Goal: Task Accomplishment & Management: Complete application form

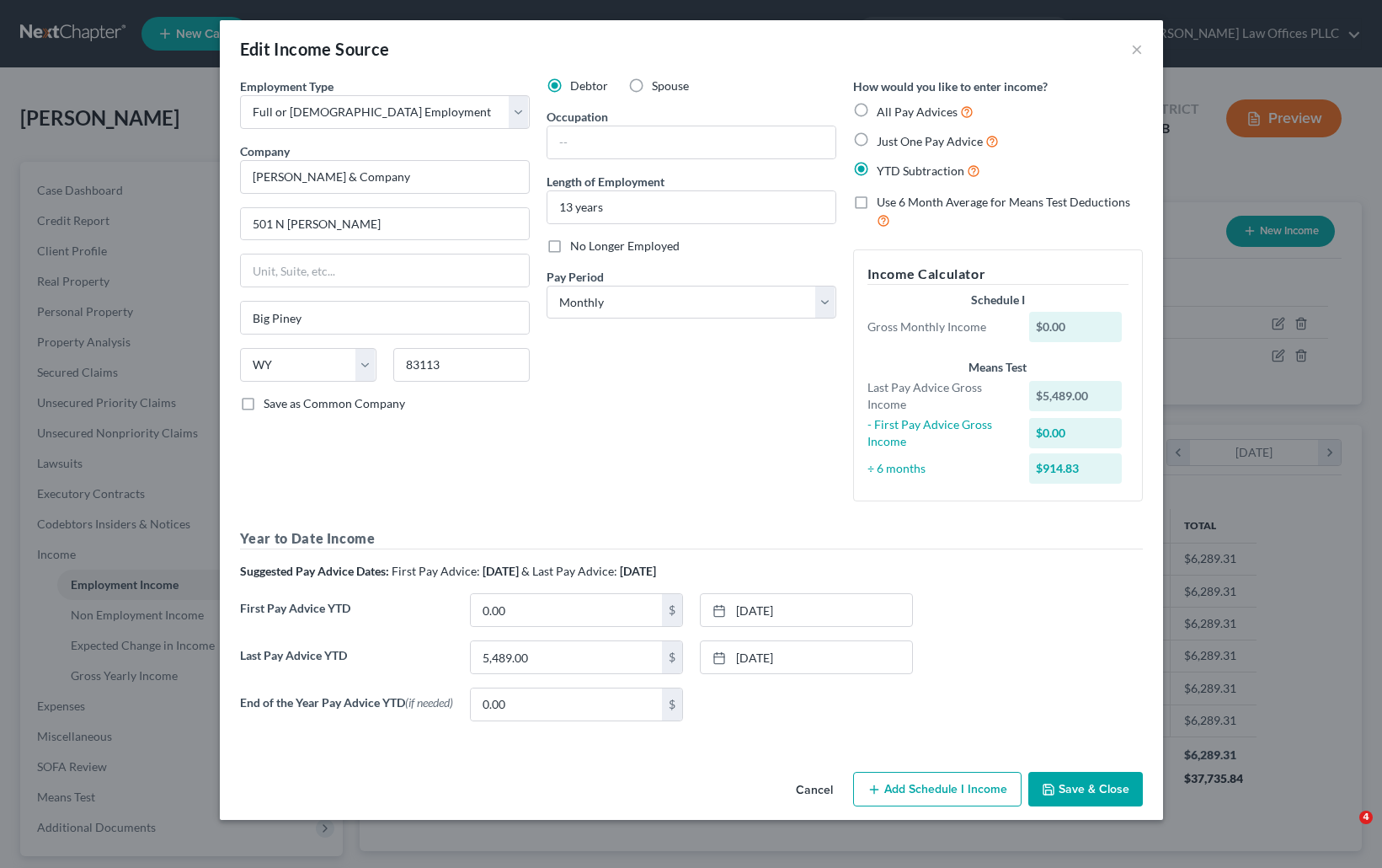
select select "0"
select select "53"
select select "0"
click at [1090, 793] on button "Save & Close" at bounding box center [1085, 789] width 115 height 35
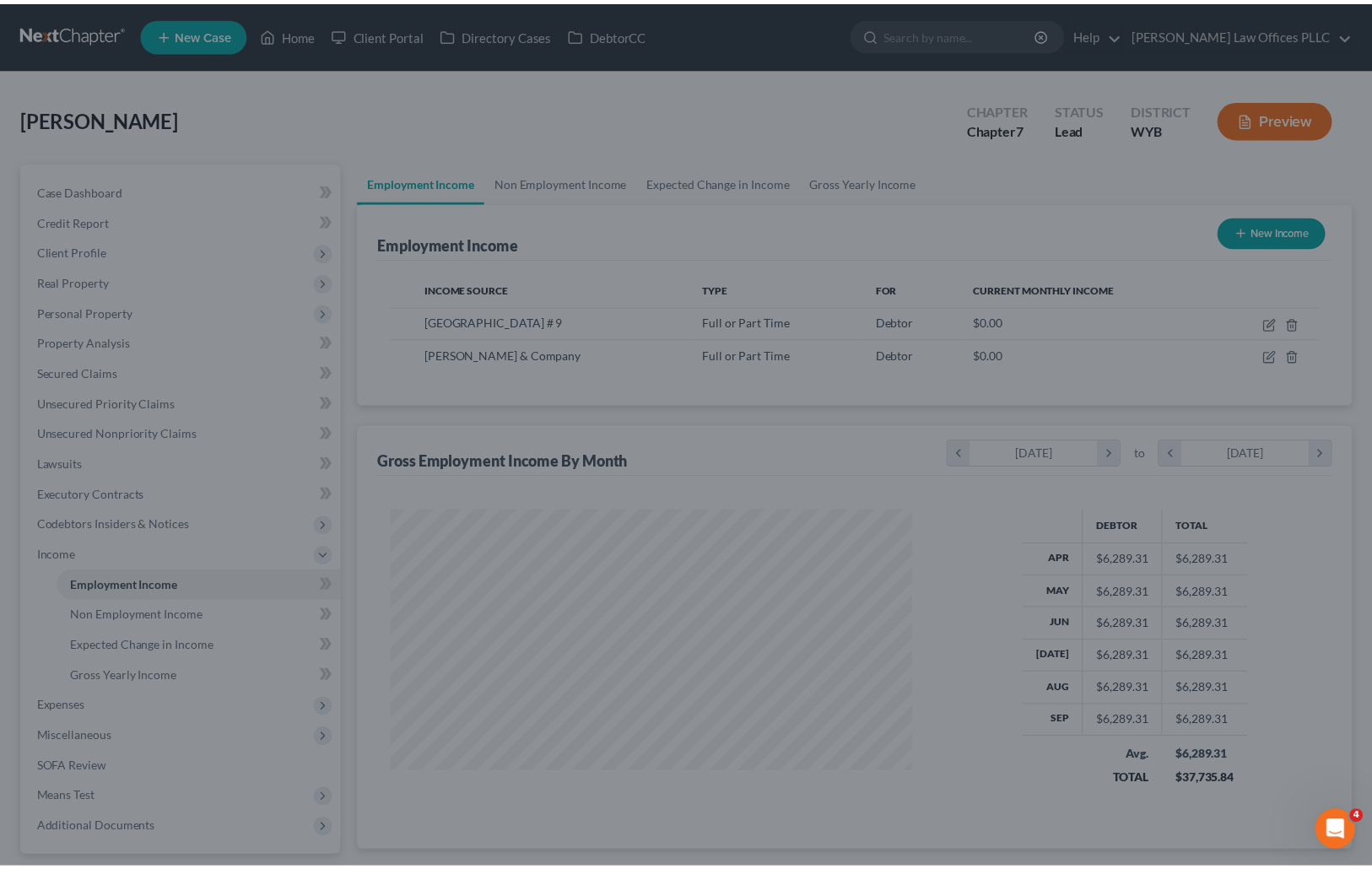
scroll to position [843063, 843137]
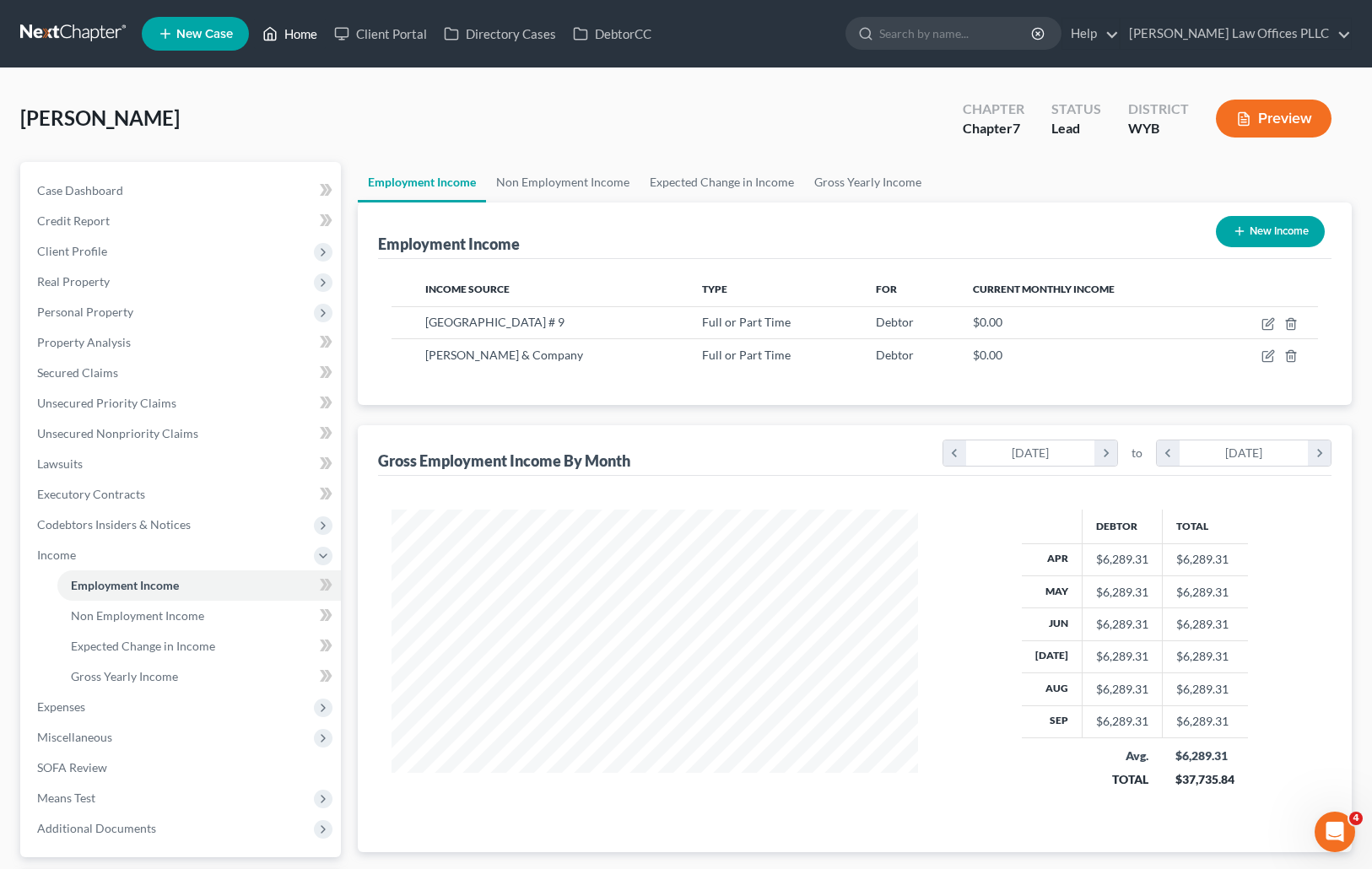
click at [301, 34] on link "Home" at bounding box center [289, 33] width 72 height 31
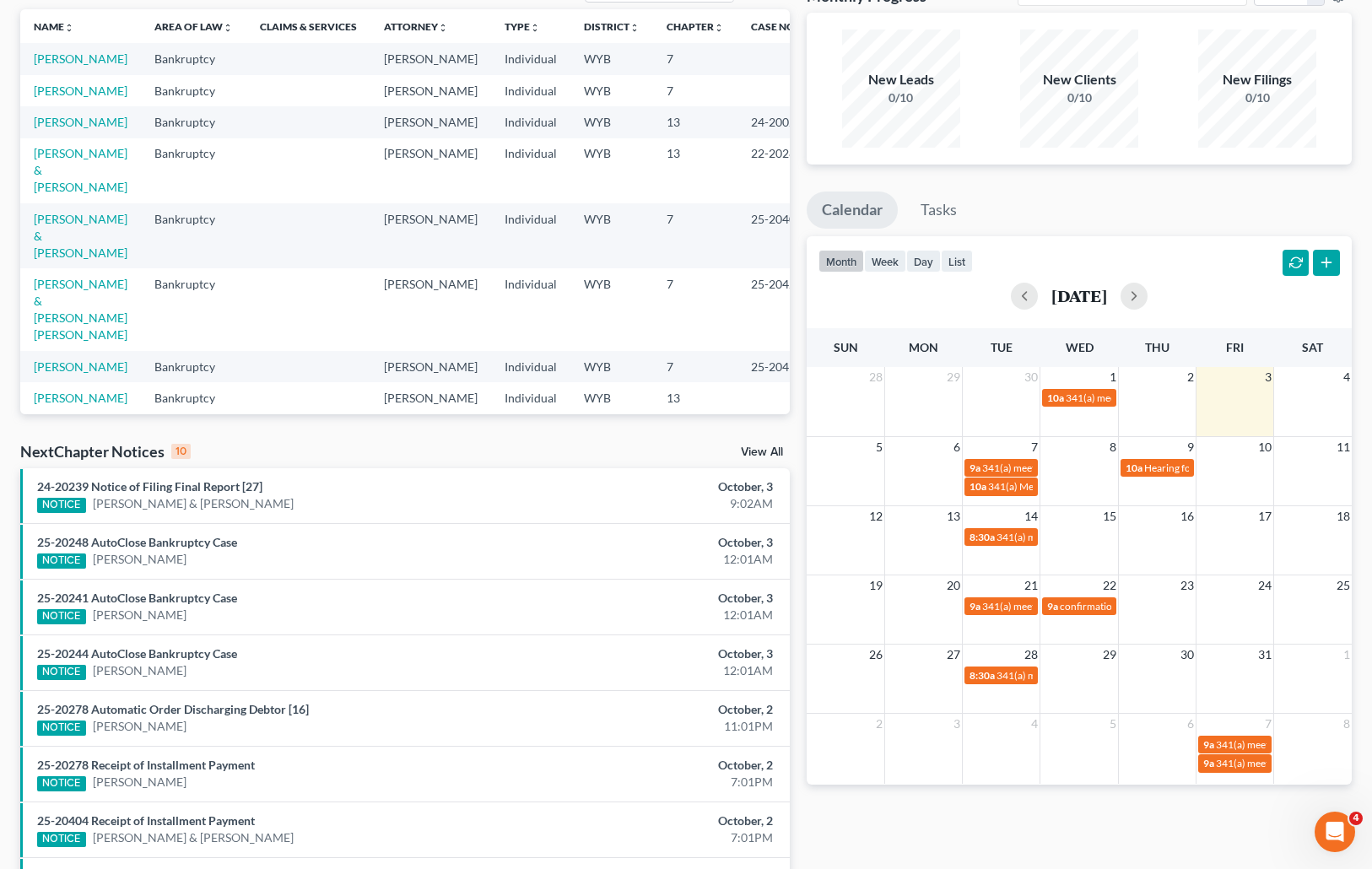
scroll to position [259, 0]
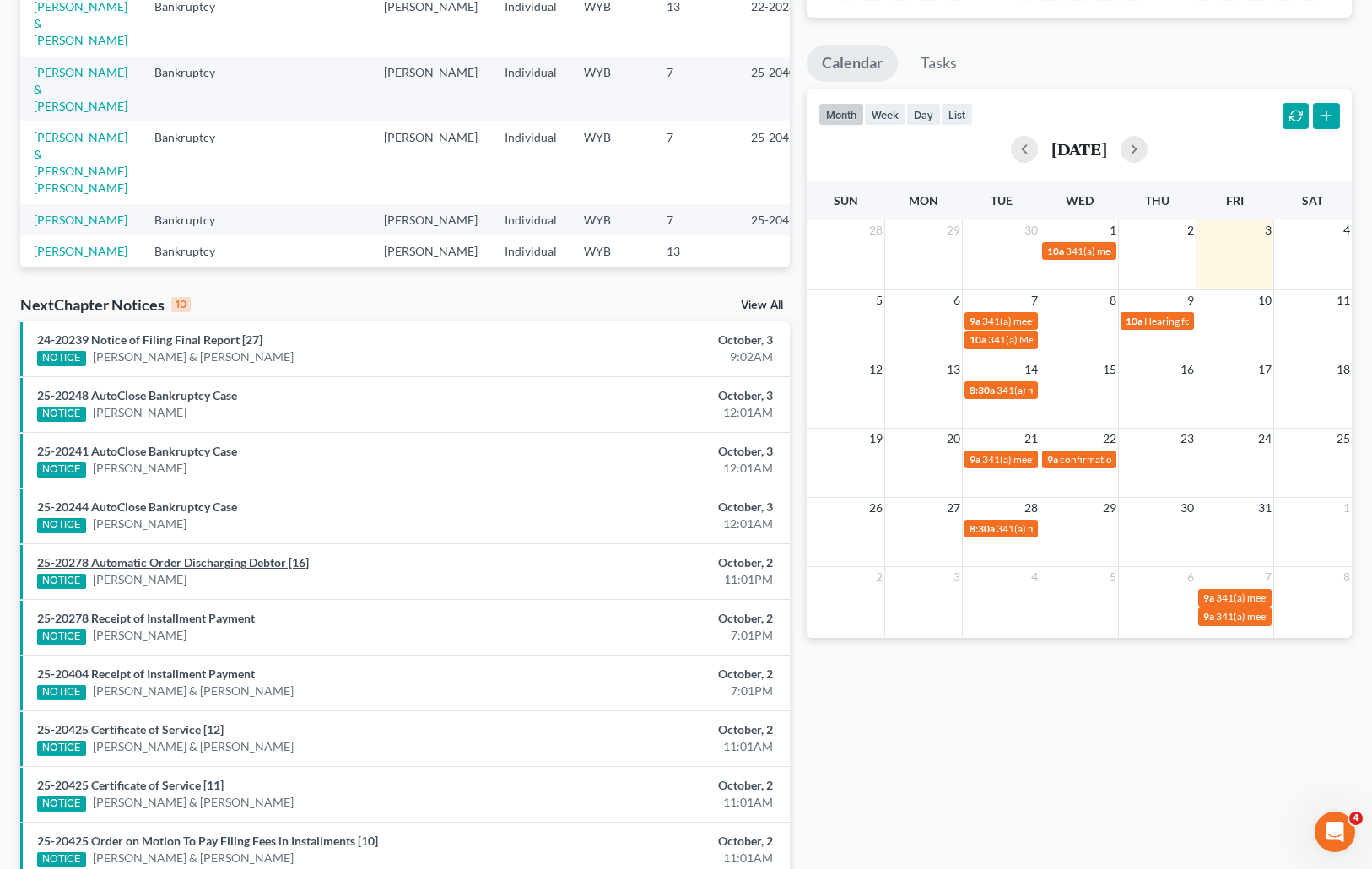
click at [118, 559] on link "25-20278 Automatic Order Discharging Debtor [16]" at bounding box center [173, 562] width 272 height 14
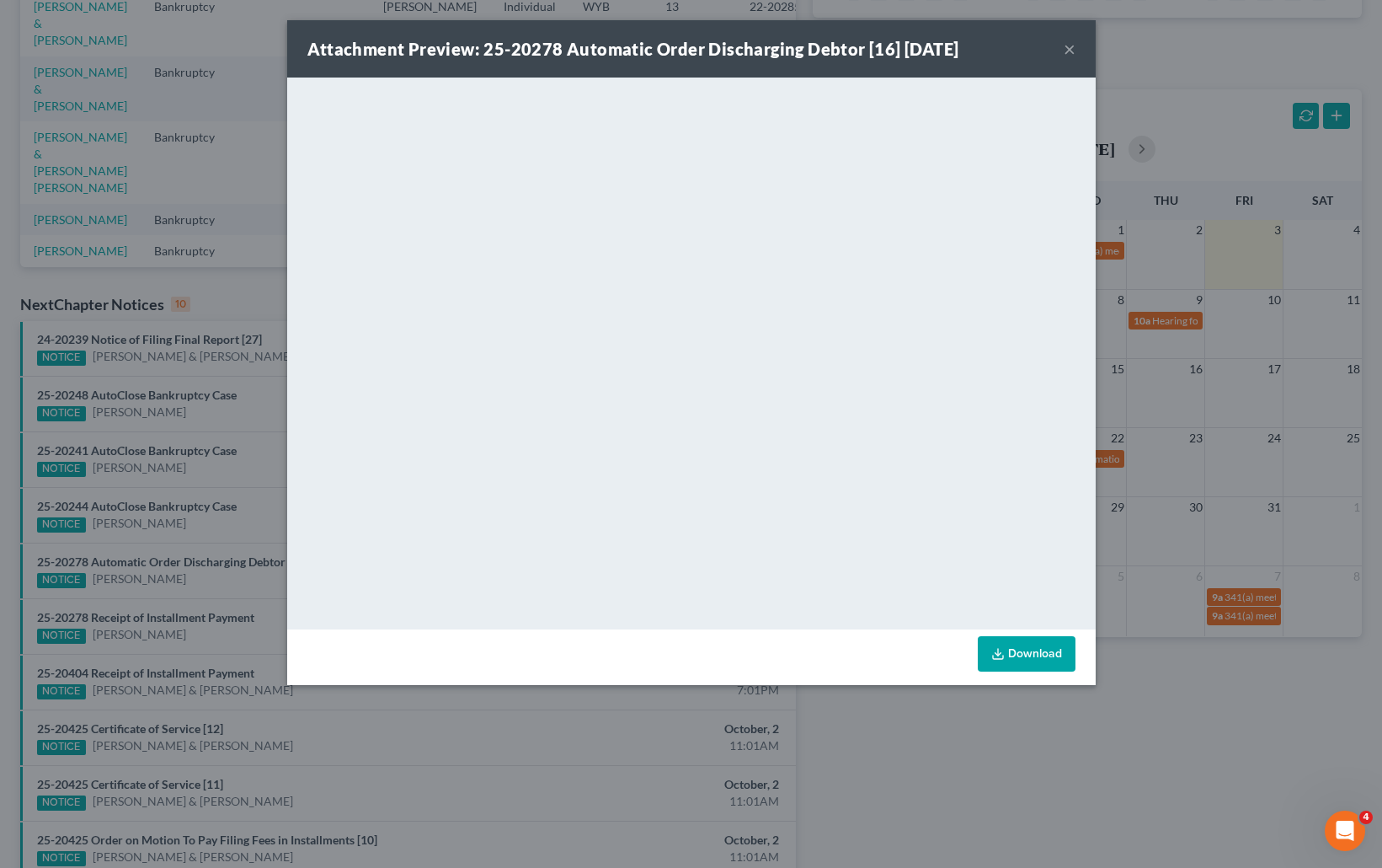
click at [1072, 48] on button "×" at bounding box center [1069, 48] width 11 height 20
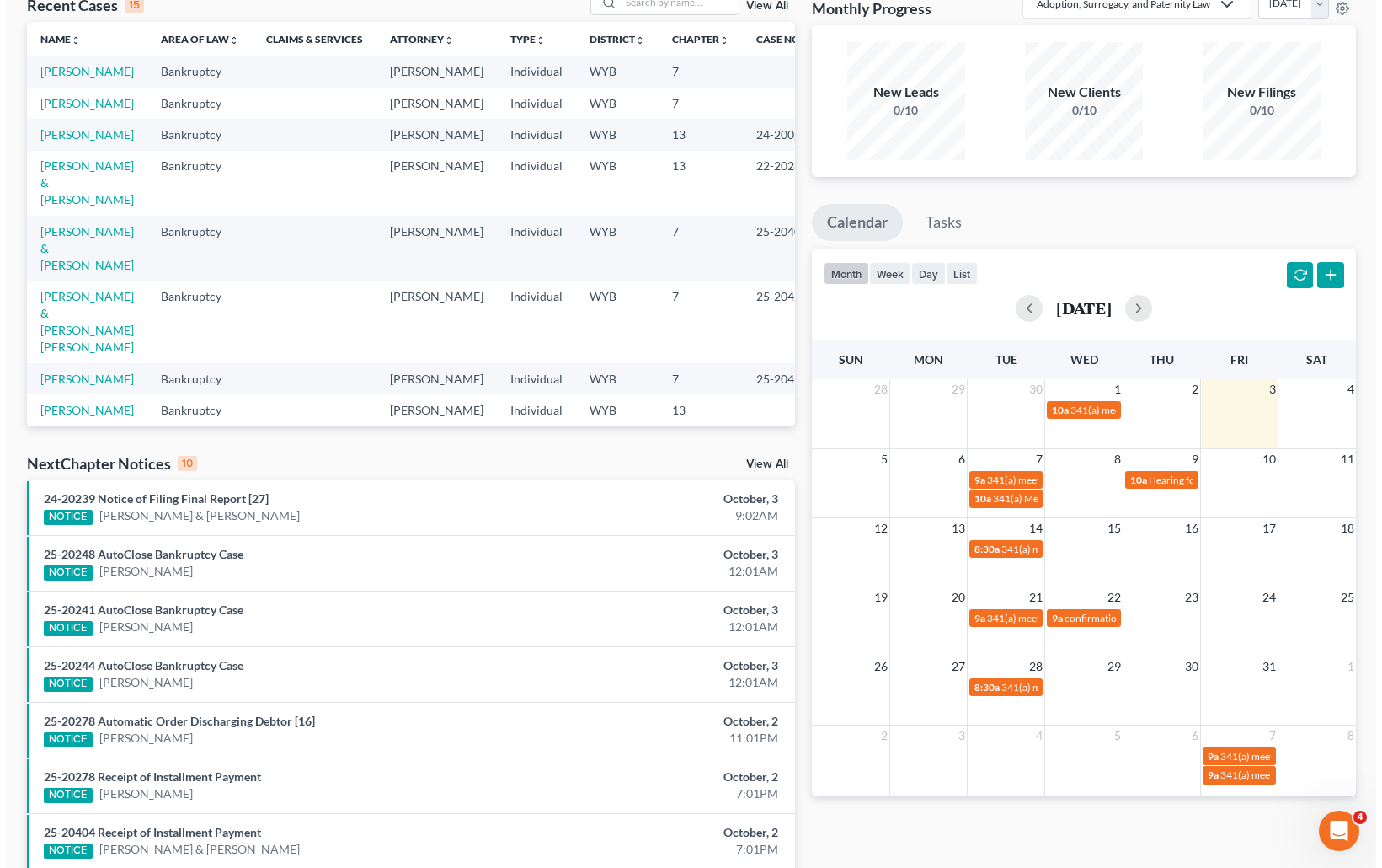
scroll to position [0, 0]
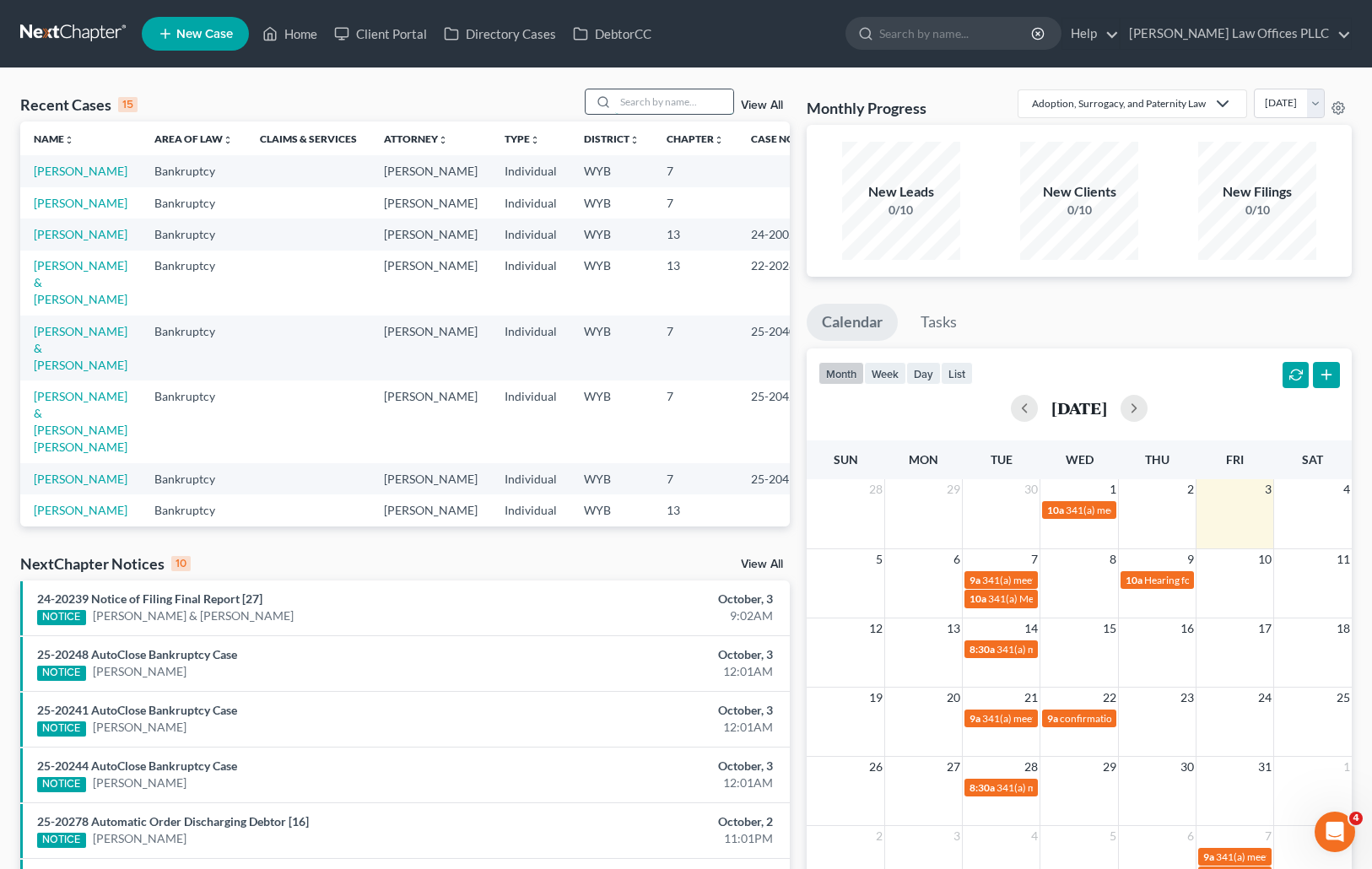
click at [618, 101] on input "search" at bounding box center [674, 102] width 118 height 25
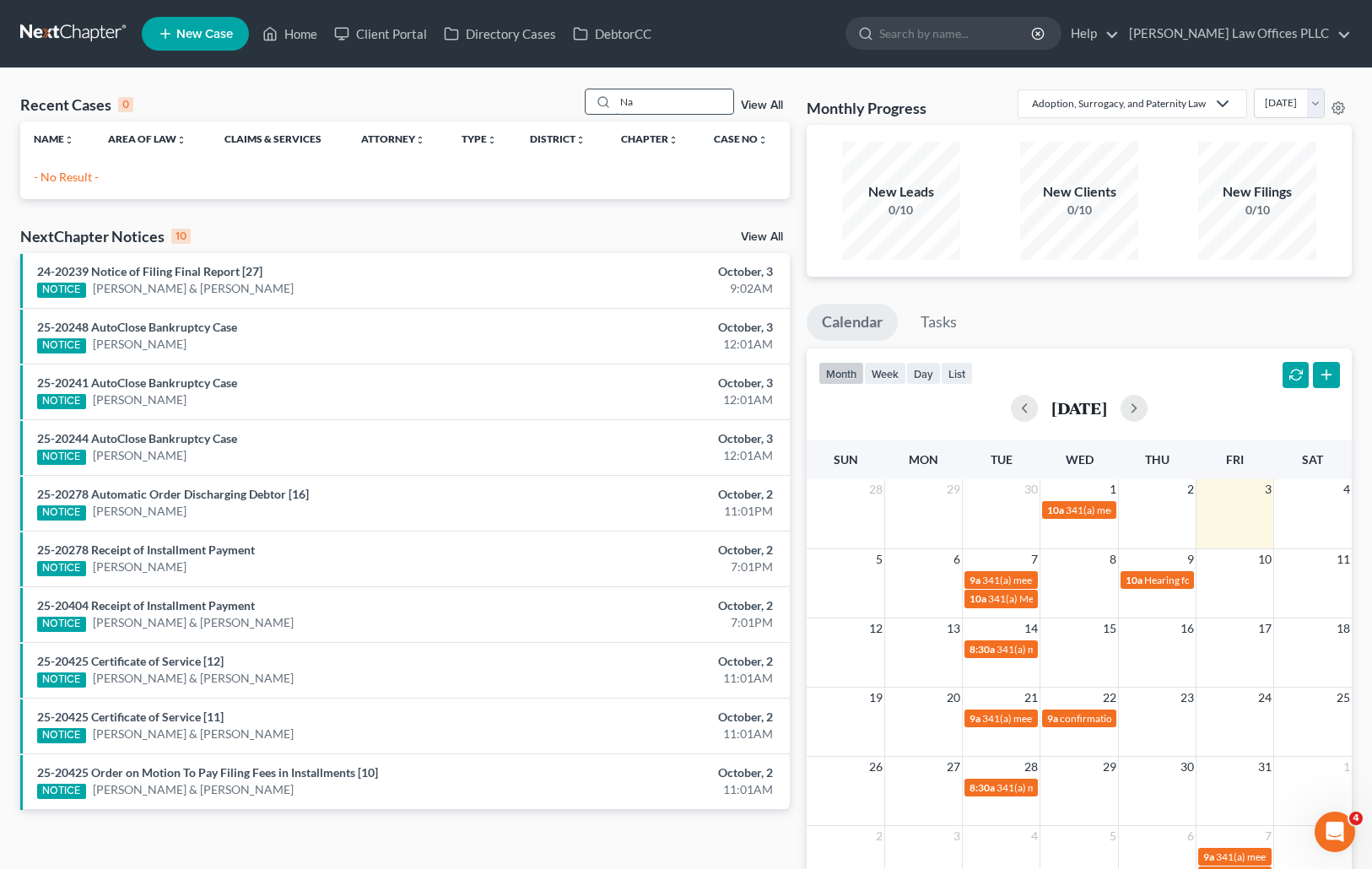
type input "N"
type input "Mair"
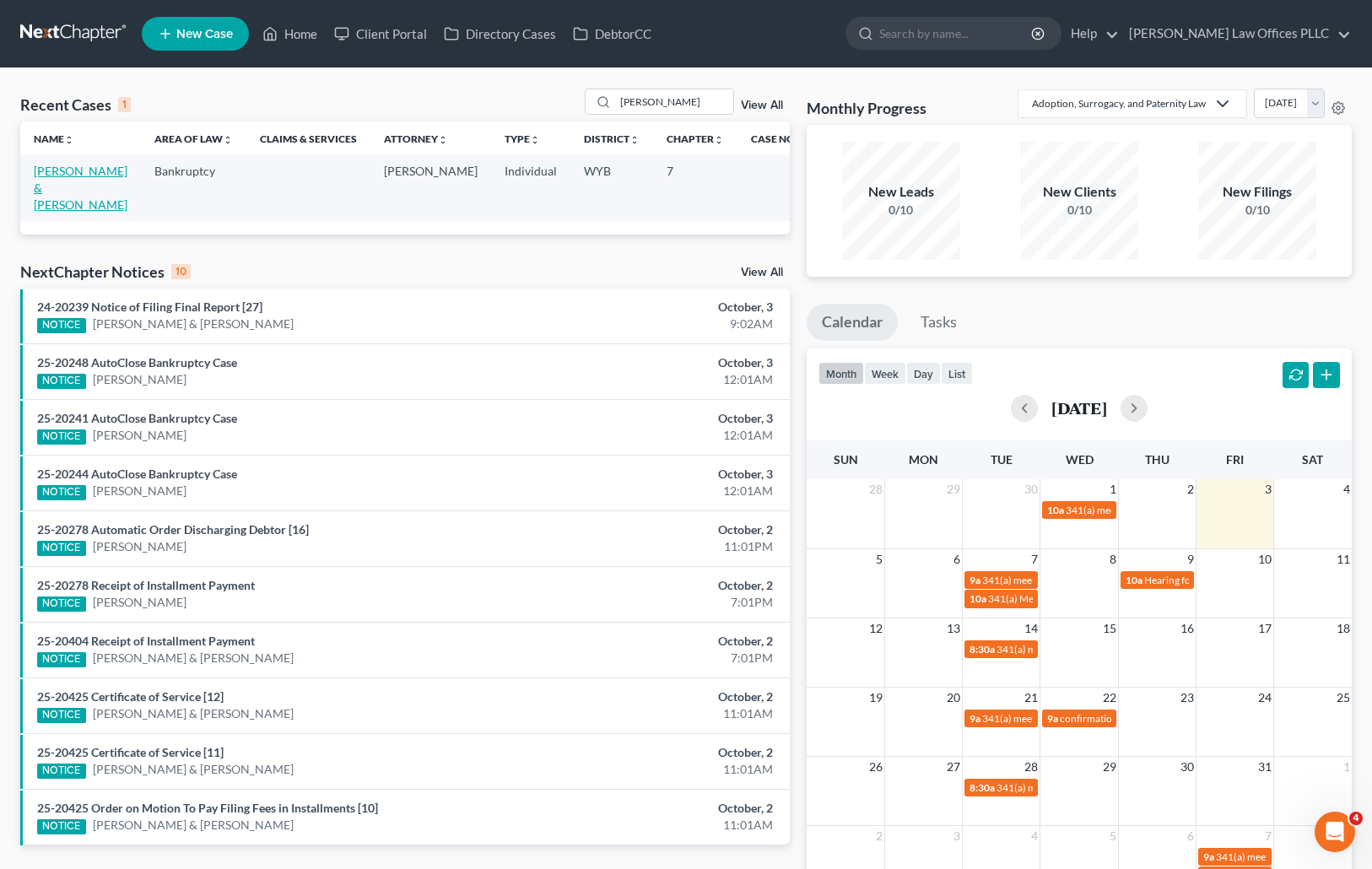
click at [43, 175] on link "[PERSON_NAME] & [PERSON_NAME]" at bounding box center [80, 188] width 94 height 48
click at [44, 175] on link "[PERSON_NAME] & [PERSON_NAME]" at bounding box center [80, 188] width 94 height 48
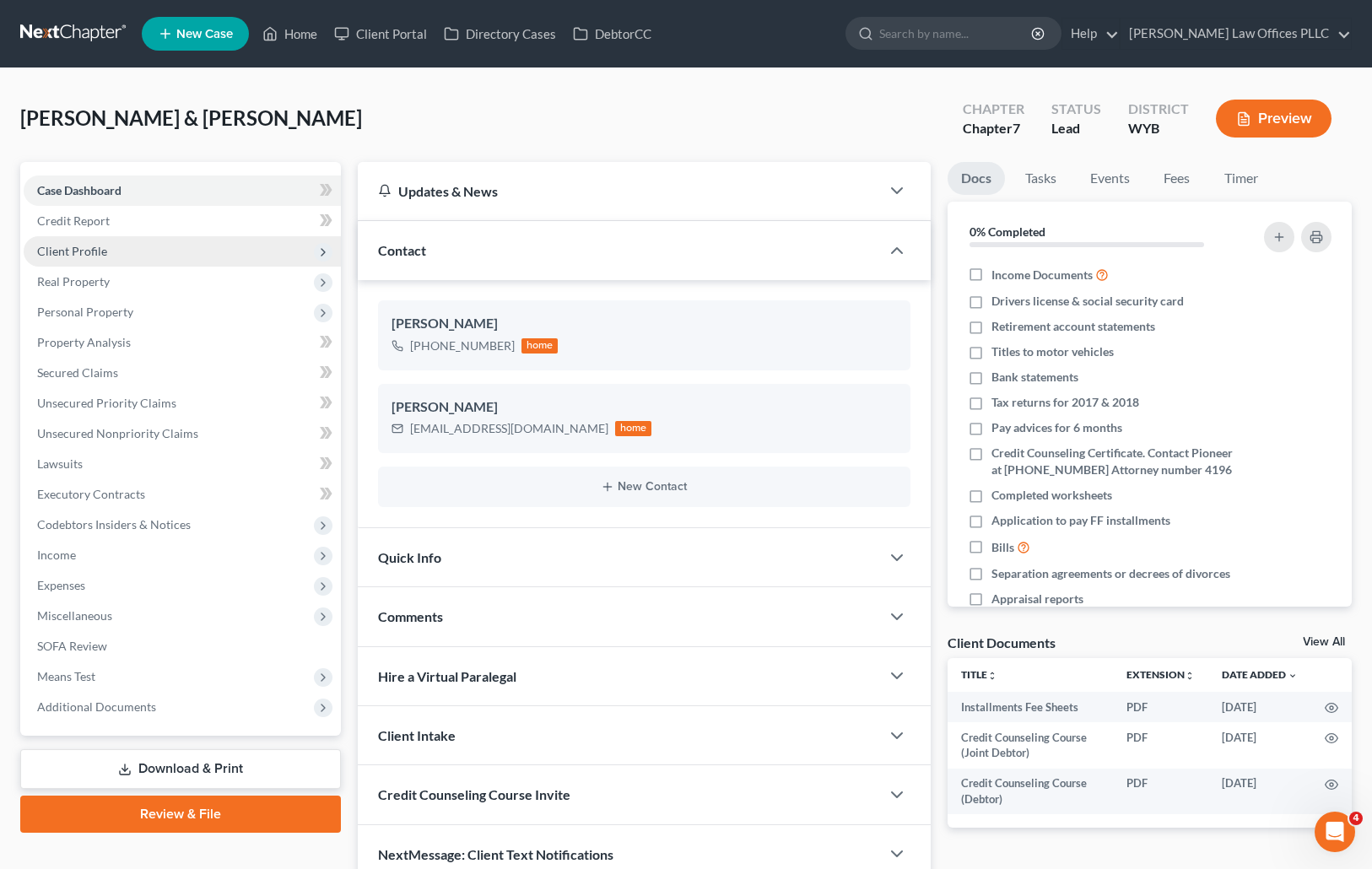
click at [85, 250] on span "Client Profile" at bounding box center [72, 251] width 70 height 14
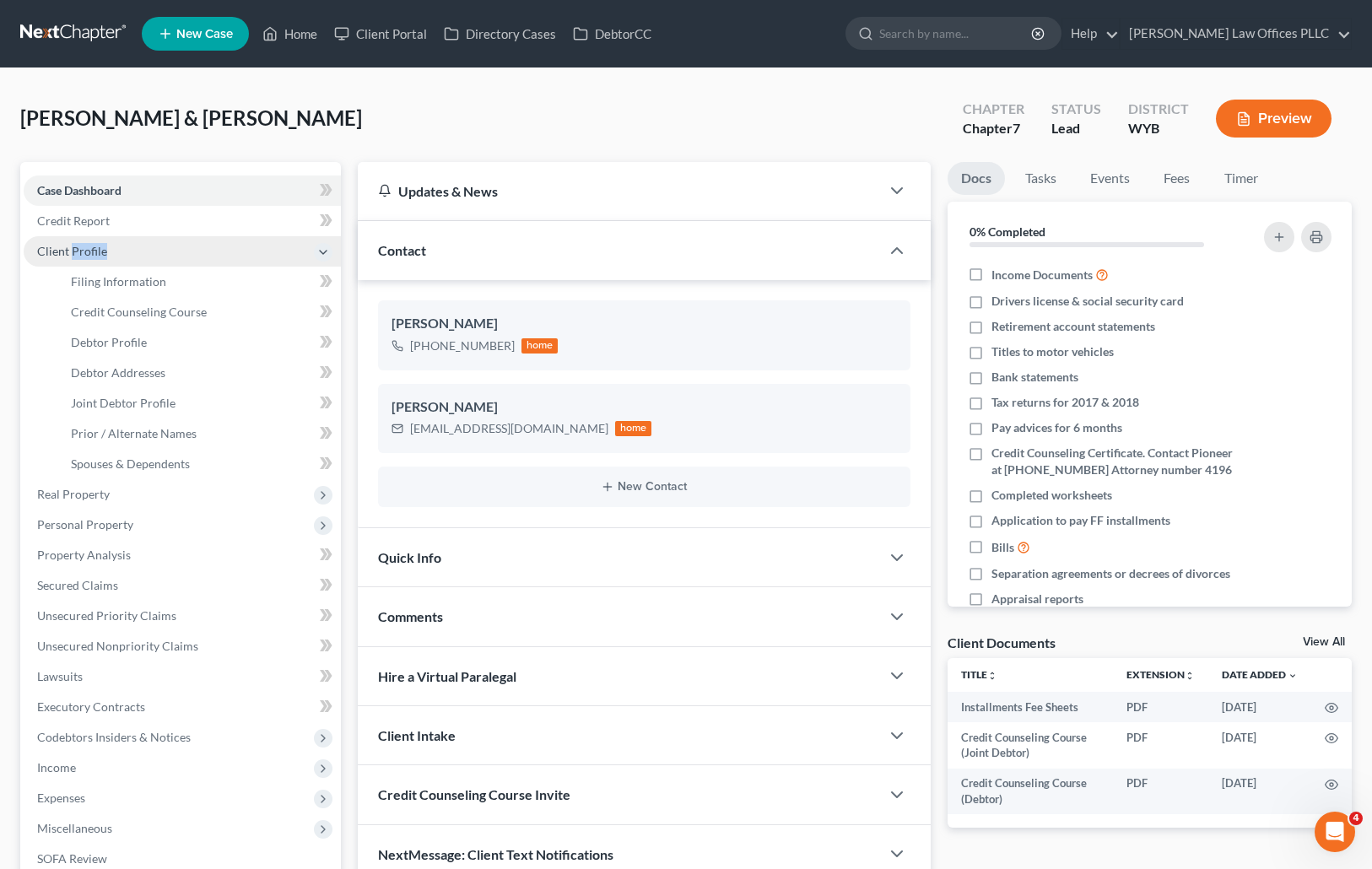
click at [89, 250] on span "Client Profile" at bounding box center [72, 251] width 70 height 14
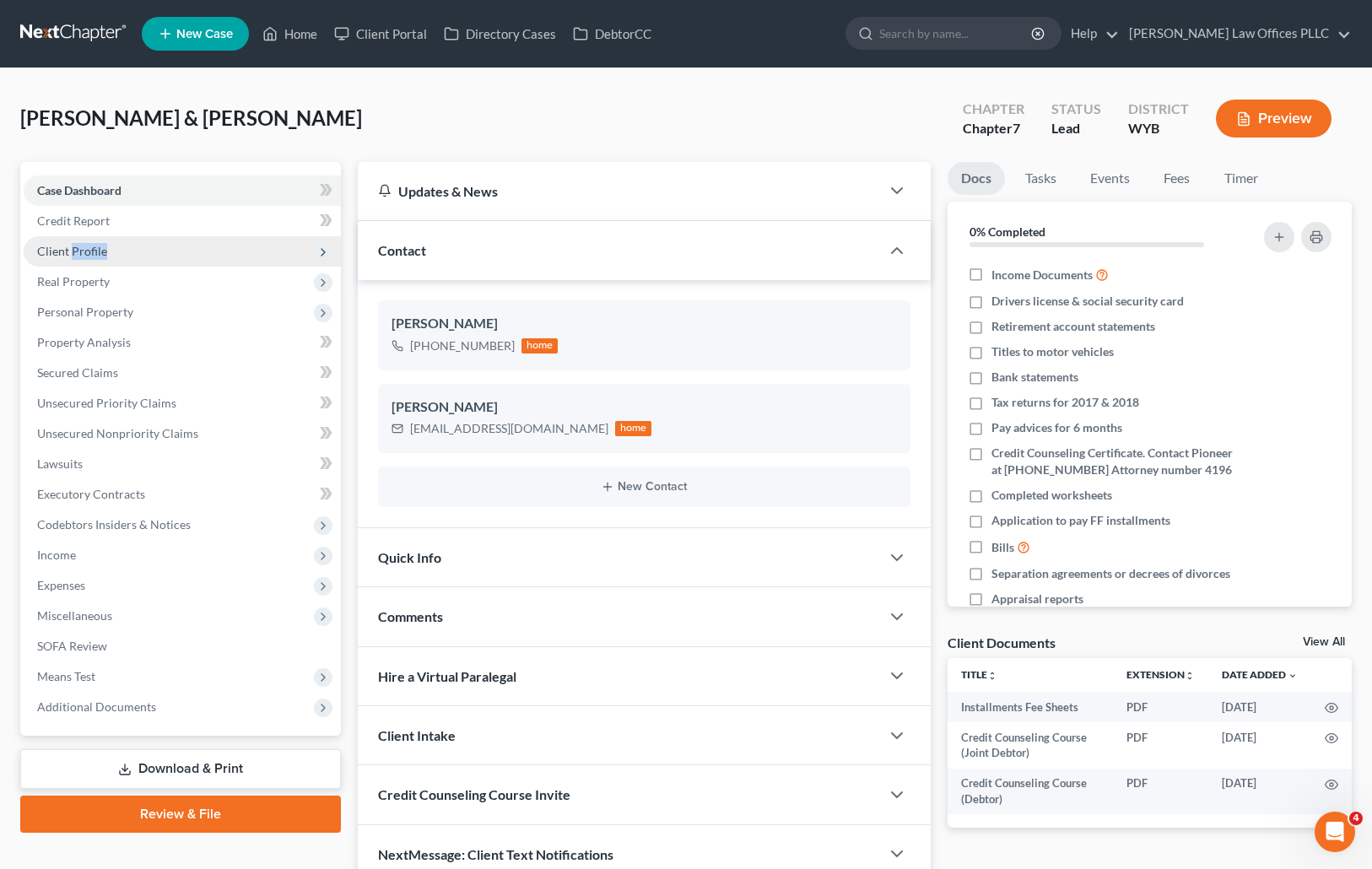
click at [89, 248] on span "Client Profile" at bounding box center [72, 251] width 70 height 14
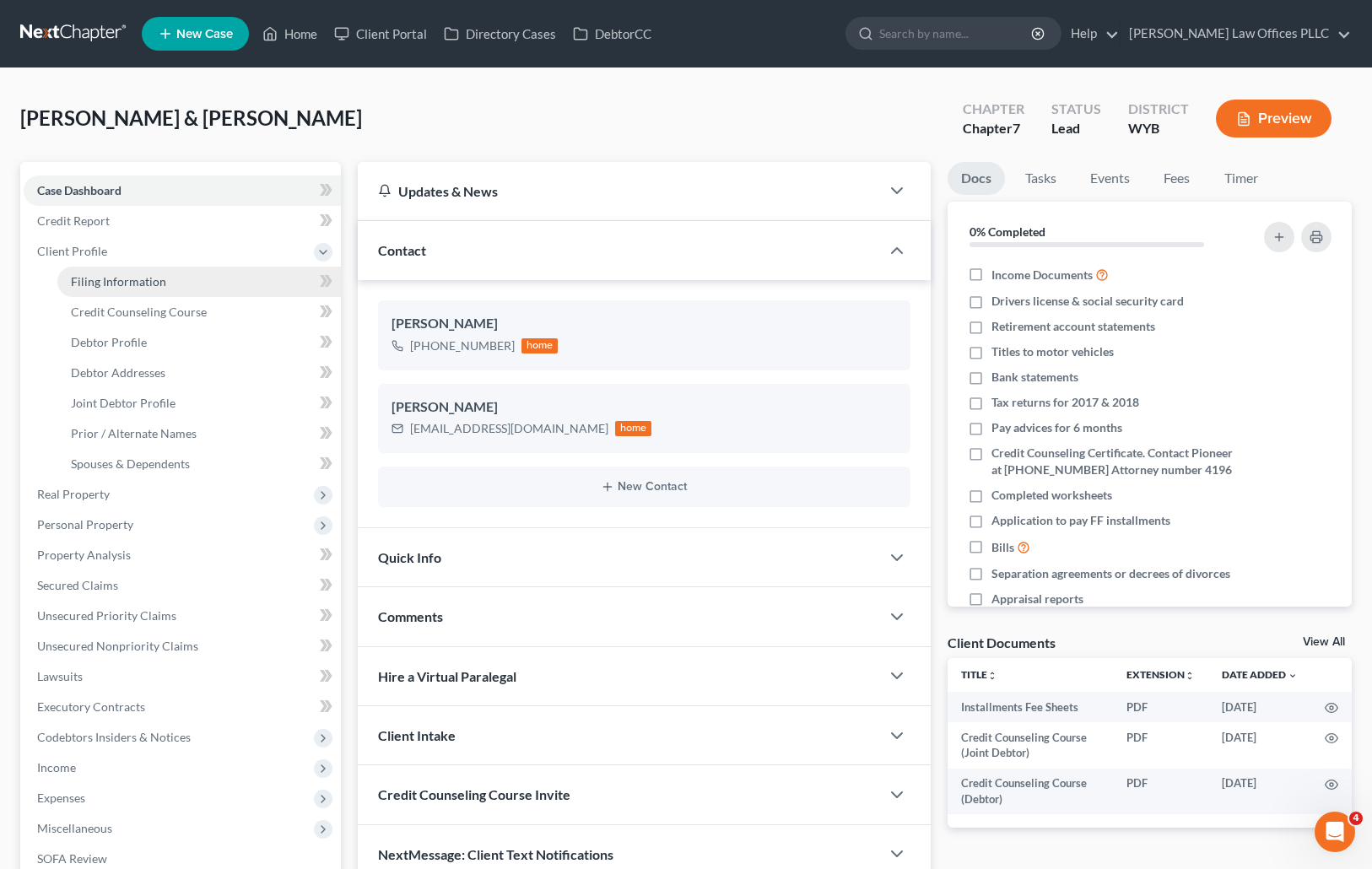
click at [145, 276] on span "Filing Information" at bounding box center [118, 281] width 96 height 14
select select "1"
select select "0"
select select "53"
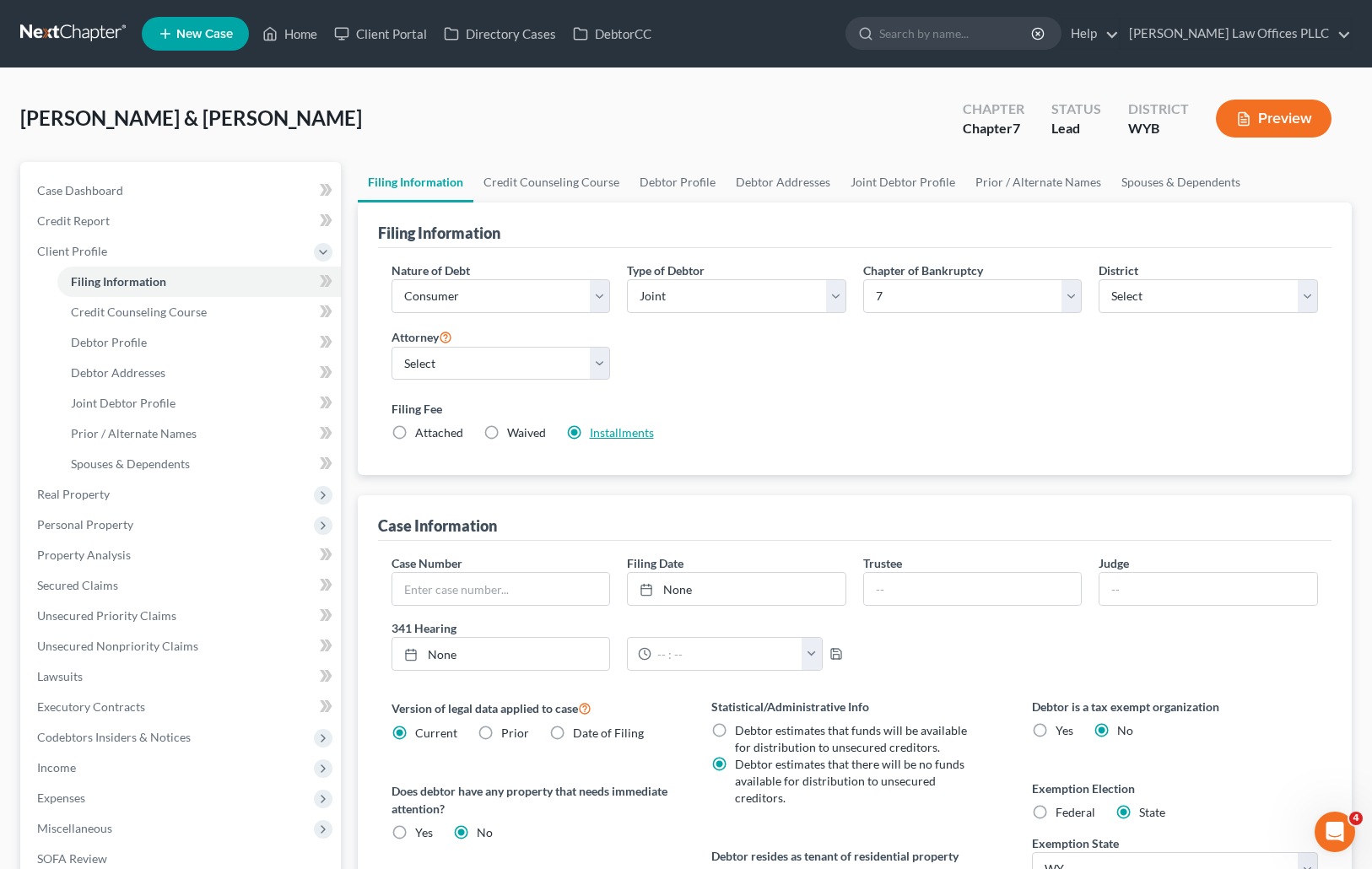
click at [612, 431] on link "Installments" at bounding box center [621, 432] width 64 height 14
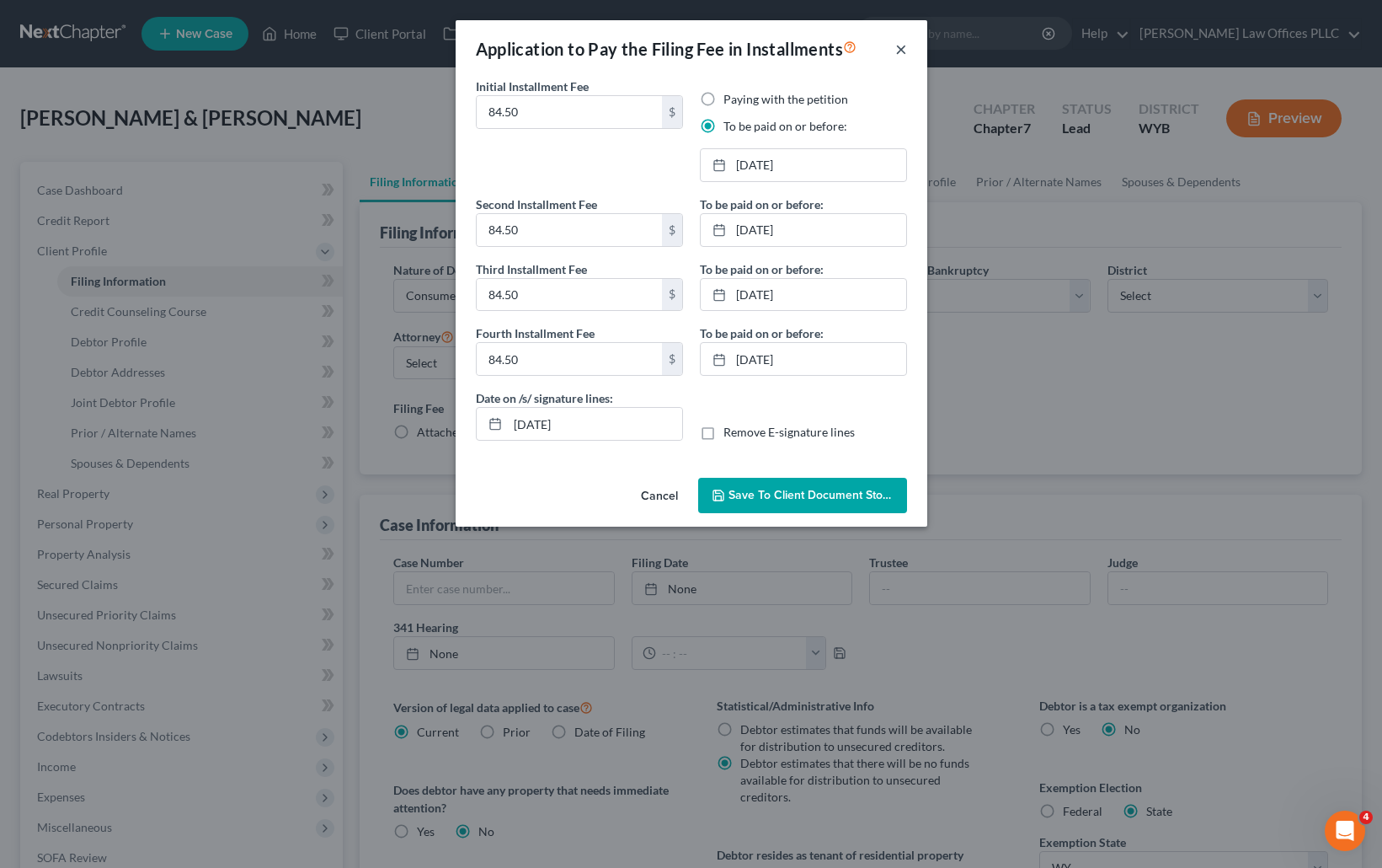
click at [906, 46] on button "×" at bounding box center [900, 48] width 11 height 20
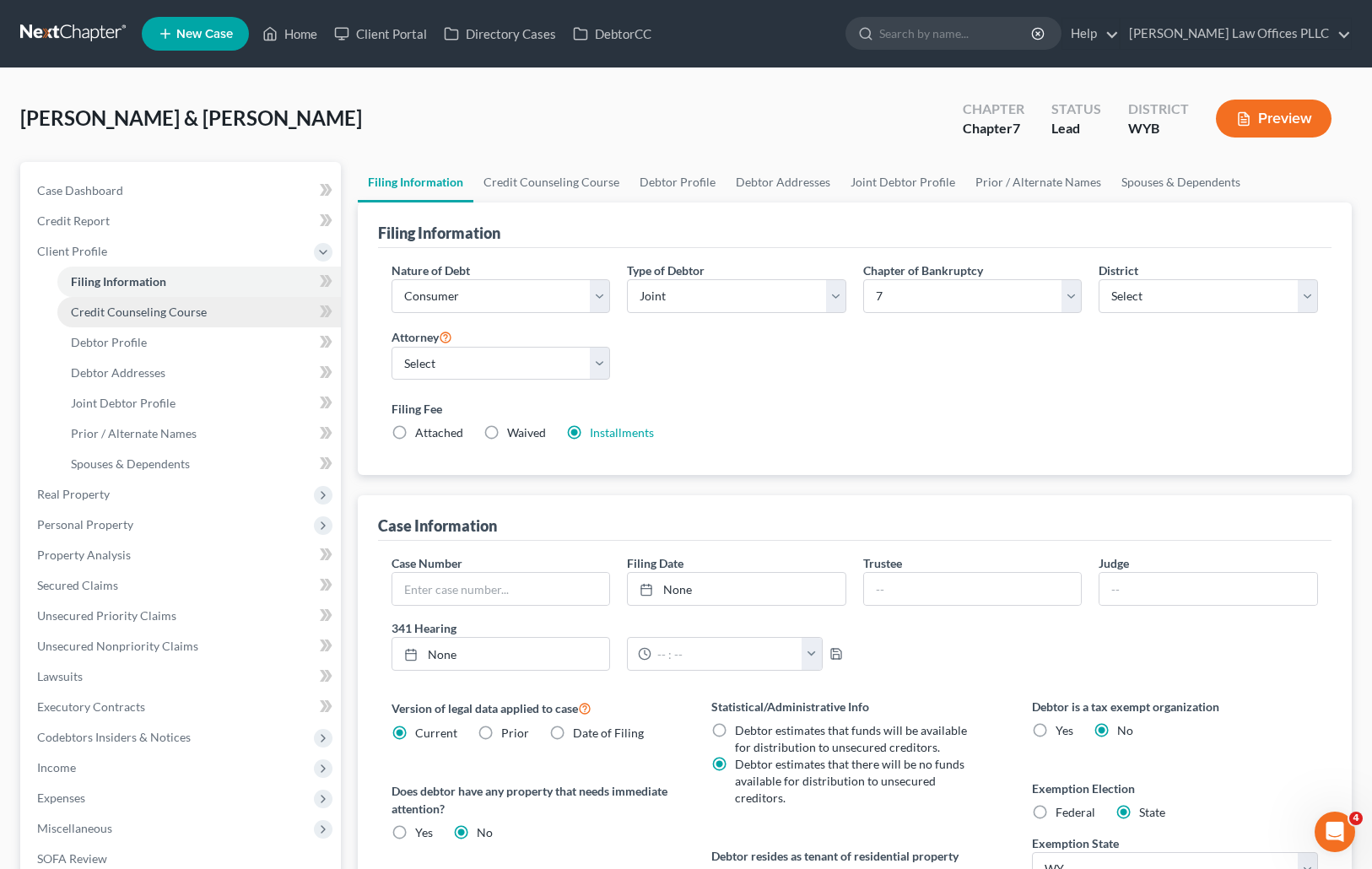
click at [173, 308] on span "Credit Counseling Course" at bounding box center [139, 311] width 136 height 14
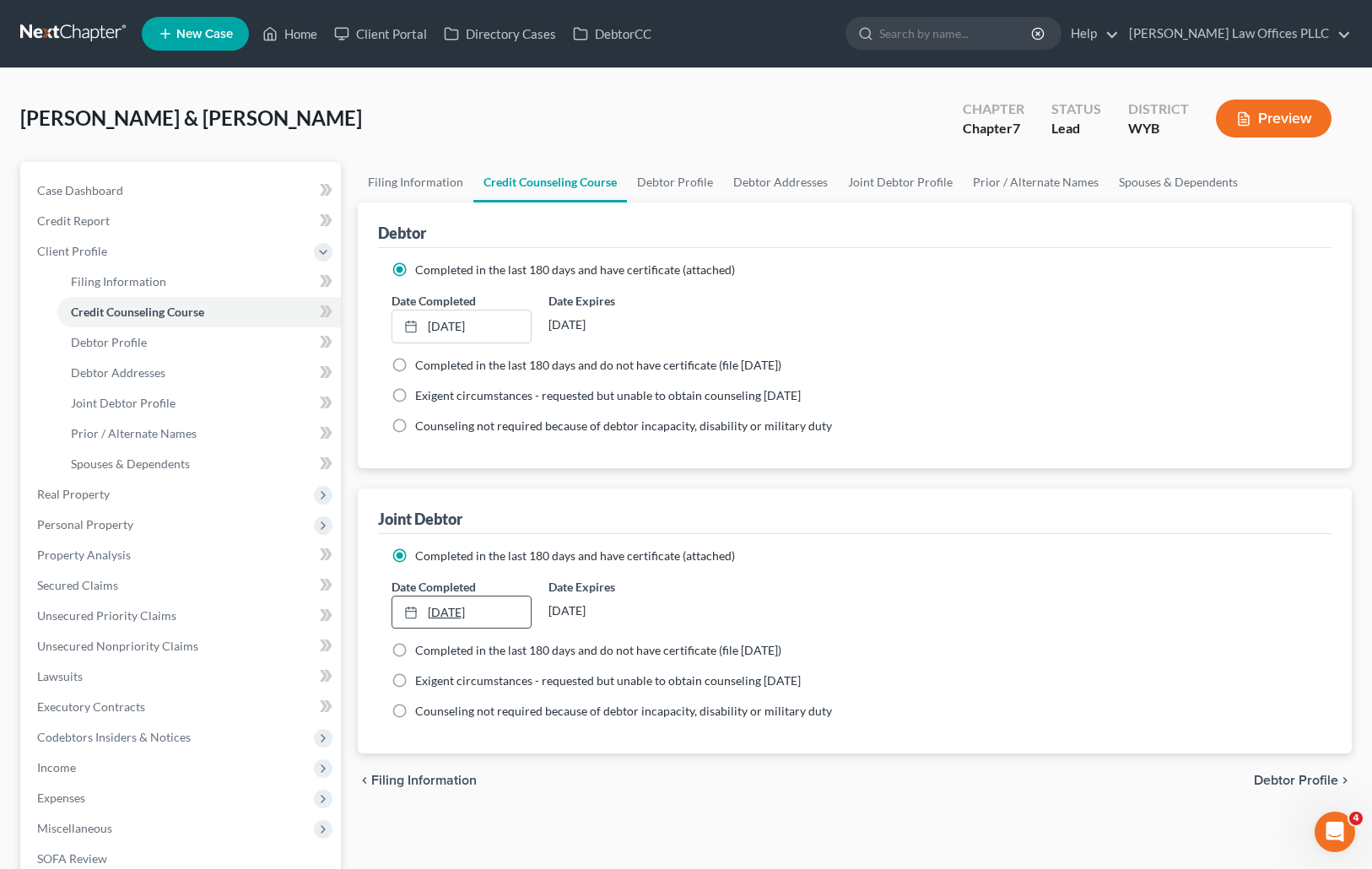
click at [455, 607] on link "12/3/2024" at bounding box center [461, 612] width 139 height 32
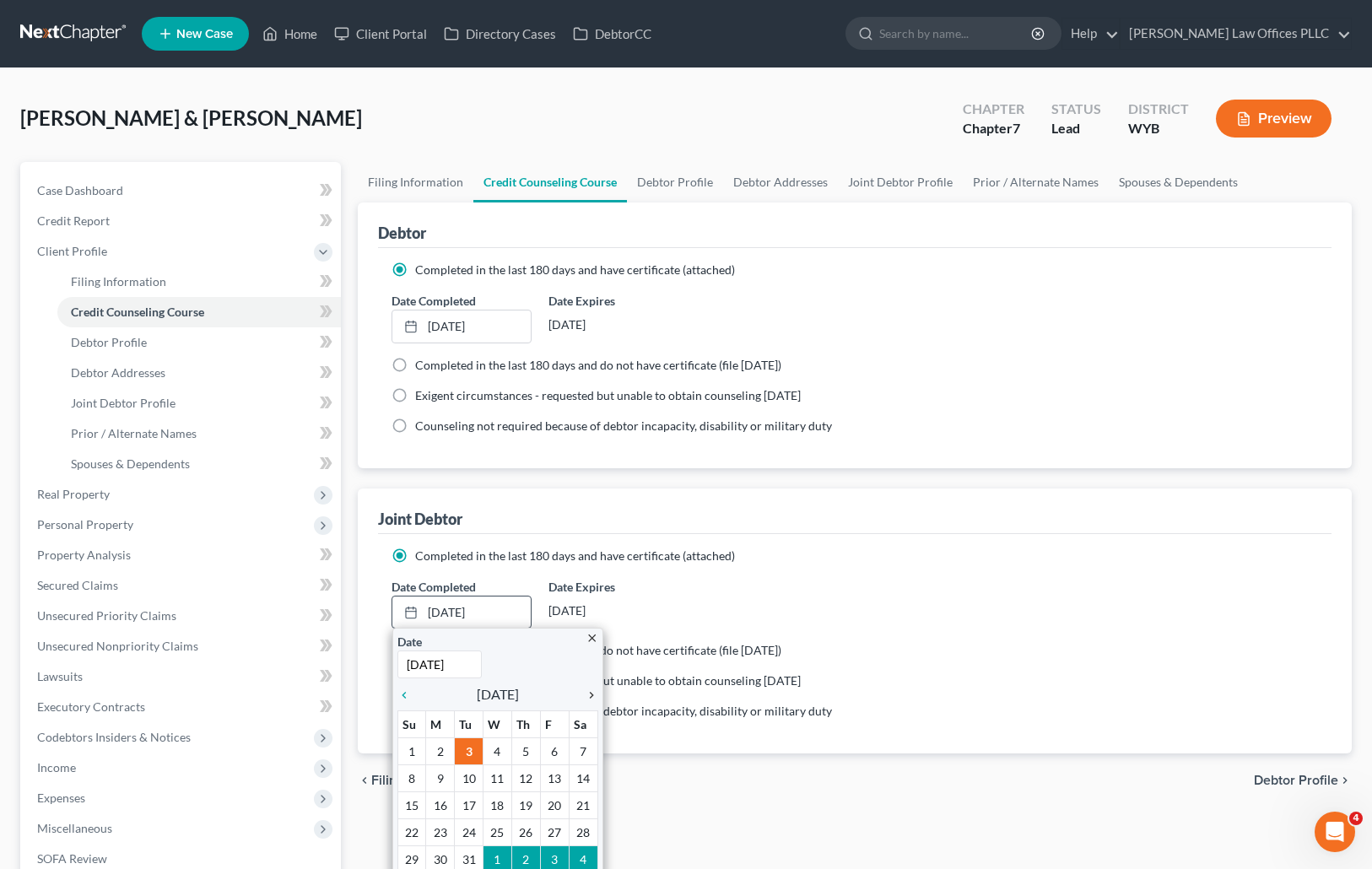
click at [591, 696] on icon "chevron_right" at bounding box center [587, 694] width 22 height 13
click at [590, 695] on icon "chevron_right" at bounding box center [587, 694] width 22 height 13
click at [590, 694] on icon "chevron_right" at bounding box center [587, 694] width 22 height 13
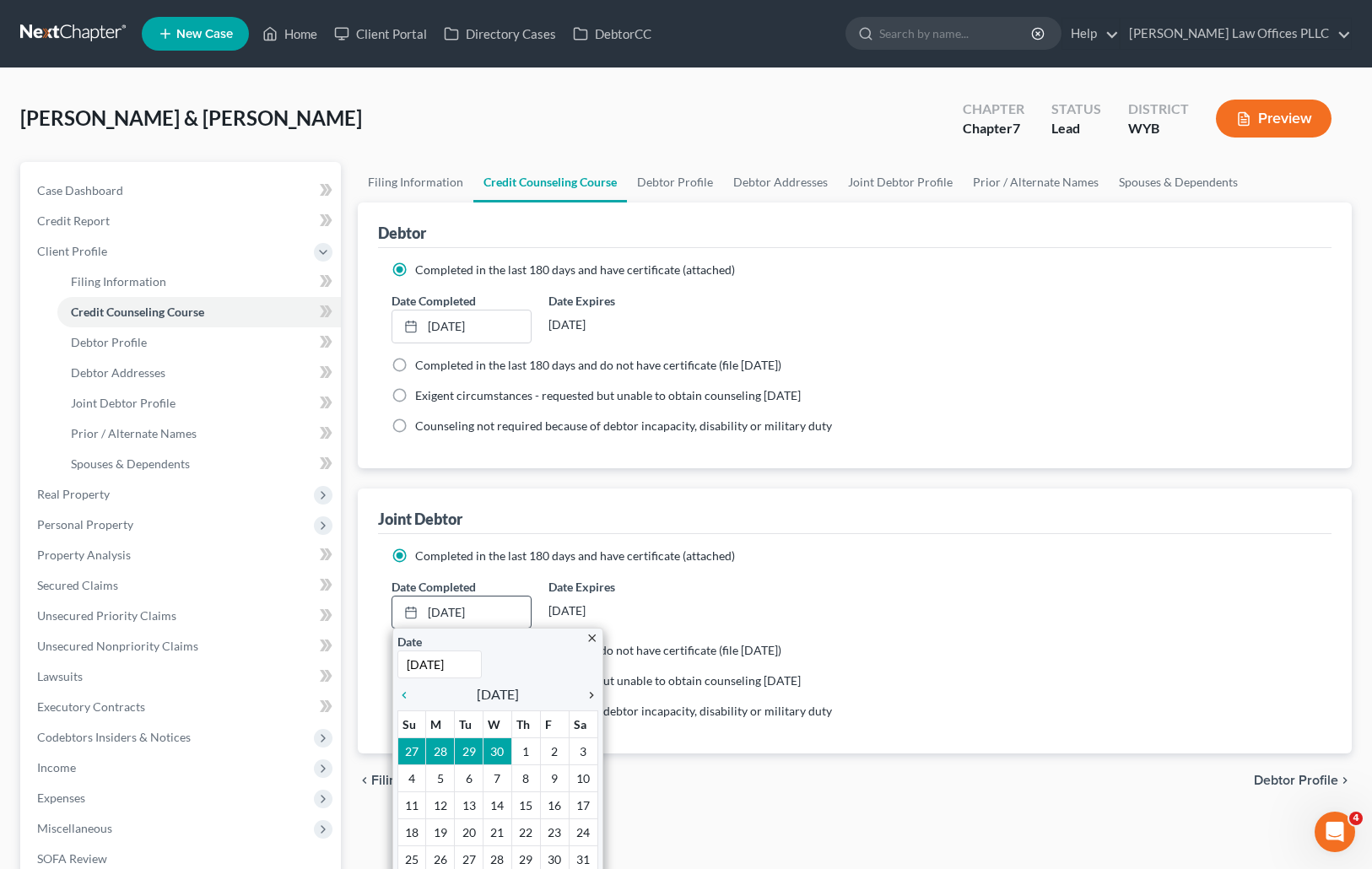
click at [590, 694] on icon "chevron_right" at bounding box center [587, 694] width 22 height 13
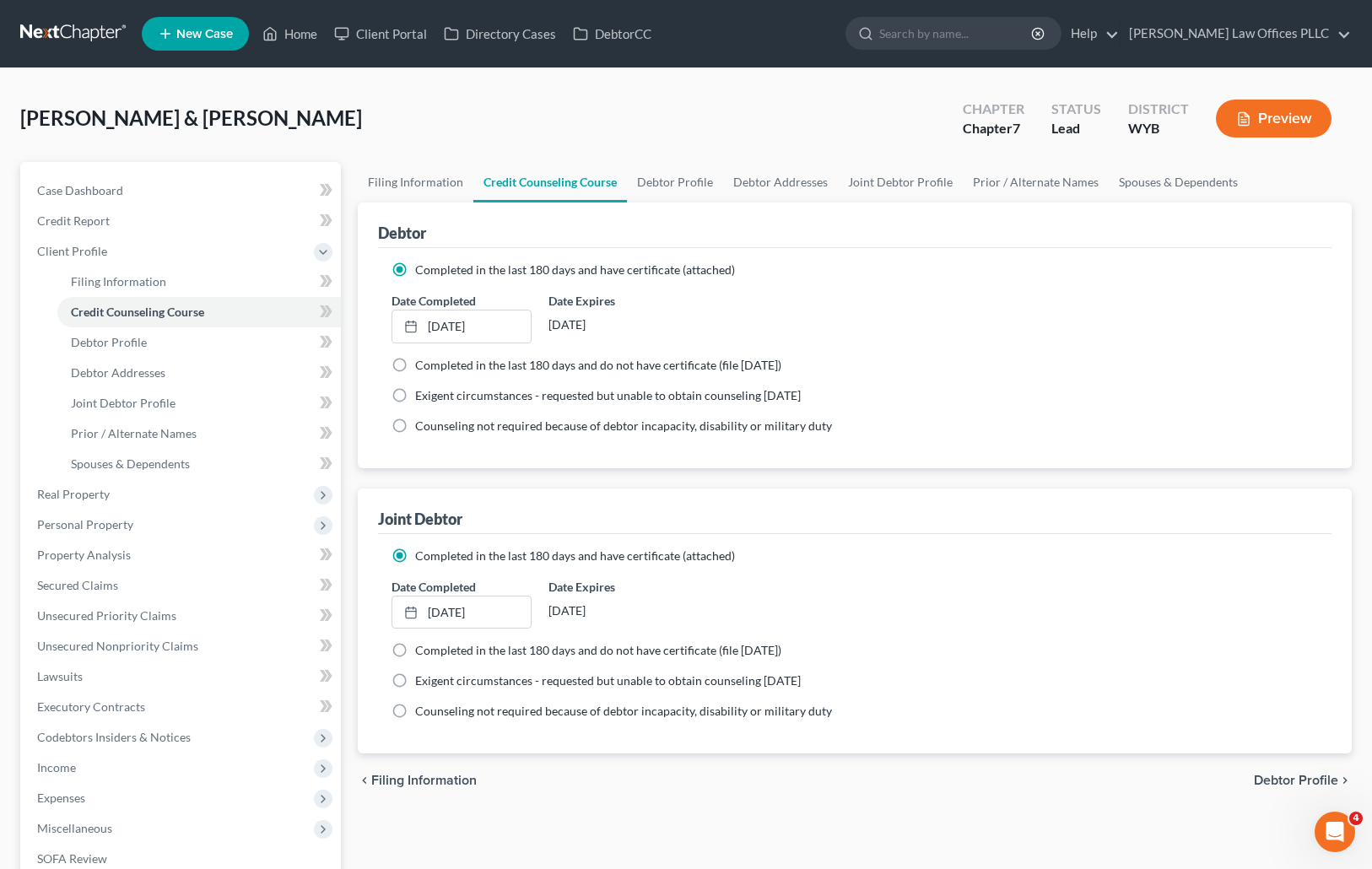
click at [1026, 629] on ng-include "Completed in the last 180 days and have certificate (attached) Date Completed 9…" at bounding box center [854, 633] width 927 height 173
click at [132, 339] on span "Debtor Profile" at bounding box center [109, 342] width 76 height 14
select select "1"
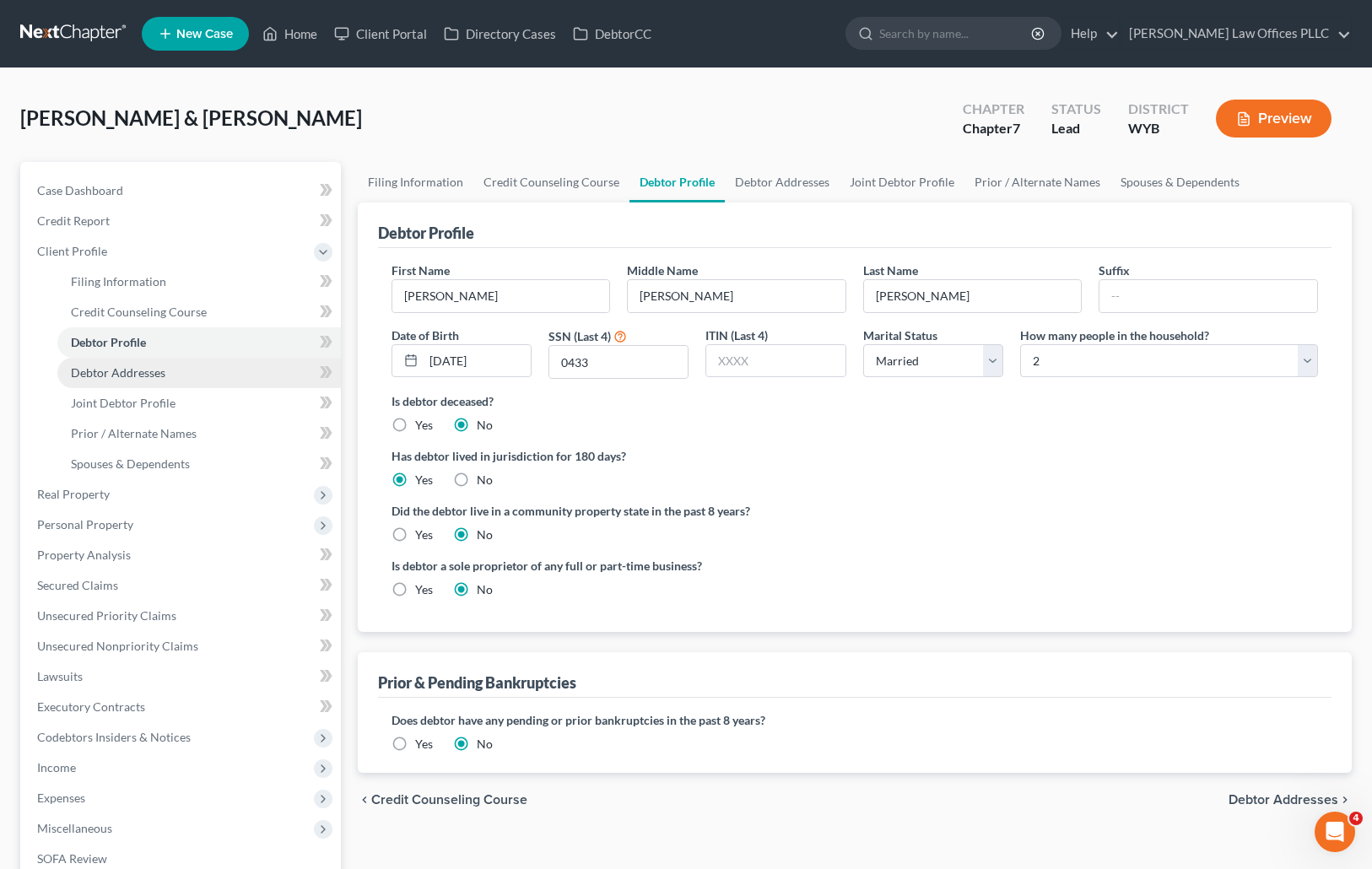
click at [136, 373] on span "Debtor Addresses" at bounding box center [118, 372] width 95 height 14
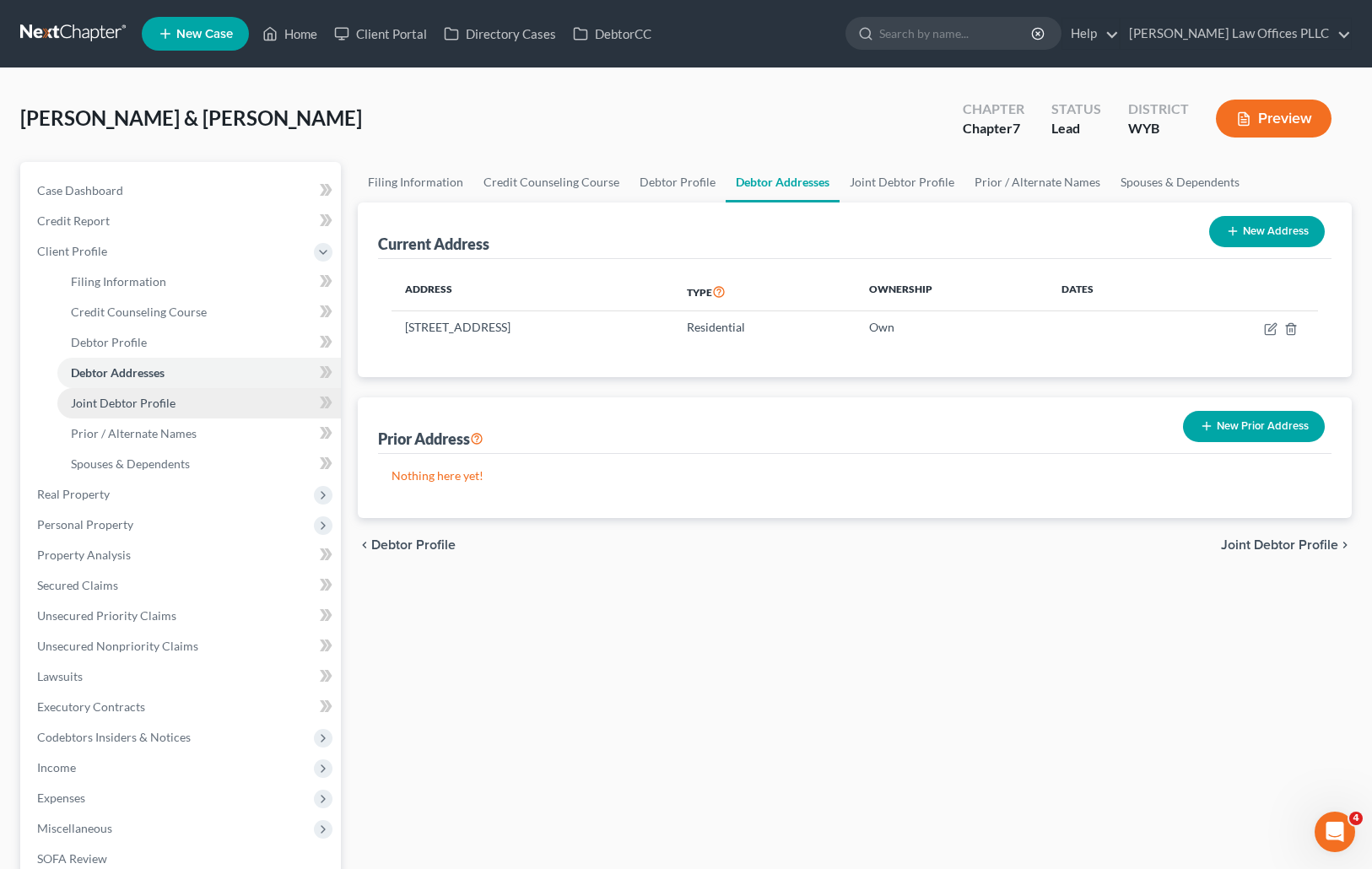
click at [174, 396] on link "Joint Debtor Profile" at bounding box center [198, 402] width 283 height 31
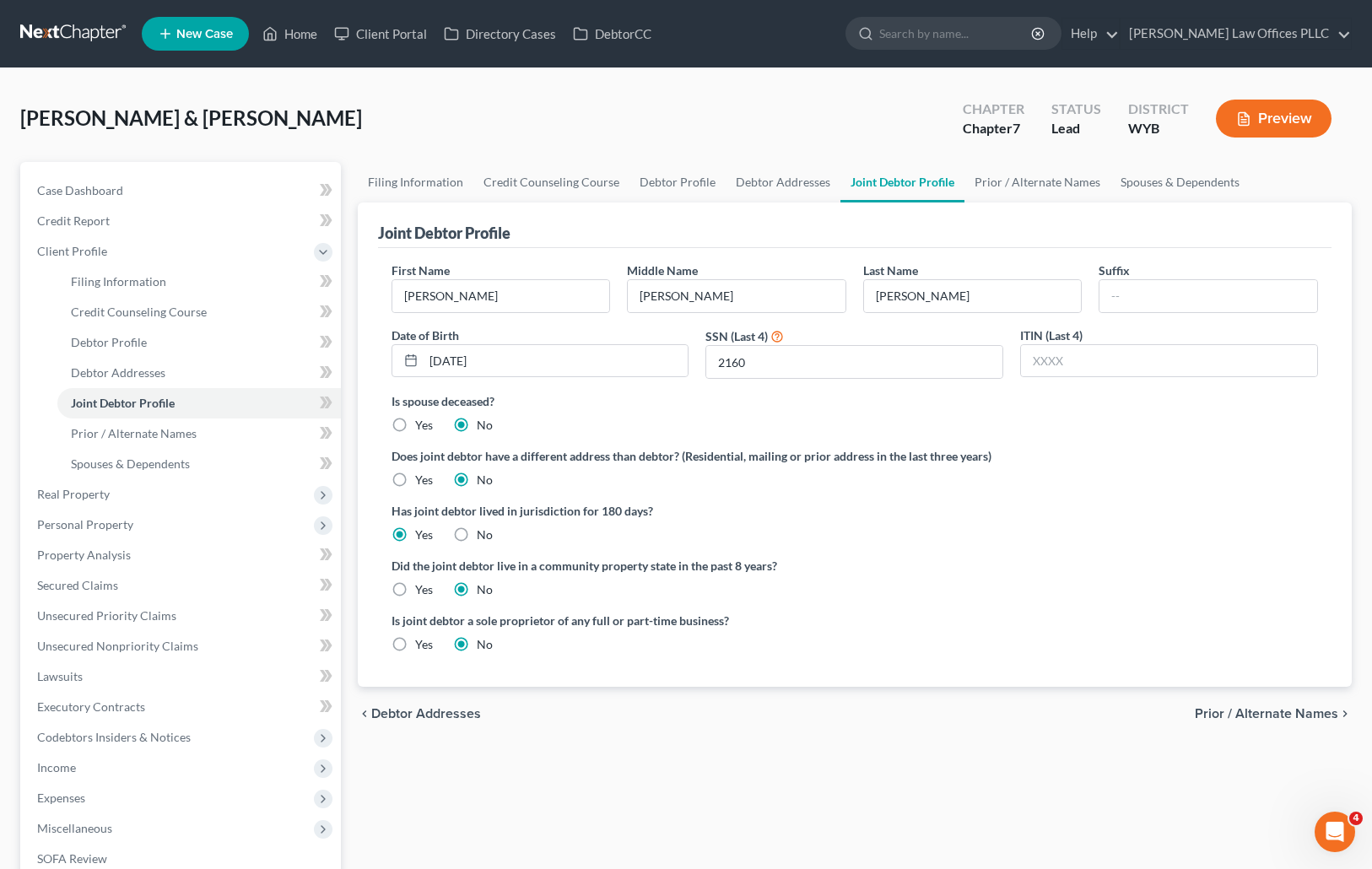
click at [931, 424] on div "Is spouse deceased? Yes No" at bounding box center [854, 412] width 927 height 41
click at [925, 577] on div "Did the joint debtor live in a community property state in the past 8 years? Ye…" at bounding box center [854, 577] width 927 height 41
click at [92, 490] on span "Real Property" at bounding box center [73, 494] width 73 height 14
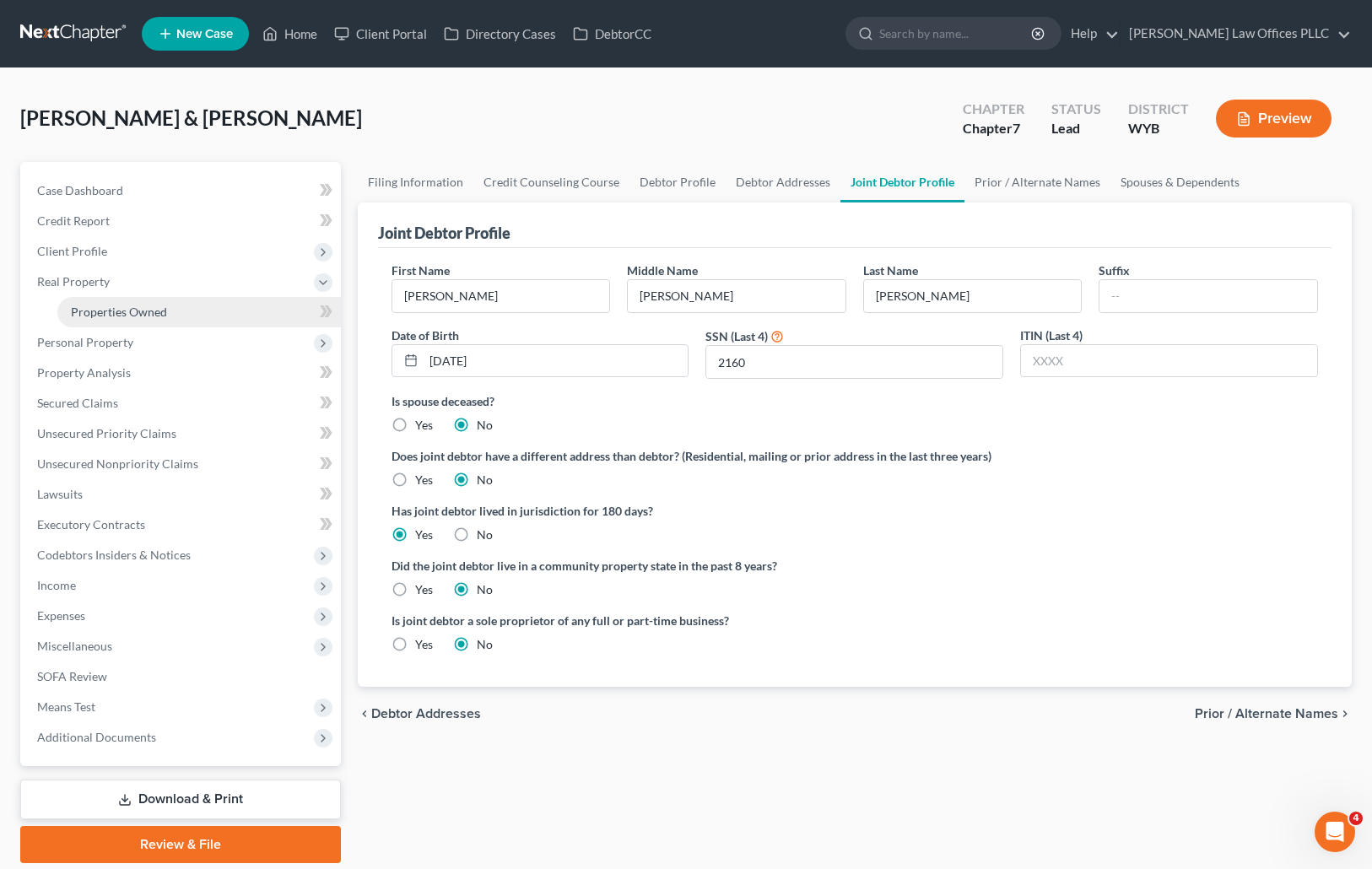
click at [121, 308] on span "Properties Owned" at bounding box center [119, 311] width 96 height 14
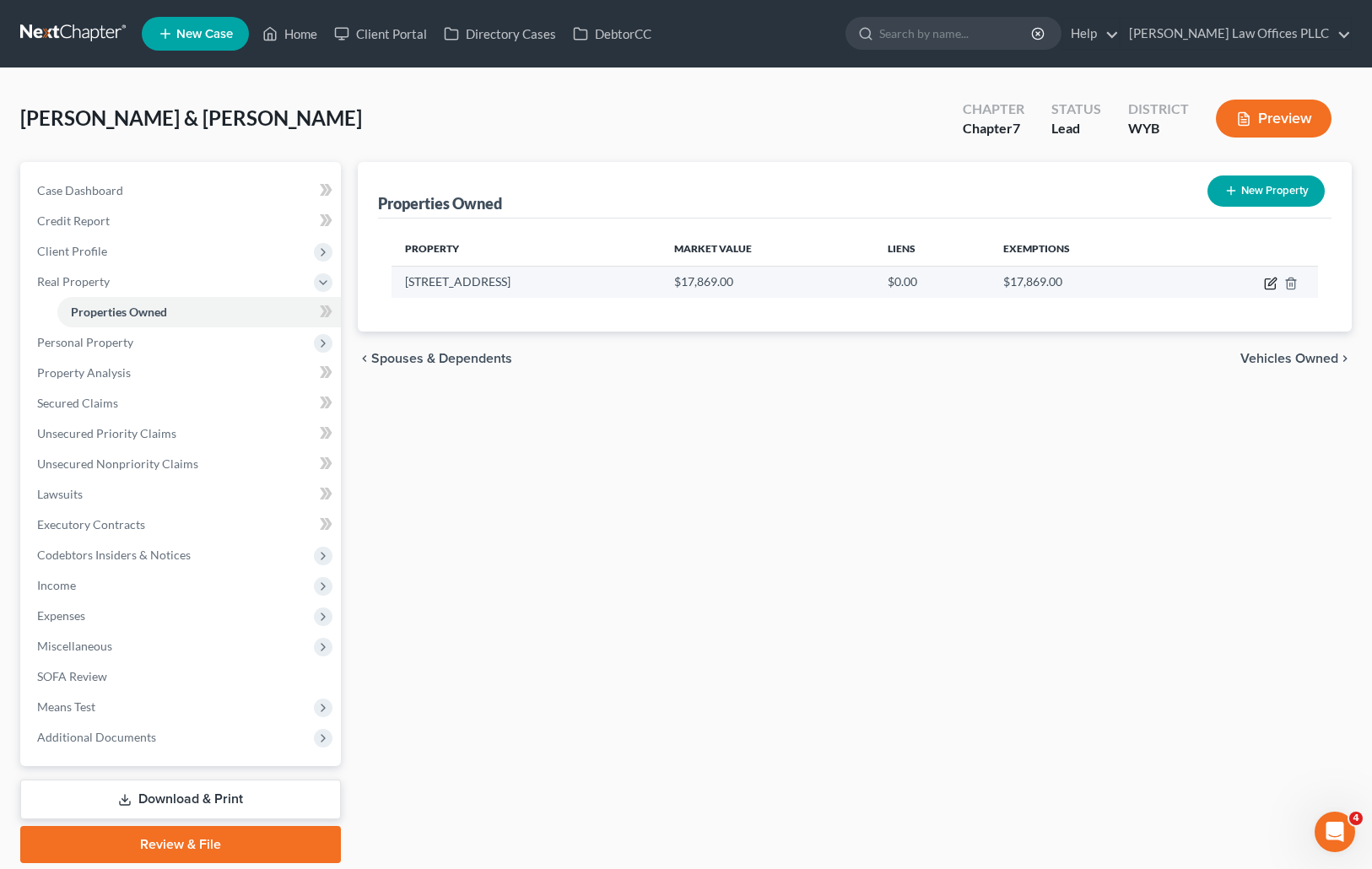
click at [1272, 279] on icon "button" at bounding box center [1272, 281] width 8 height 8
select select "53"
select select "2"
select select "0"
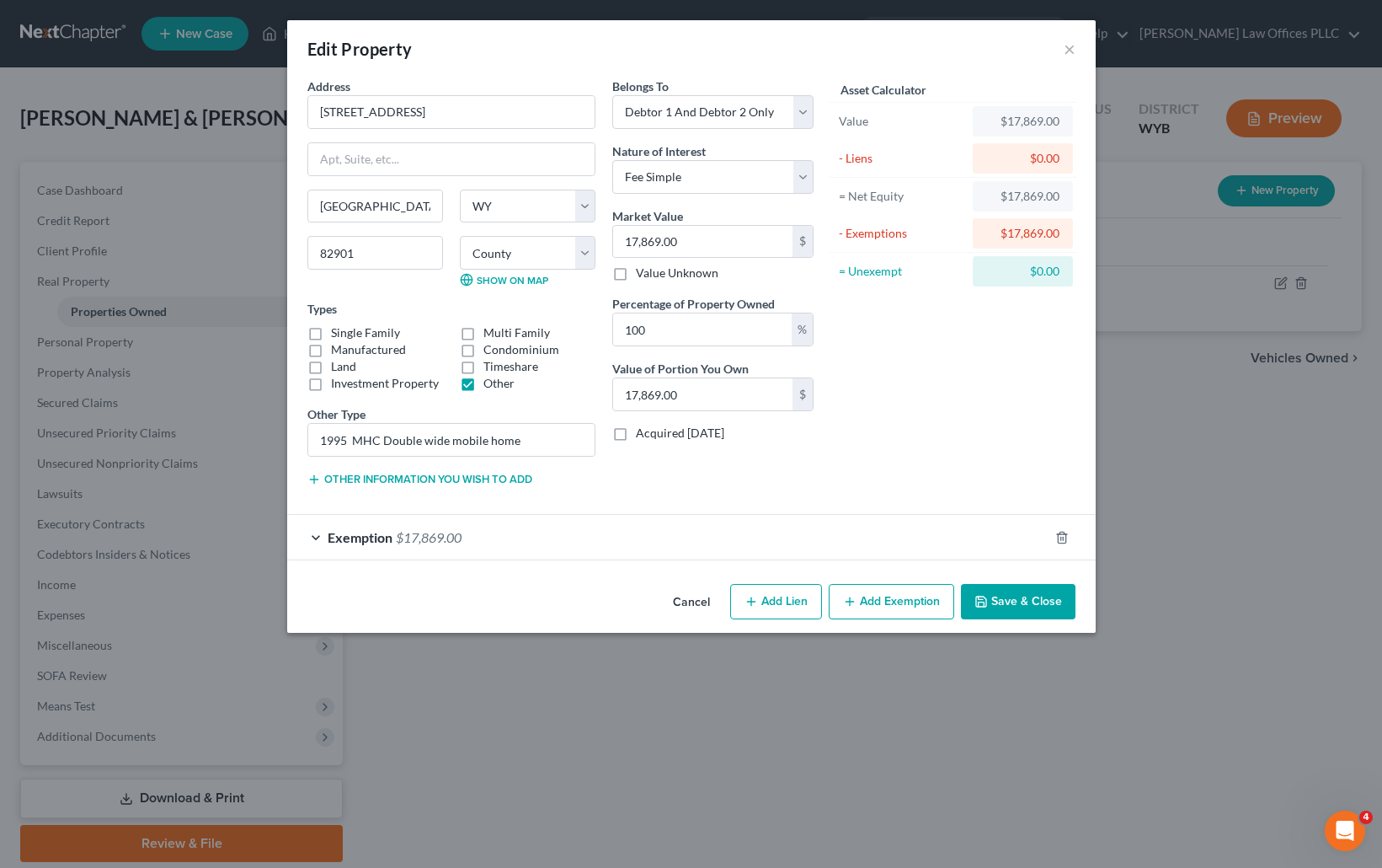
click at [371, 527] on div "Exemption $17,869.00" at bounding box center [667, 537] width 761 height 45
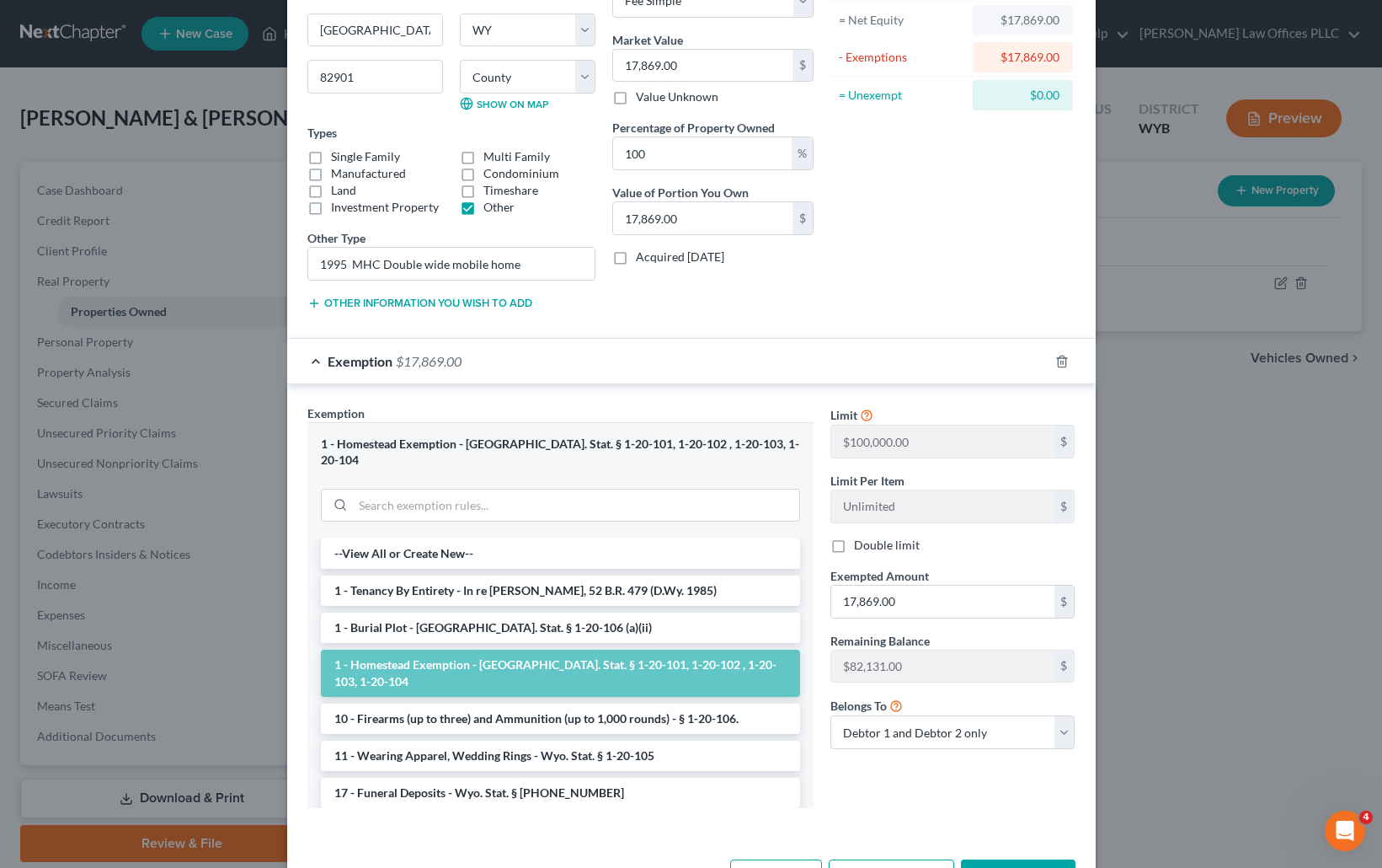
scroll to position [221, 0]
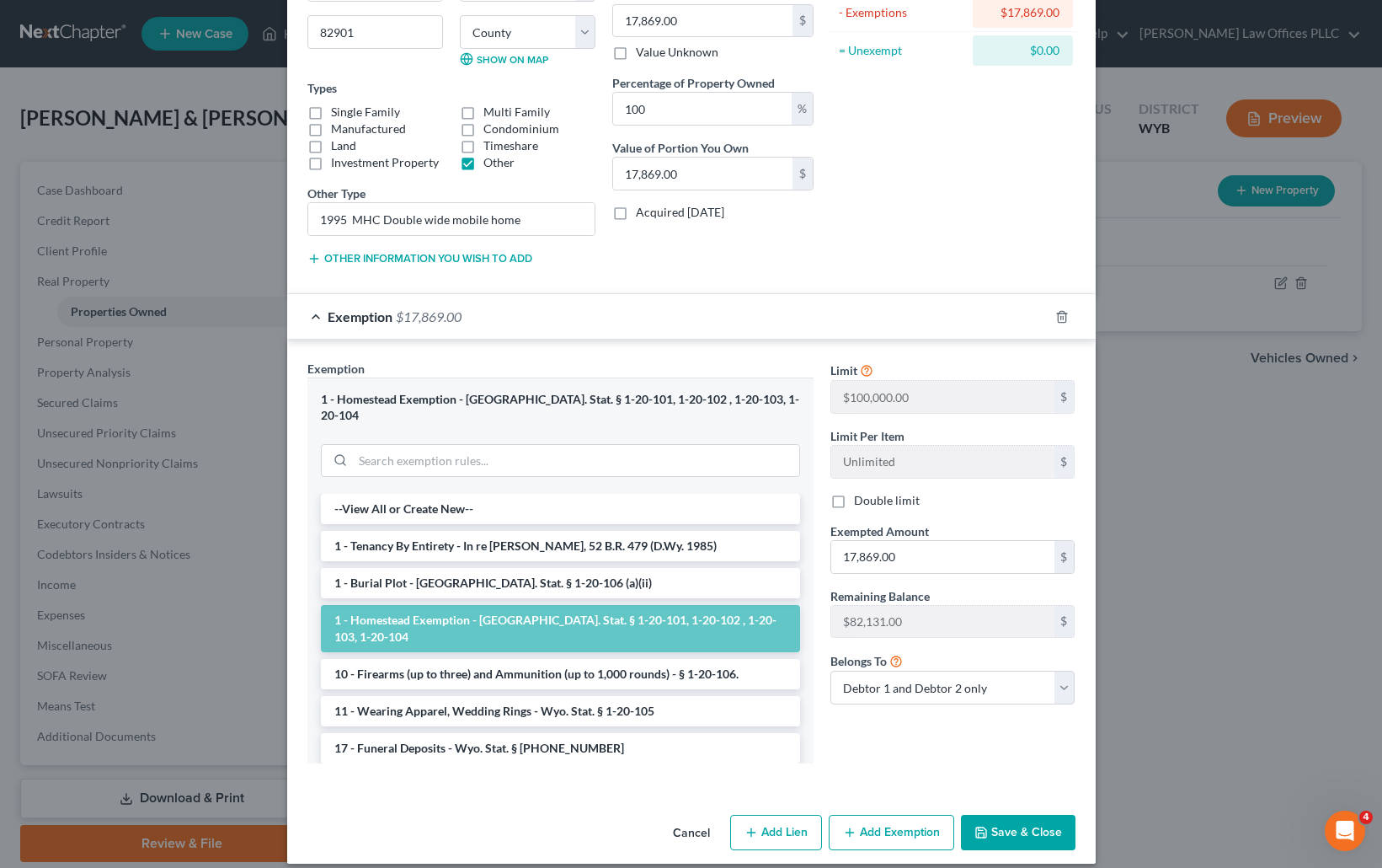
click at [994, 817] on button "Save & Close" at bounding box center [1018, 832] width 115 height 35
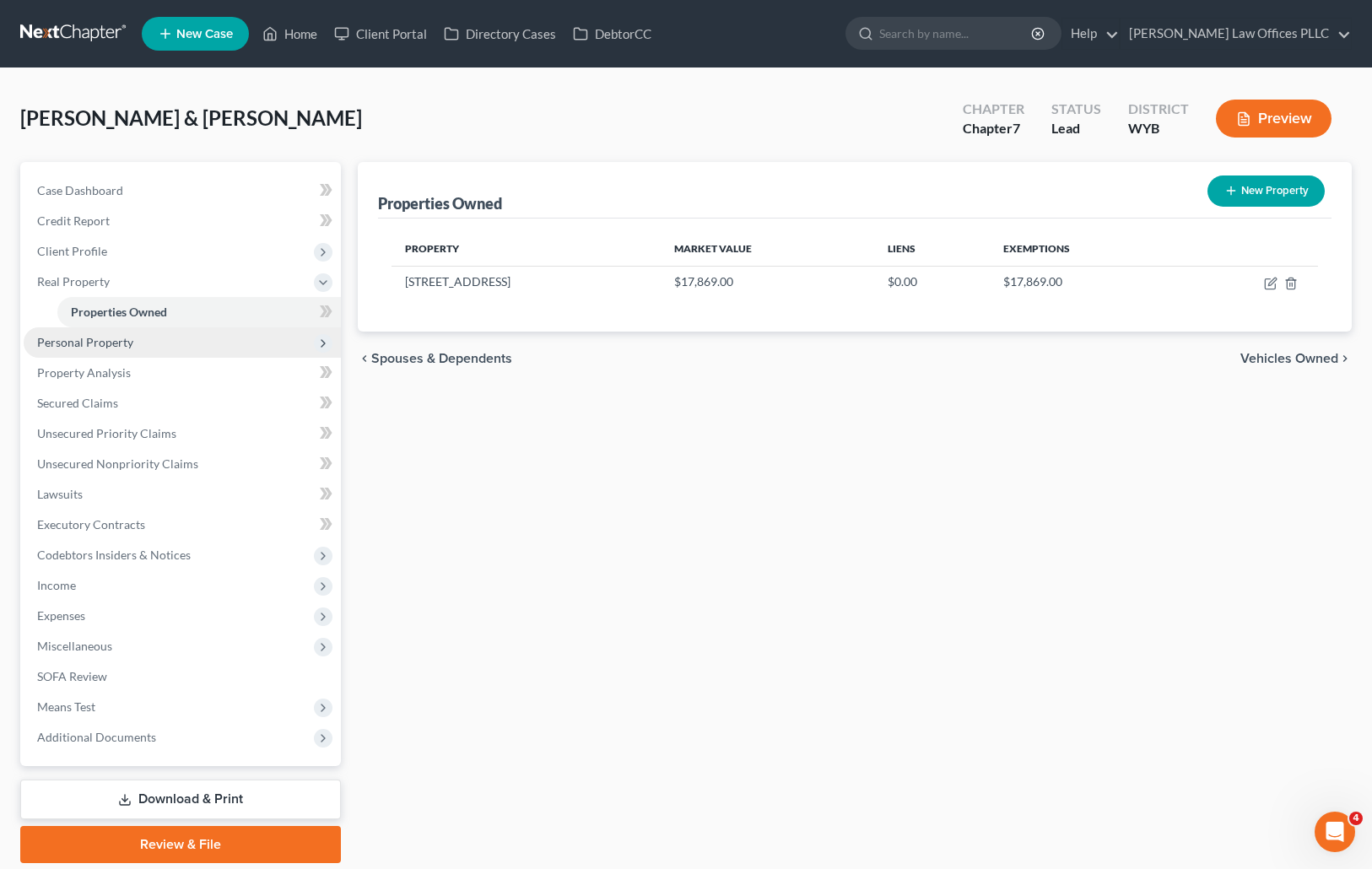
click at [125, 336] on span "Personal Property" at bounding box center [85, 342] width 96 height 14
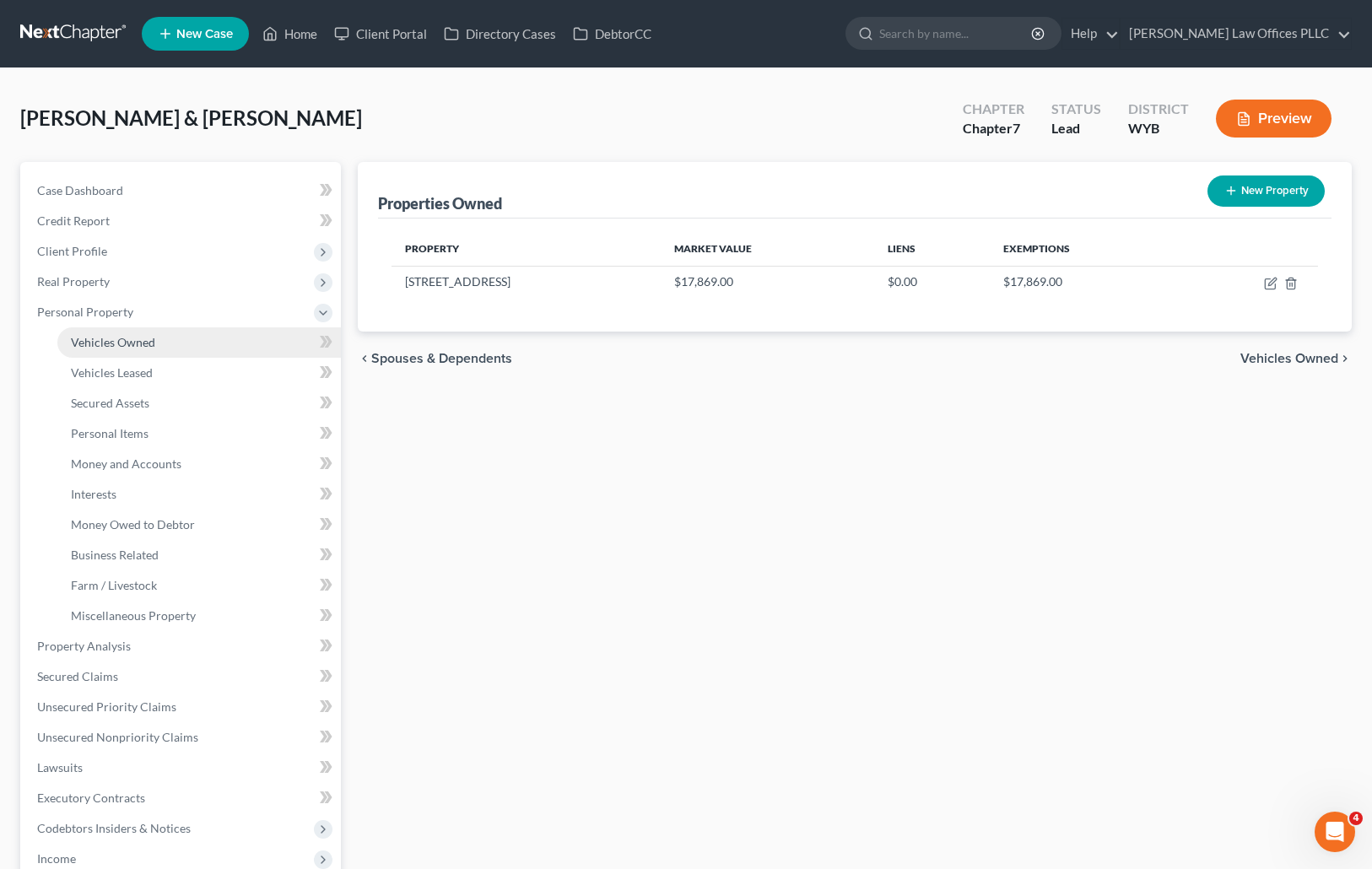
click at [132, 340] on span "Vehicles Owned" at bounding box center [113, 342] width 84 height 14
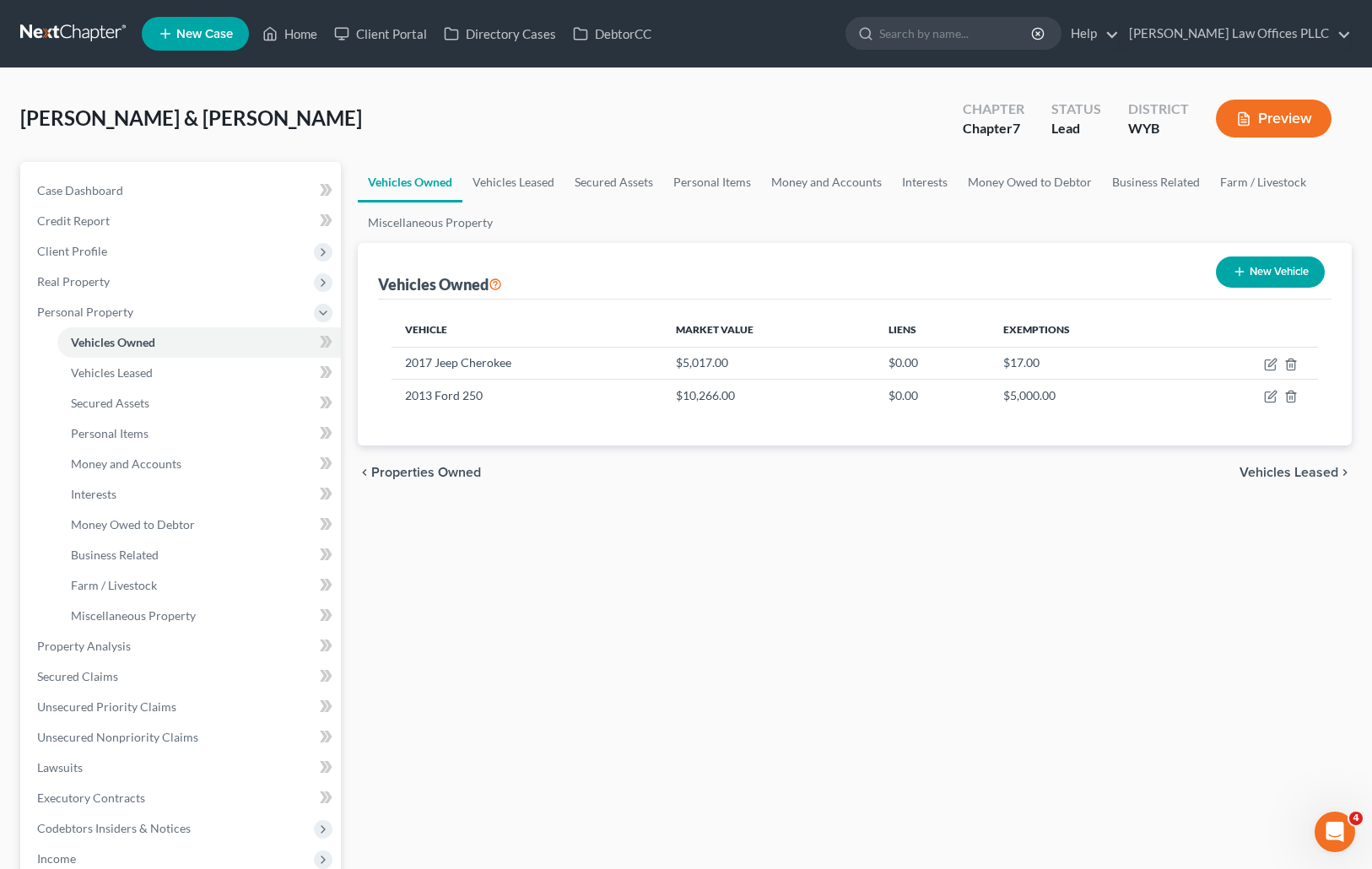
click at [968, 550] on div "Vehicles Owned Vehicles Leased Secured Assets Personal Items Money and Accounts…" at bounding box center [854, 649] width 1011 height 974
click at [1272, 395] on icon "button" at bounding box center [1270, 395] width 13 height 13
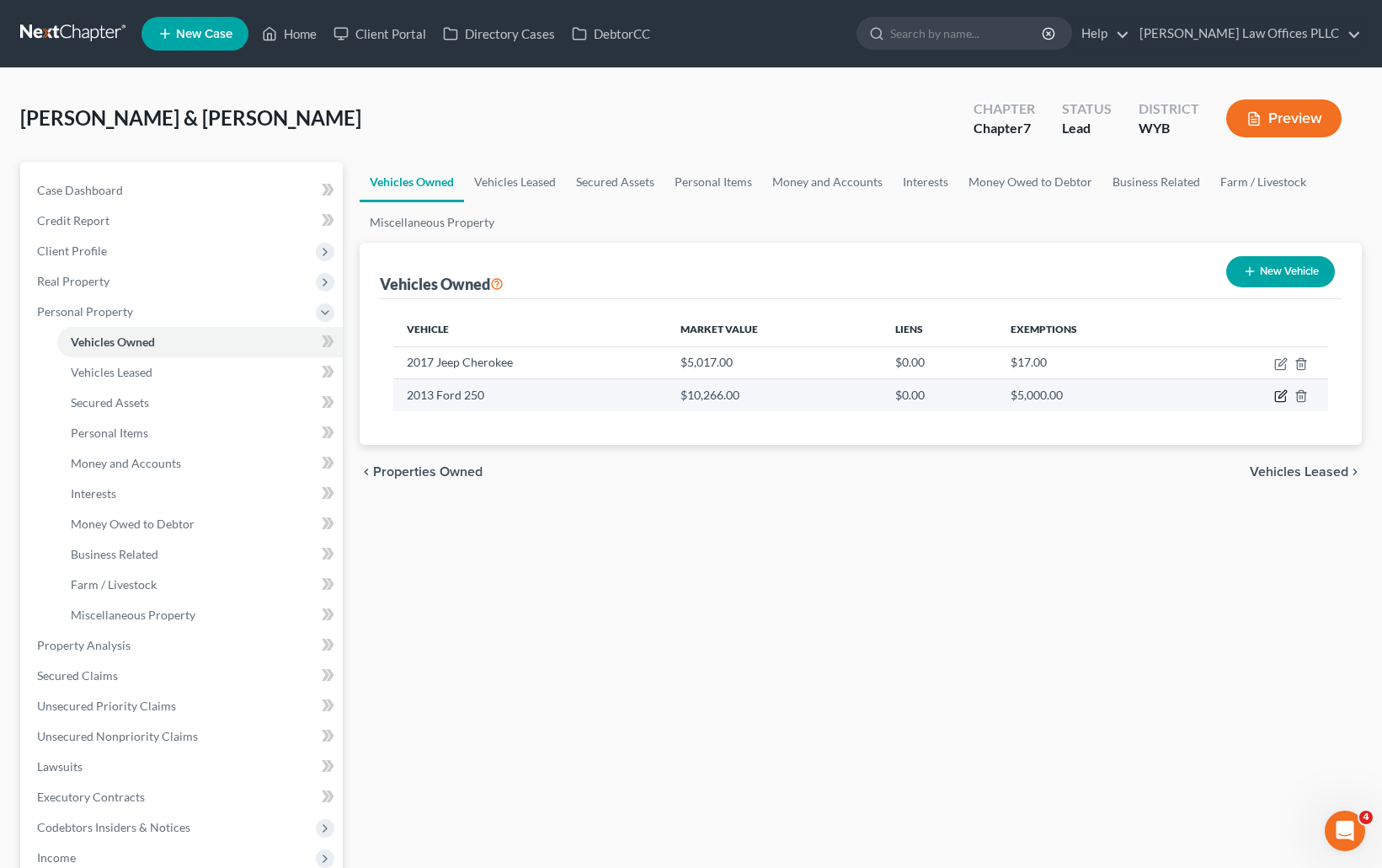
select select "1"
select select "13"
select select "0"
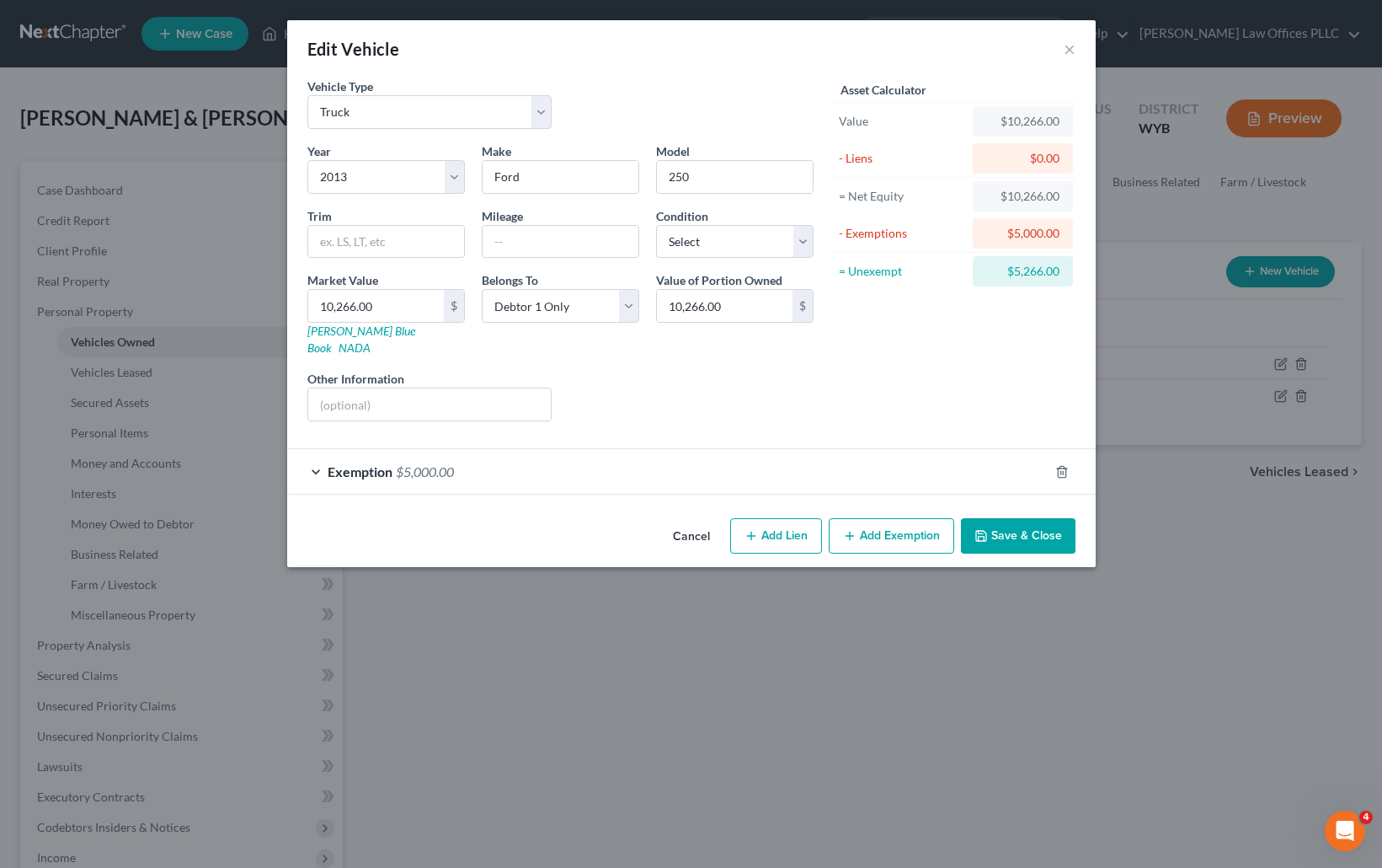
click at [388, 463] on span "Exemption" at bounding box center [360, 471] width 65 height 16
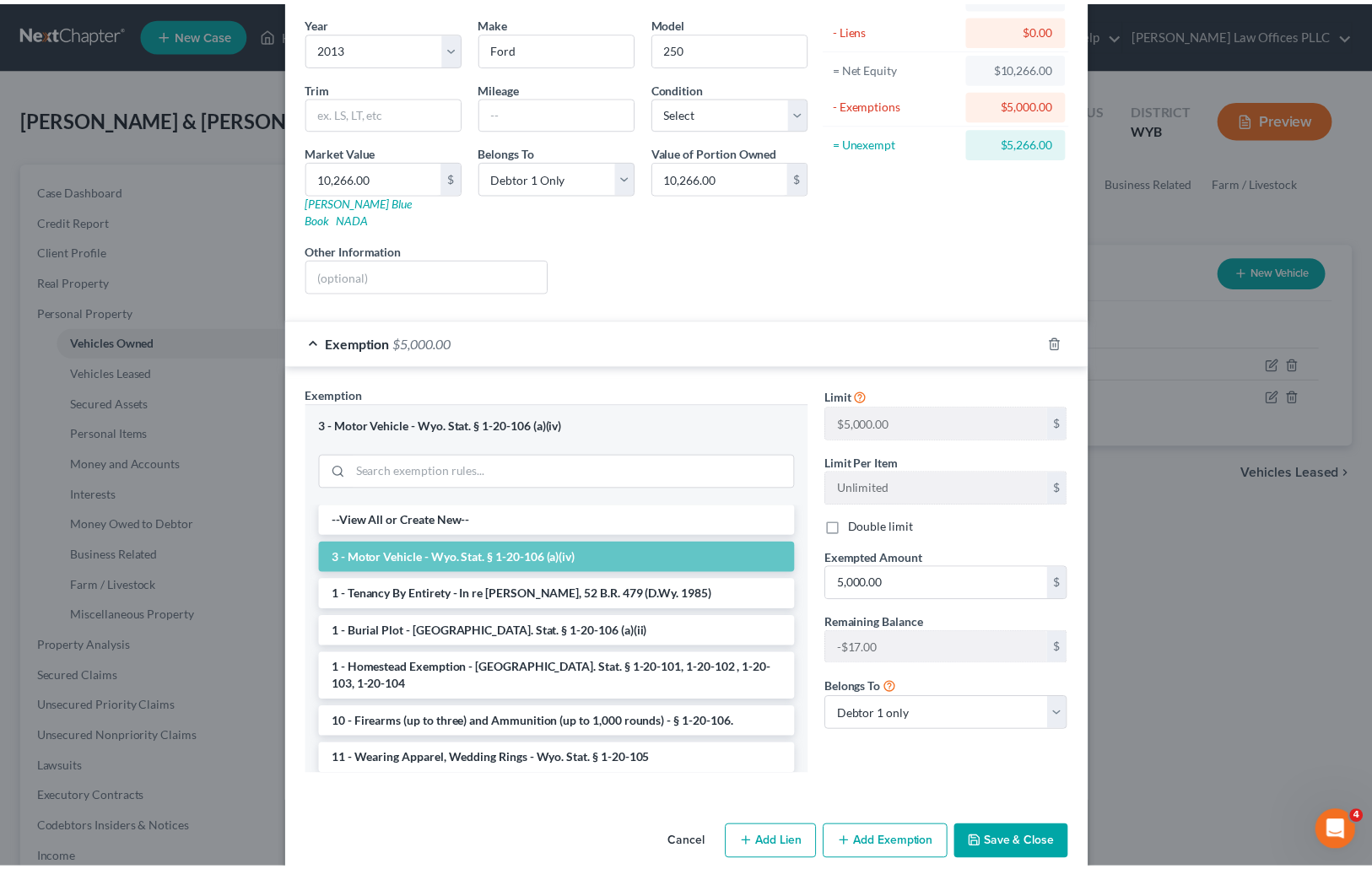
scroll to position [139, 0]
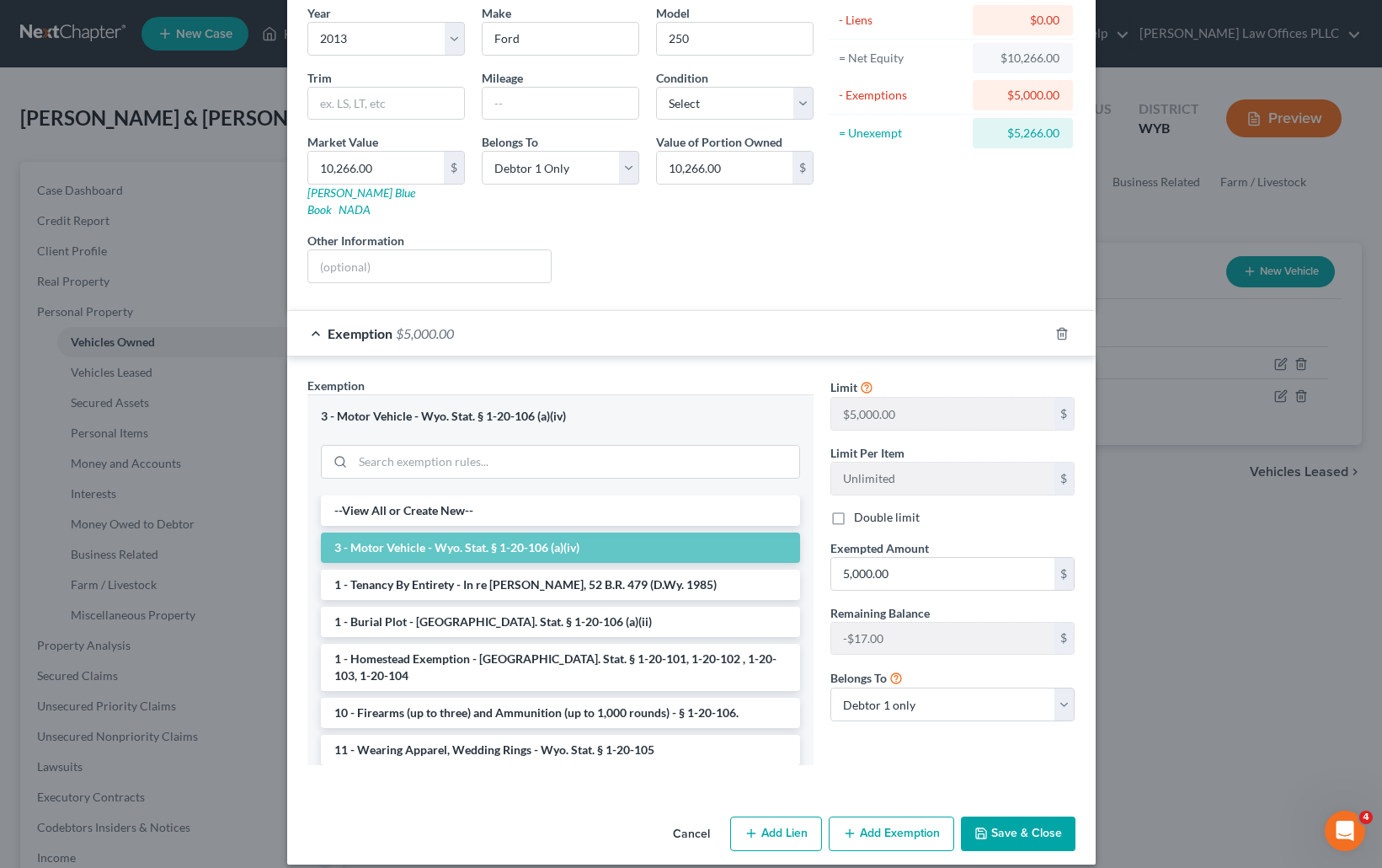
click at [1001, 816] on button "Save & Close" at bounding box center [1018, 834] width 115 height 35
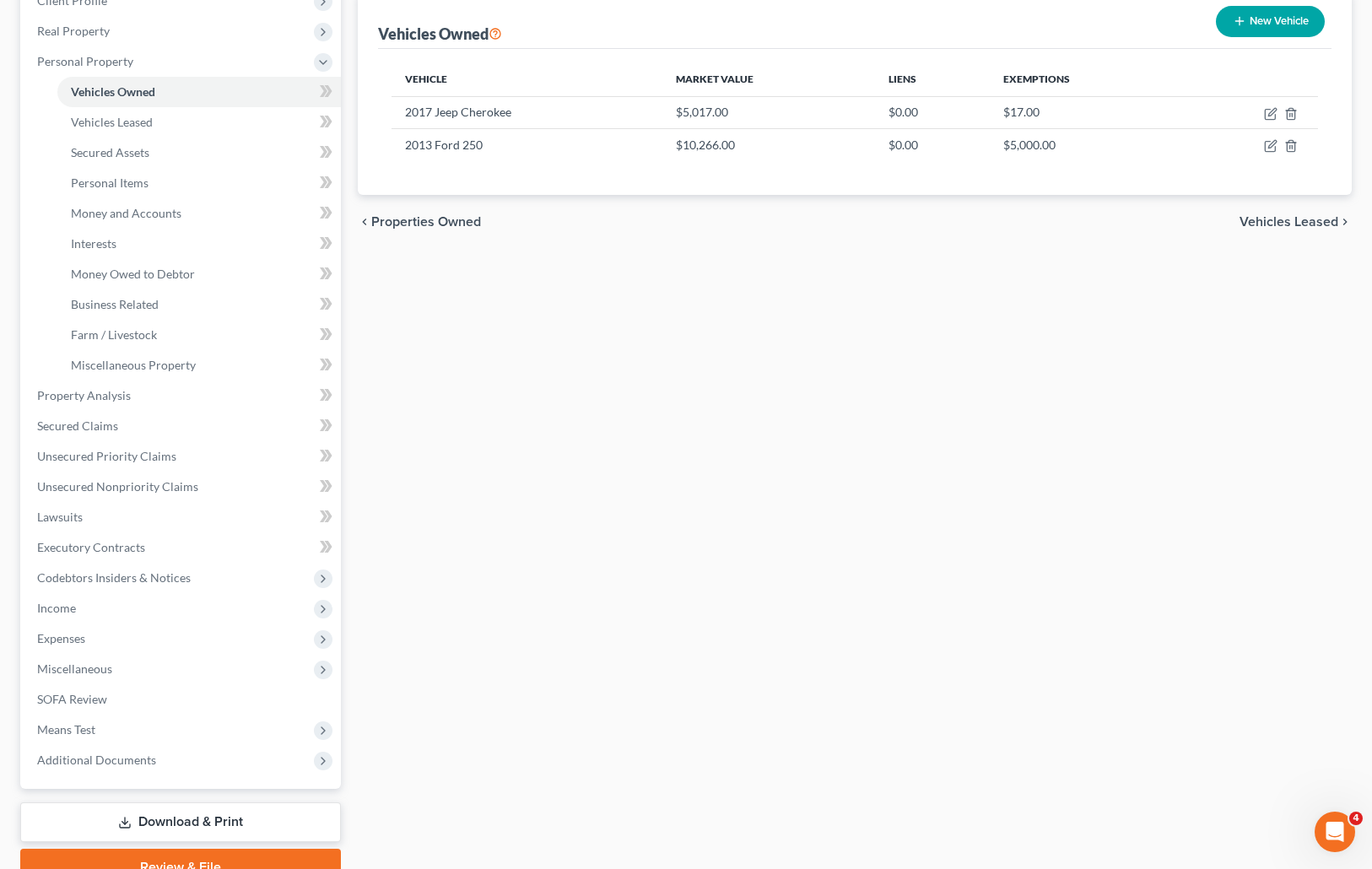
scroll to position [280, 0]
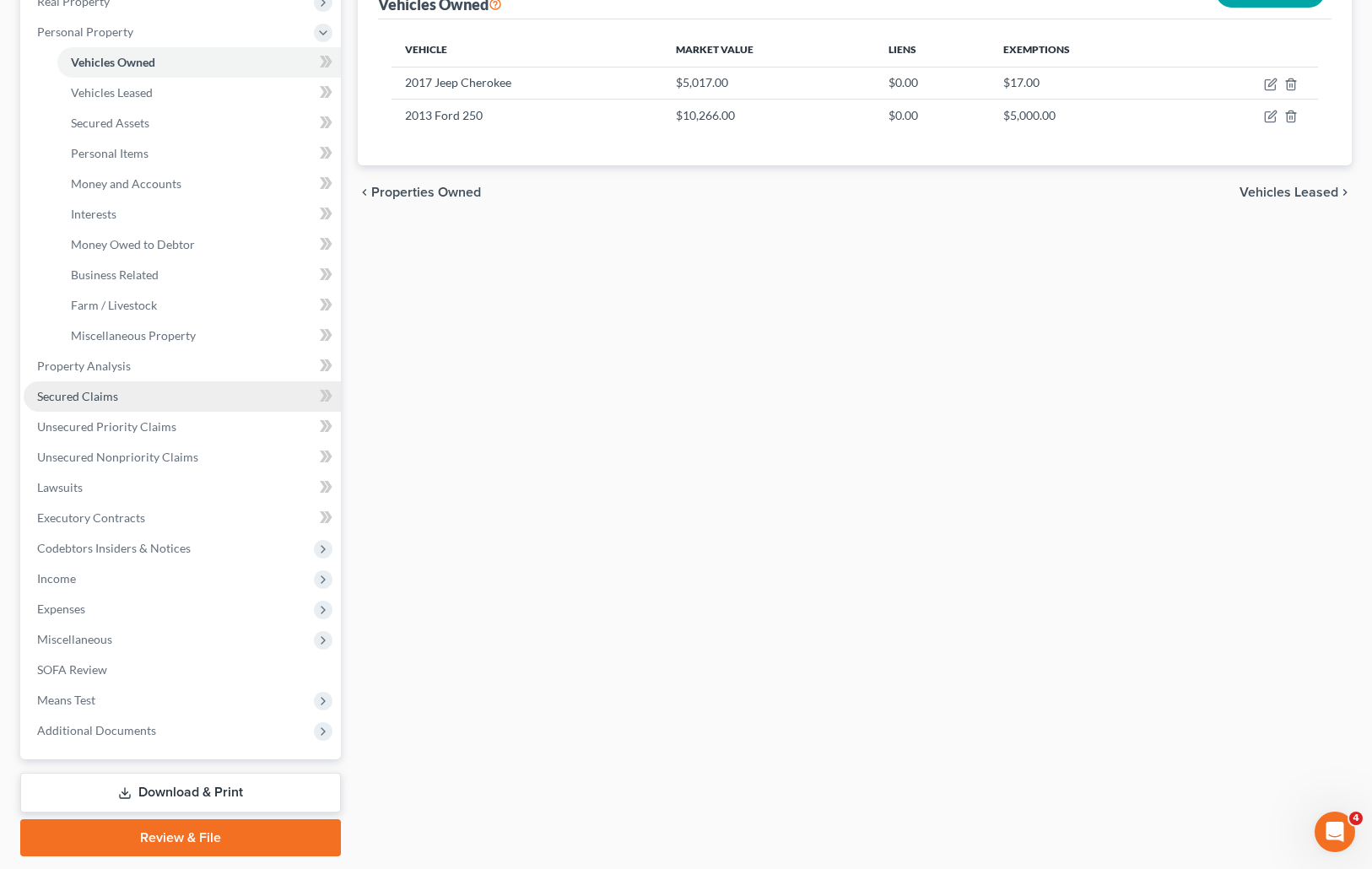
click at [90, 392] on span "Secured Claims" at bounding box center [77, 395] width 81 height 14
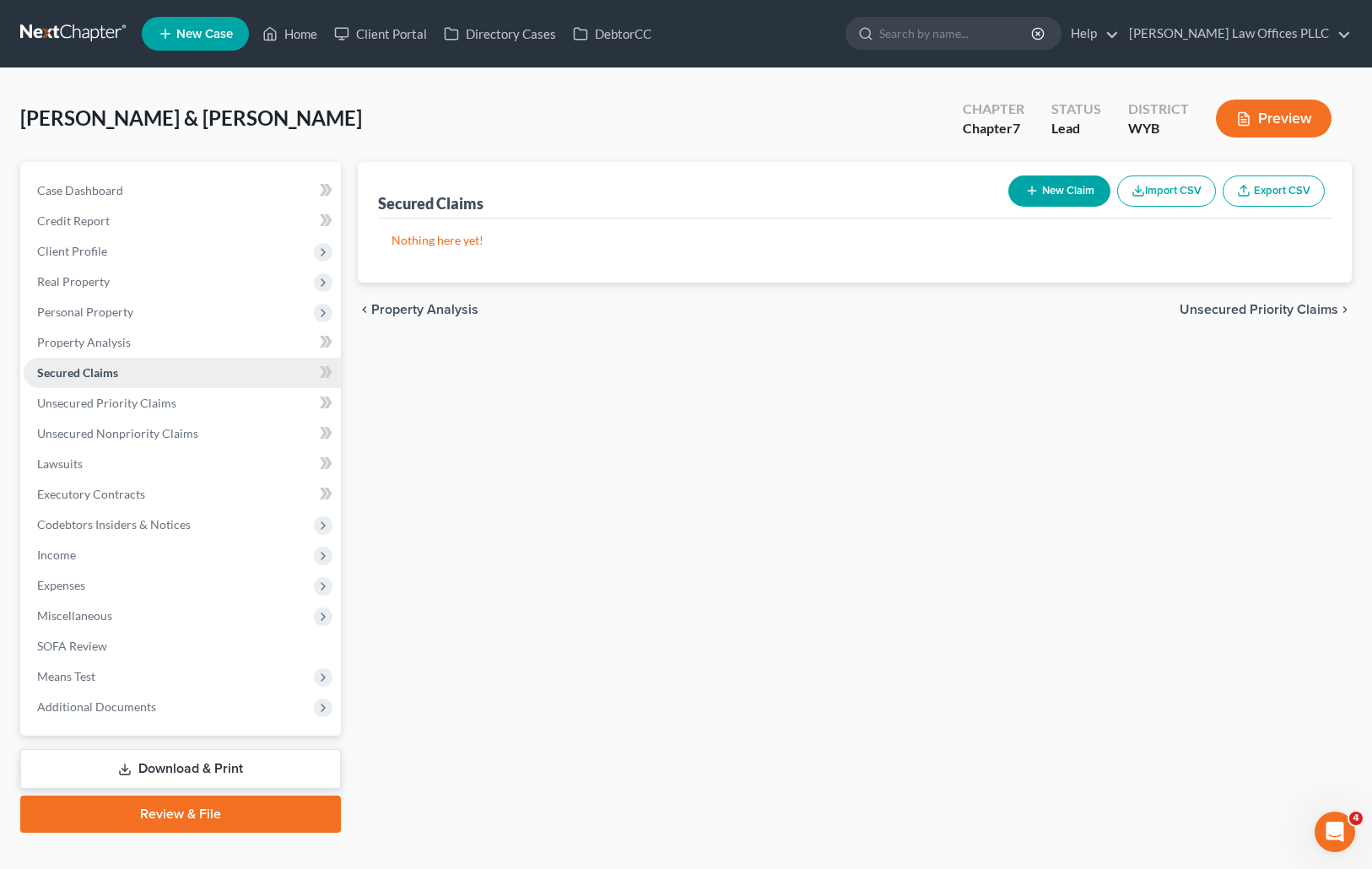
click at [105, 365] on span "Secured Claims" at bounding box center [77, 372] width 81 height 14
click at [168, 399] on span "Unsecured Priority Claims" at bounding box center [106, 402] width 139 height 14
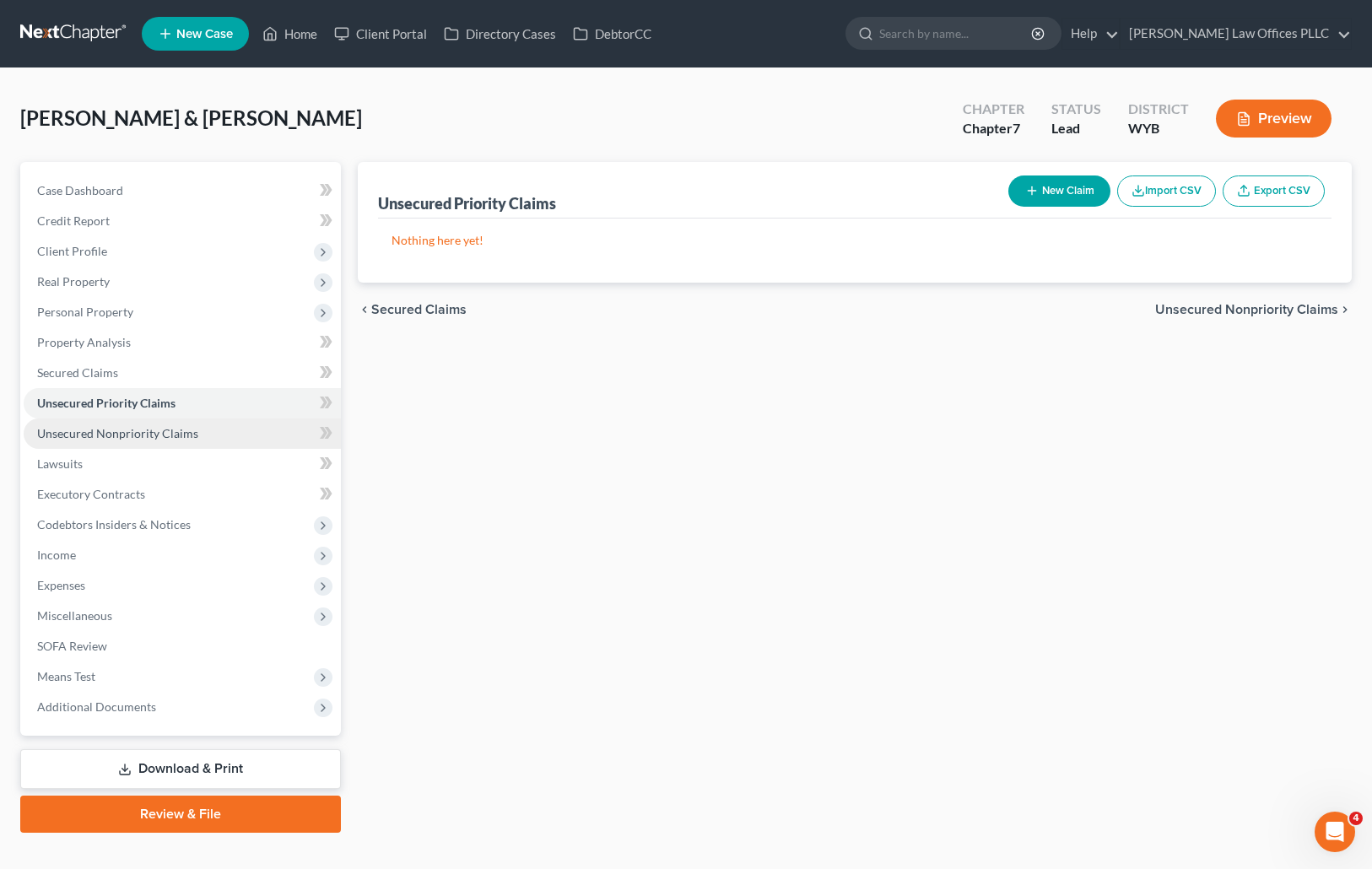
click at [103, 431] on span "Unsecured Nonpriority Claims" at bounding box center [118, 433] width 161 height 14
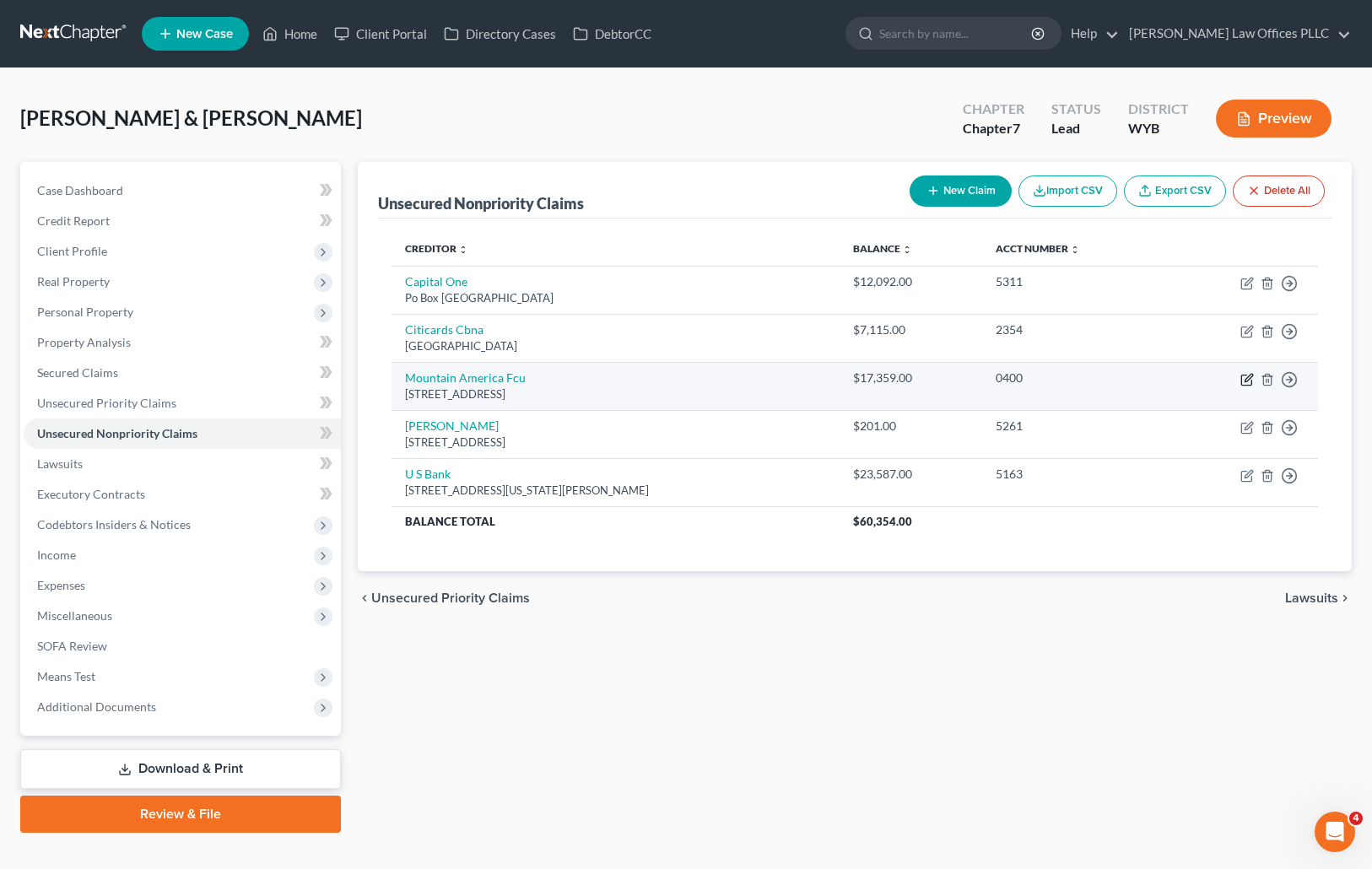
click at [1247, 374] on icon "button" at bounding box center [1247, 379] width 13 height 13
select select "46"
select select "14"
select select "2"
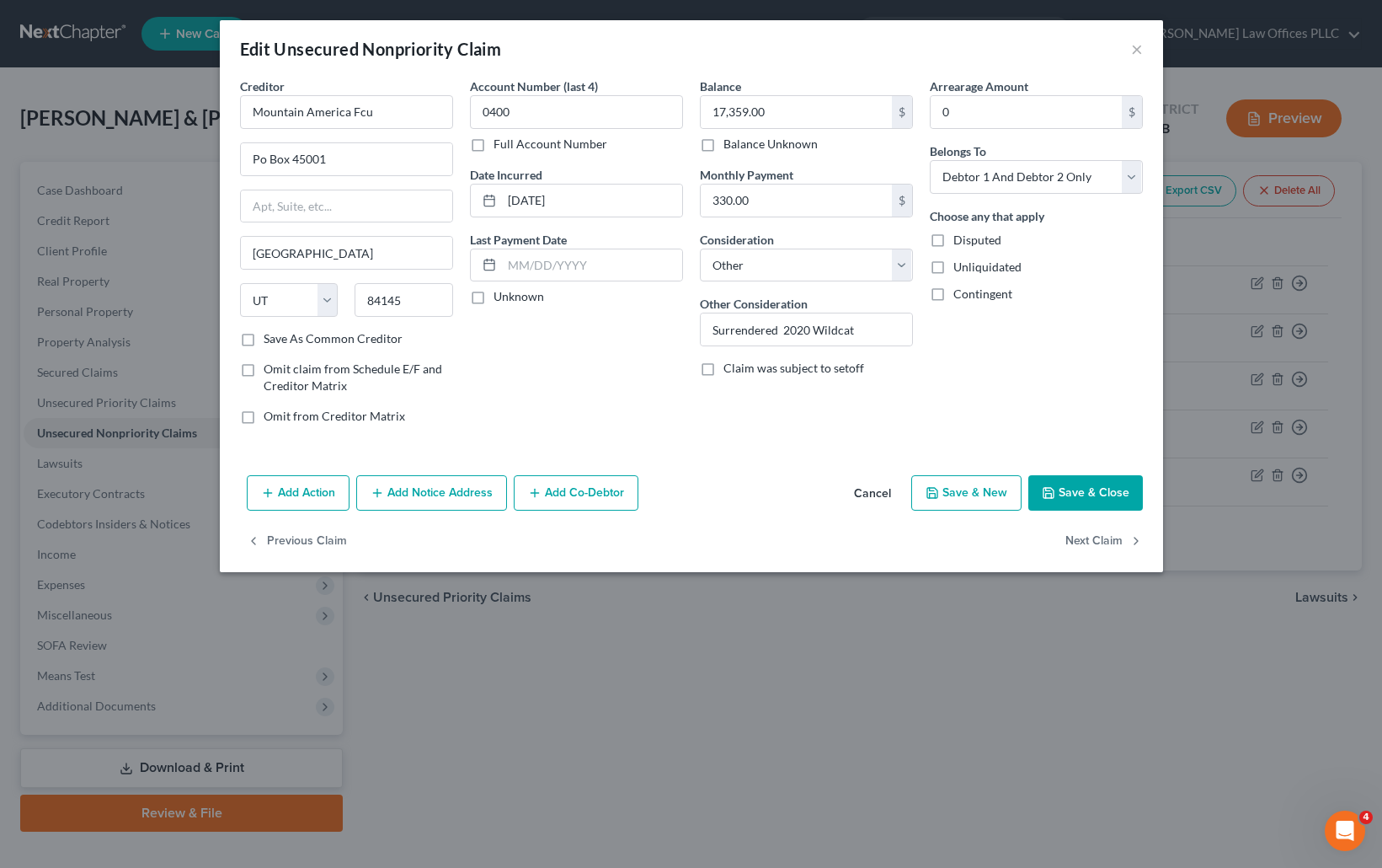
click at [1074, 494] on button "Save & Close" at bounding box center [1085, 492] width 115 height 35
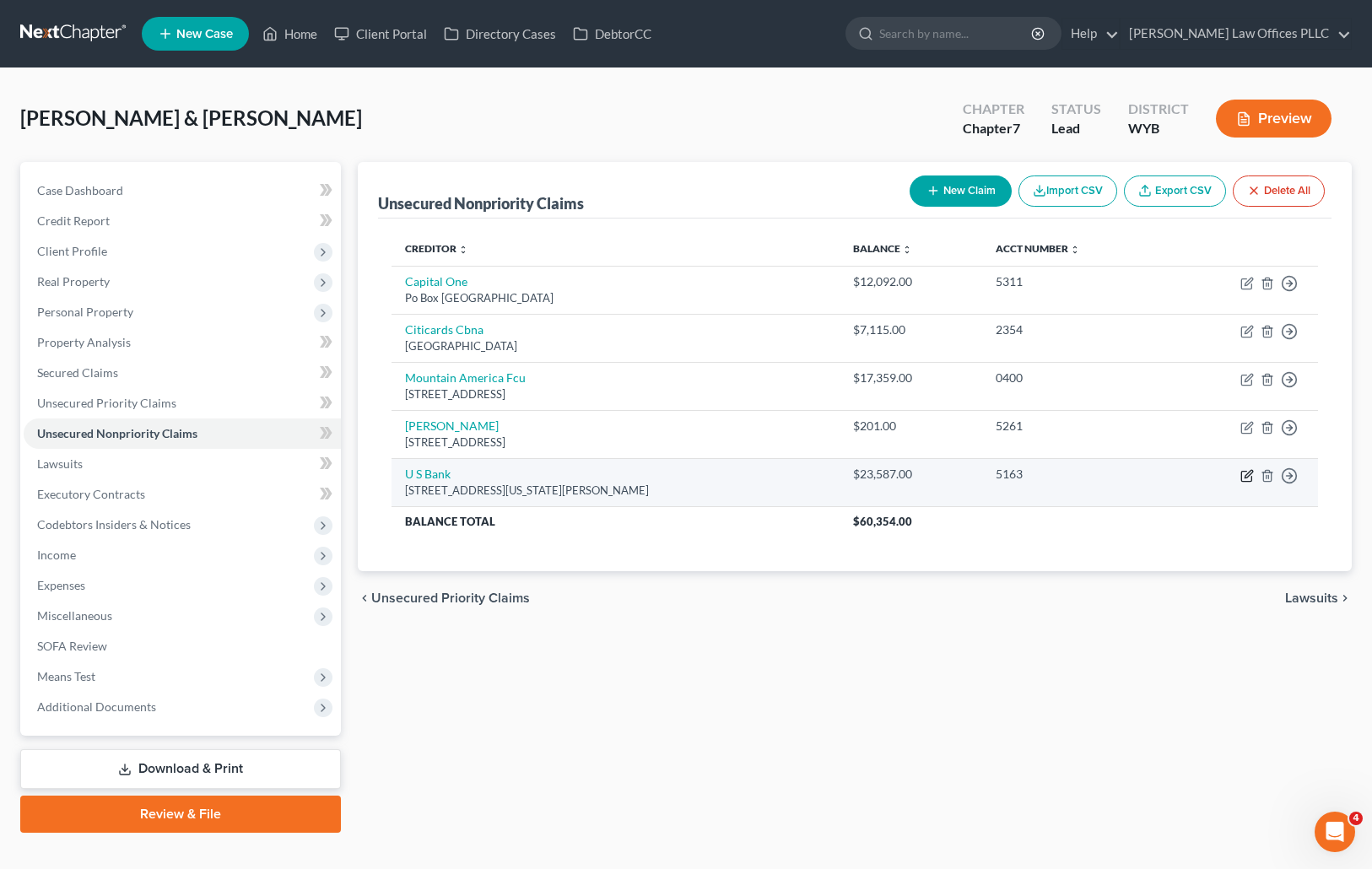
click at [1246, 474] on icon "button" at bounding box center [1248, 474] width 8 height 8
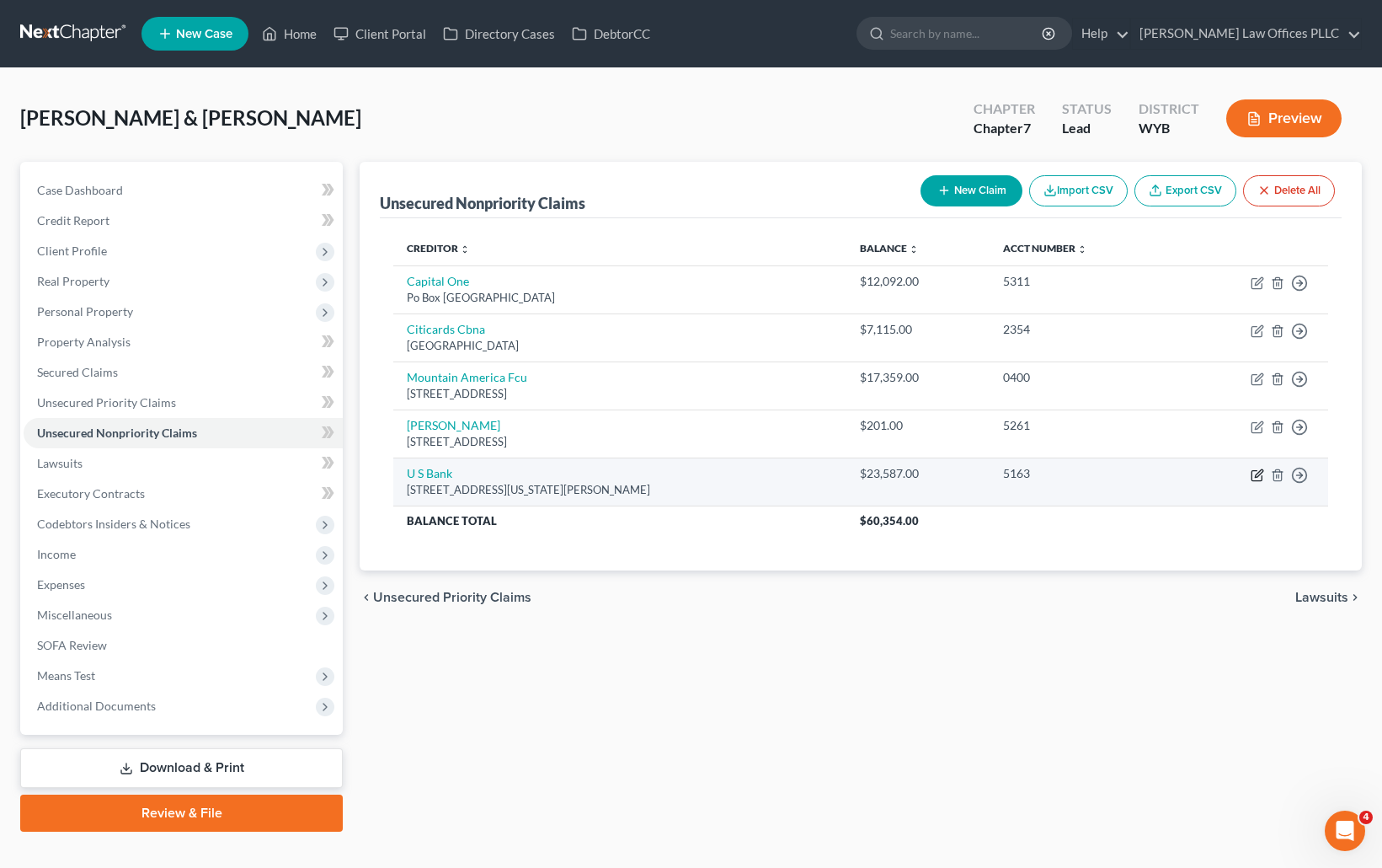
select select "24"
select select "2"
select select "1"
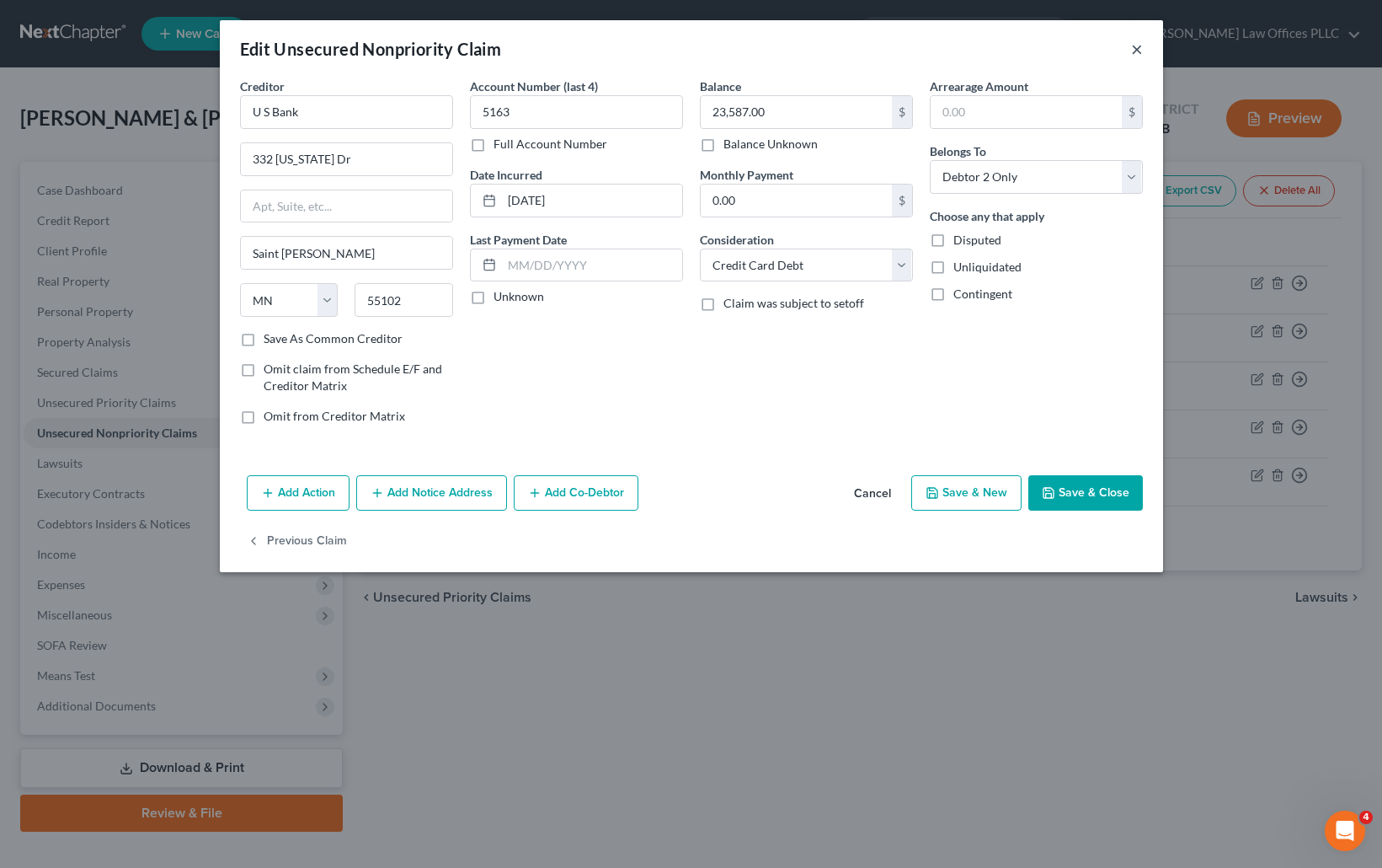
click at [1139, 52] on button "×" at bounding box center [1137, 48] width 11 height 20
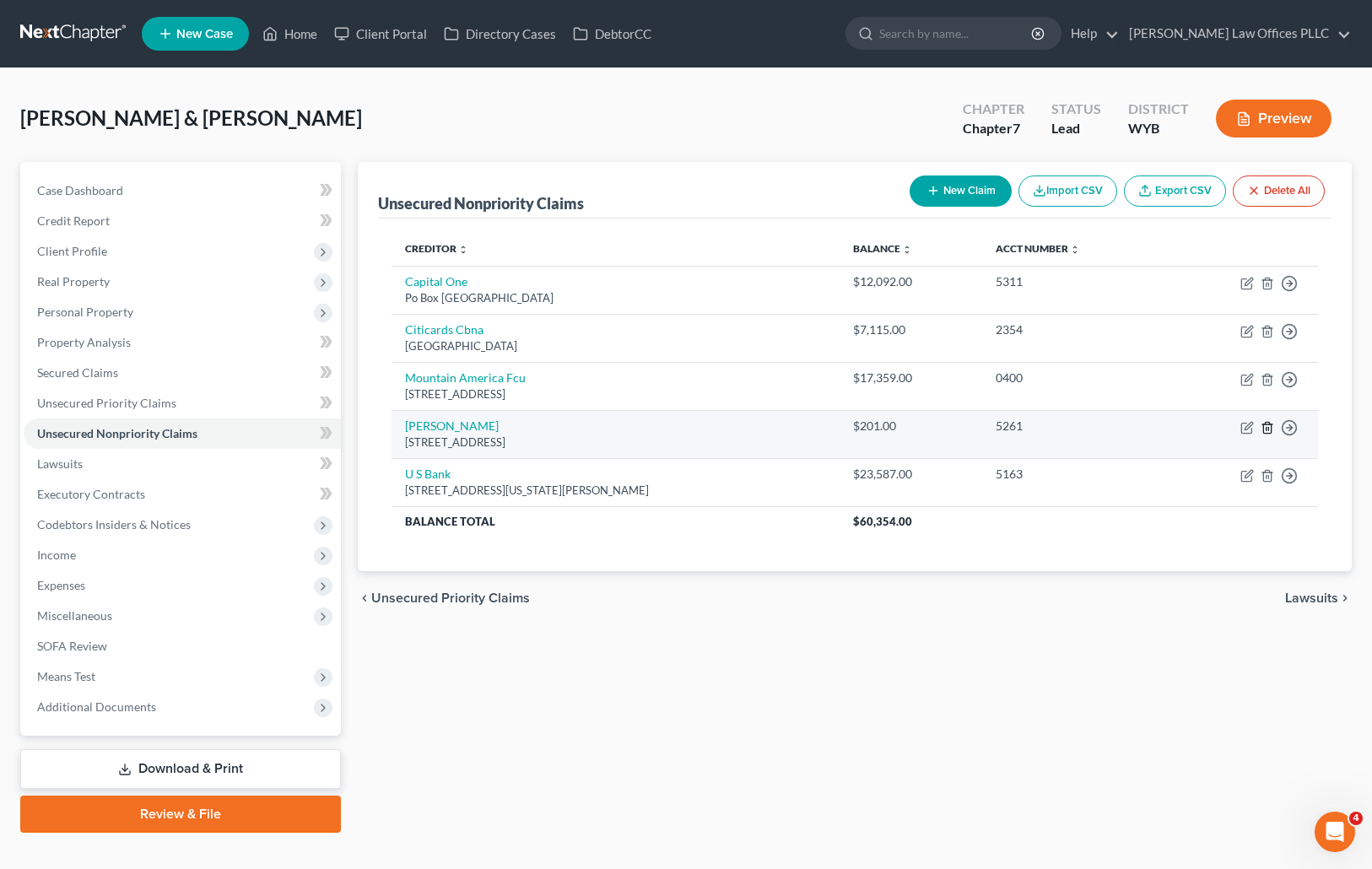
click at [1267, 423] on icon "button" at bounding box center [1267, 427] width 13 height 13
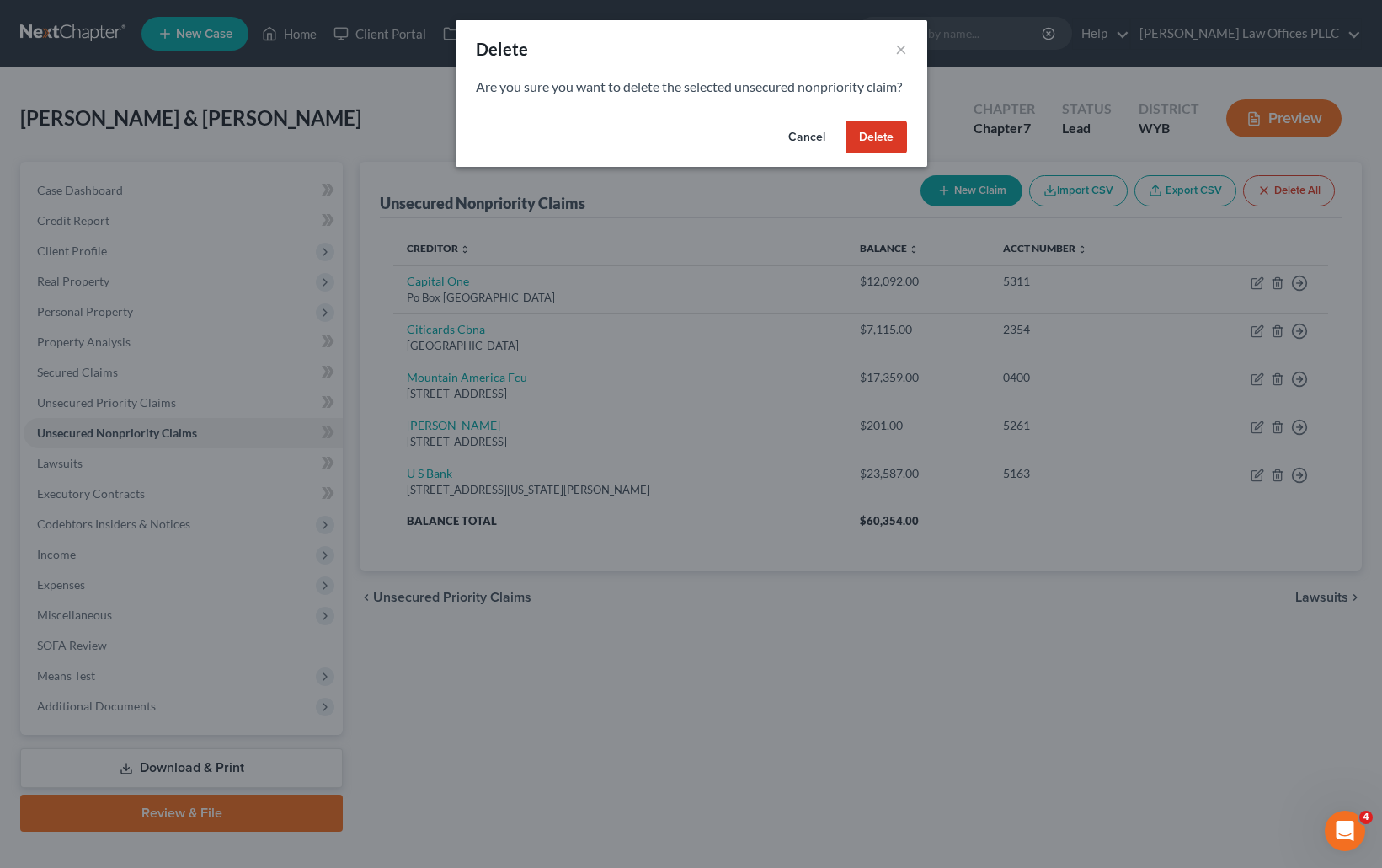
click at [884, 154] on button "Delete" at bounding box center [877, 138] width 61 height 33
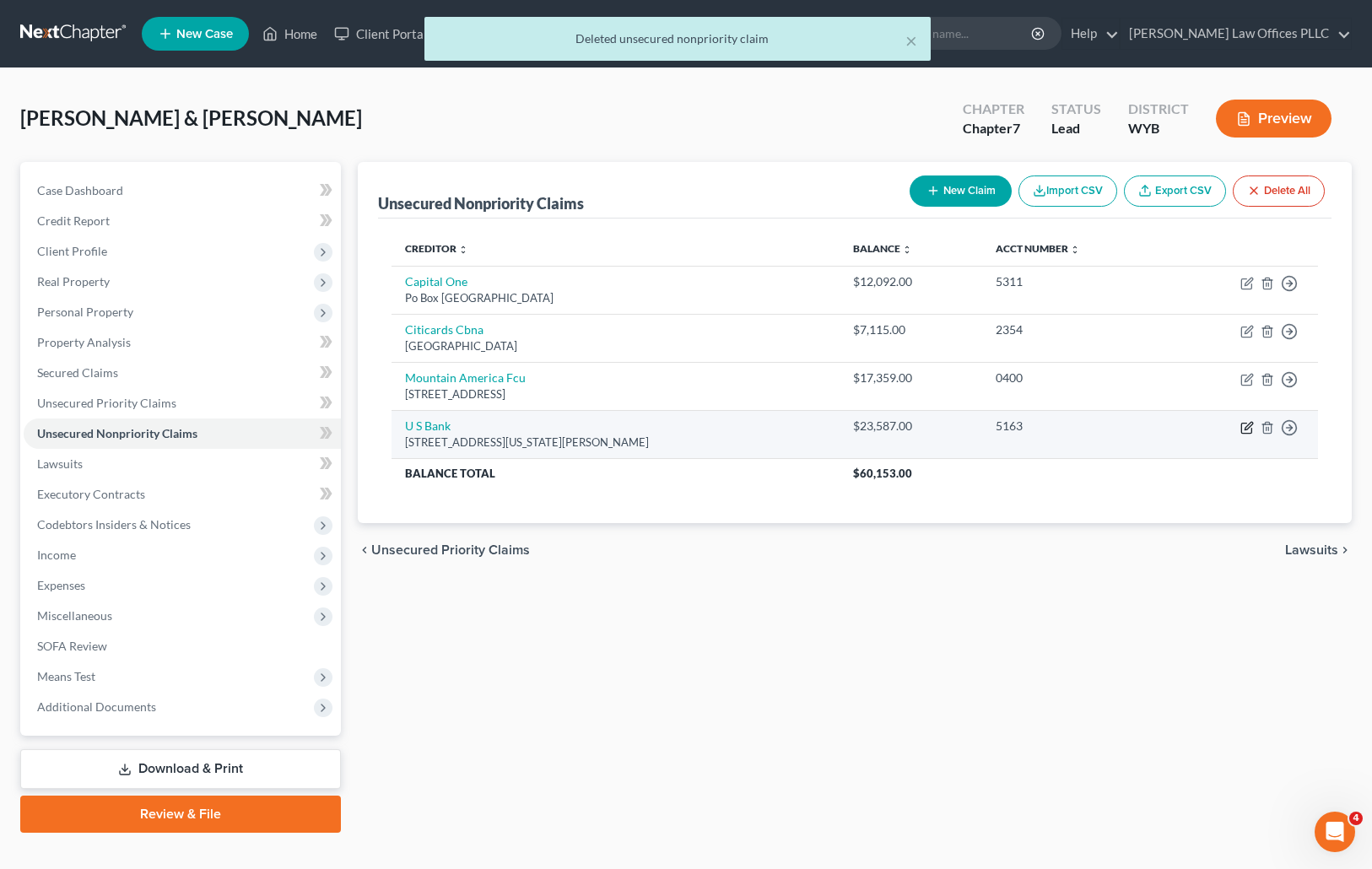
click at [1248, 424] on icon "button" at bounding box center [1248, 425] width 8 height 8
select select "24"
select select "2"
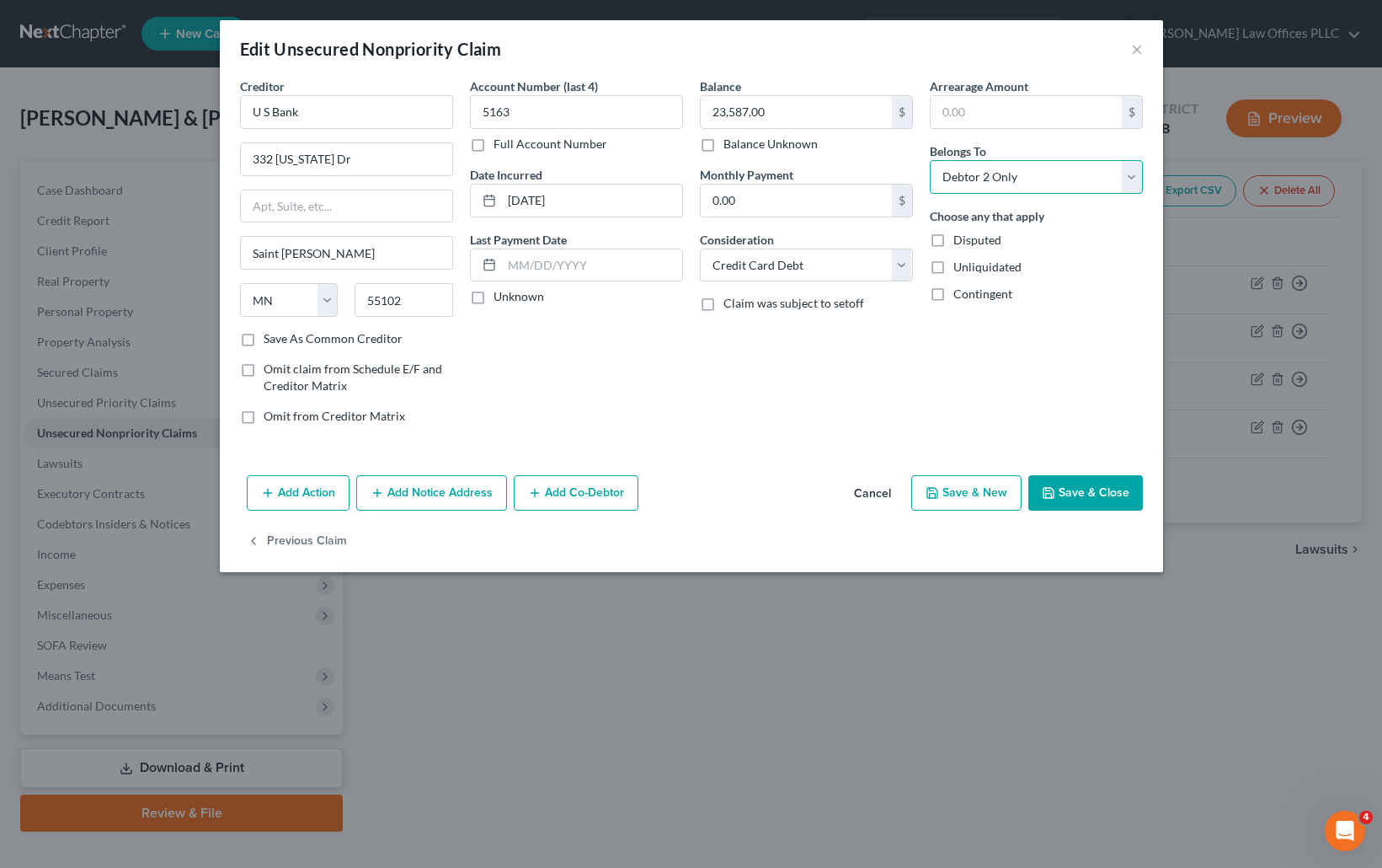
click at [1126, 178] on select "Select Debtor 1 Only Debtor 2 Only Debtor 1 And Debtor 2 Only At Least One Of T…" at bounding box center [1036, 177] width 213 height 33
select select "2"
click at [930, 160] on select "Select Debtor 1 Only Debtor 2 Only Debtor 1 And Debtor 2 Only At Least One Of T…" at bounding box center [1036, 177] width 213 height 33
click at [1082, 495] on button "Save & Close" at bounding box center [1085, 492] width 115 height 35
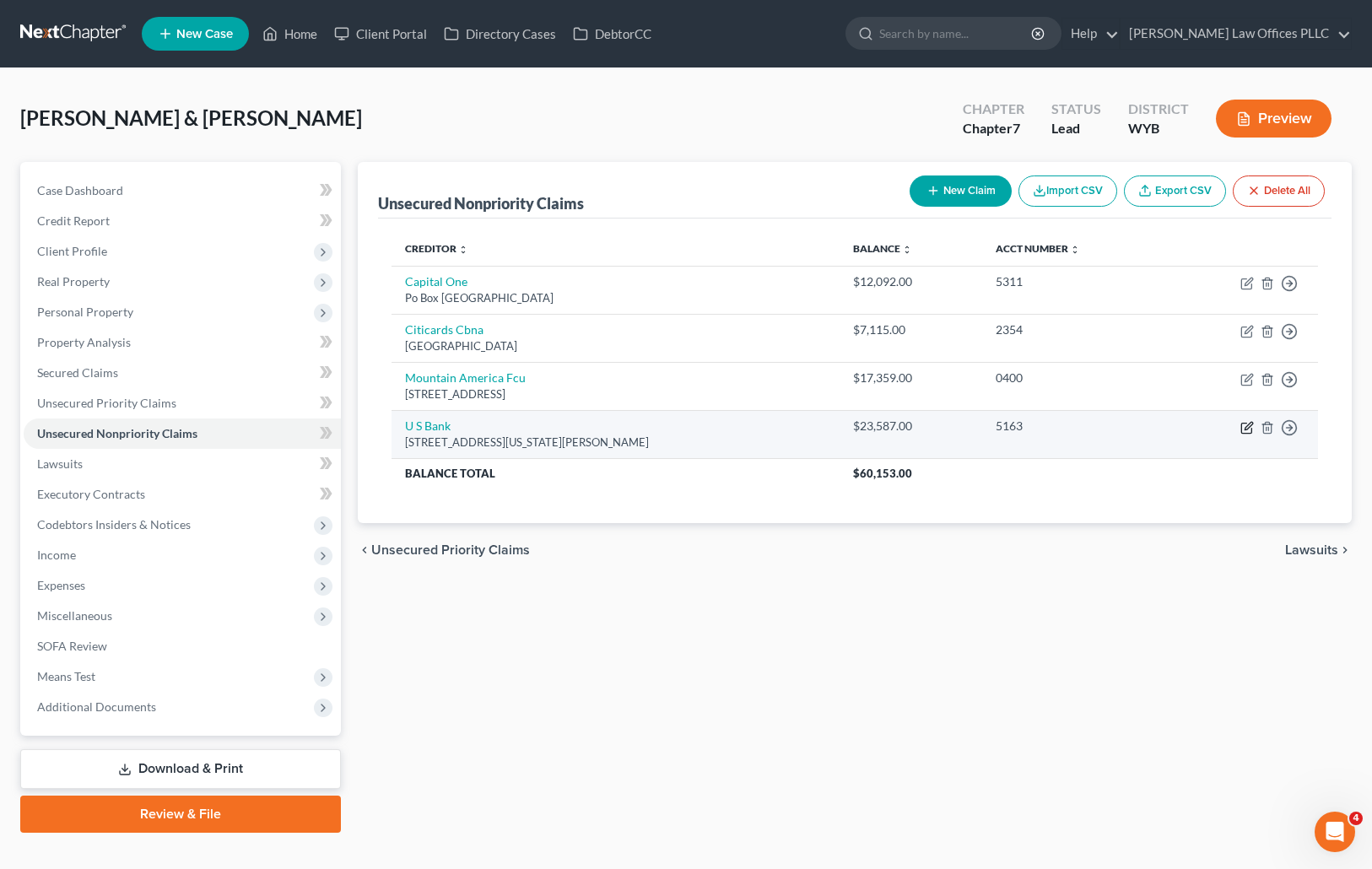
click at [1245, 426] on icon "button" at bounding box center [1247, 427] width 13 height 13
select select "24"
select select "2"
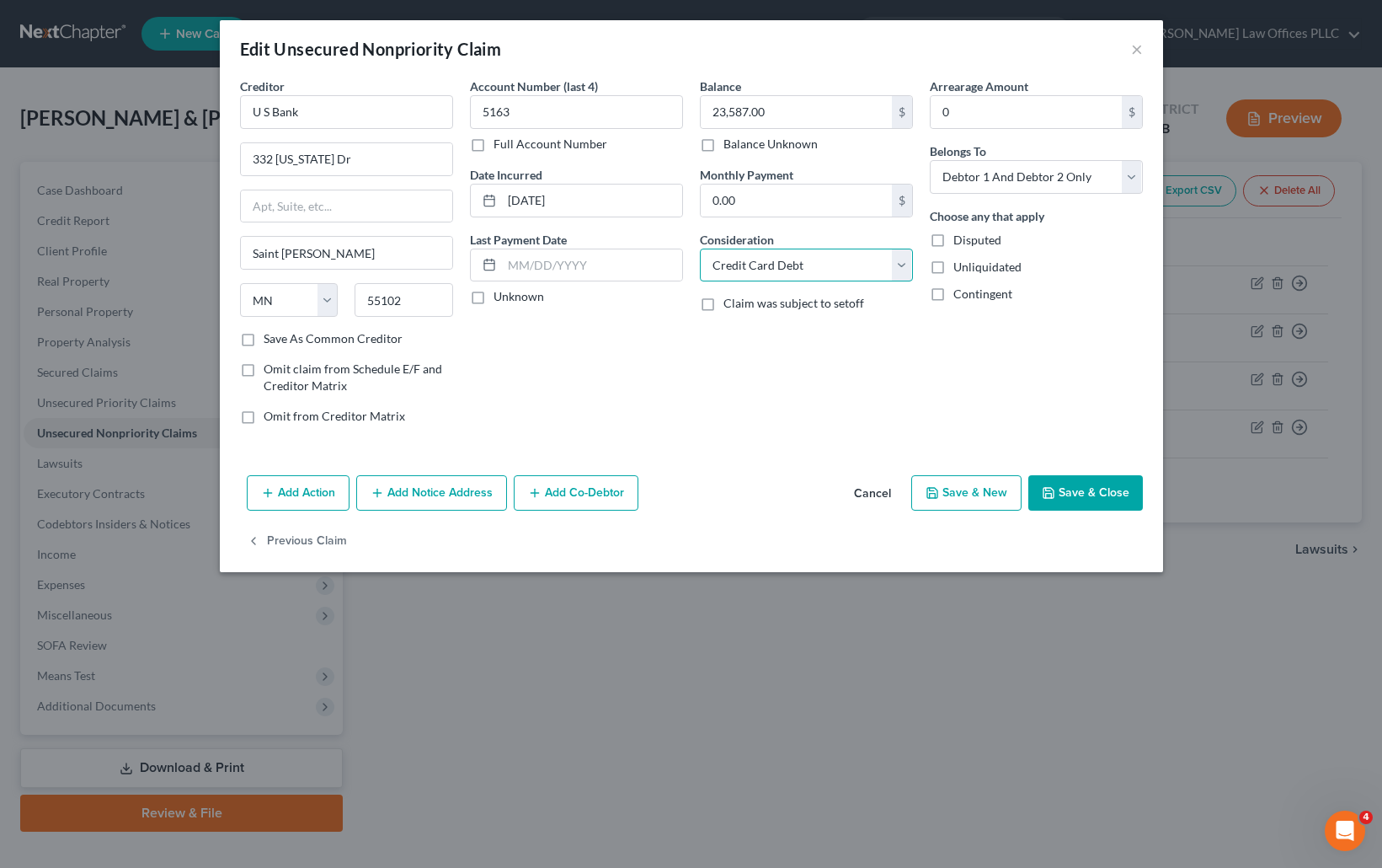
click at [903, 264] on select "Select Cable / Satellite Services Collection Agency Credit Card Debt Debt Couns…" at bounding box center [806, 265] width 213 height 33
click at [700, 249] on select "Select Cable / Satellite Services Collection Agency Credit Card Debt Debt Couns…" at bounding box center [806, 265] width 213 height 33
click at [729, 335] on input "text" at bounding box center [806, 329] width 211 height 32
click at [1020, 372] on div "Arrearage Amount 0 $ Belongs To * Select Debtor 1 Only Debtor 2 Only Debtor 1 A…" at bounding box center [1036, 258] width 230 height 361
click at [898, 266] on select "Select Cable / Satellite Services Collection Agency Credit Card Debt Debt Couns…" at bounding box center [806, 265] width 213 height 33
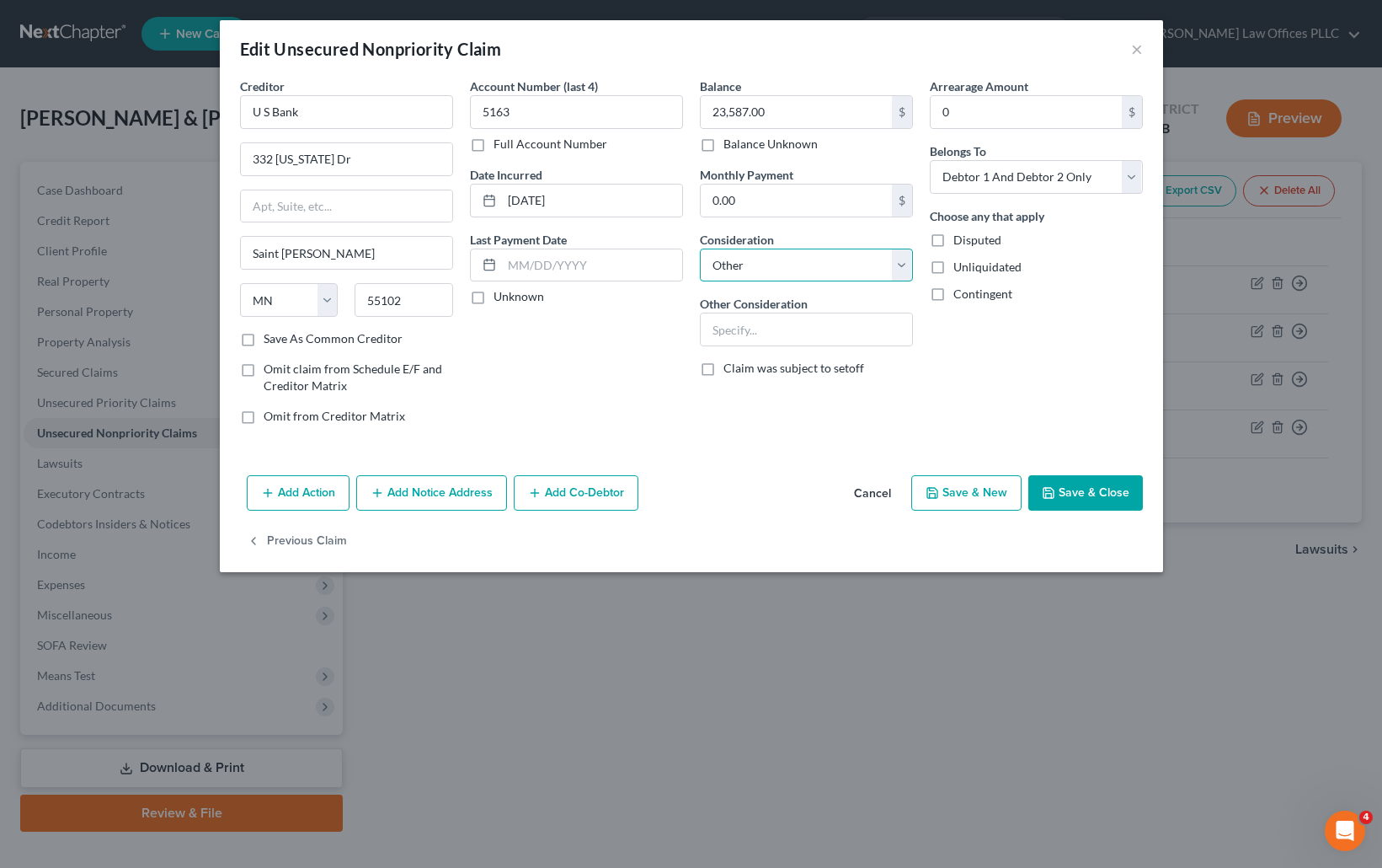
select select "2"
click at [700, 249] on select "Select Cable / Satellite Services Collection Agency Credit Card Debt Debt Couns…" at bounding box center [806, 265] width 213 height 33
click at [1082, 490] on button "Save & Close" at bounding box center [1085, 492] width 115 height 35
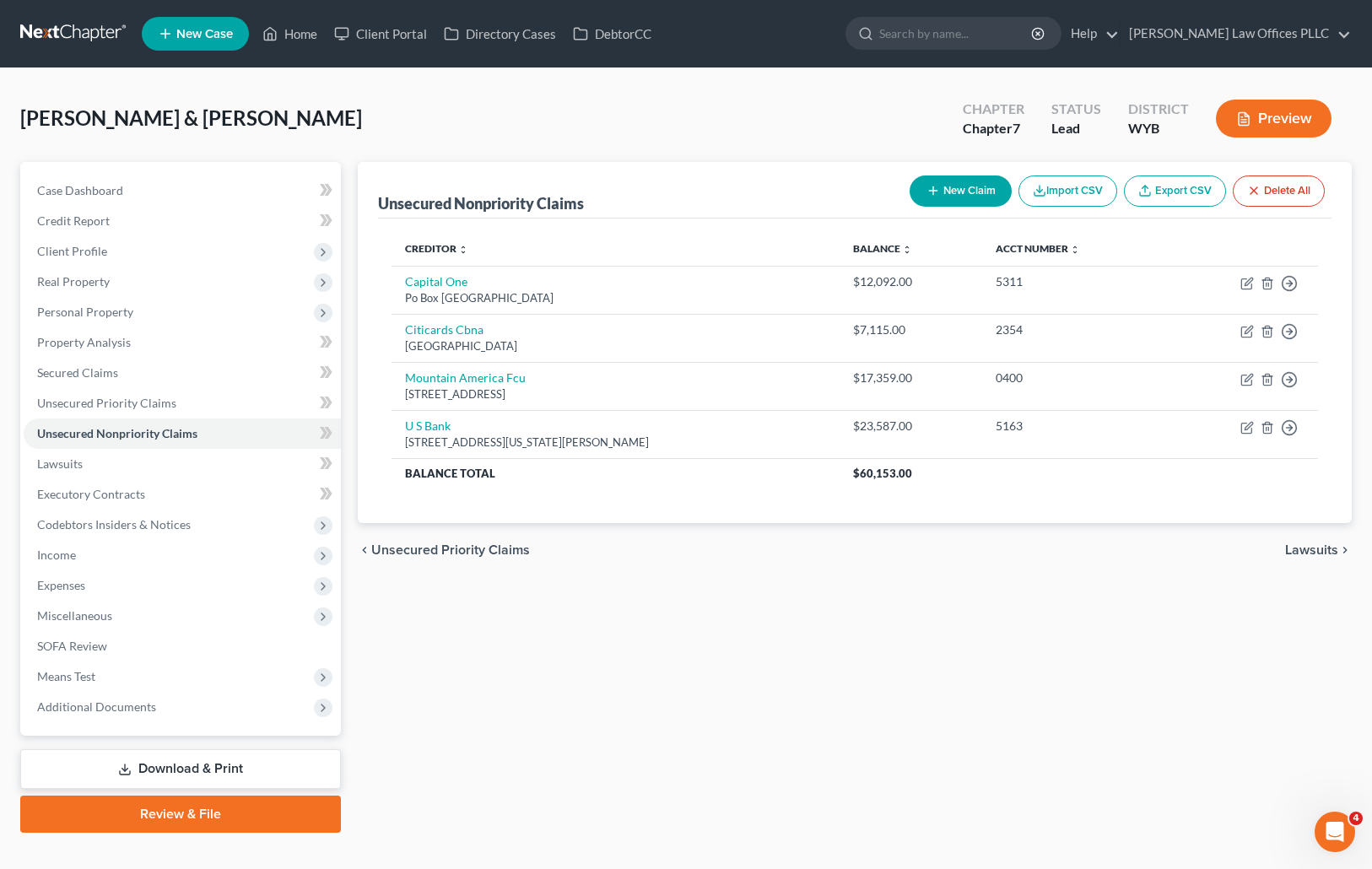
click at [897, 598] on div "Unsecured Nonpriority Claims New Claim Import CSV Export CSV Delete All Credito…" at bounding box center [854, 497] width 1011 height 671
click at [960, 187] on button "New Claim" at bounding box center [961, 191] width 102 height 32
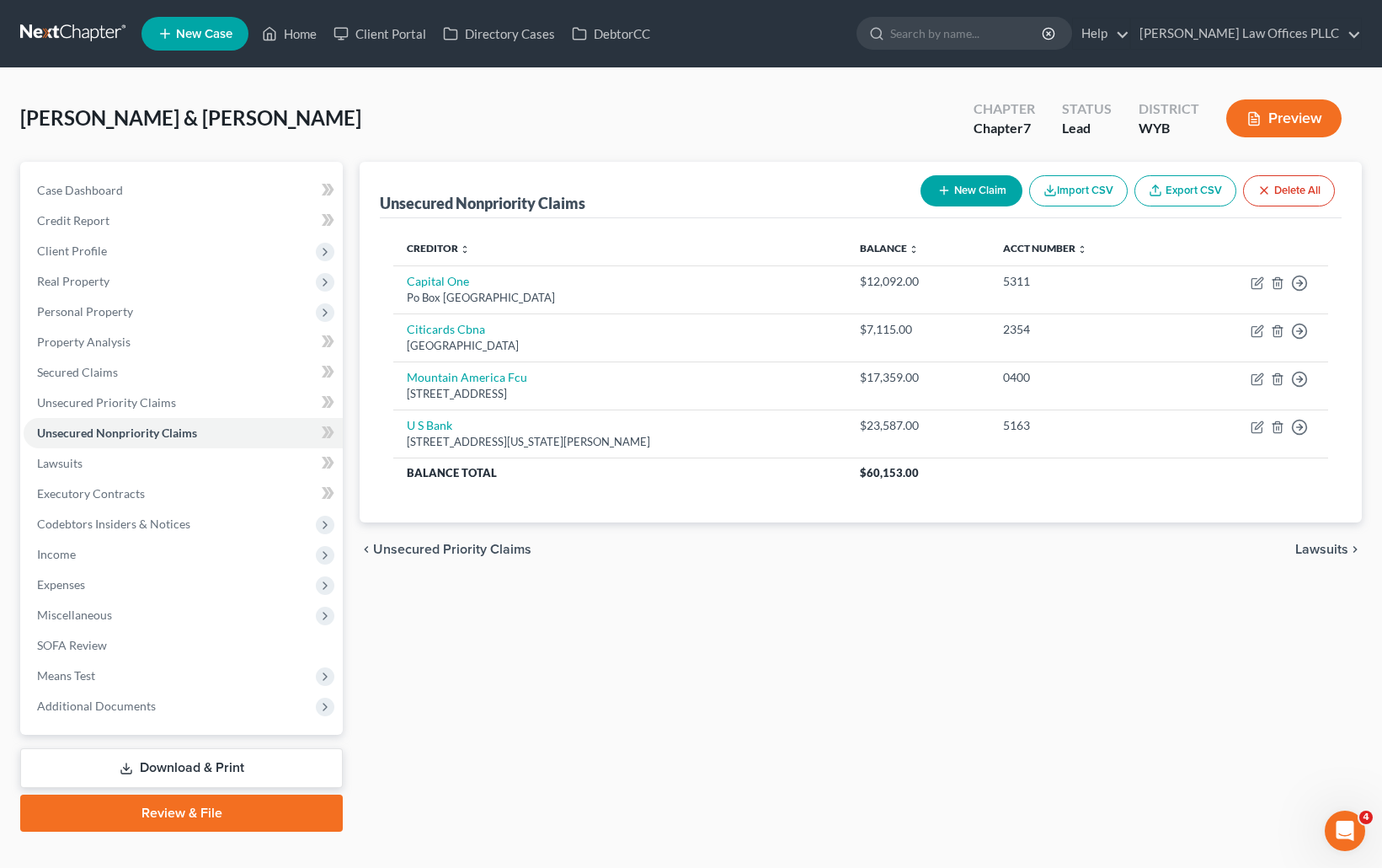
select select "2"
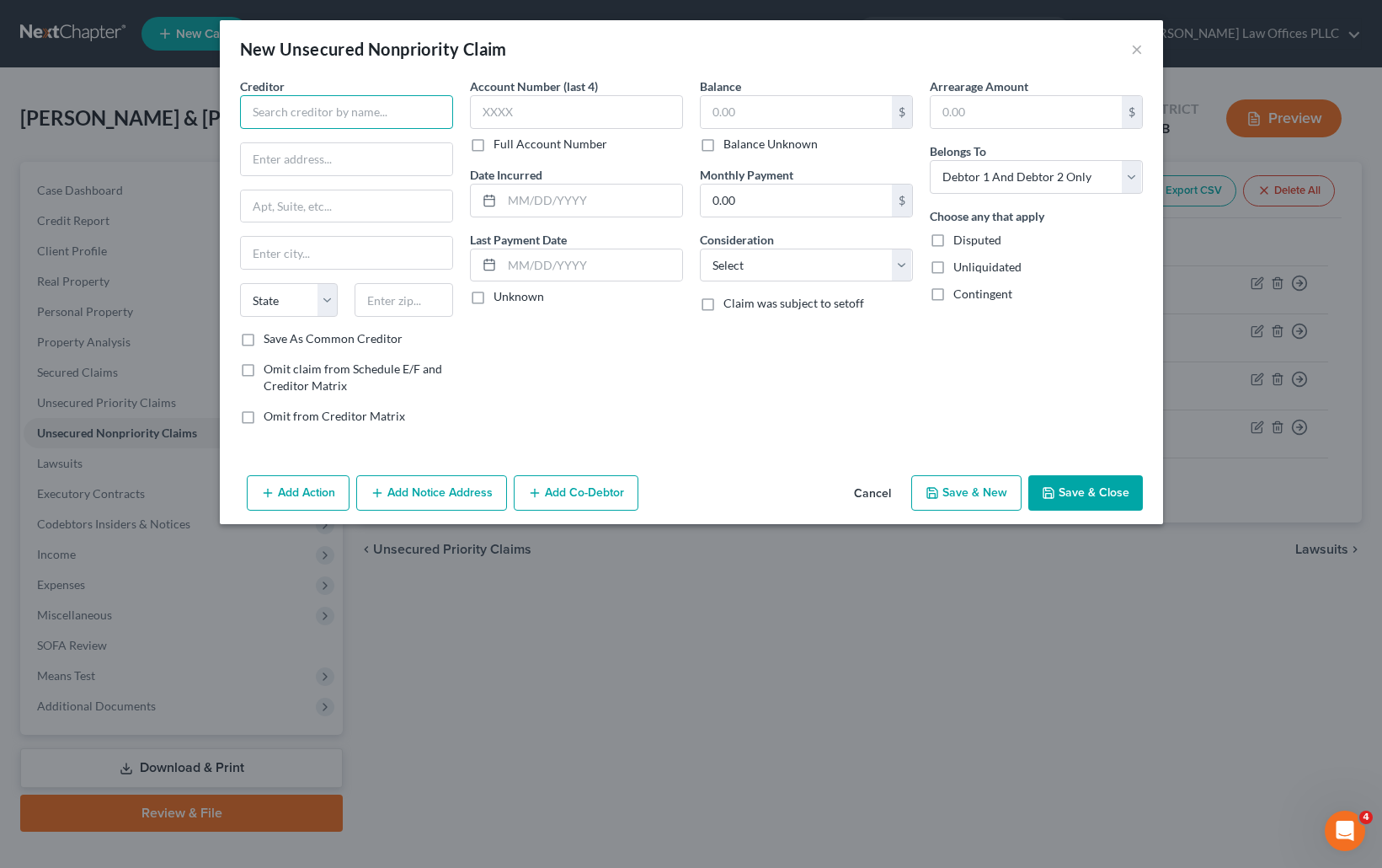
click at [274, 106] on input "text" at bounding box center [346, 112] width 213 height 33
type input "Upstart"
click at [767, 111] on input "text" at bounding box center [796, 112] width 191 height 32
type input "29,000.00"
click at [741, 409] on div "Balance 29,000.00 $ Balance Unknown Balance Undetermined 29,000.00 $ Balance Un…" at bounding box center [807, 258] width 230 height 361
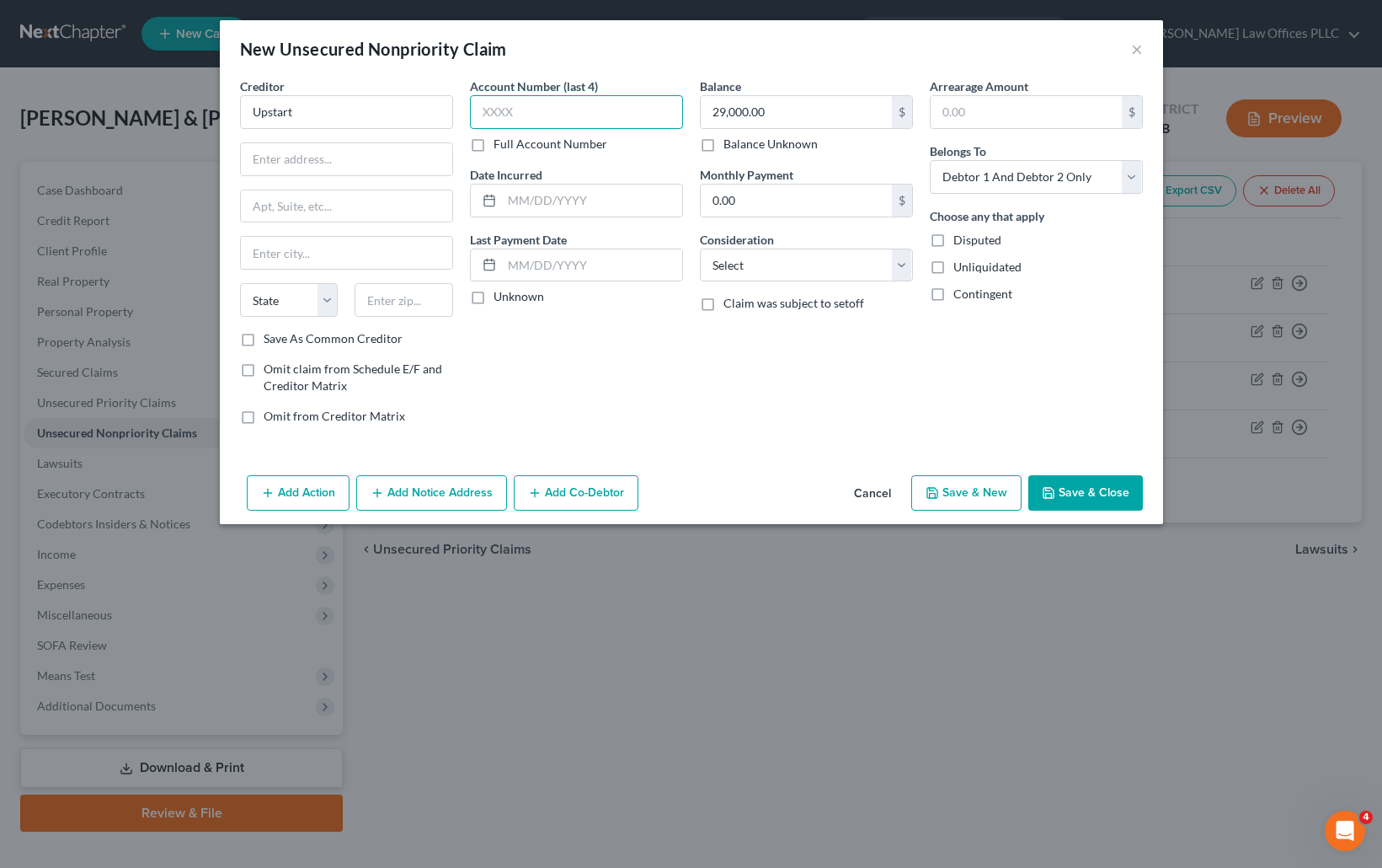
click at [491, 115] on input "text" at bounding box center [576, 112] width 213 height 33
type input "2041"
click at [275, 159] on input "text" at bounding box center [346, 159] width 211 height 32
type input "2950 S Delaware Street # 410"
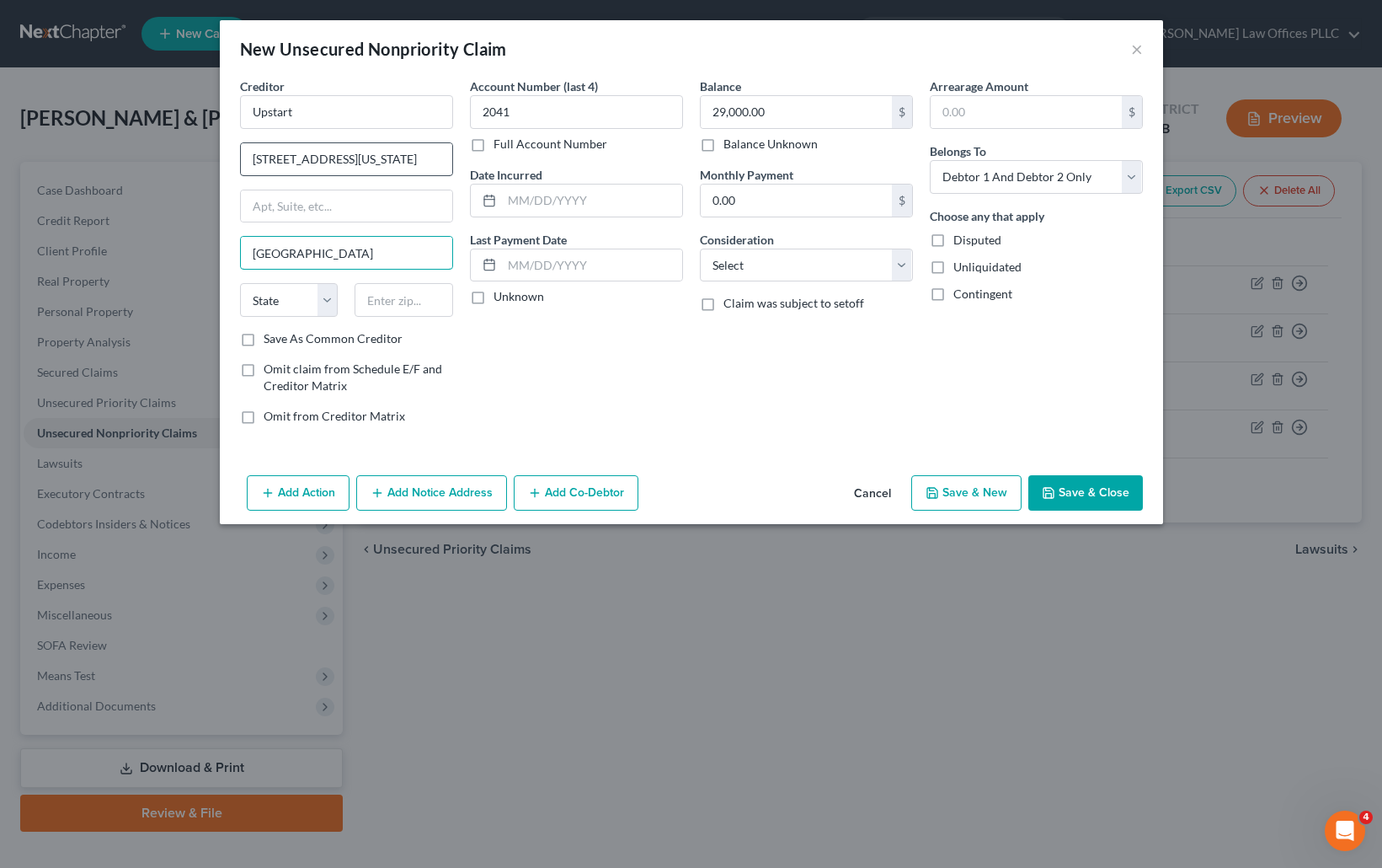
type input "San Mateo"
select select "4"
type input "94403"
click at [903, 260] on select "Select Cable / Satellite Services Collection Agency Credit Card Debt Debt Couns…" at bounding box center [806, 265] width 213 height 33
select select "2"
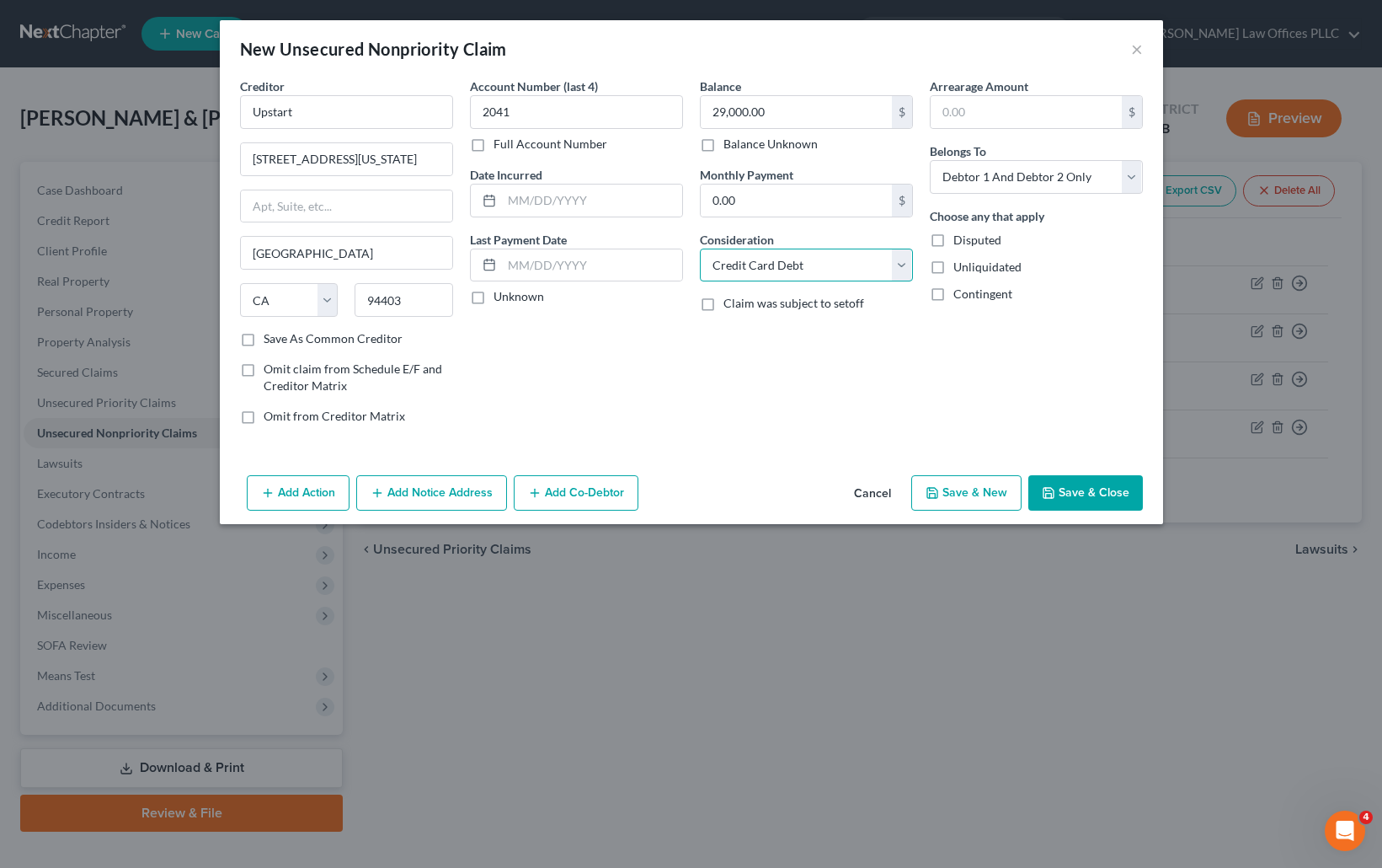
click at [700, 249] on select "Select Cable / Satellite Services Collection Agency Credit Card Debt Debt Couns…" at bounding box center [806, 265] width 213 height 33
click at [1090, 489] on button "Save & Close" at bounding box center [1085, 492] width 115 height 35
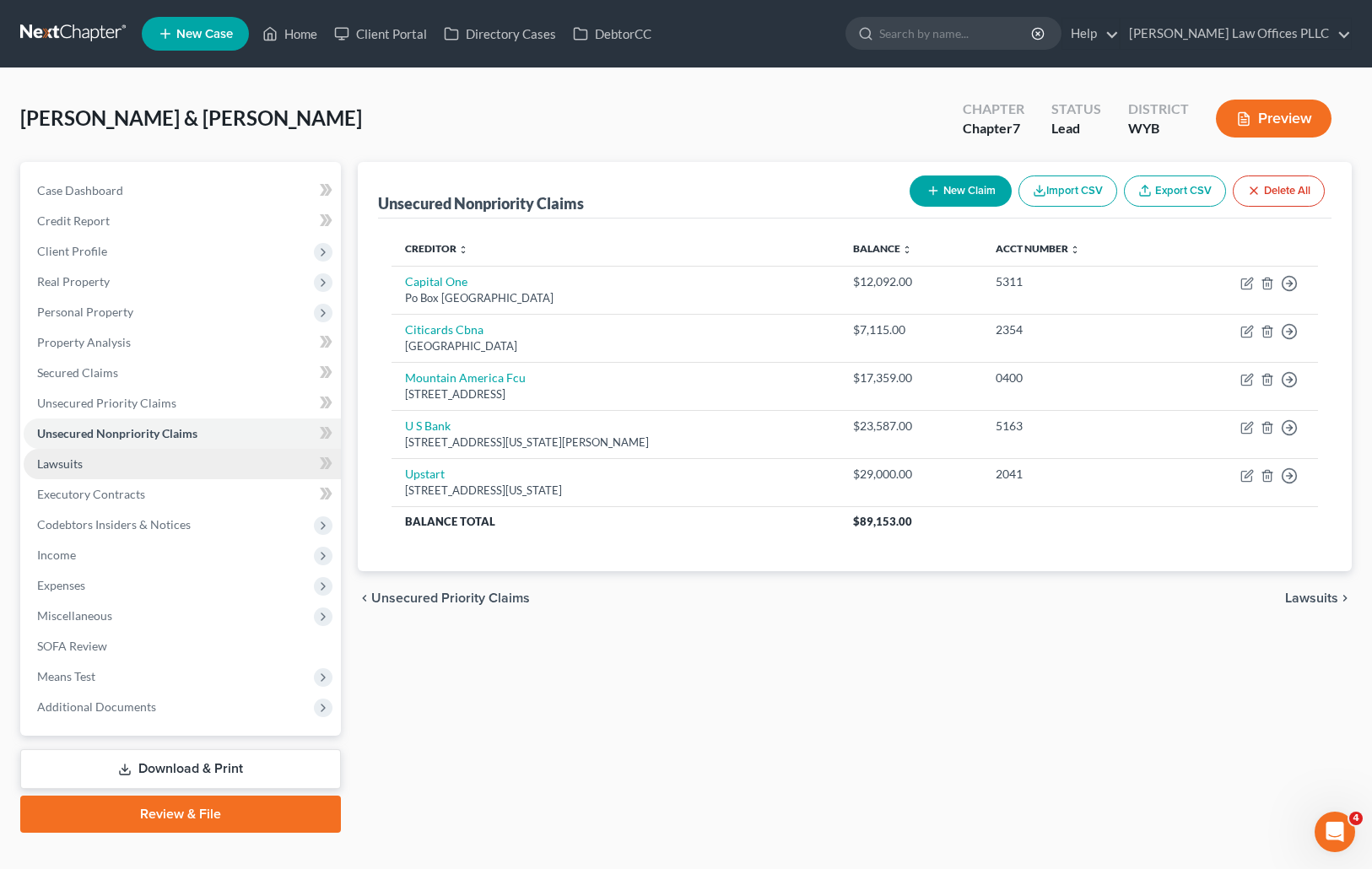
click at [61, 459] on span "Lawsuits" at bounding box center [60, 463] width 46 height 14
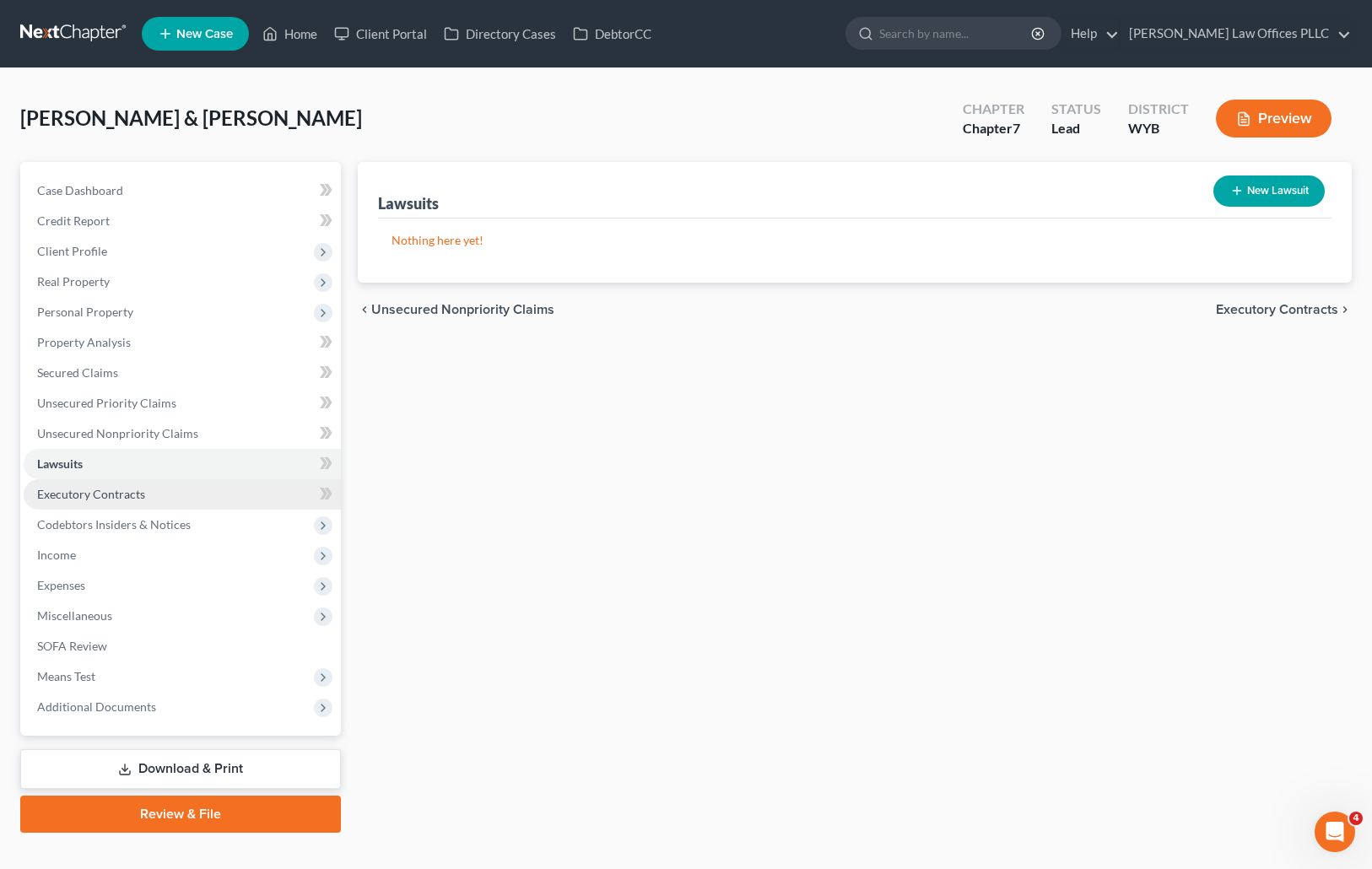
click at [136, 492] on span "Executory Contracts" at bounding box center [90, 494] width 108 height 14
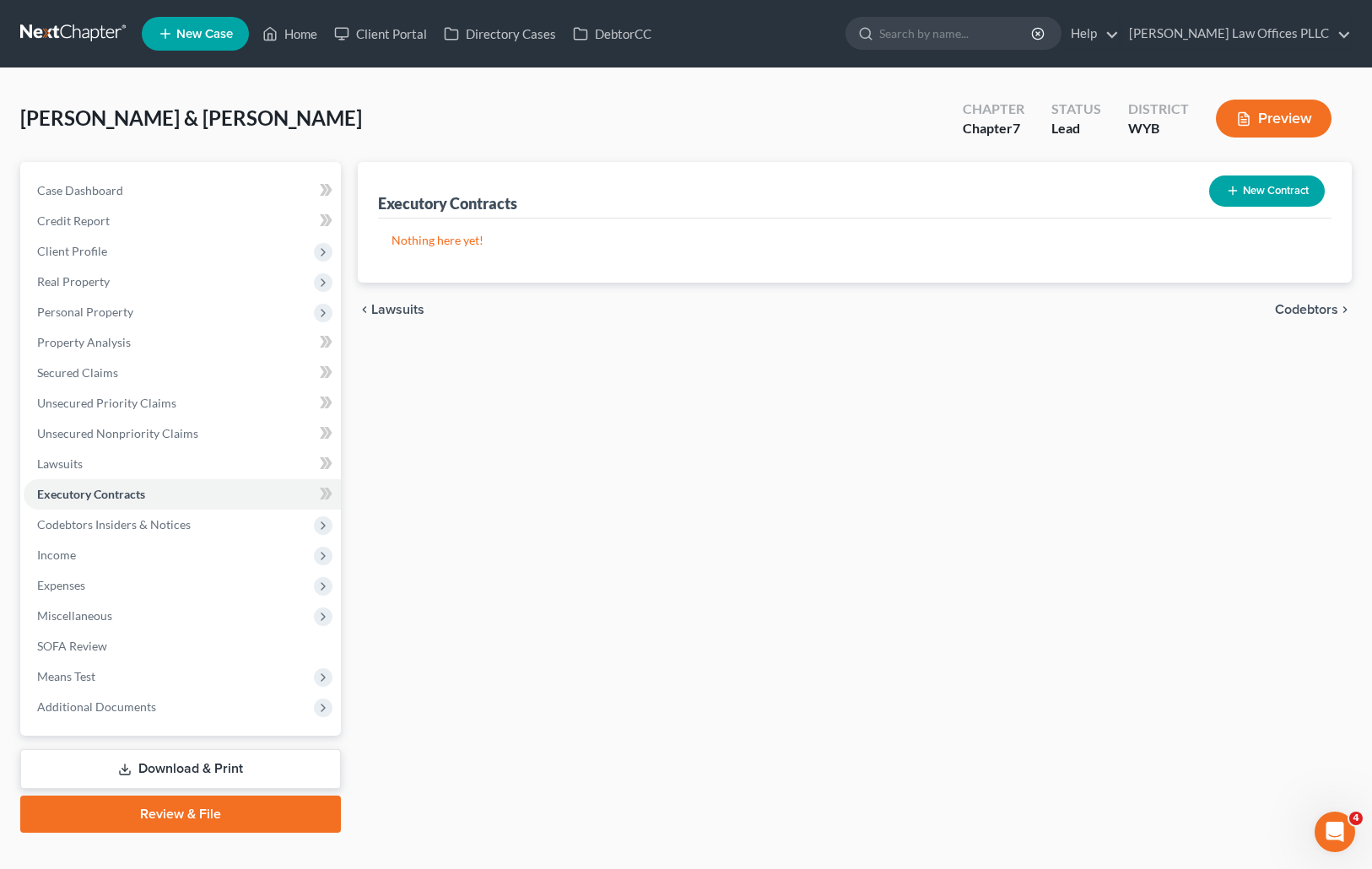
click at [1267, 187] on button "New Contract" at bounding box center [1267, 191] width 116 height 32
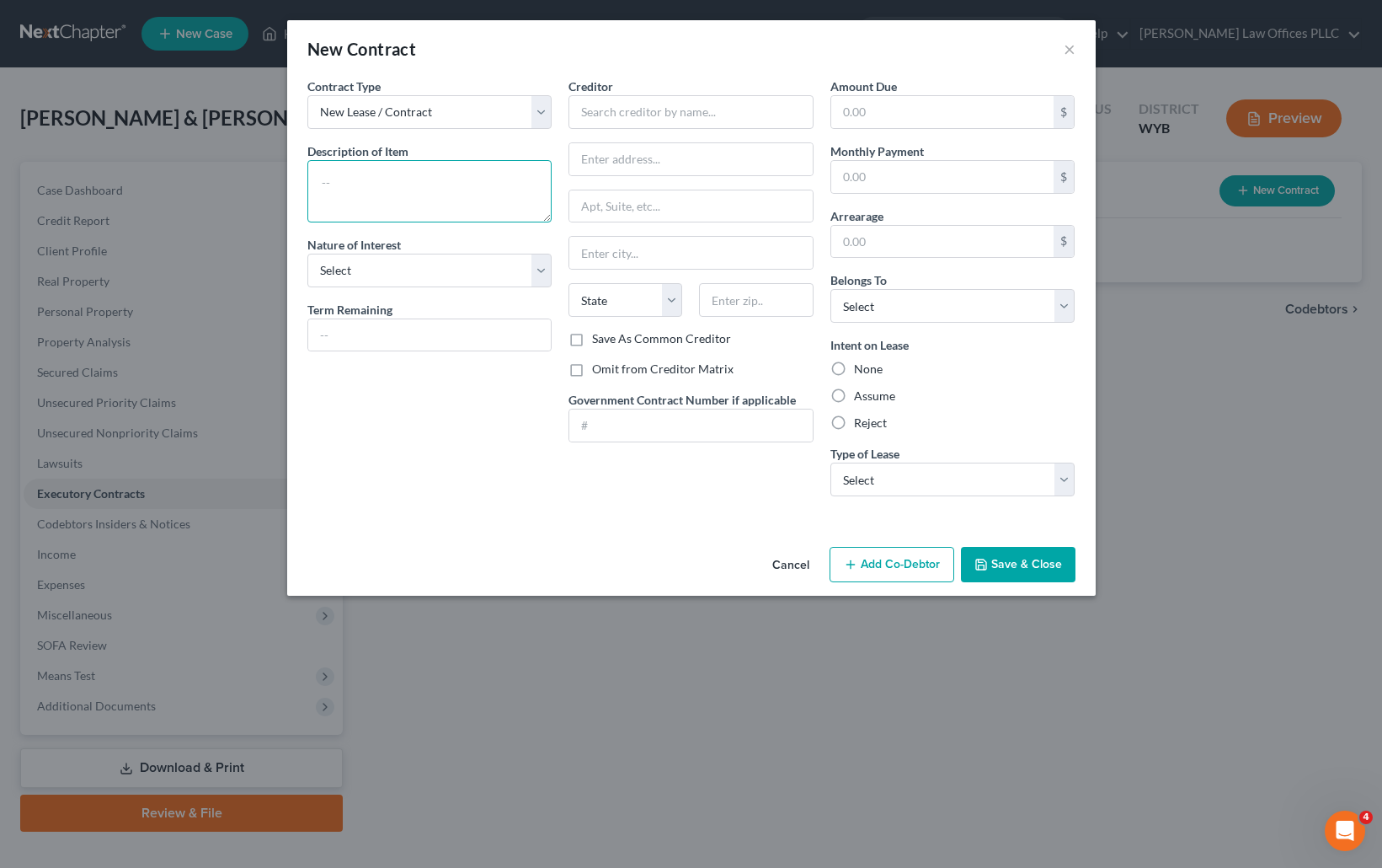
click at [331, 186] on textarea at bounding box center [430, 191] width 245 height 62
type textarea "Lot rent"
click at [390, 268] on select "Select Purchaser Agent Lessor Lessee" at bounding box center [430, 270] width 245 height 33
select select "3"
click at [307, 253] on select "Select Purchaser Agent Lessor Lessee" at bounding box center [430, 270] width 245 height 33
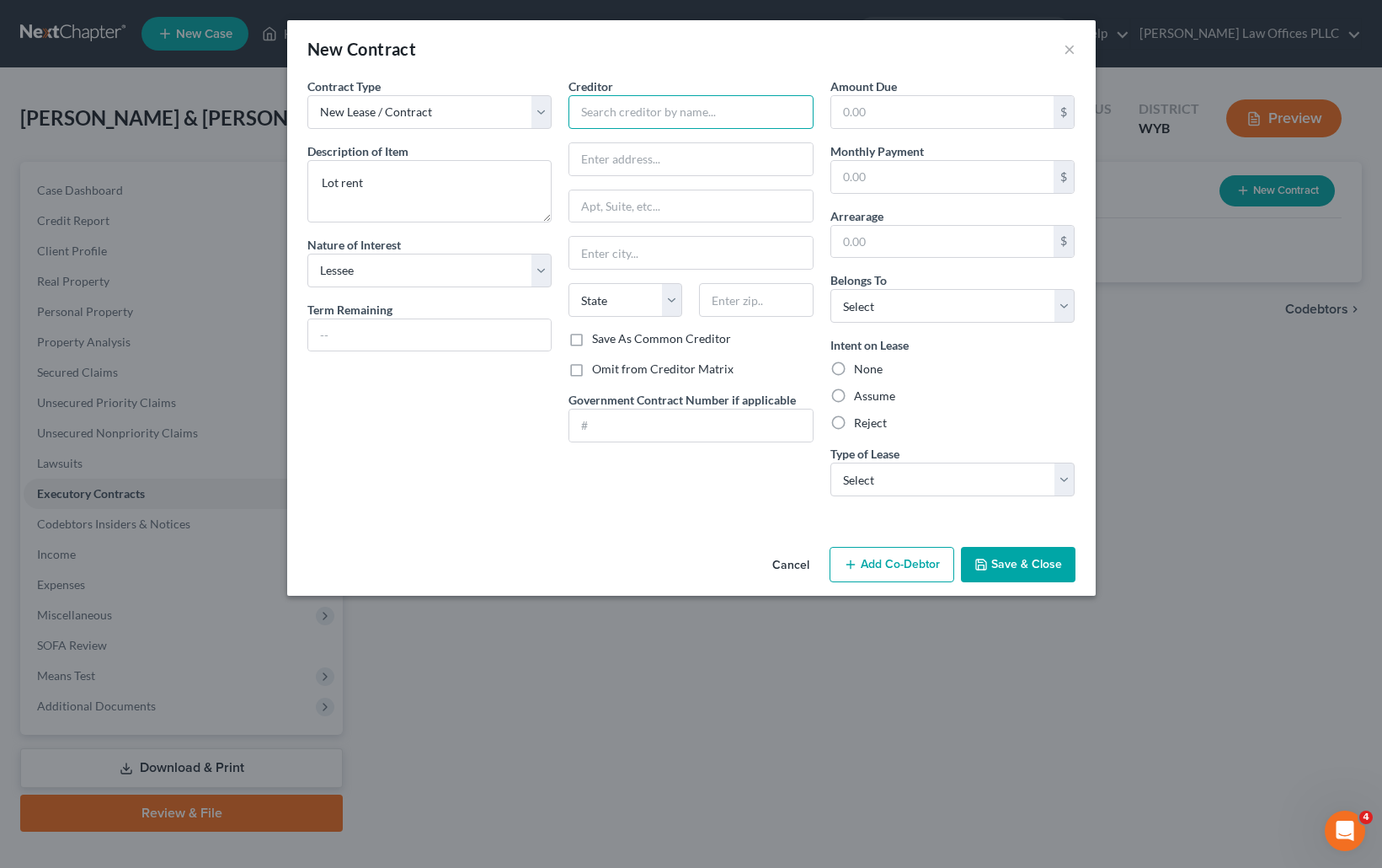
click at [622, 116] on input "text" at bounding box center [691, 112] width 245 height 33
type input "Desert Village"
click at [589, 252] on input "text" at bounding box center [691, 252] width 243 height 32
type input "Rock springs"
select select "53"
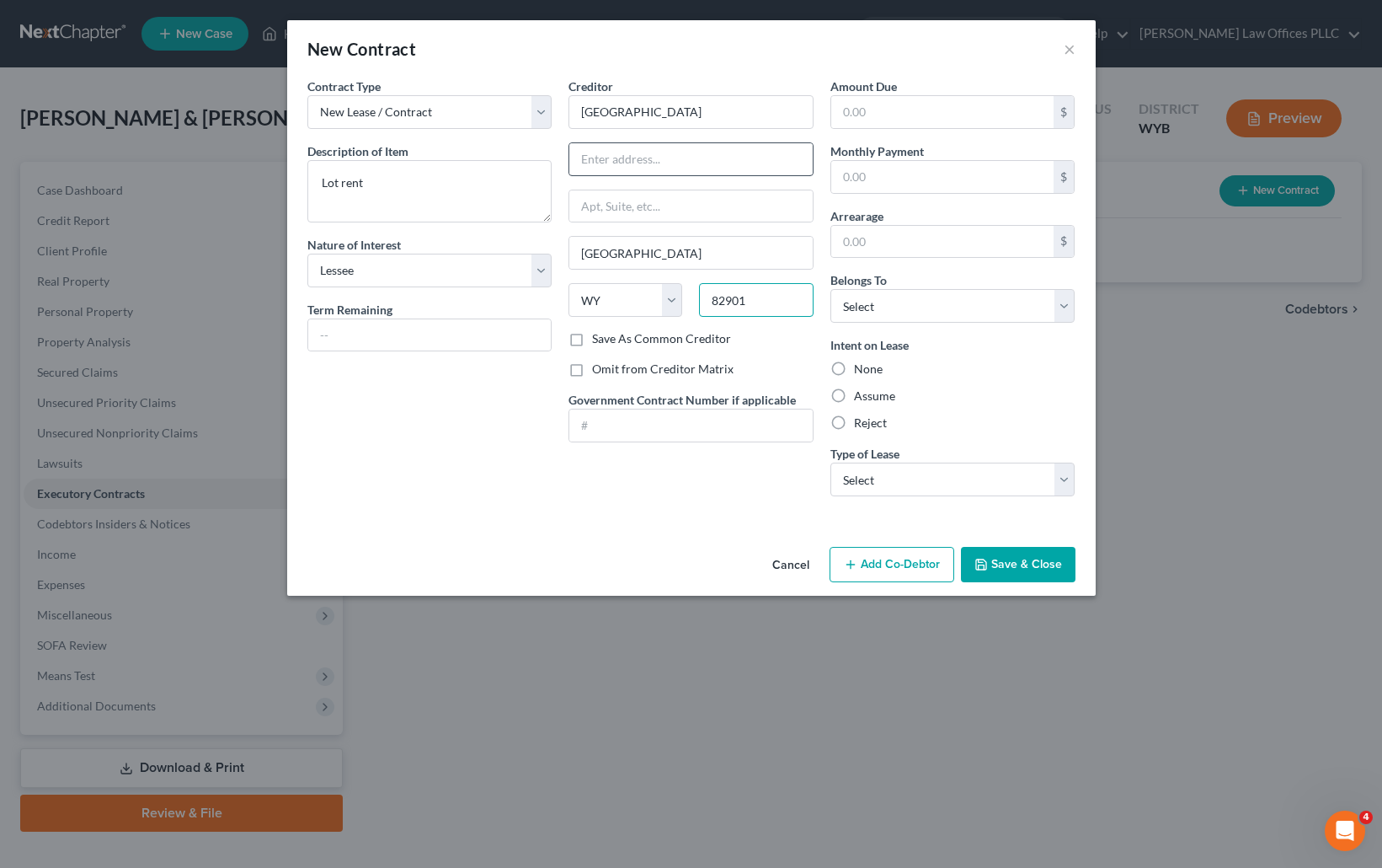
type input "82901"
click at [610, 157] on input "text" at bounding box center [691, 159] width 243 height 32
type input "Rock Springs"
click at [616, 154] on input "1804 elk Street #25" at bounding box center [691, 159] width 243 height 32
type input "1804 Elk Street #25"
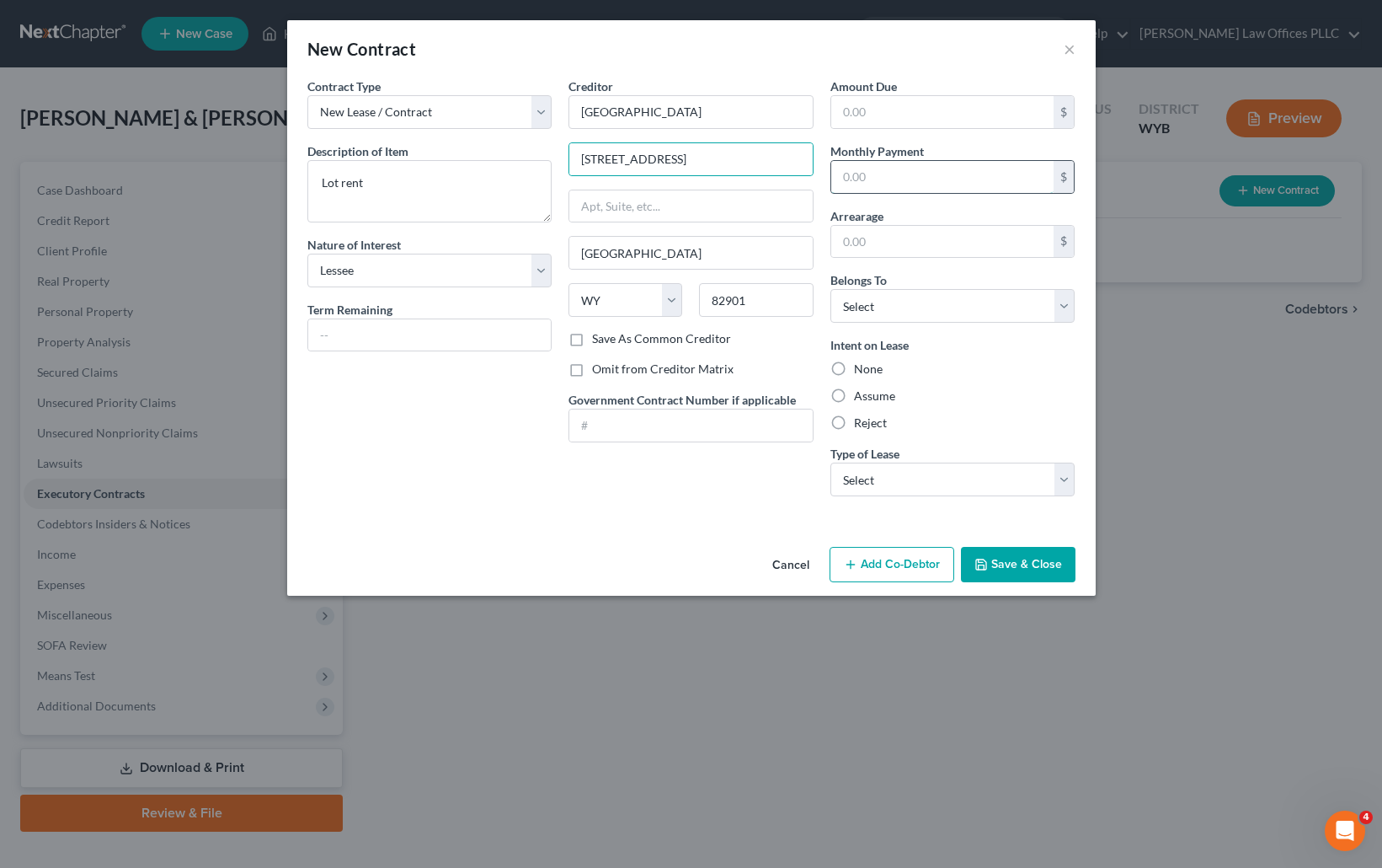
click at [848, 177] on input "text" at bounding box center [942, 177] width 223 height 32
type input "420.00"
click at [1064, 307] on select "Select Debtor 1 Only Debtor 2 Only Debtor 1 And Debtor 2 Only At Least One Of T…" at bounding box center [953, 306] width 245 height 33
select select "2"
click at [830, 289] on select "Select Debtor 1 Only Debtor 2 Only Debtor 1 And Debtor 2 Only At Least One Of T…" at bounding box center [953, 306] width 245 height 33
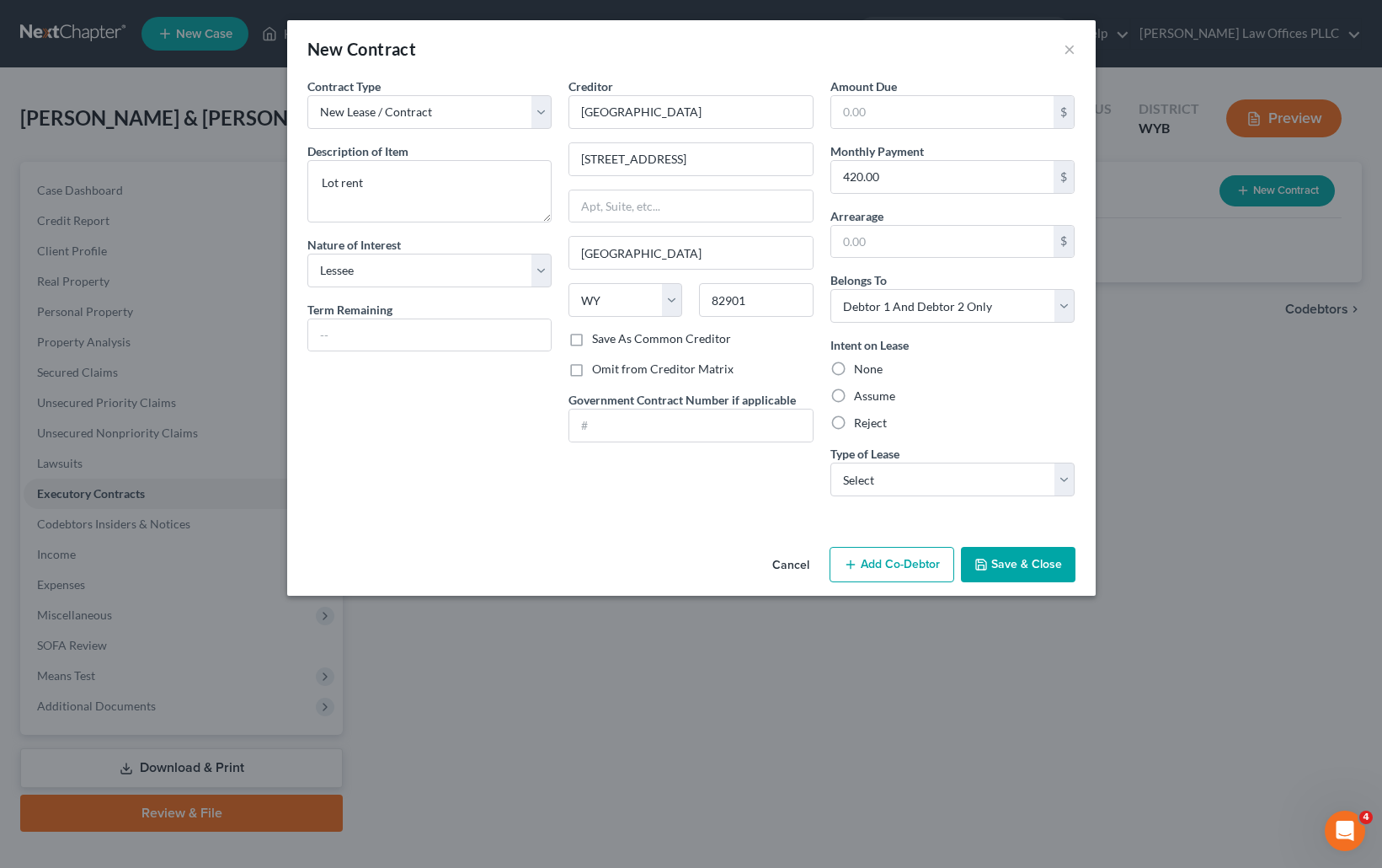
drag, startPoint x: 844, startPoint y: 394, endPoint x: 905, endPoint y: 424, distance: 68.0
click at [854, 398] on label "Assume" at bounding box center [874, 395] width 41 height 17
click at [861, 398] on input "Assume" at bounding box center [866, 392] width 11 height 11
radio input "true"
drag, startPoint x: 1062, startPoint y: 480, endPoint x: 1048, endPoint y: 481, distance: 14.0
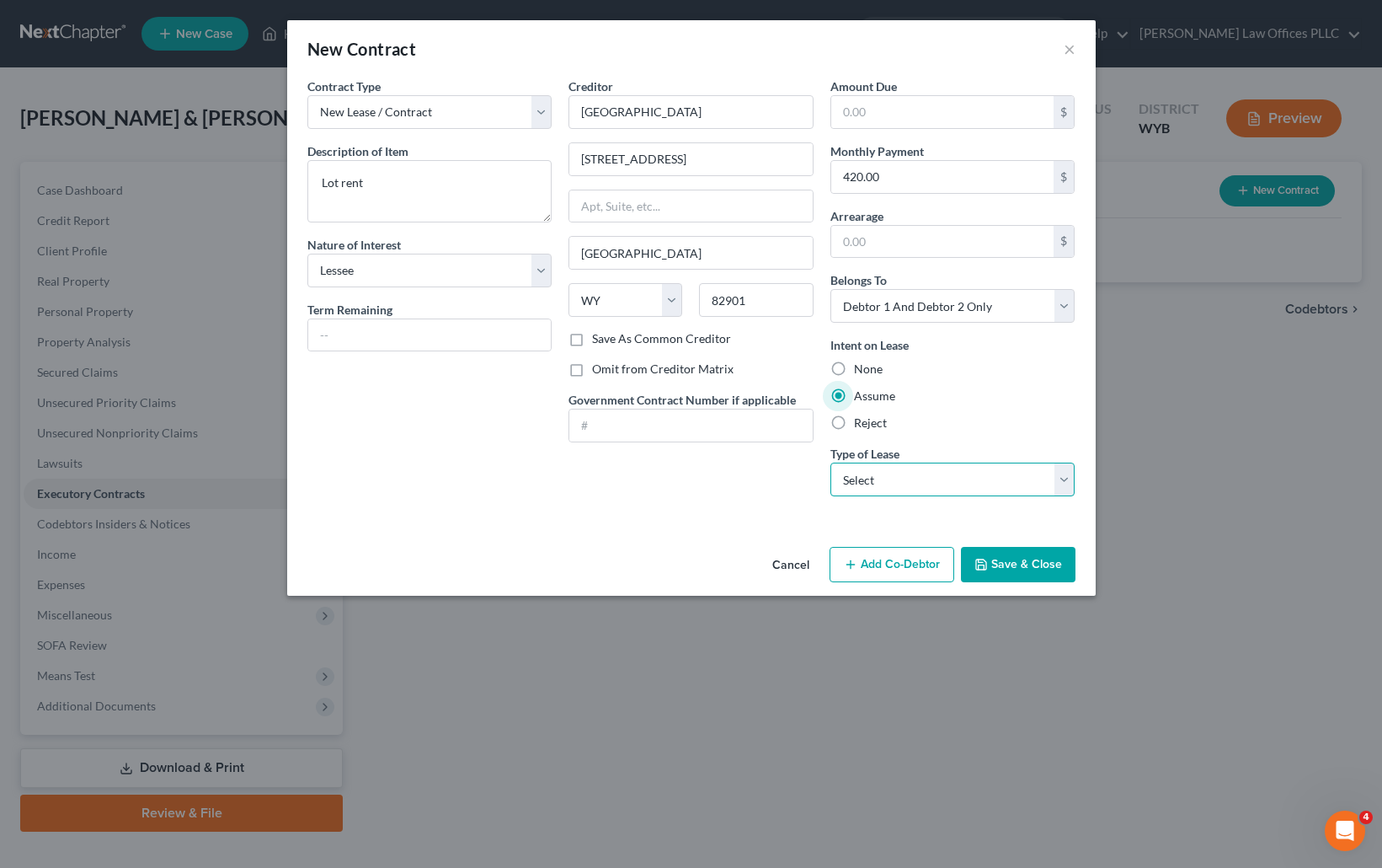
click at [1062, 480] on select "Select Real Estate Car Other" at bounding box center [953, 479] width 245 height 33
select select "0"
click at [830, 462] on select "Select Real Estate Car Other" at bounding box center [953, 479] width 245 height 33
click at [1043, 577] on button "Save & Close" at bounding box center [1018, 564] width 115 height 35
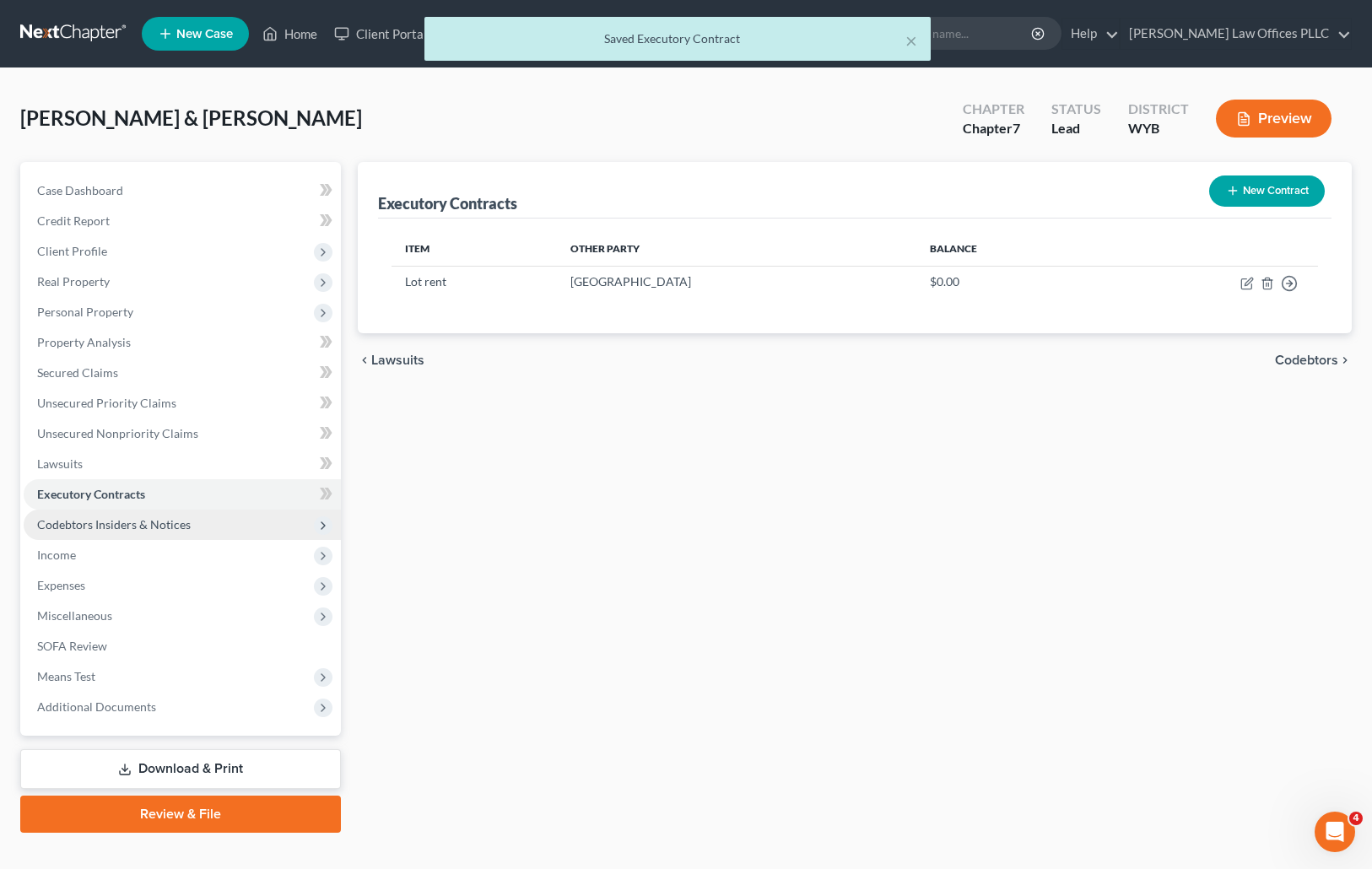
click at [168, 523] on span "Codebtors Insiders & Notices" at bounding box center [113, 524] width 154 height 14
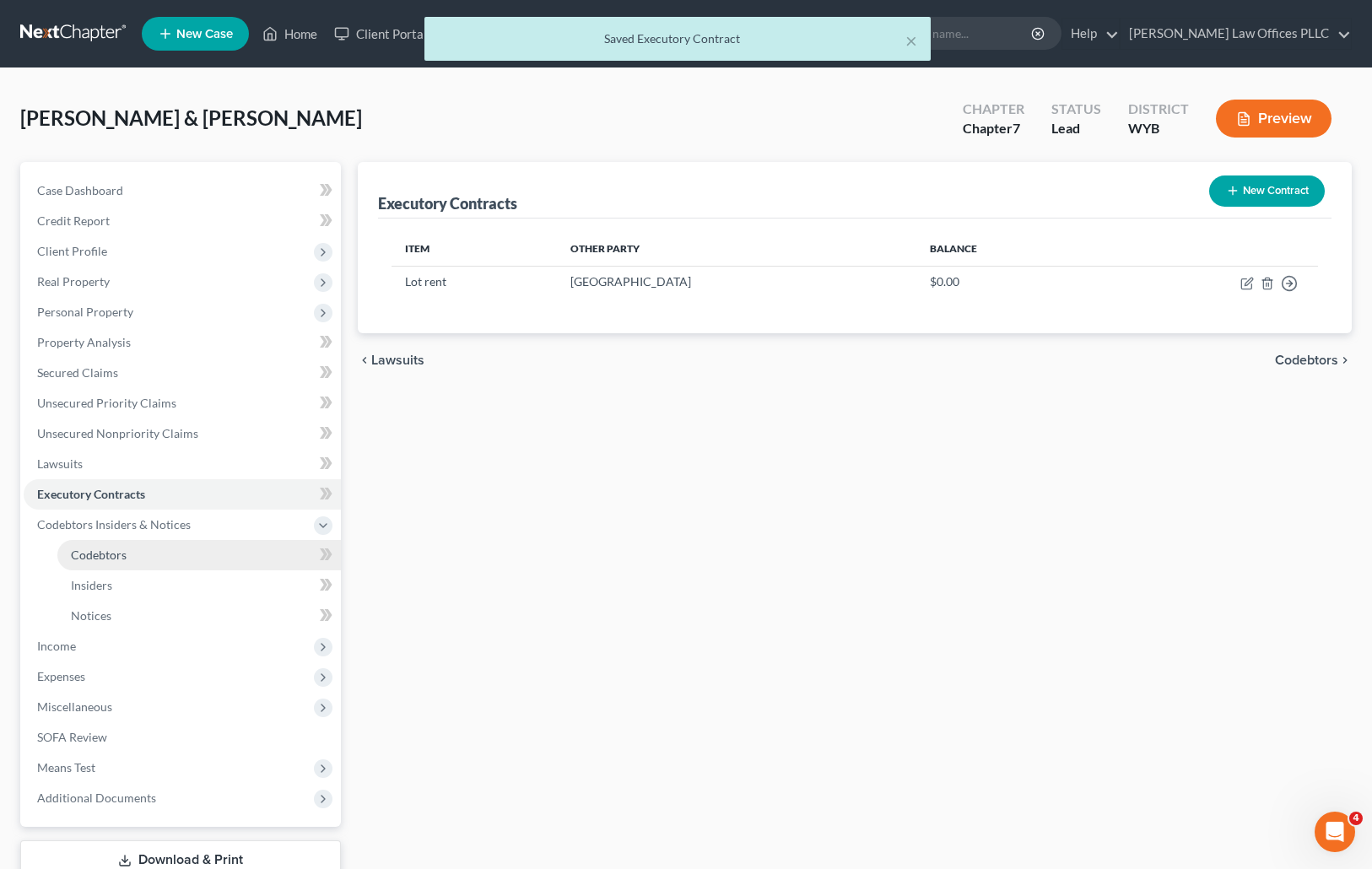
click at [99, 547] on span "Codebtors" at bounding box center [98, 554] width 55 height 14
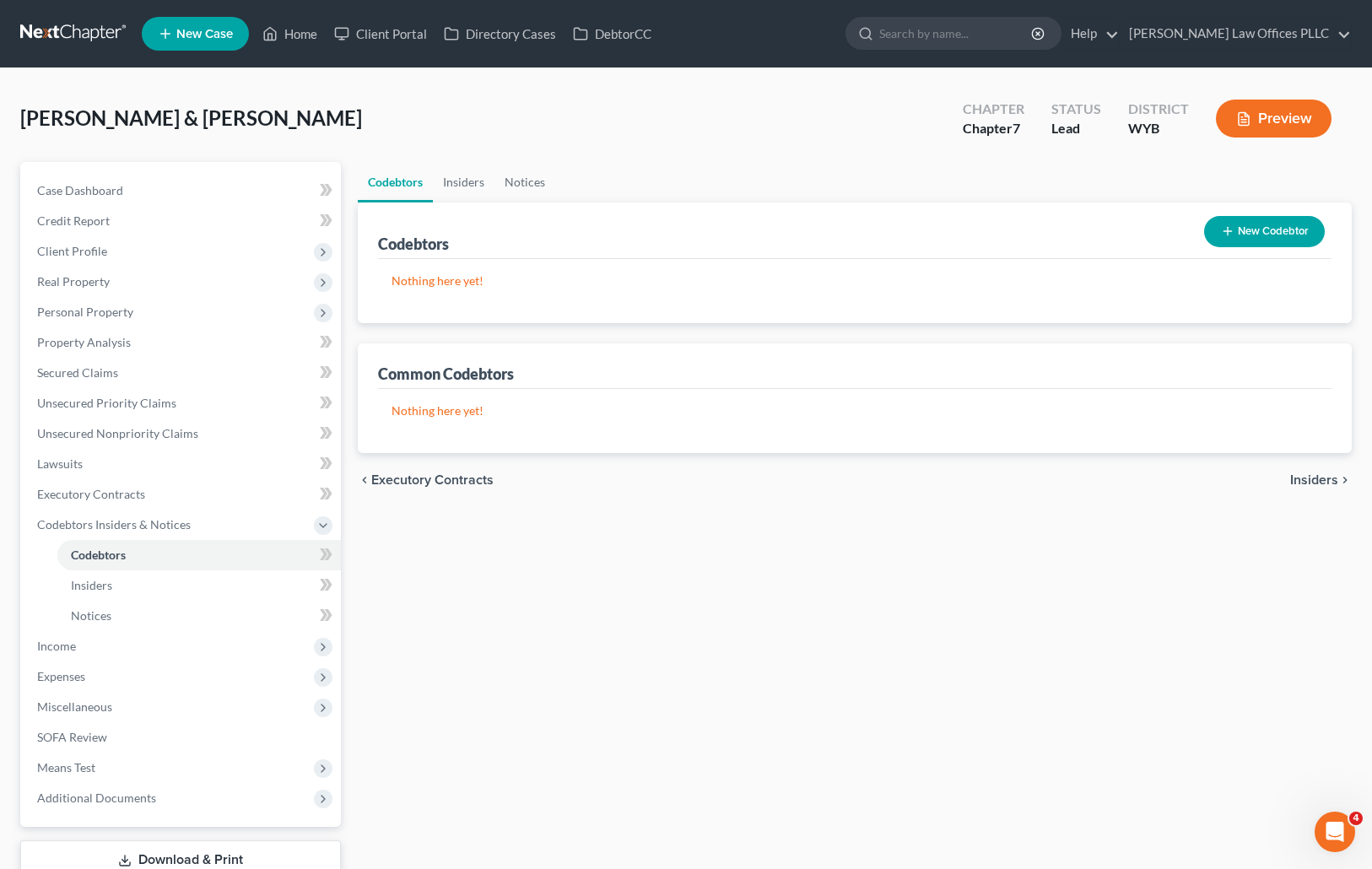
click at [911, 585] on div "Codebtors Insiders Notices Codebtors New Codebtor Nothing here yet! Name Credit…" at bounding box center [854, 543] width 1011 height 761
click at [82, 650] on span "Income" at bounding box center [182, 645] width 318 height 31
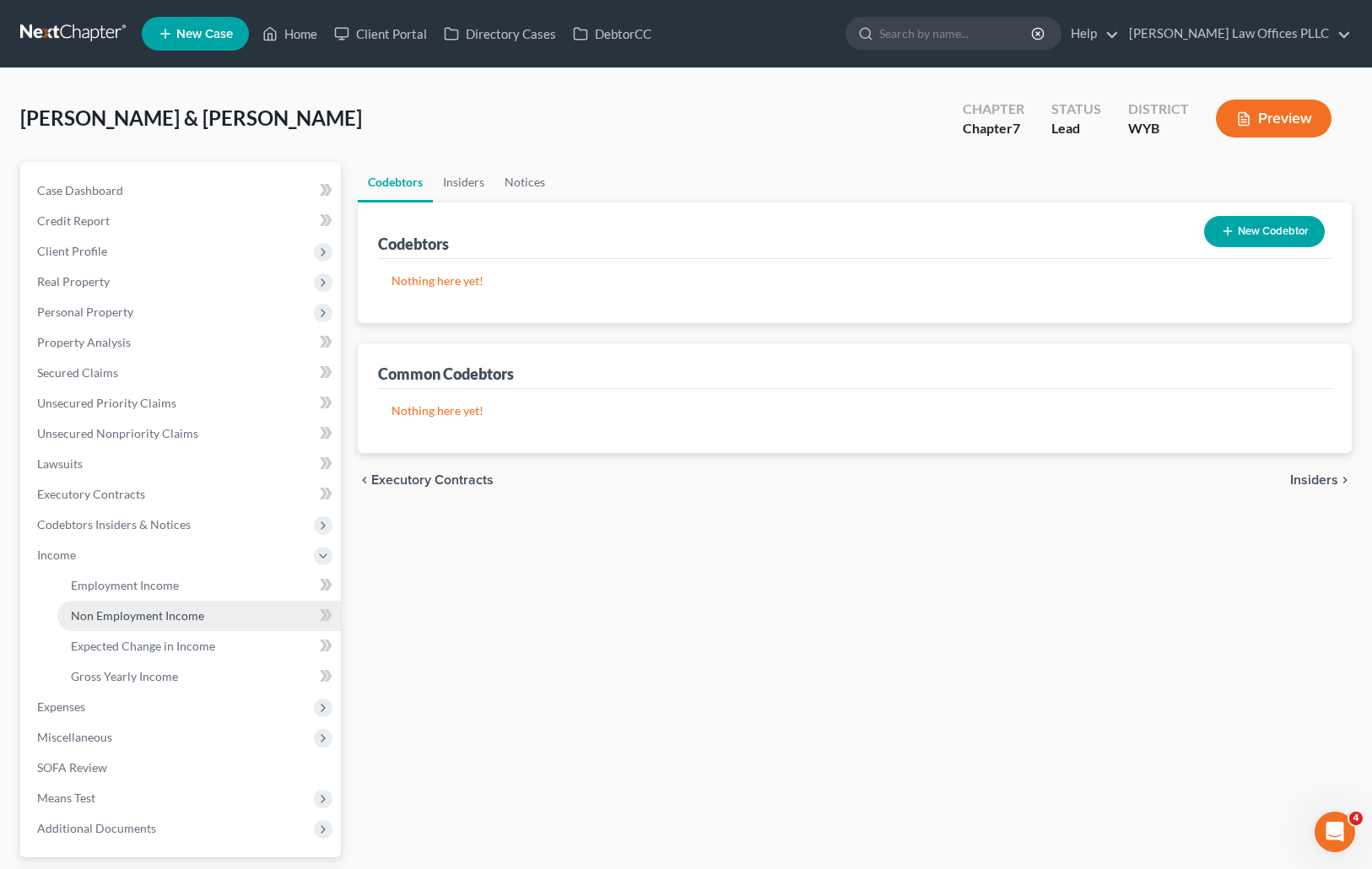
click at [177, 611] on span "Non Employment Income" at bounding box center [138, 615] width 133 height 14
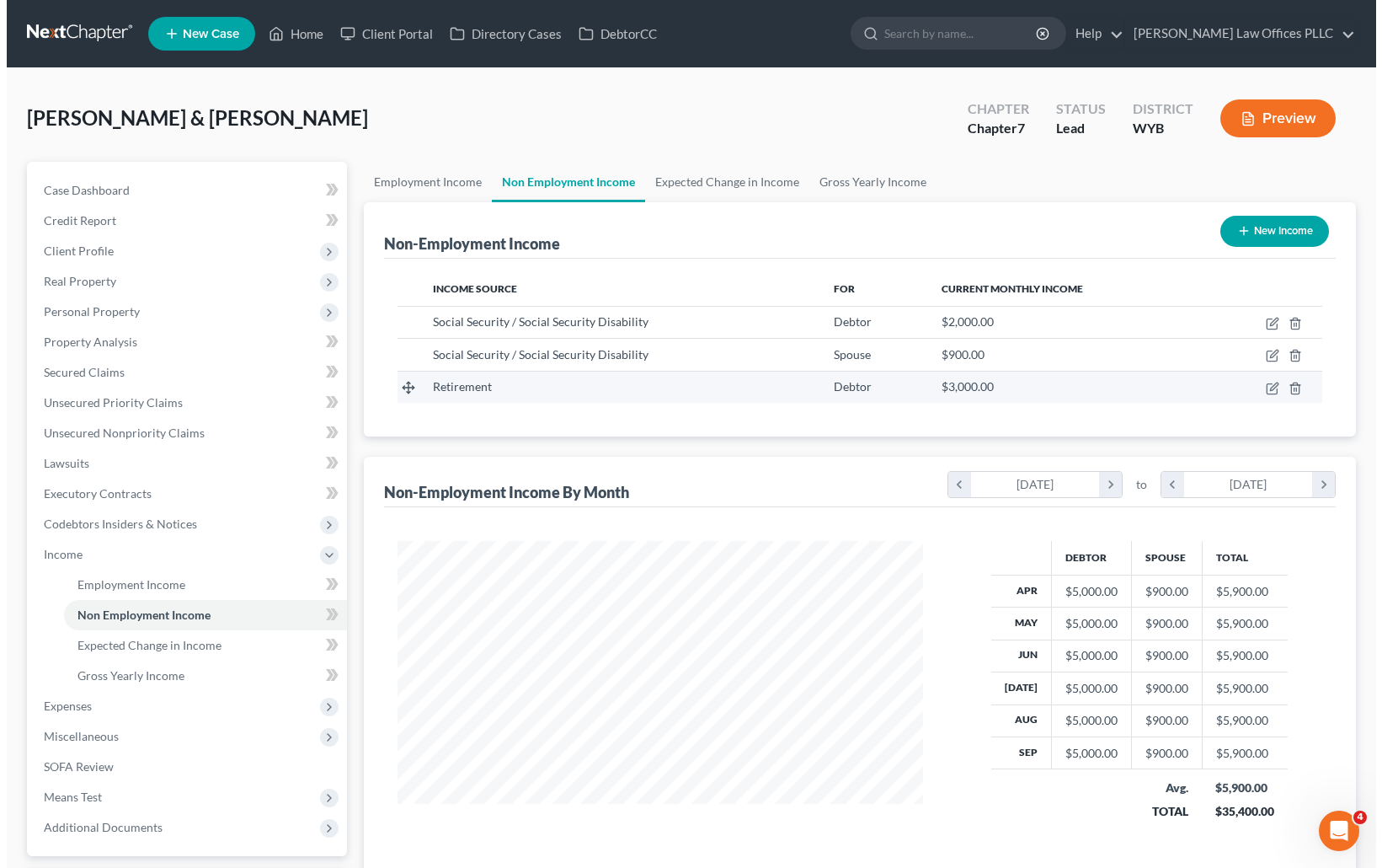
scroll to position [302, 560]
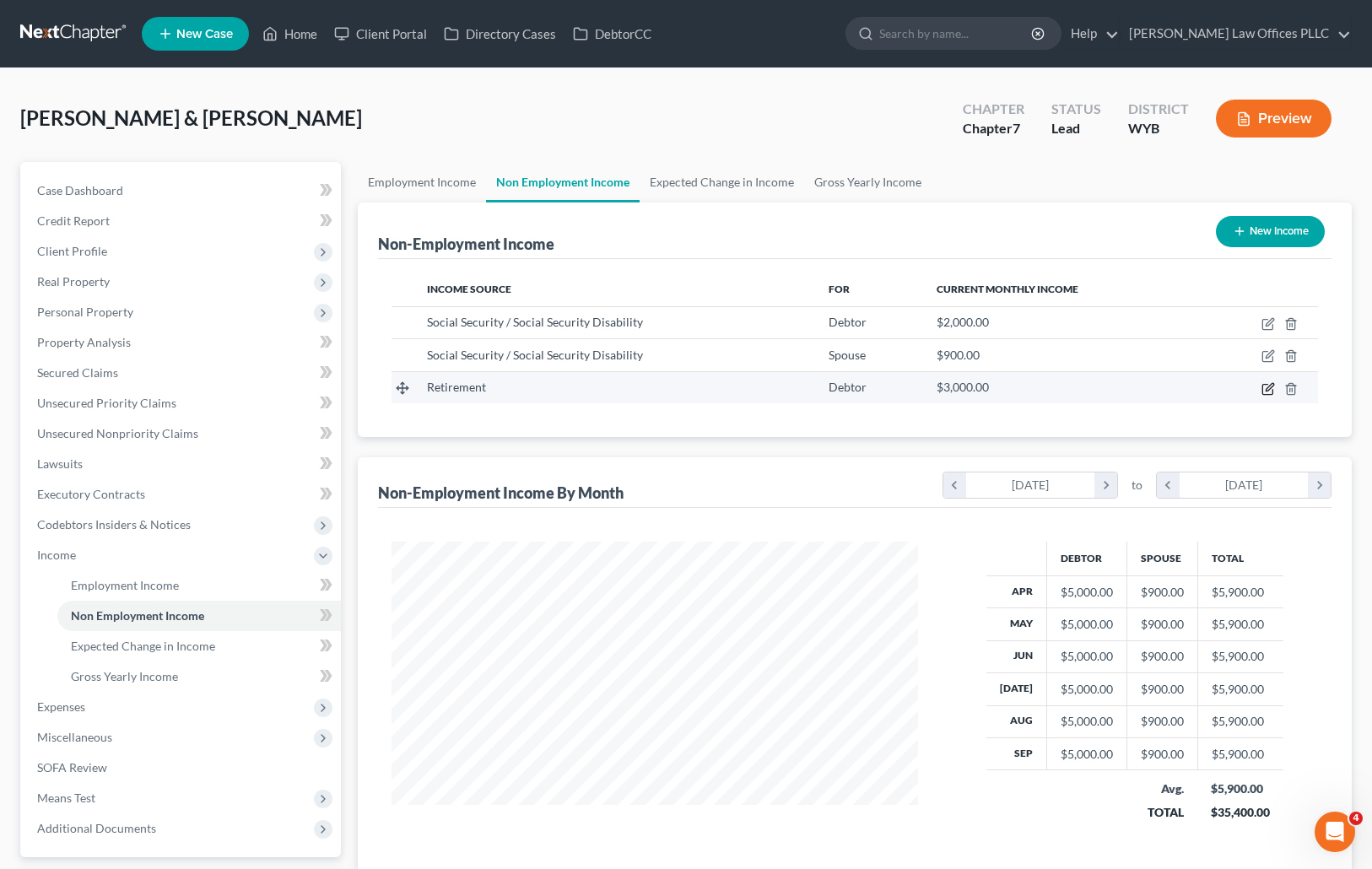
click at [1268, 383] on icon "button" at bounding box center [1268, 388] width 13 height 13
select select "3"
select select "0"
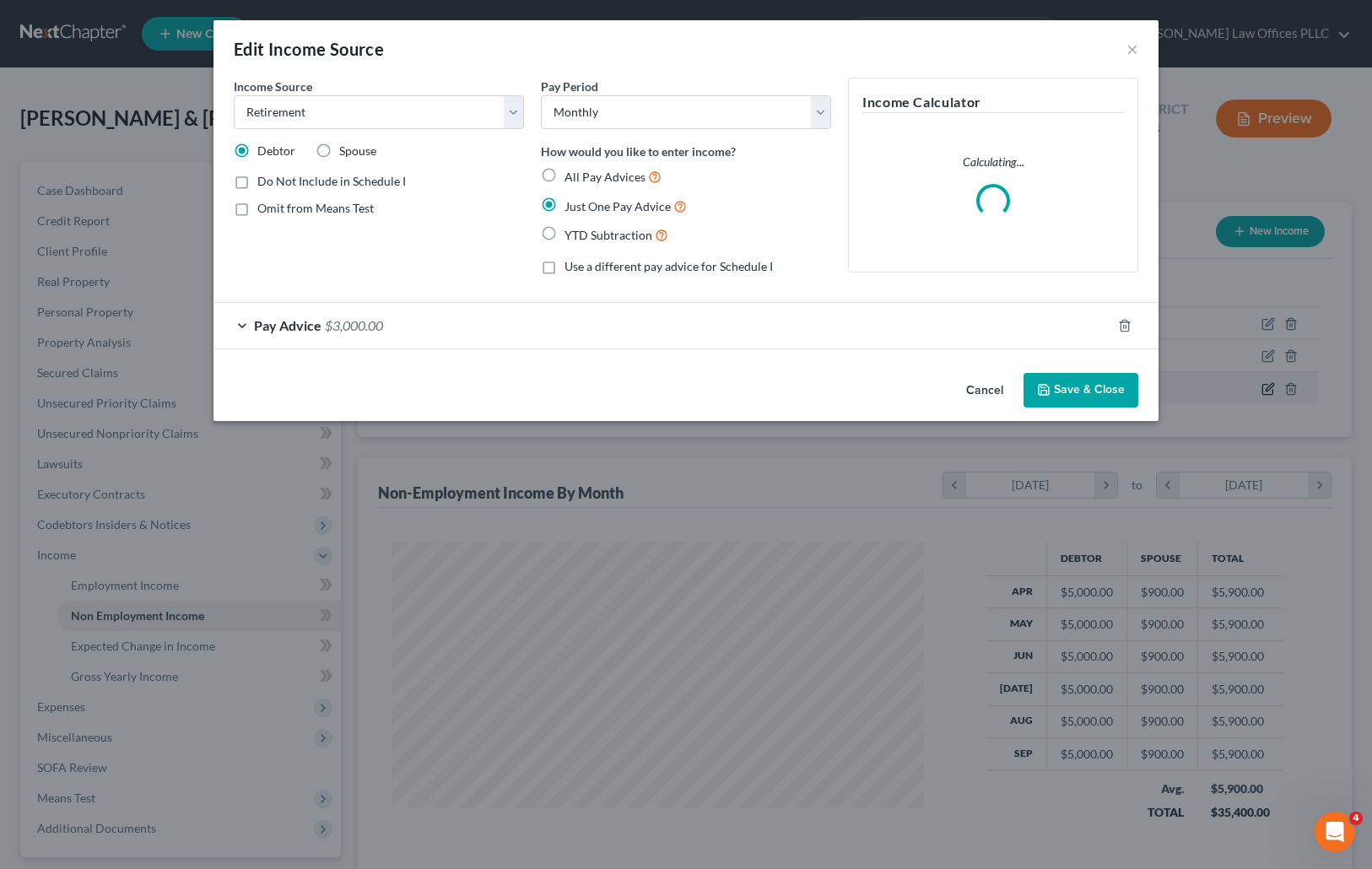
scroll to position [303, 565]
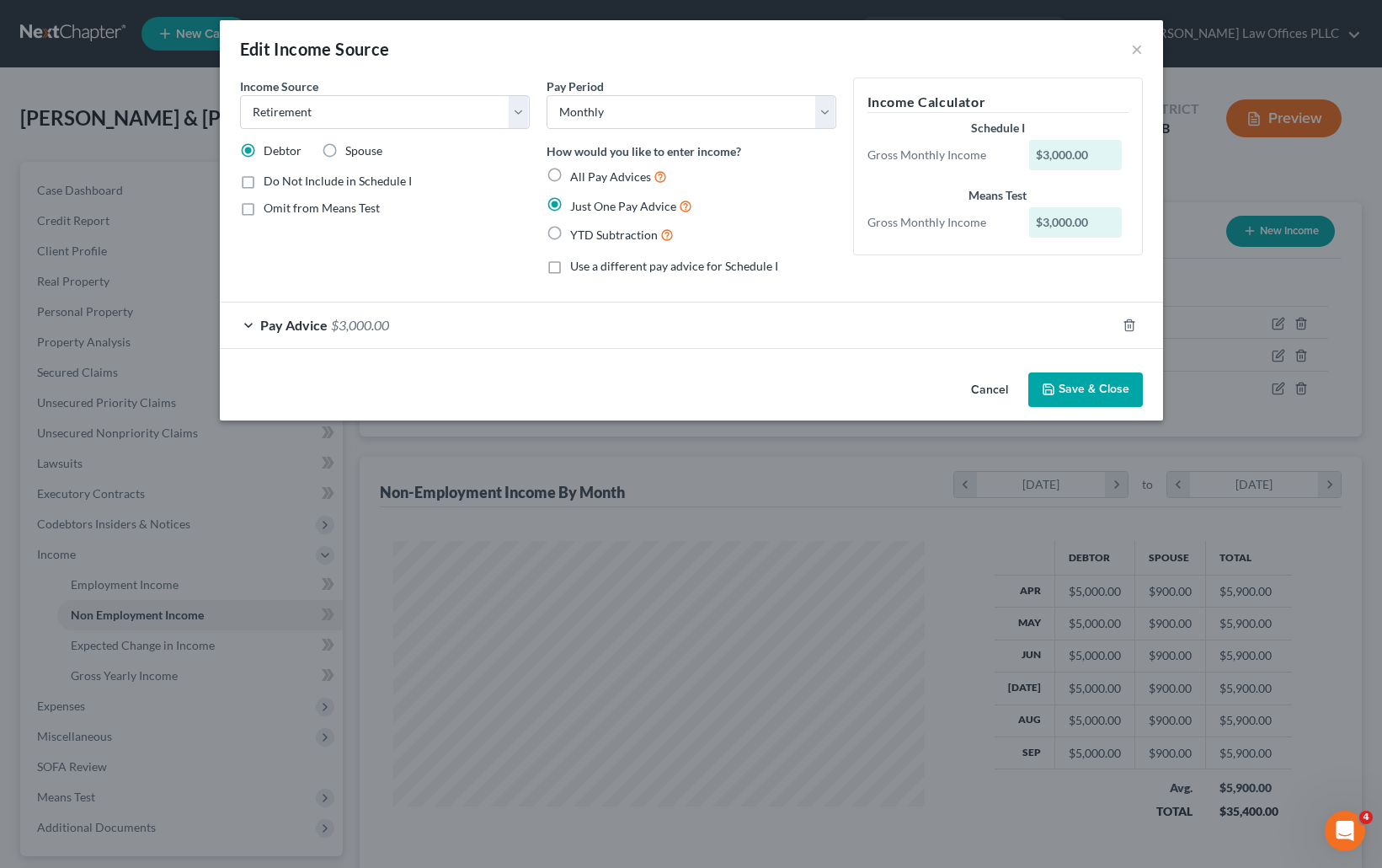
click at [1103, 393] on button "Save & Close" at bounding box center [1085, 390] width 115 height 35
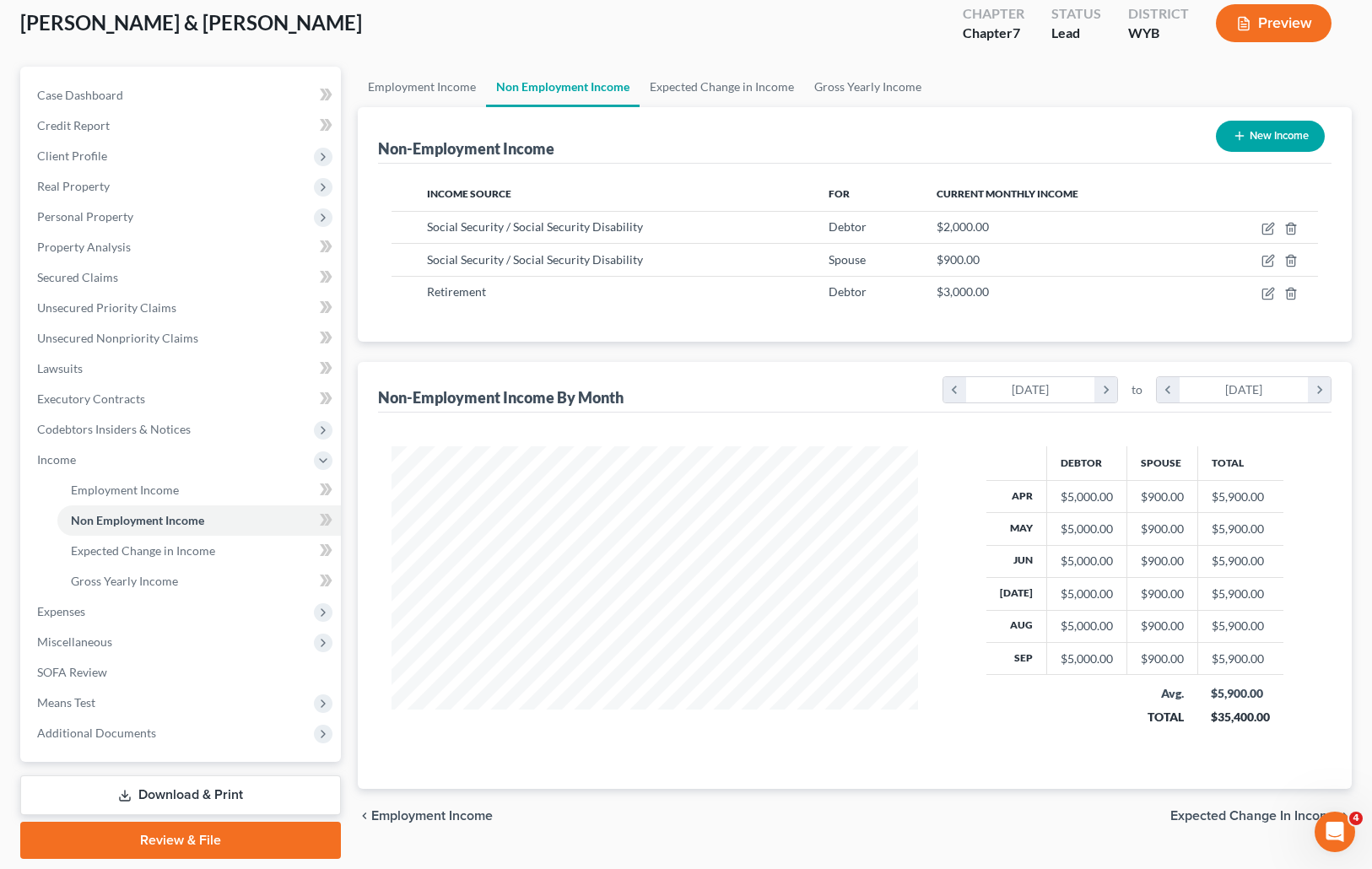
scroll to position [149, 0]
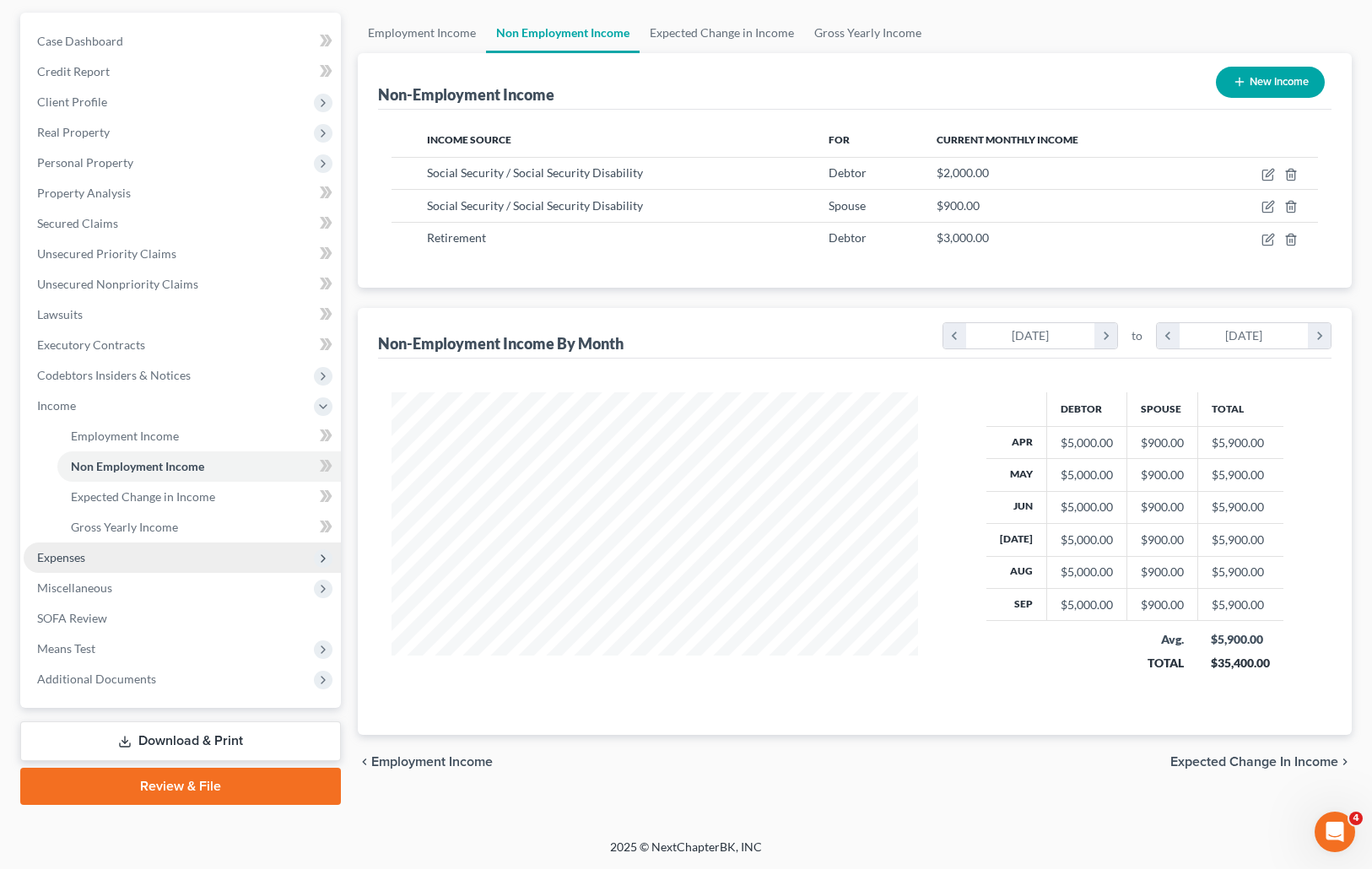
click at [80, 555] on span "Expenses" at bounding box center [61, 557] width 48 height 14
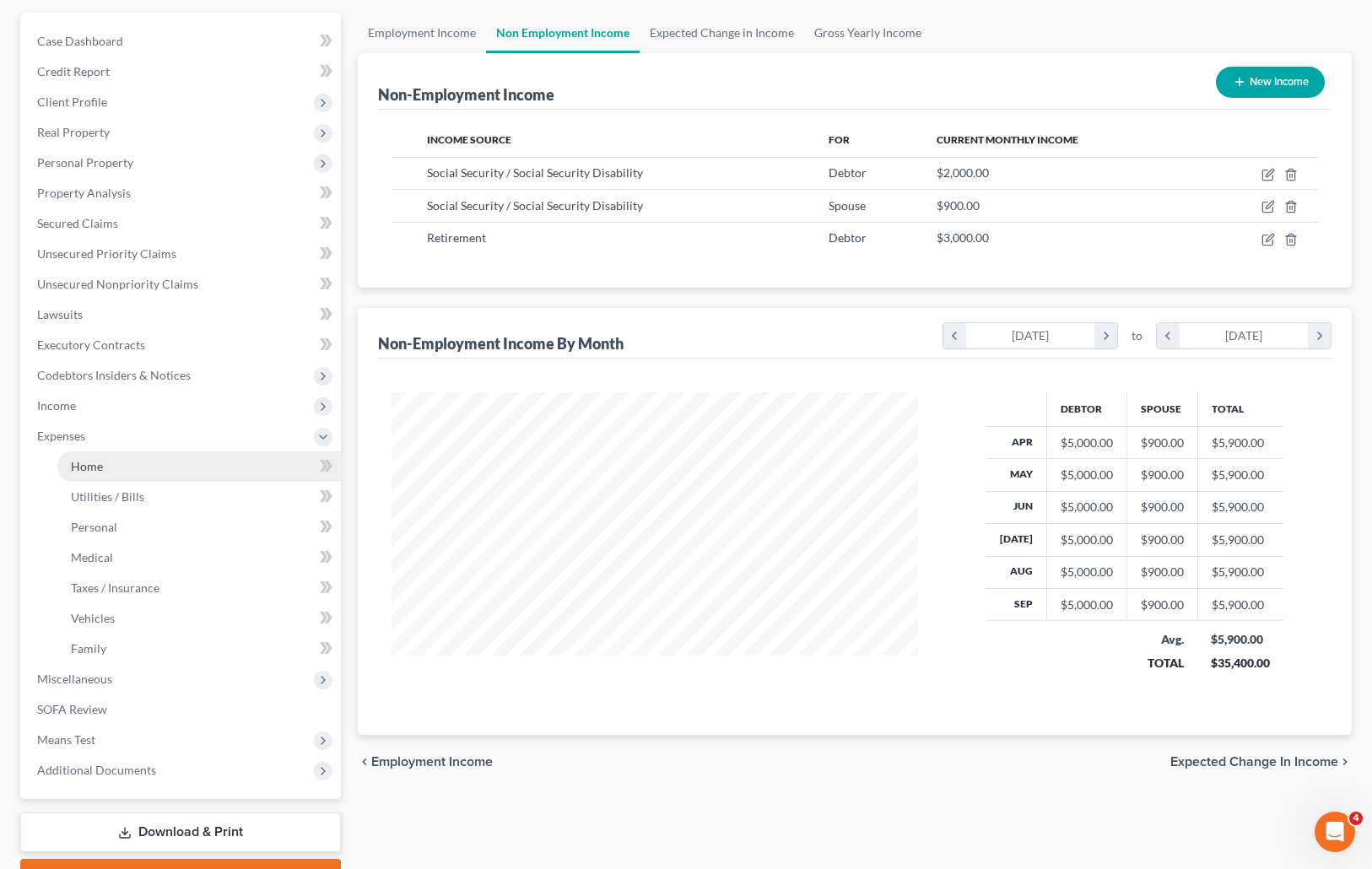
click at [116, 467] on link "Home" at bounding box center [198, 467] width 283 height 31
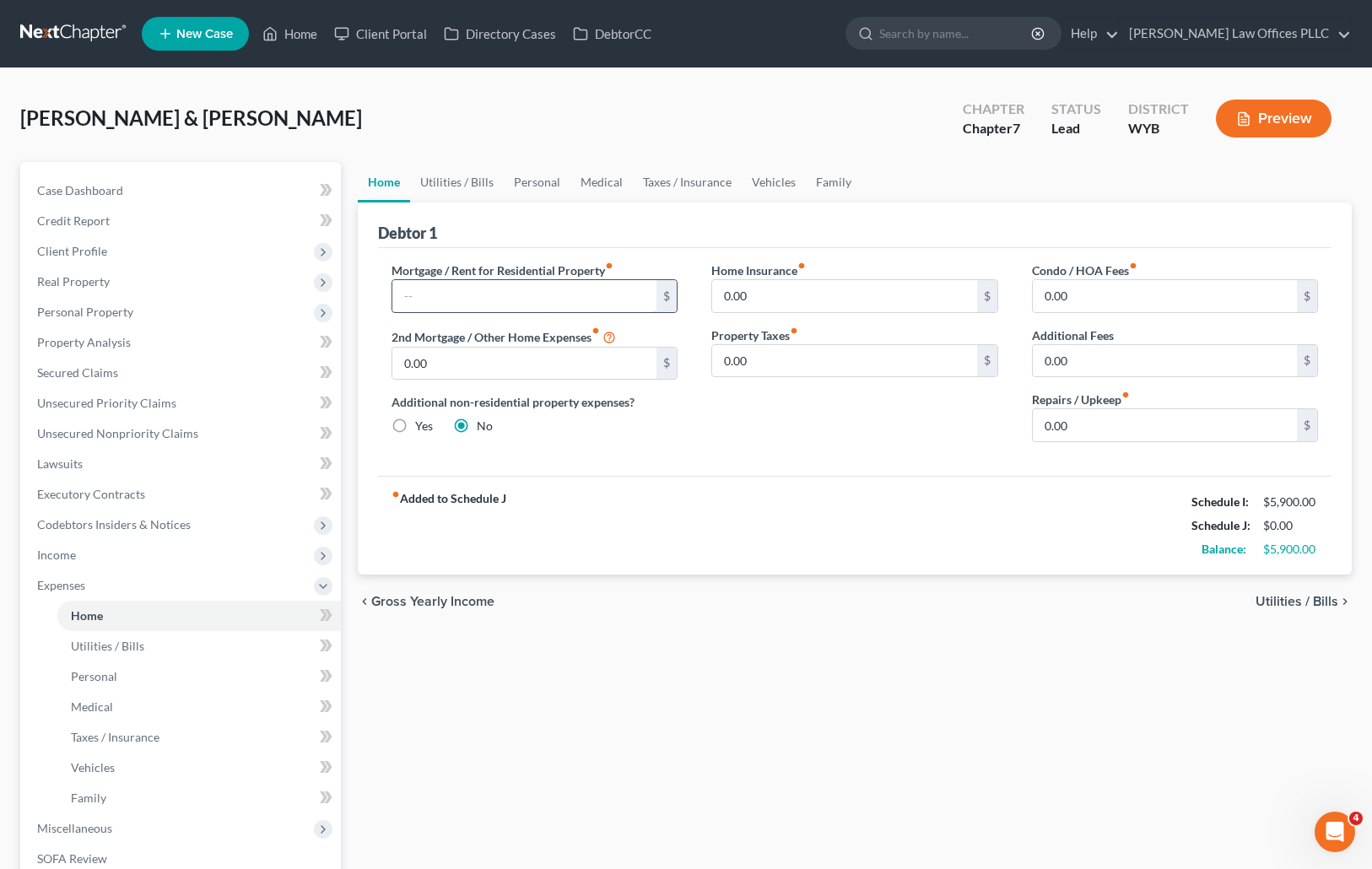
click at [415, 294] on input "text" at bounding box center [525, 296] width 265 height 32
click at [418, 298] on input "430.00" at bounding box center [525, 296] width 265 height 32
type input "420.00"
click at [803, 287] on input "0.00" at bounding box center [845, 296] width 265 height 32
type input "5"
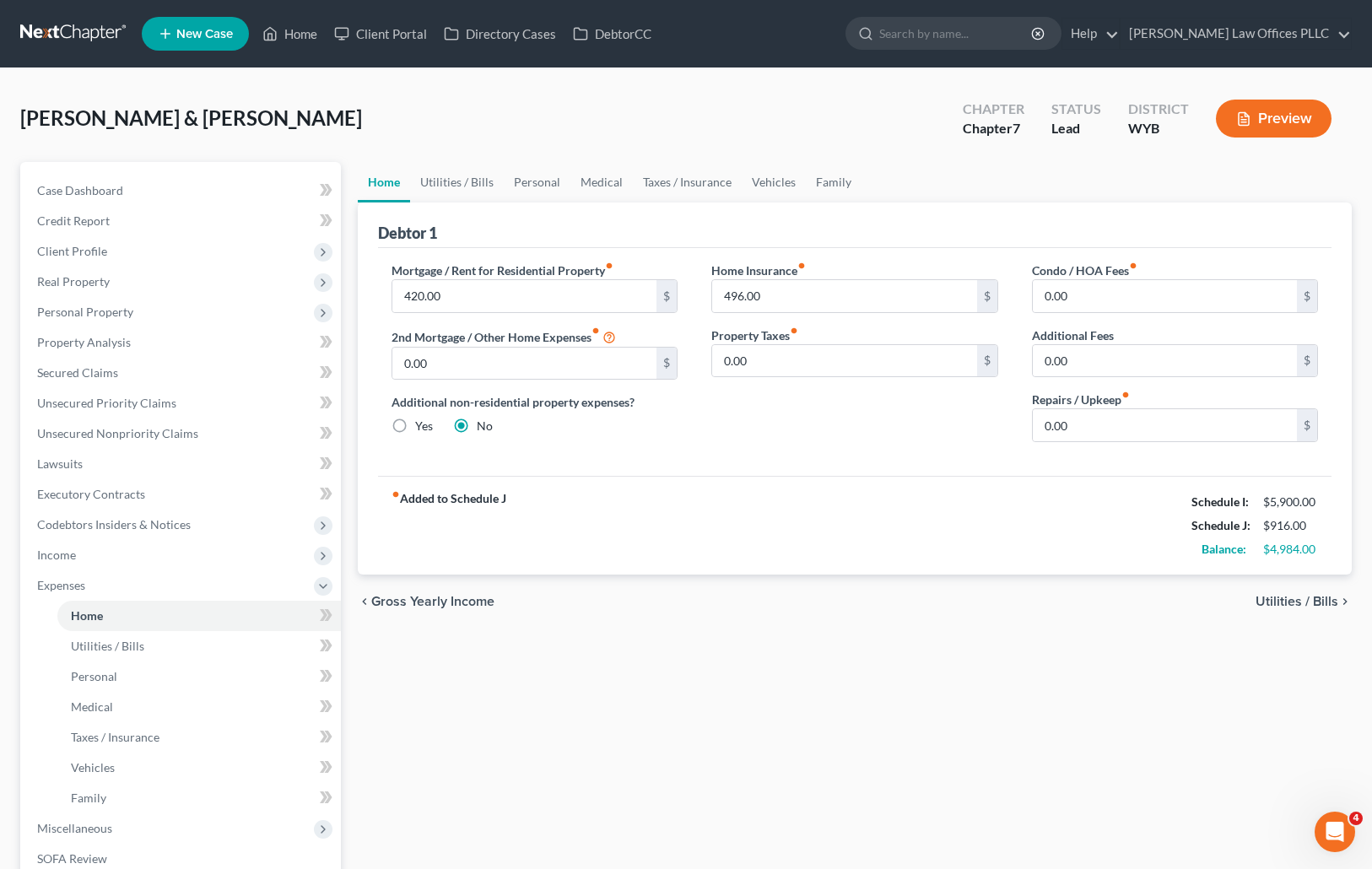
click at [928, 167] on ul "Home Utilities / Bills Personal Medical Taxes / Insurance Vehicles Family" at bounding box center [855, 182] width 995 height 40
click at [775, 294] on input "496.00" at bounding box center [845, 296] width 265 height 32
type input "200.00"
click at [1035, 659] on div "Home Utilities / Bills Personal Medical Taxes / Insurance Vehicles Family Debto…" at bounding box center [854, 603] width 1011 height 883
click at [779, 179] on link "Vehicles" at bounding box center [773, 182] width 64 height 40
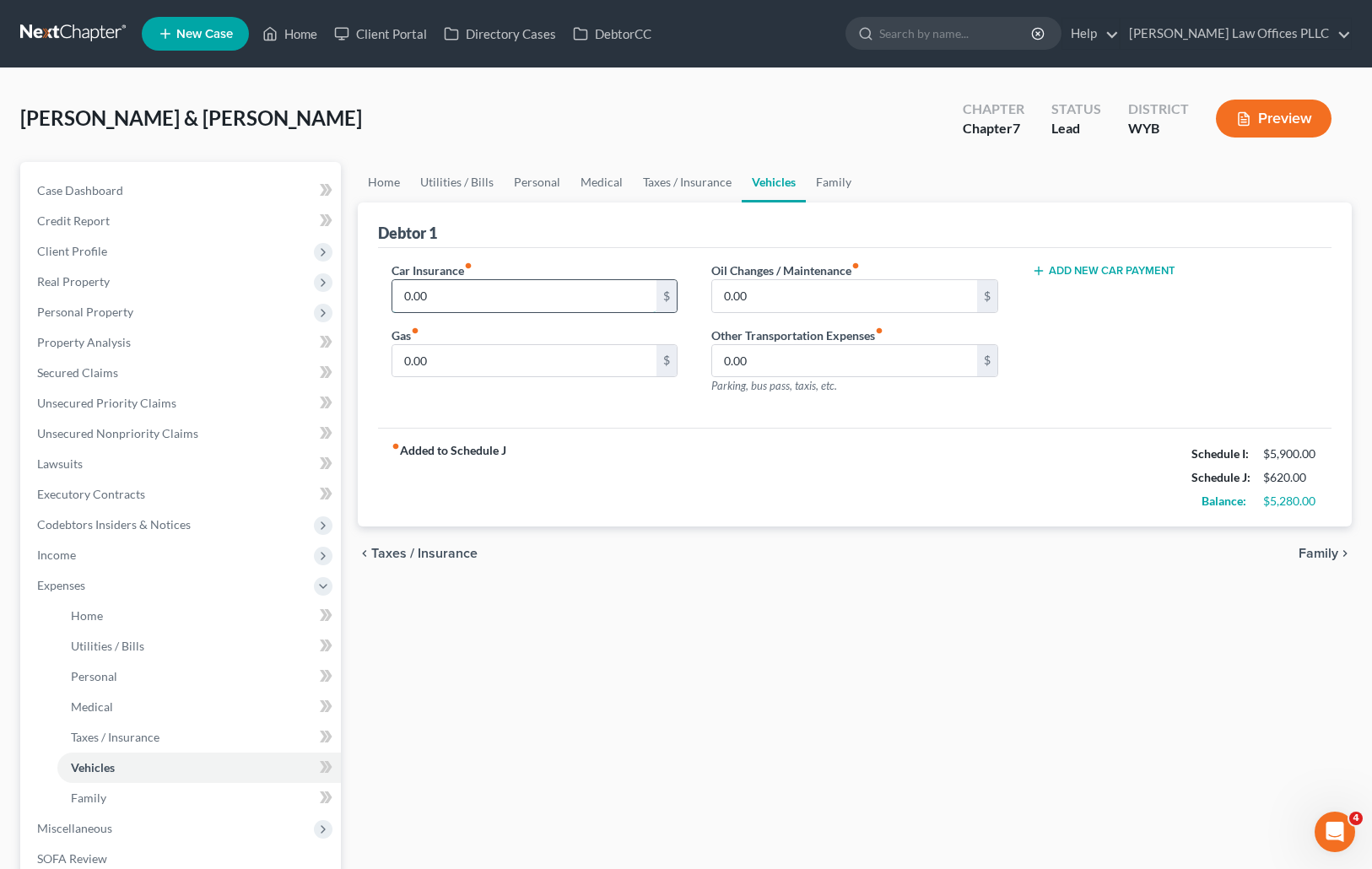
click at [441, 294] on input "0.00" at bounding box center [525, 296] width 265 height 32
type input "125.00"
click at [434, 360] on input "0.00" at bounding box center [525, 360] width 265 height 32
type input "200.00"
click at [449, 176] on link "Utilities / Bills" at bounding box center [456, 182] width 94 height 40
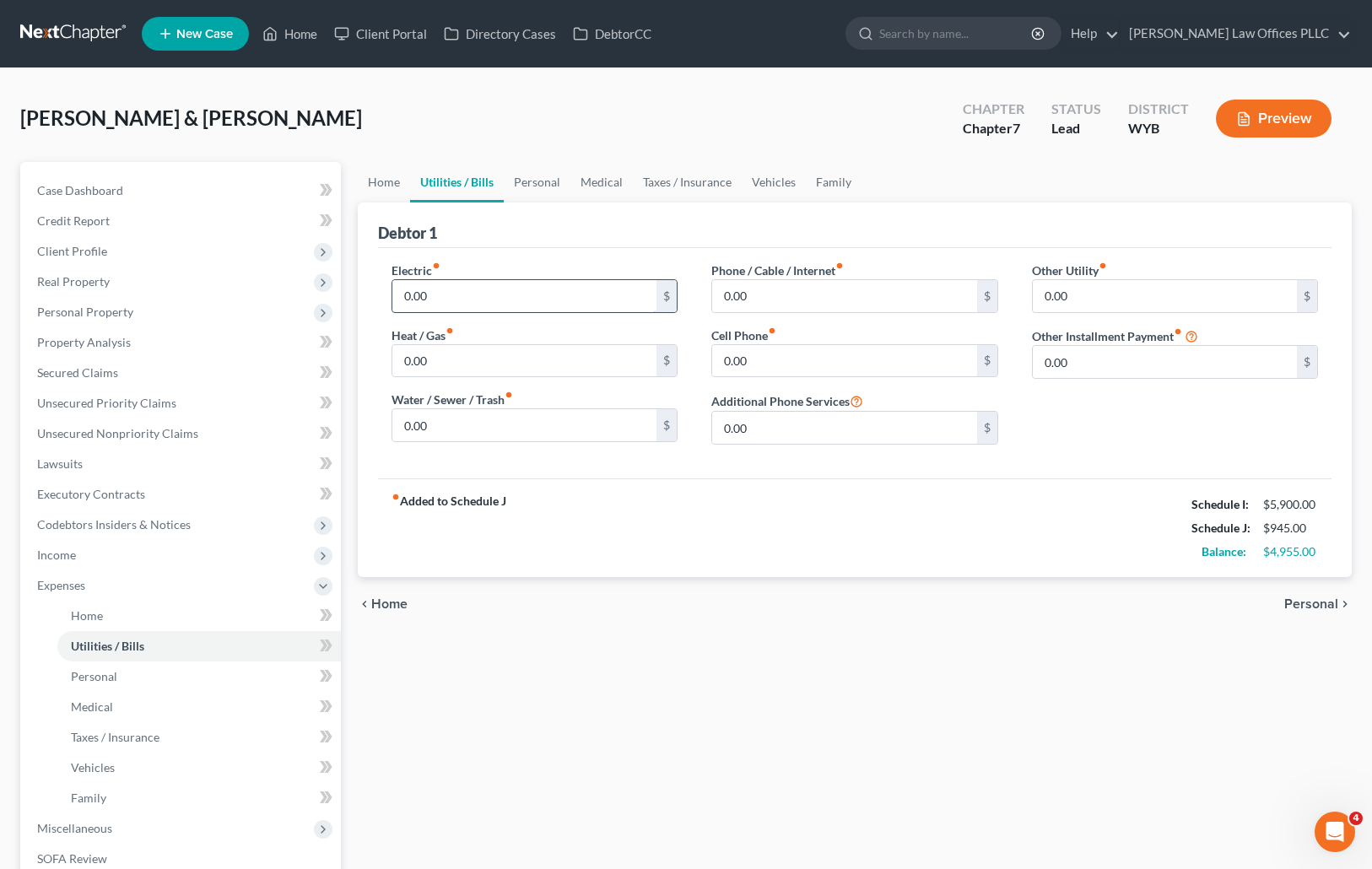
click at [440, 290] on input "0.00" at bounding box center [525, 296] width 265 height 32
drag, startPoint x: 826, startPoint y: 517, endPoint x: 713, endPoint y: 434, distance: 140.2
click at [821, 503] on div "fiber_manual_record Added to Schedule J Schedule I: $5,900.00 Schedule J: $945.…" at bounding box center [855, 527] width 954 height 99
click at [468, 298] on input "0.00" at bounding box center [525, 296] width 265 height 32
type input "0"
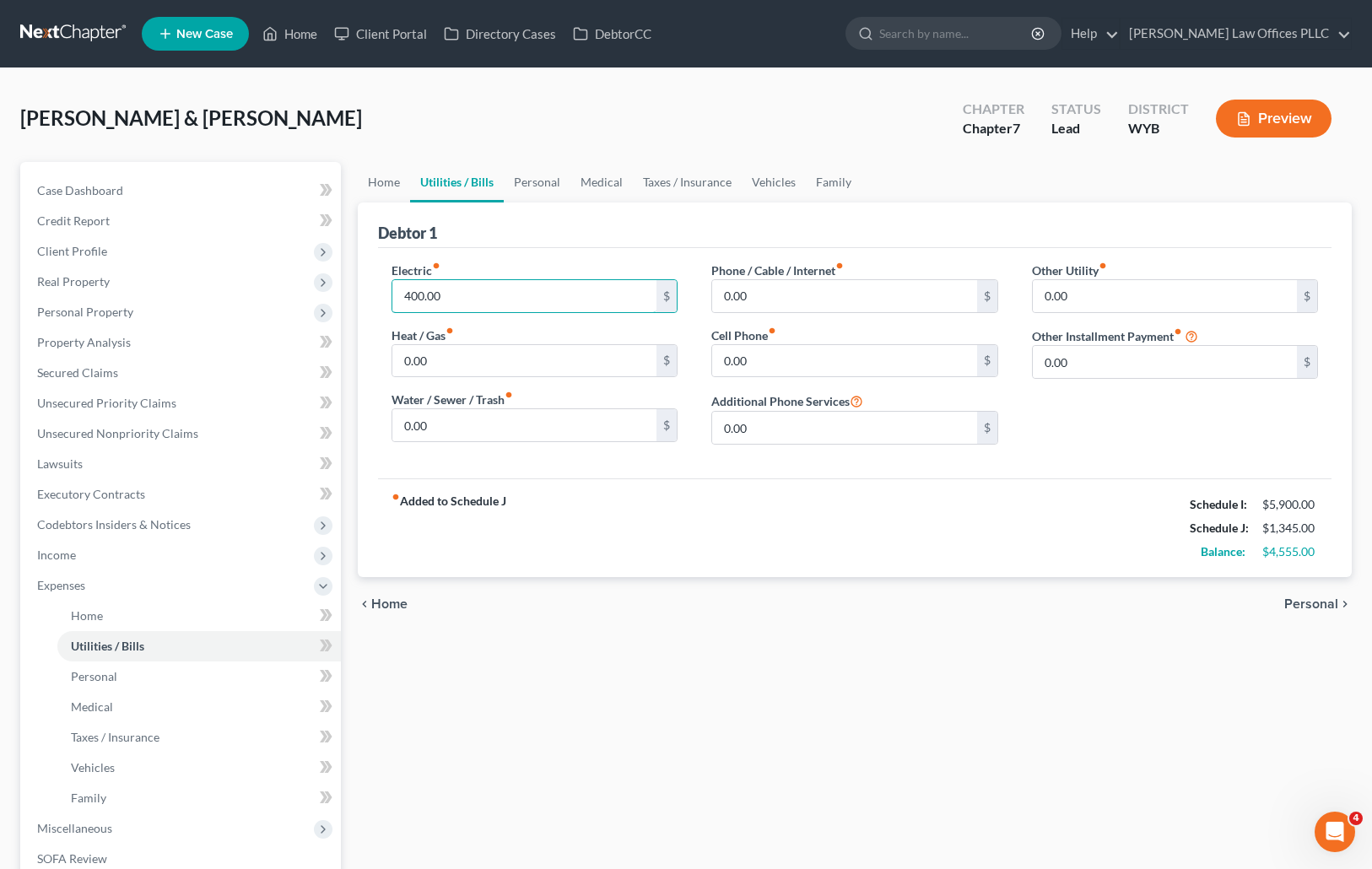
type input "400.00"
drag, startPoint x: 763, startPoint y: 515, endPoint x: 721, endPoint y: 489, distance: 49.4
click at [763, 515] on div "fiber_manual_record Added to Schedule J Schedule I: $5,900.00 Schedule J: $1,34…" at bounding box center [855, 527] width 954 height 99
click at [442, 355] on input "0.00" at bounding box center [525, 360] width 265 height 32
drag, startPoint x: 765, startPoint y: 511, endPoint x: 696, endPoint y: 468, distance: 81.3
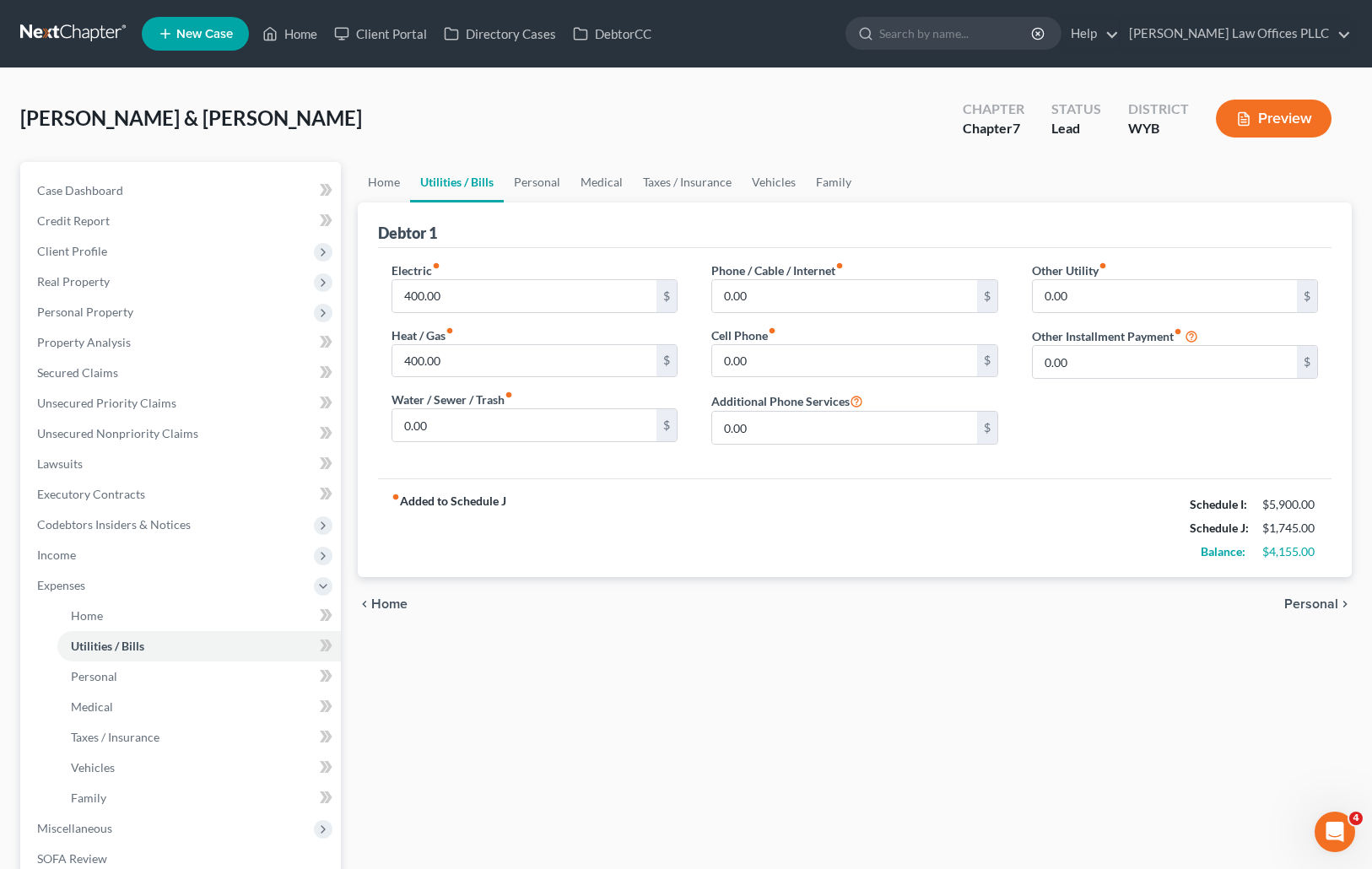
click at [765, 511] on div "fiber_manual_record Added to Schedule J Schedule I: $5,900.00 Schedule J: $1,74…" at bounding box center [855, 527] width 954 height 99
type input "200.00"
click at [1, 413] on div "Mair, Dennis & Kathy Upgraded Chapter Chapter 7 Status Lead District WYB Previe…" at bounding box center [686, 573] width 1372 height 1010
click at [767, 296] on input "0.00" at bounding box center [845, 296] width 265 height 32
click at [772, 362] on input "0.00" at bounding box center [845, 360] width 265 height 32
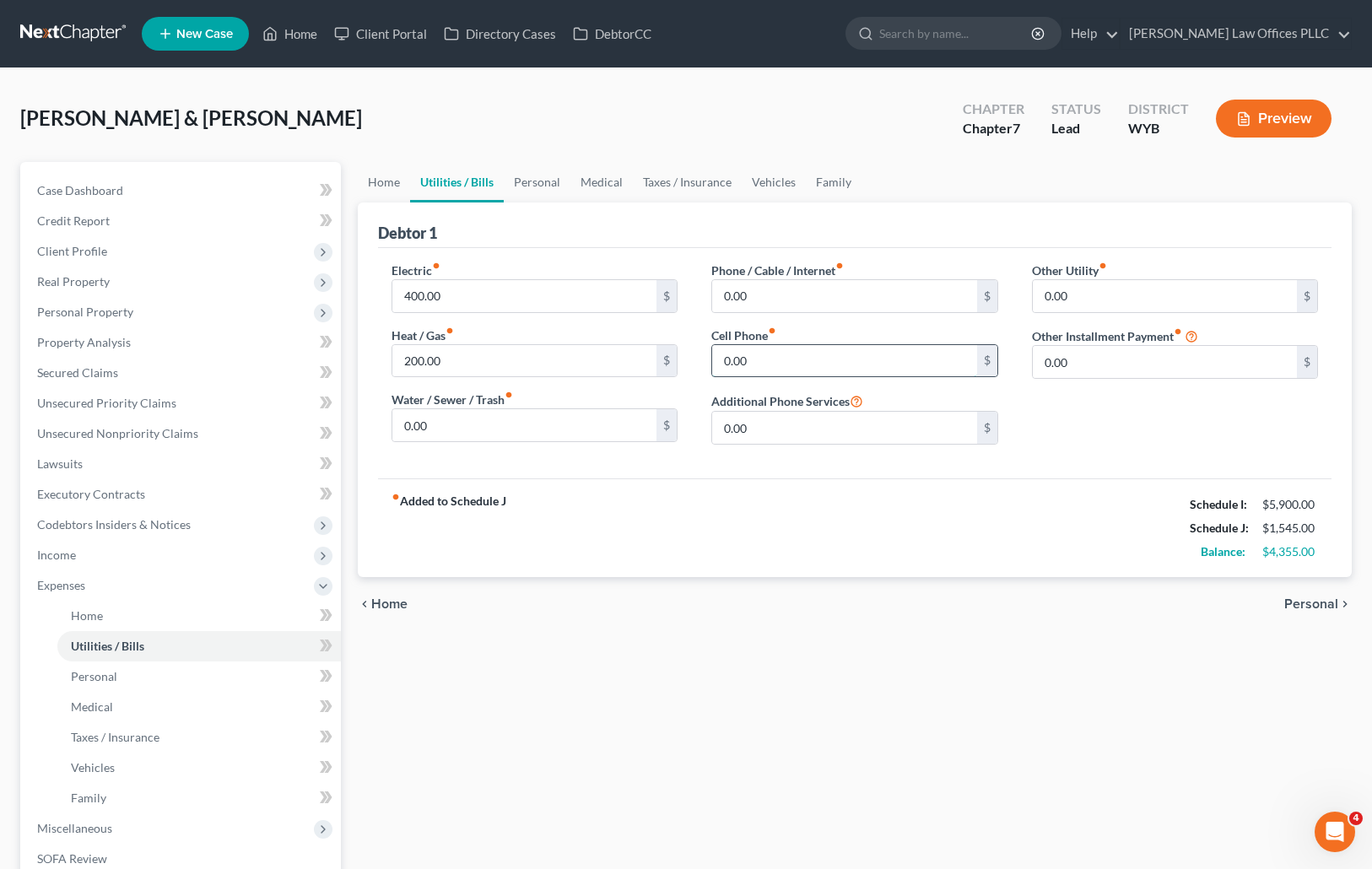
click at [763, 365] on input "0.00" at bounding box center [845, 360] width 265 height 32
click at [775, 360] on input "200.00" at bounding box center [845, 360] width 265 height 32
drag, startPoint x: 775, startPoint y: 360, endPoint x: 690, endPoint y: 358, distance: 85.0
click at [690, 358] on div "Electric fiber_manual_record 400.00 $ Heat / Gas fiber_manual_record 200.00 $ W…" at bounding box center [854, 360] width 961 height 196
type input "300.00"
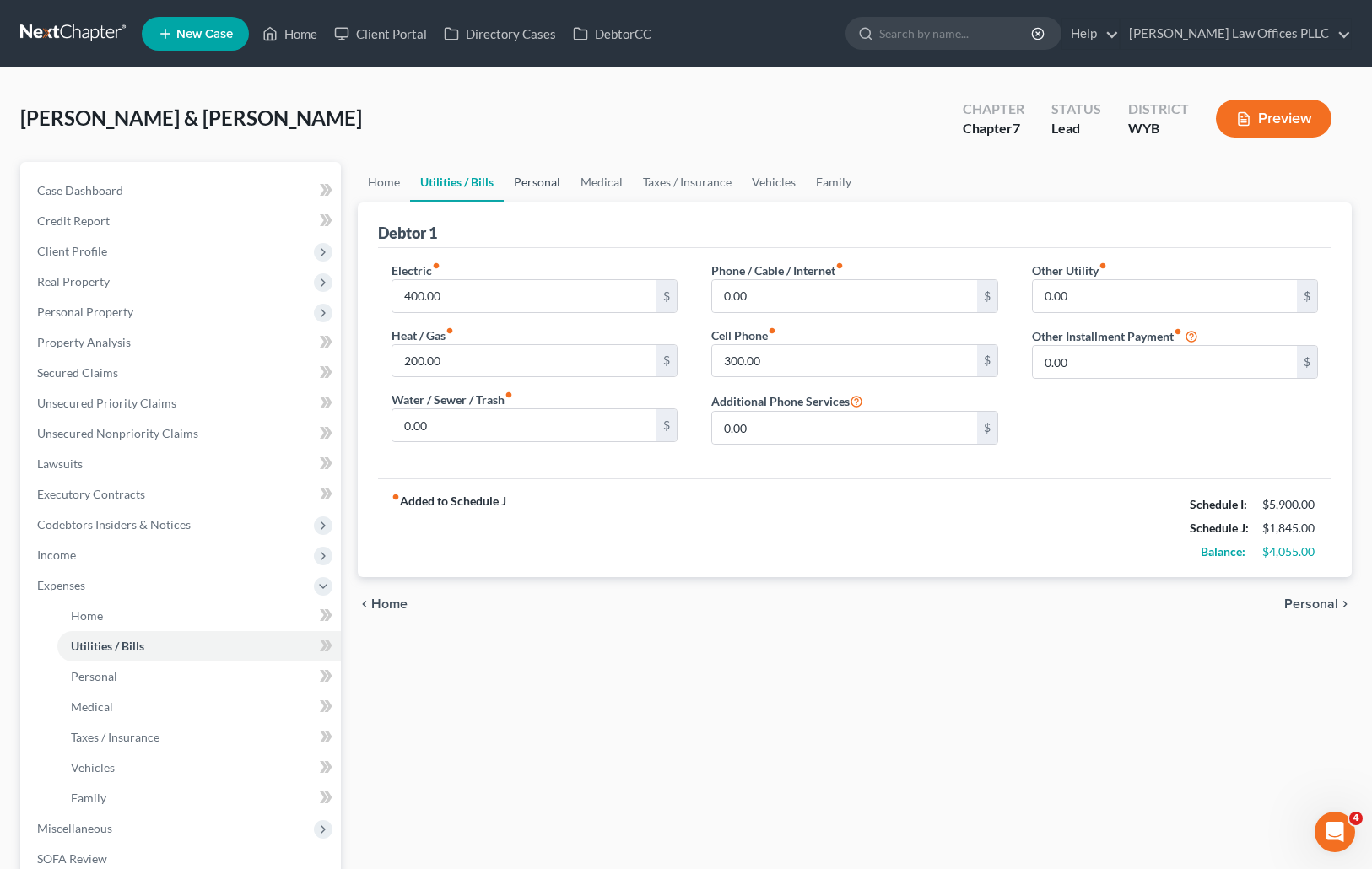
click at [528, 178] on link "Personal" at bounding box center [537, 182] width 67 height 40
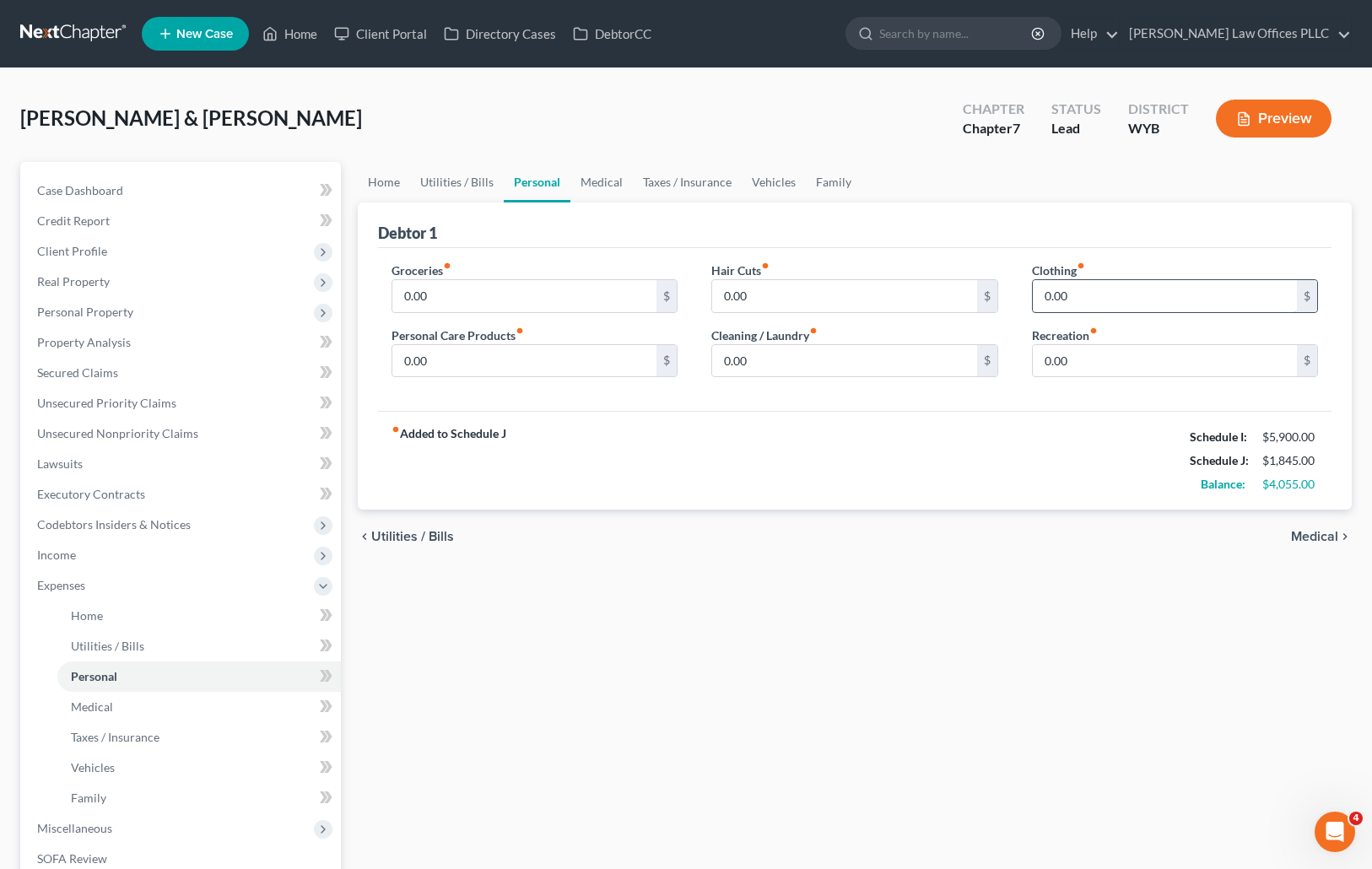
click at [1037, 296] on input "0.00" at bounding box center [1165, 296] width 265 height 32
type input "200.00"
drag, startPoint x: 761, startPoint y: 690, endPoint x: 737, endPoint y: 356, distance: 334.9
click at [764, 673] on div "Home Utilities / Bills Personal Medical Taxes / Insurance Vehicles Family Debto…" at bounding box center [854, 603] width 1011 height 883
click at [453, 284] on input "0.00" at bounding box center [525, 296] width 265 height 32
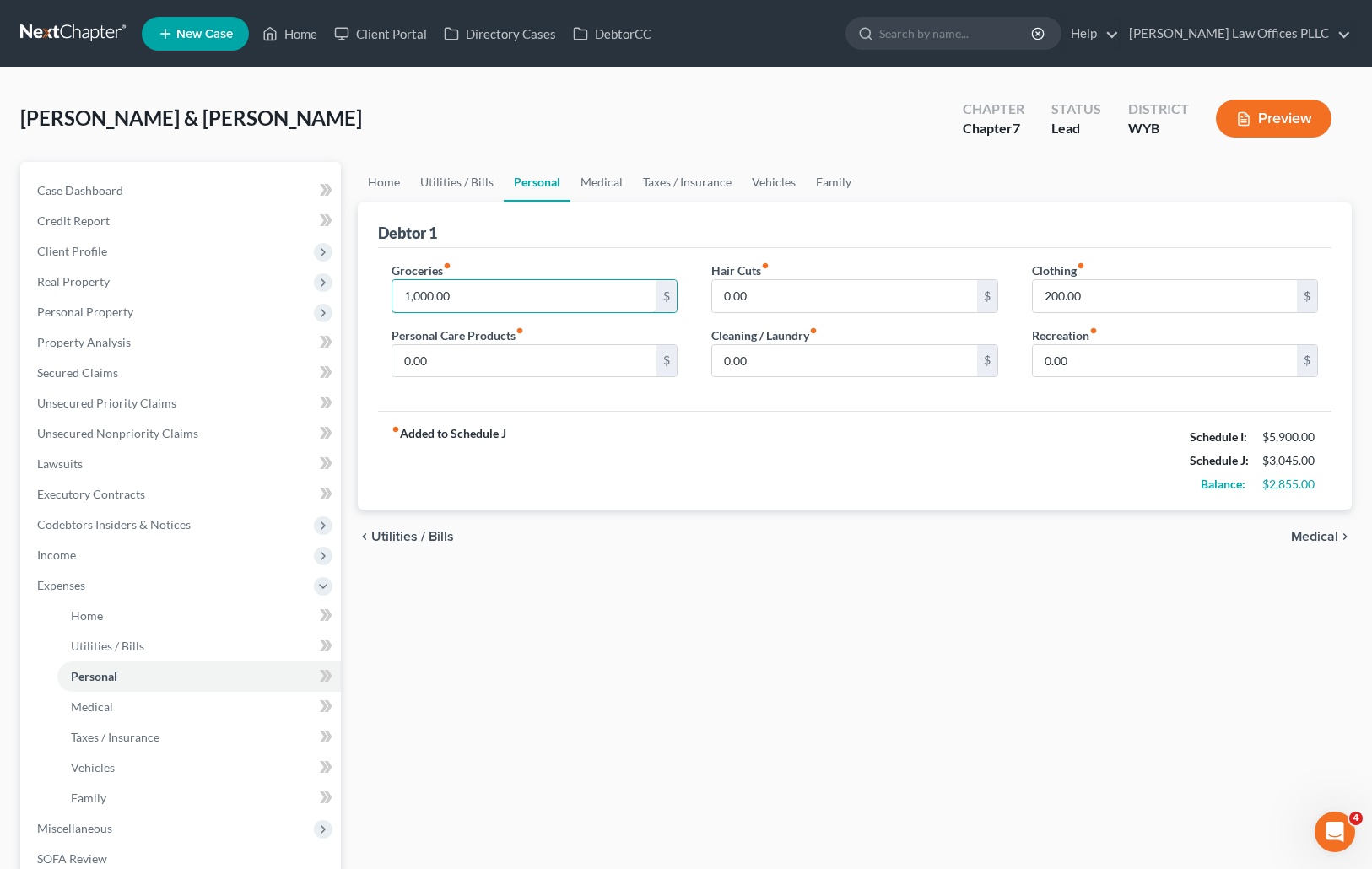
type input "1,000.00"
click at [850, 650] on div "Home Utilities / Bills Personal Medical Taxes / Insurance Vehicles Family Debto…" at bounding box center [854, 603] width 1011 height 883
click at [601, 177] on link "Medical" at bounding box center [601, 182] width 62 height 40
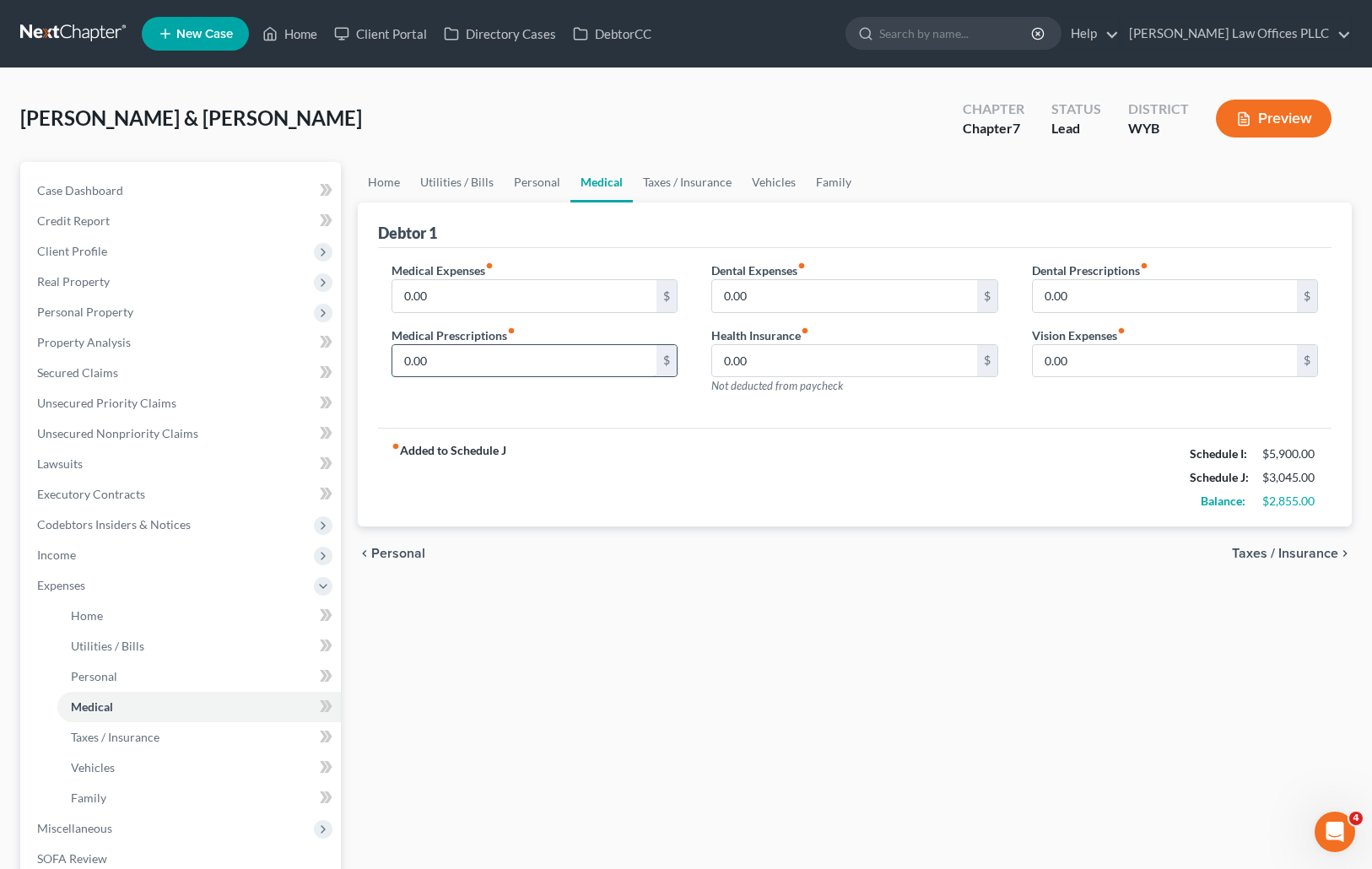
click at [453, 360] on input "0.00" at bounding box center [525, 360] width 265 height 32
click at [783, 360] on input "0.00" at bounding box center [845, 360] width 265 height 32
type input "2"
type input "466.00"
click at [466, 360] on input "0.00" at bounding box center [525, 360] width 265 height 32
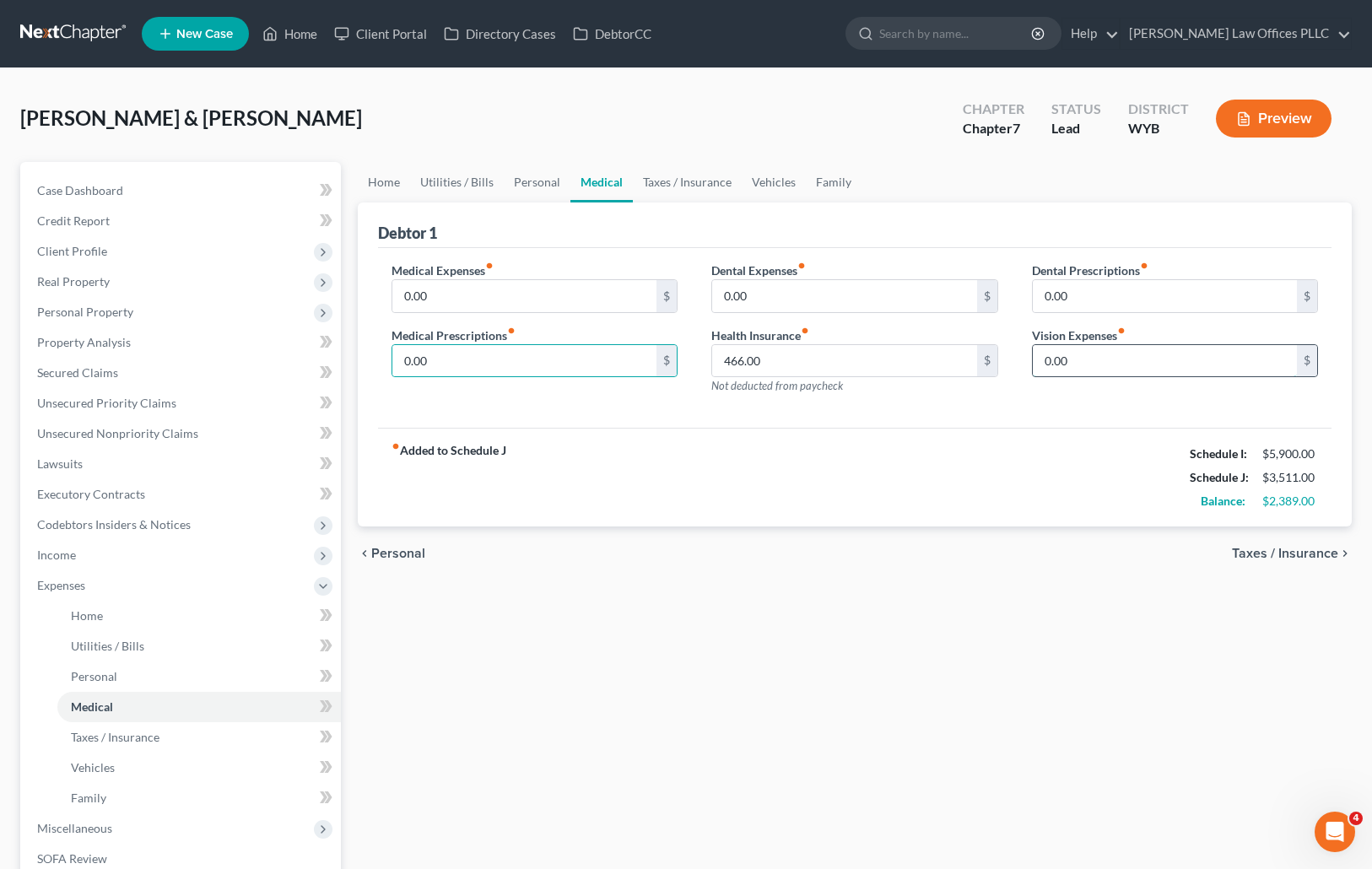
click at [1086, 359] on input "0.00" at bounding box center [1165, 360] width 265 height 32
click at [440, 356] on input "0.00" at bounding box center [525, 360] width 265 height 32
type input "20.00"
click at [1092, 364] on input "0.00" at bounding box center [1165, 360] width 265 height 32
type input "30.00"
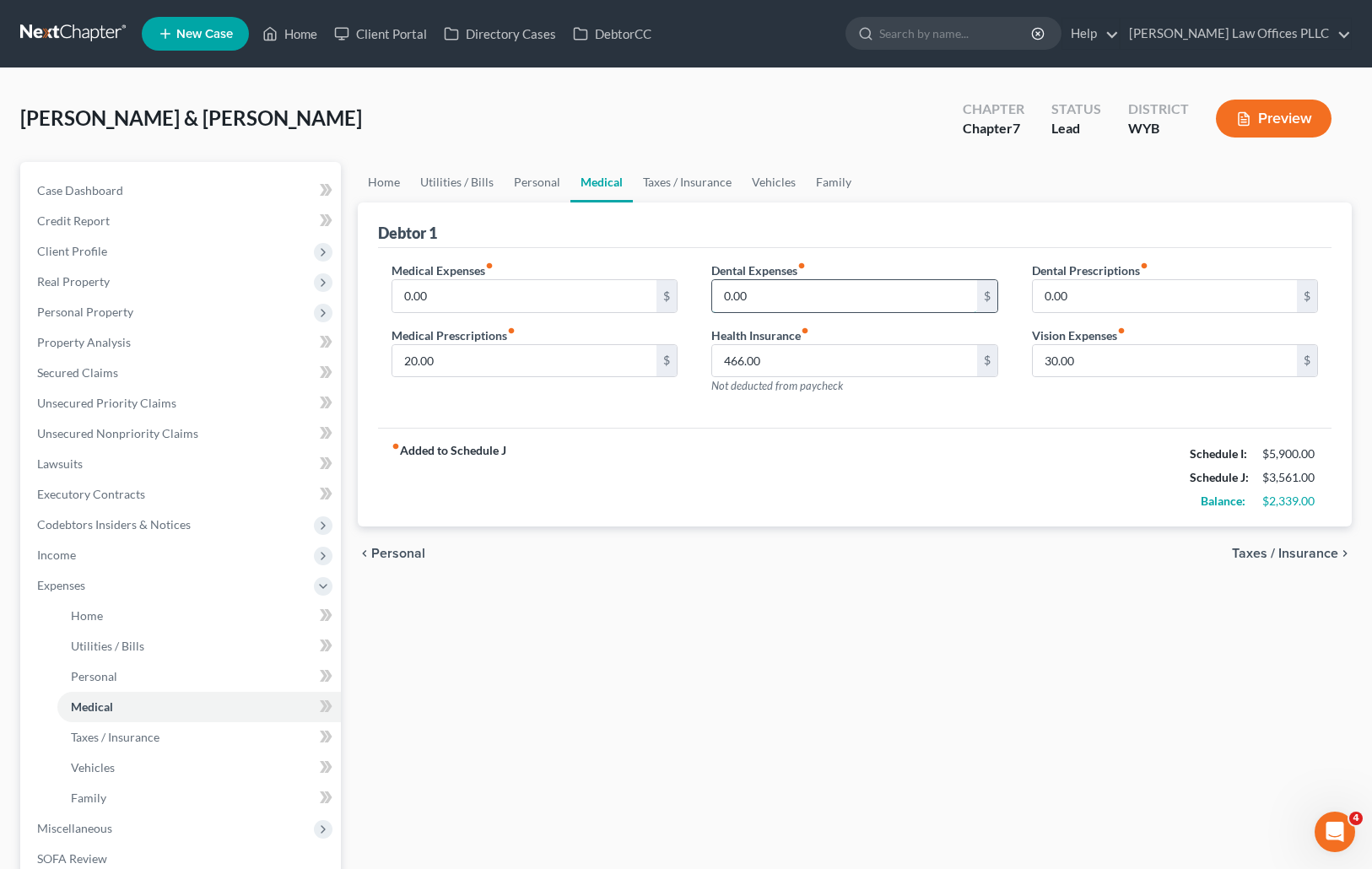
click at [768, 296] on input "0.00" at bounding box center [845, 296] width 265 height 32
type input "35.00"
click at [689, 178] on link "Taxes / Insurance" at bounding box center [687, 182] width 109 height 40
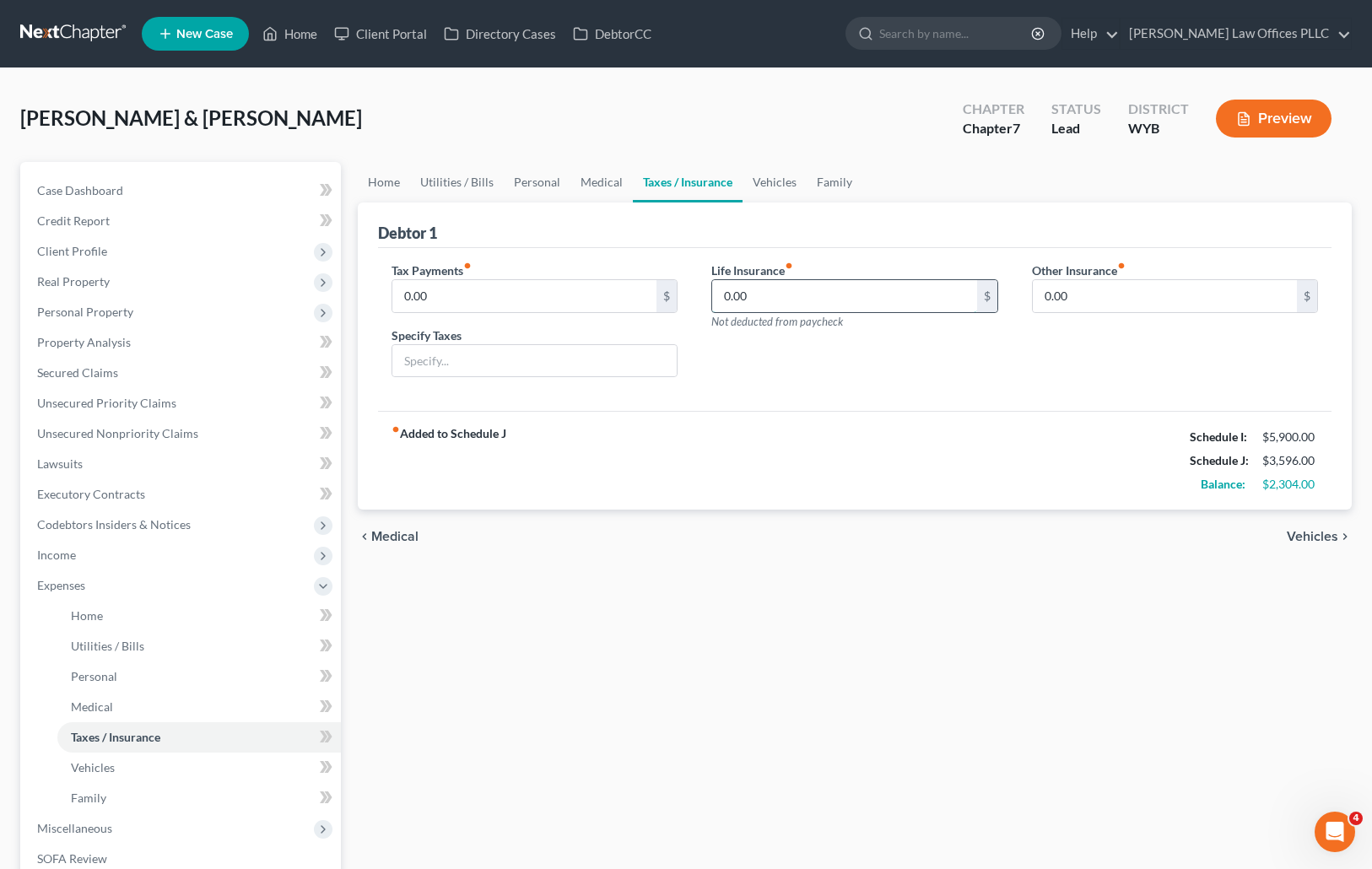
click at [771, 296] on input "0.00" at bounding box center [845, 296] width 265 height 32
drag, startPoint x: 933, startPoint y: 687, endPoint x: 836, endPoint y: 498, distance: 212.4
click at [938, 677] on div "Home Utilities / Bills Personal Medical Taxes / Insurance Vehicles Family Debto…" at bounding box center [854, 603] width 1011 height 883
click at [382, 174] on link "Home" at bounding box center [384, 182] width 53 height 40
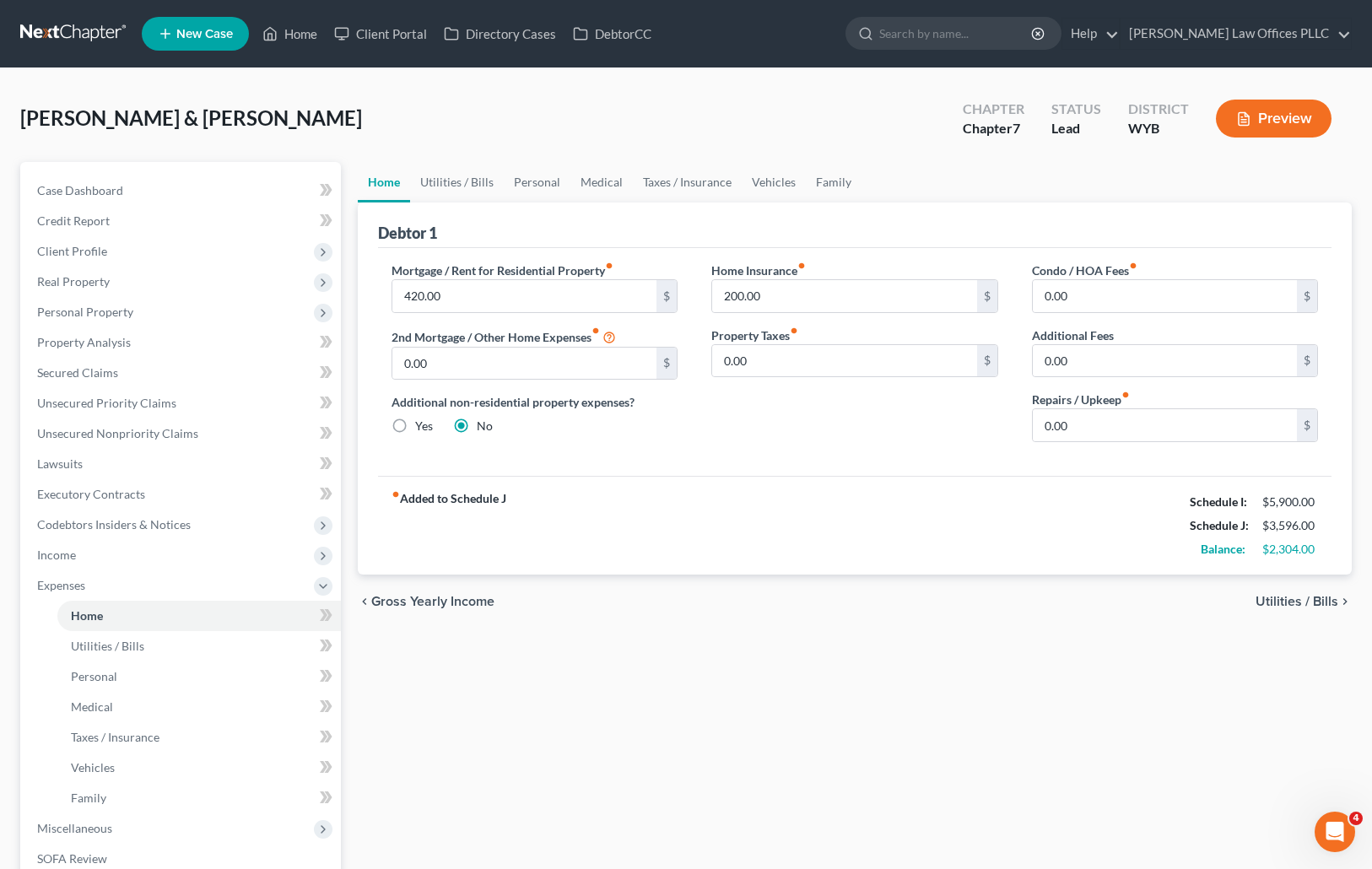
drag, startPoint x: 901, startPoint y: 788, endPoint x: 911, endPoint y: 705, distance: 83.6
click at [901, 788] on div "Home Utilities / Bills Personal Medical Taxes / Insurance Vehicles Family Debto…" at bounding box center [854, 603] width 1011 height 883
click at [782, 178] on link "Vehicles" at bounding box center [773, 182] width 64 height 40
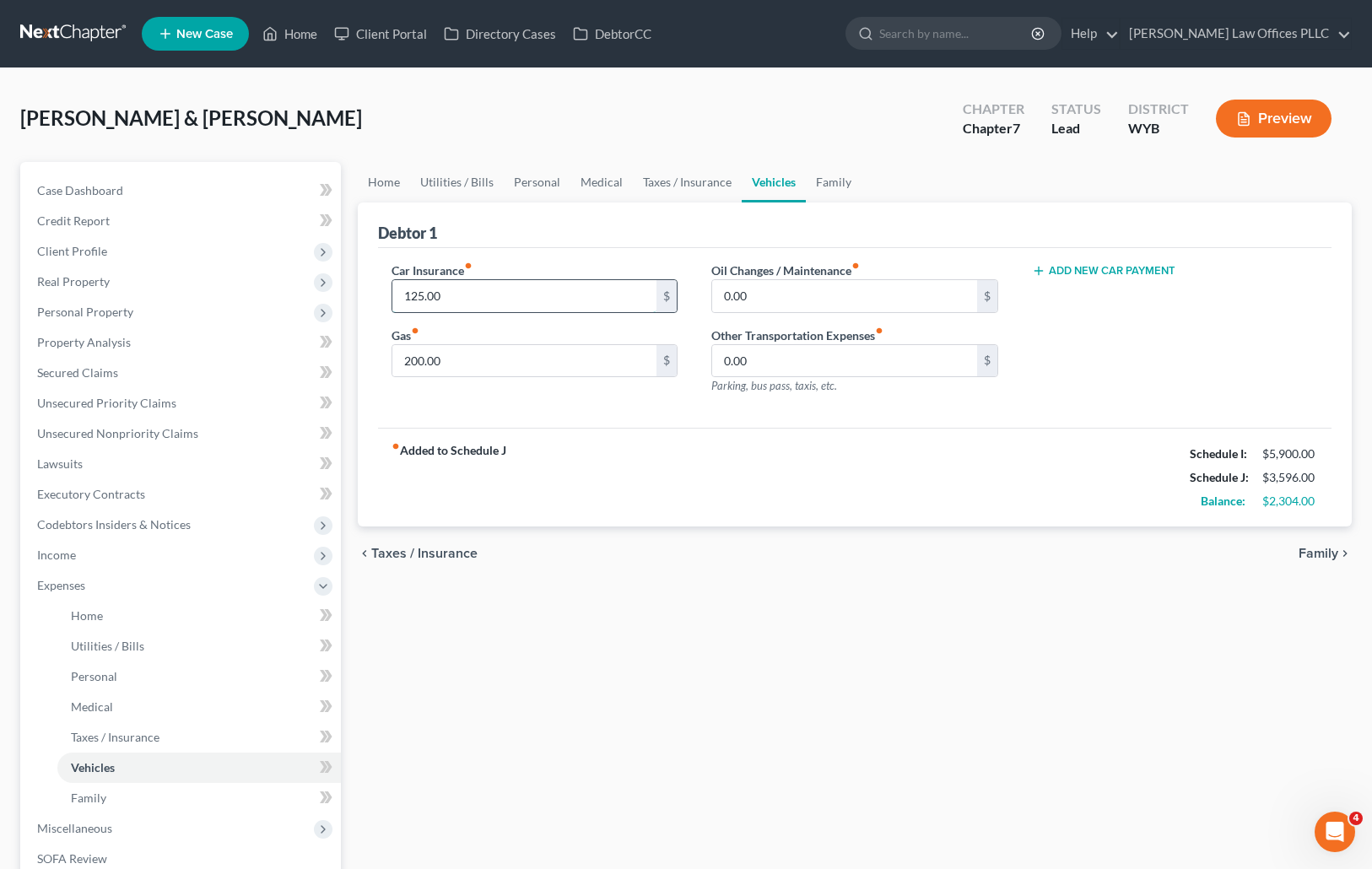
click at [463, 296] on input "125.00" at bounding box center [525, 296] width 265 height 32
type input "200.00"
click at [760, 290] on input "0.00" at bounding box center [845, 296] width 265 height 32
type input "150.00"
click at [929, 622] on div "Home Utilities / Bills Personal Medical Taxes / Insurance Vehicles Family Debto…" at bounding box center [854, 603] width 1011 height 883
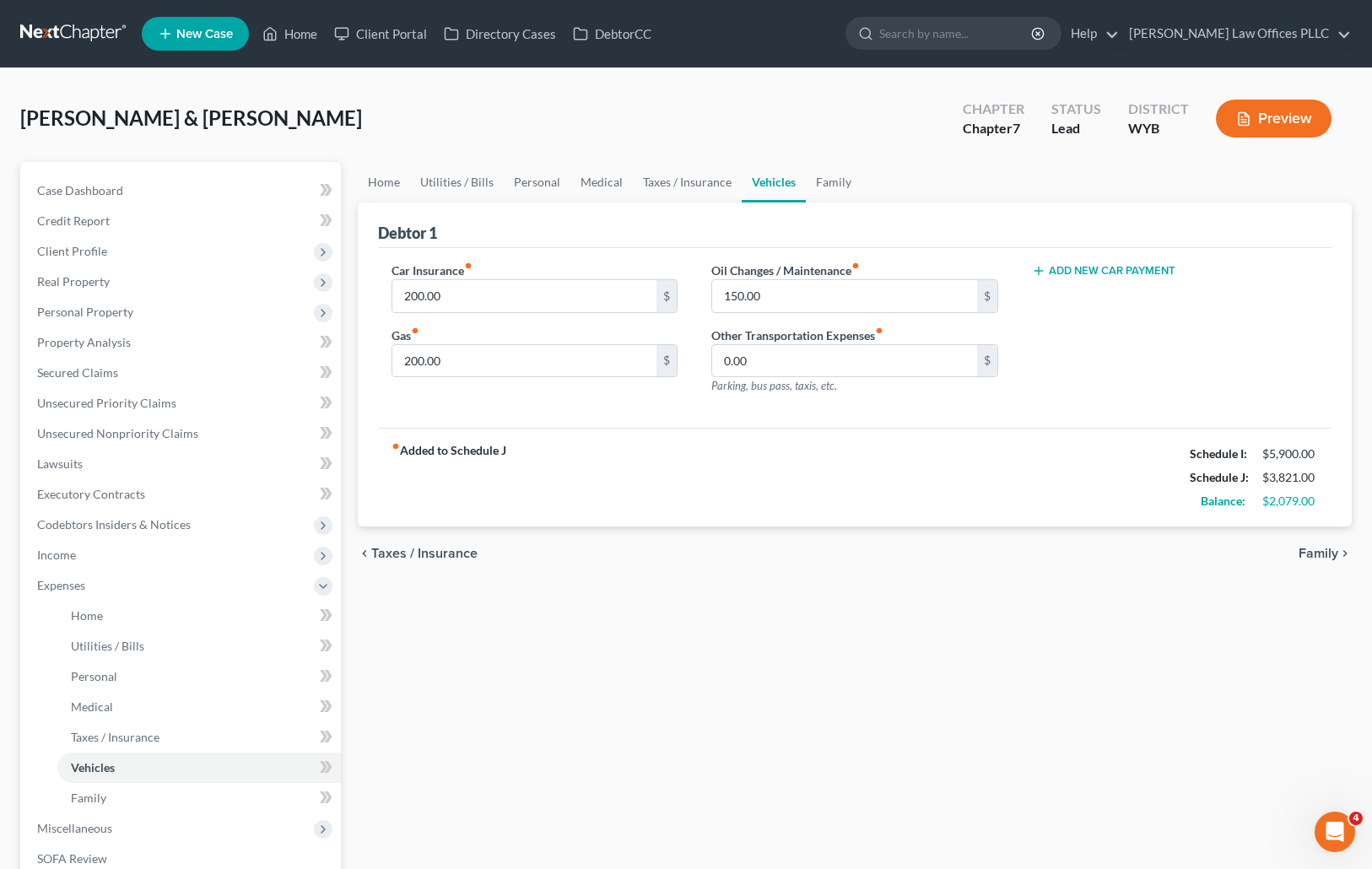
click at [1012, 739] on div "Home Utilities / Bills Personal Medical Taxes / Insurance Vehicles Family Debto…" at bounding box center [854, 603] width 1011 height 883
click at [389, 182] on link "Home" at bounding box center [384, 182] width 53 height 40
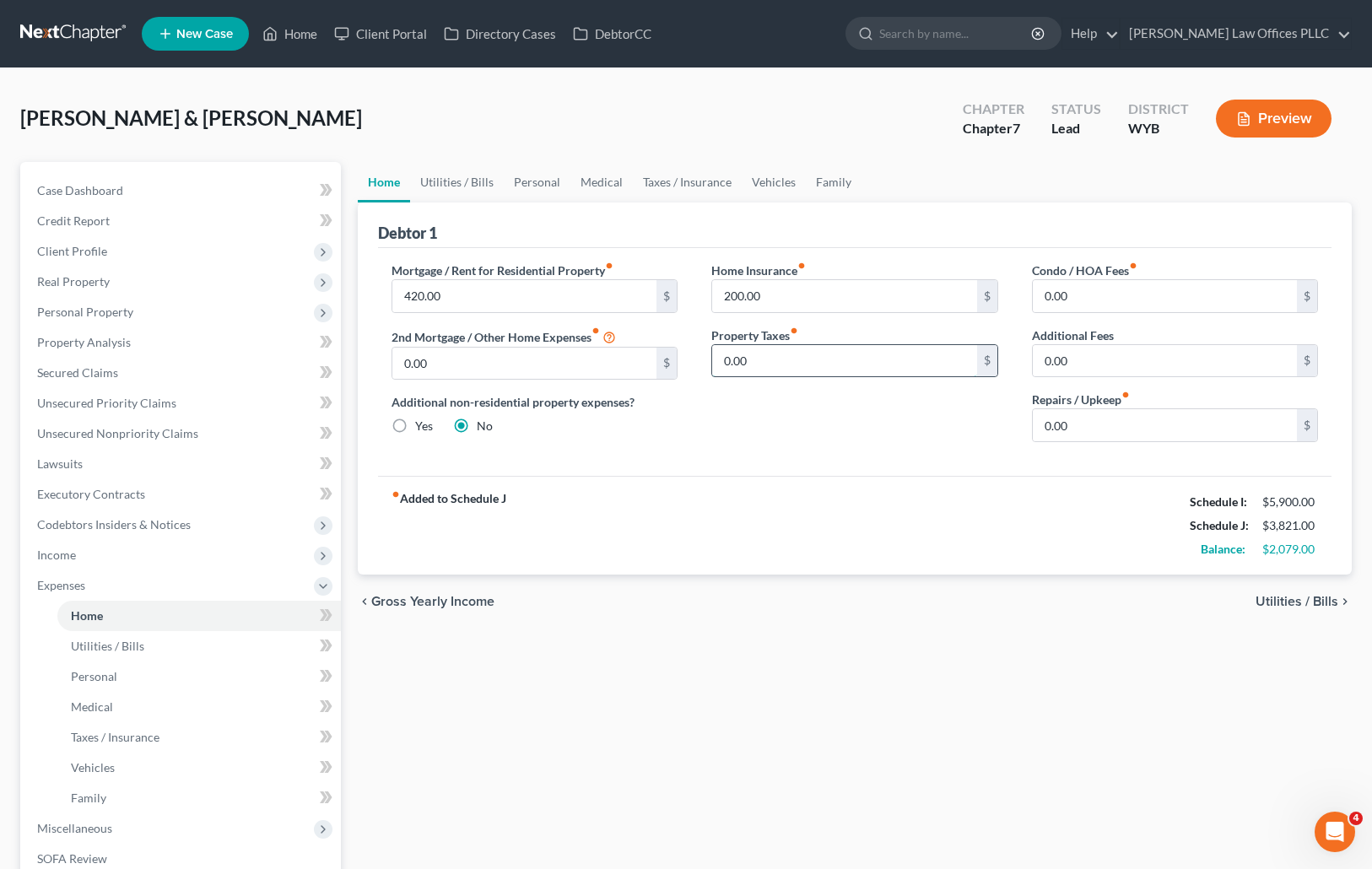
click at [788, 356] on input "0.00" at bounding box center [845, 360] width 265 height 32
type input "20.00"
click at [1085, 430] on input "0.00" at bounding box center [1165, 424] width 265 height 32
type input "150.00"
click at [833, 179] on link "Family" at bounding box center [832, 182] width 55 height 40
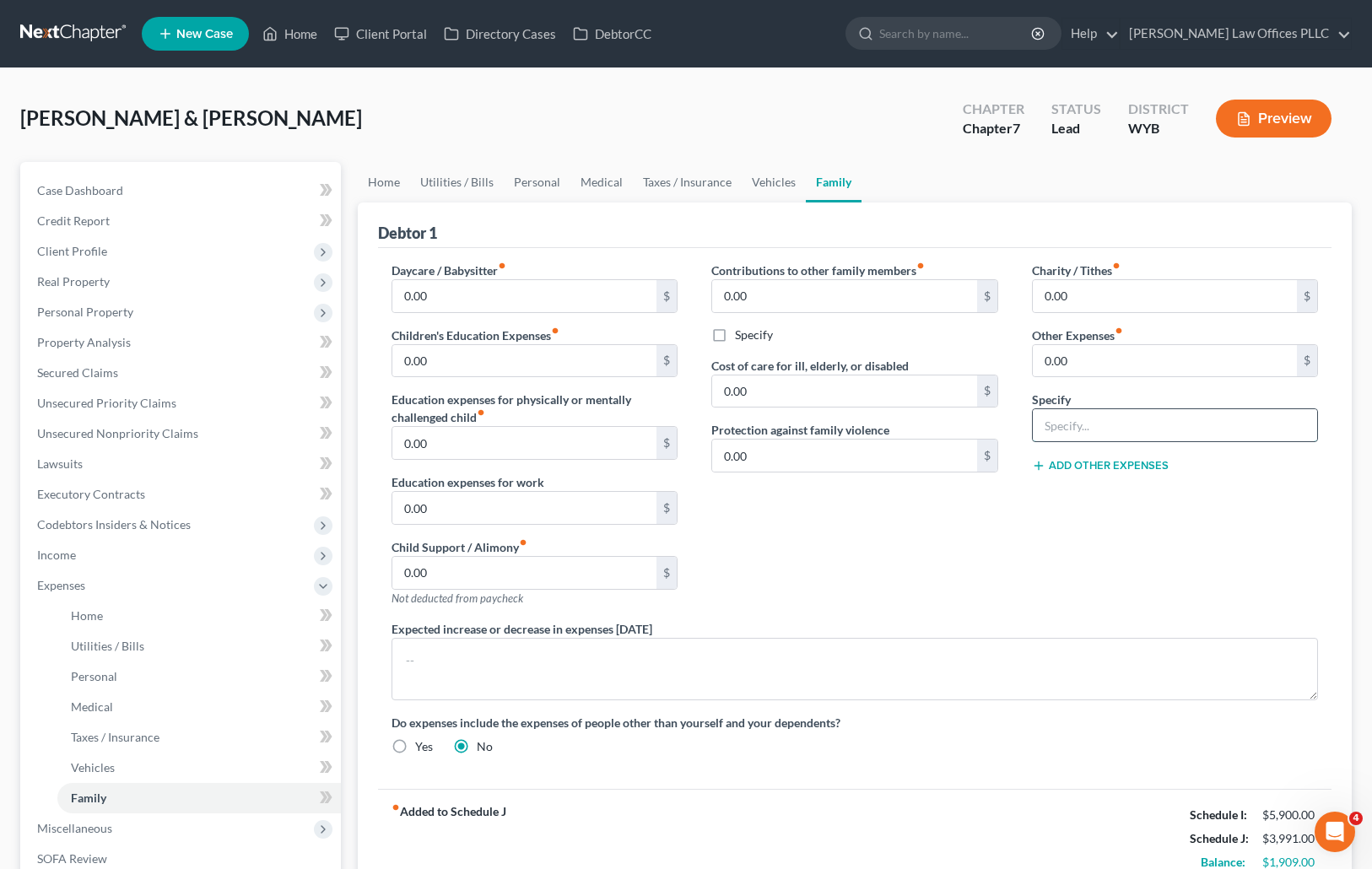
click at [1089, 430] on input "text" at bounding box center [1175, 424] width 285 height 32
type input "Petcare"
click at [1105, 360] on input "0.00" at bounding box center [1165, 360] width 265 height 32
type input "120.00"
click at [783, 130] on div "Mair, Dennis & Kathy Upgraded Chapter Chapter 7 Status Lead District WYB Preview" at bounding box center [686, 125] width 1332 height 74
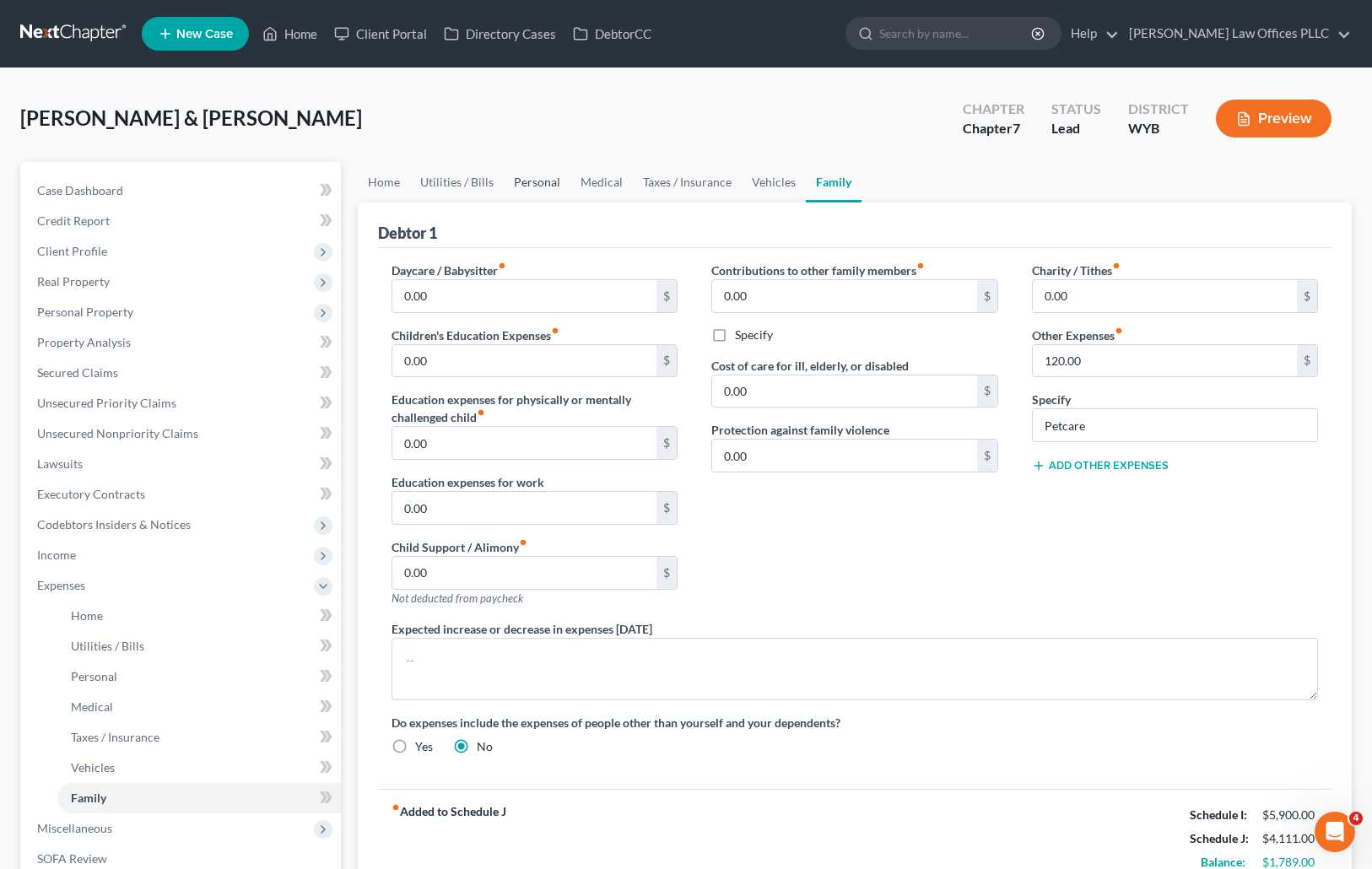
click at [511, 180] on link "Personal" at bounding box center [537, 182] width 67 height 40
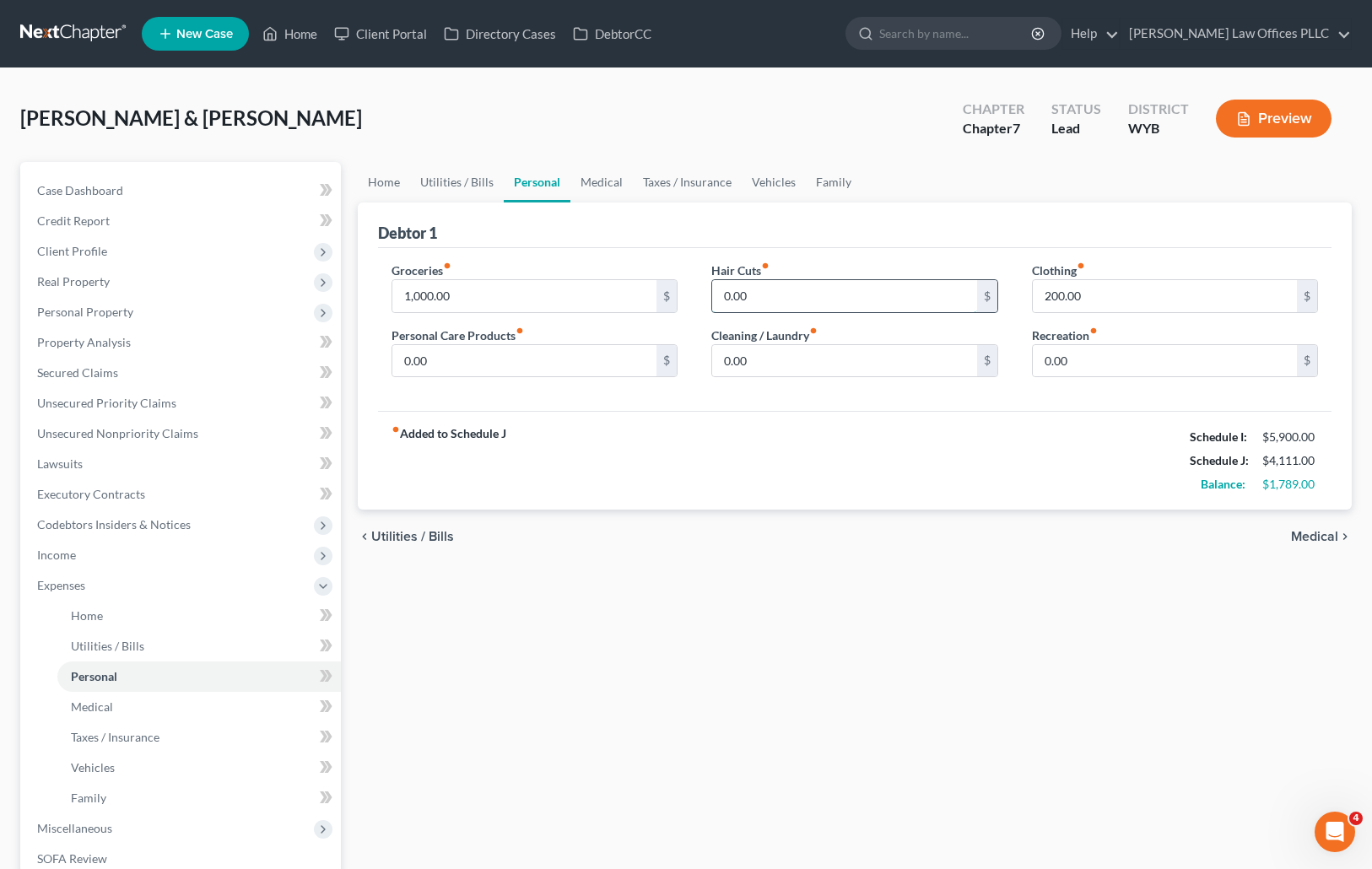
click at [776, 294] on input "0.00" at bounding box center [845, 296] width 265 height 32
type input "100.00"
click at [459, 364] on input "0.00" at bounding box center [525, 360] width 265 height 32
type input "2"
type input "55.00"
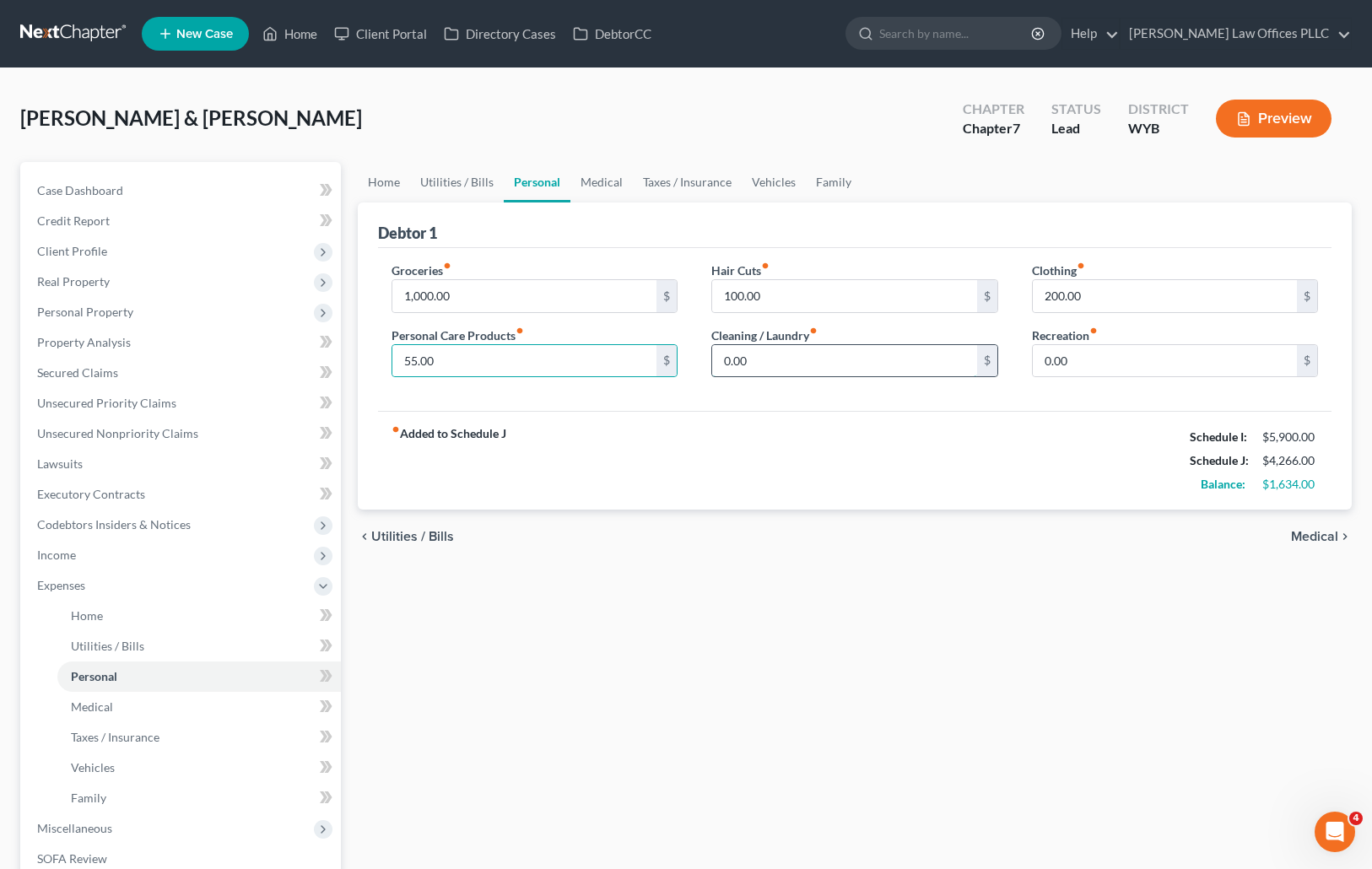
click at [778, 360] on input "0.00" at bounding box center [845, 360] width 265 height 32
type input "75.00"
click at [869, 447] on div "fiber_manual_record Added to Schedule J Schedule I: $5,900.00 Schedule J: $4,34…" at bounding box center [855, 459] width 954 height 99
click at [388, 180] on link "Home" at bounding box center [384, 182] width 53 height 40
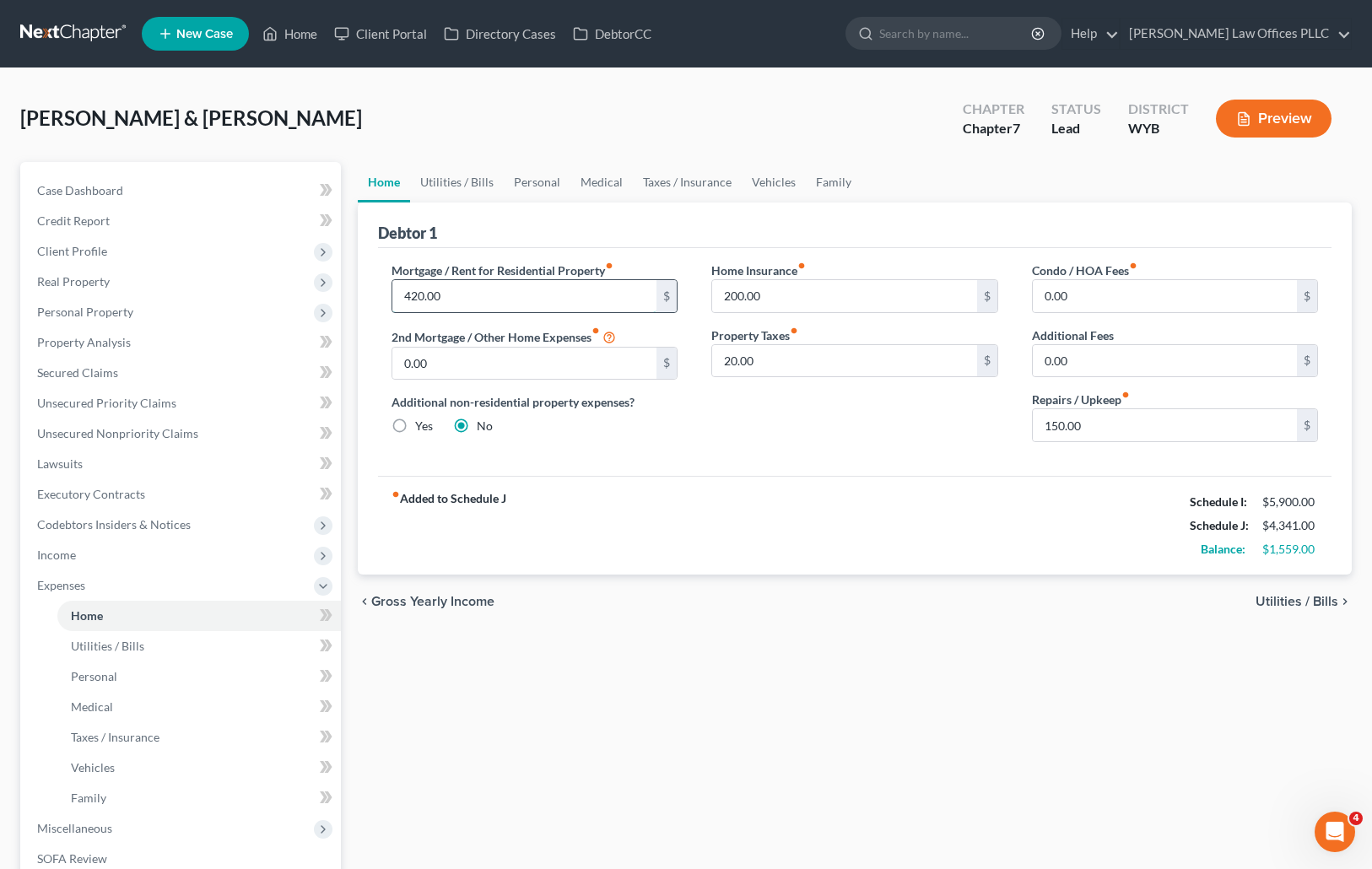
click at [493, 296] on input "420.00" at bounding box center [525, 296] width 265 height 32
click at [835, 298] on input "200.00" at bounding box center [845, 296] width 265 height 32
click at [1111, 426] on input "150.00" at bounding box center [1165, 424] width 265 height 32
click at [953, 483] on div "fiber_manual_record Added to Schedule J Schedule I: $5,900.00 Schedule J: $4,59…" at bounding box center [855, 524] width 954 height 99
click at [1105, 424] on input "400.00" at bounding box center [1165, 424] width 265 height 32
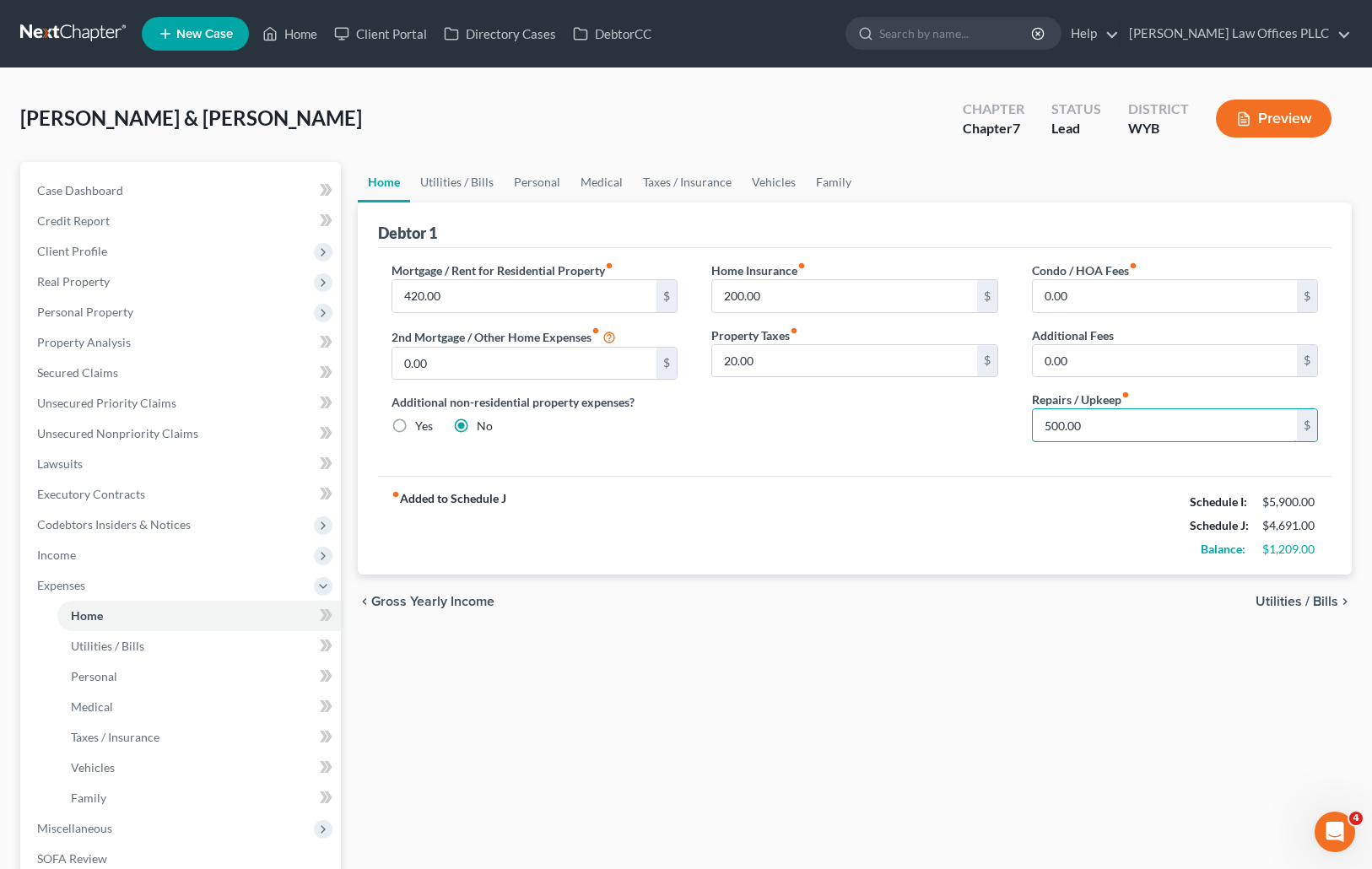
type input "500.00"
click at [782, 424] on div "Home Insurance fiber_manual_record 200.00 $ Property Taxes fiber_manual_record …" at bounding box center [854, 358] width 320 height 194
click at [459, 175] on link "Utilities / Bills" at bounding box center [456, 182] width 94 height 40
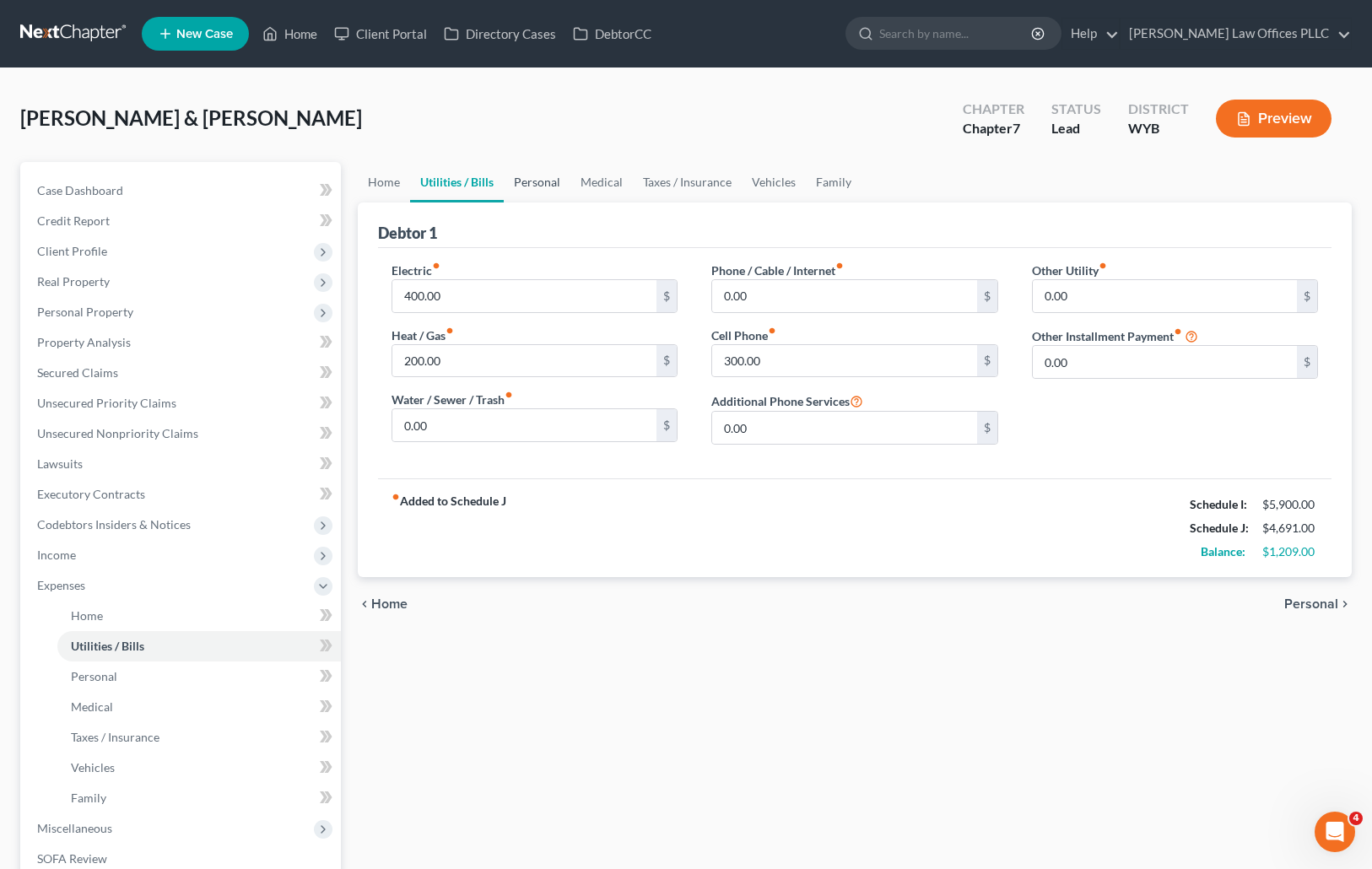
click at [526, 179] on link "Personal" at bounding box center [537, 182] width 67 height 40
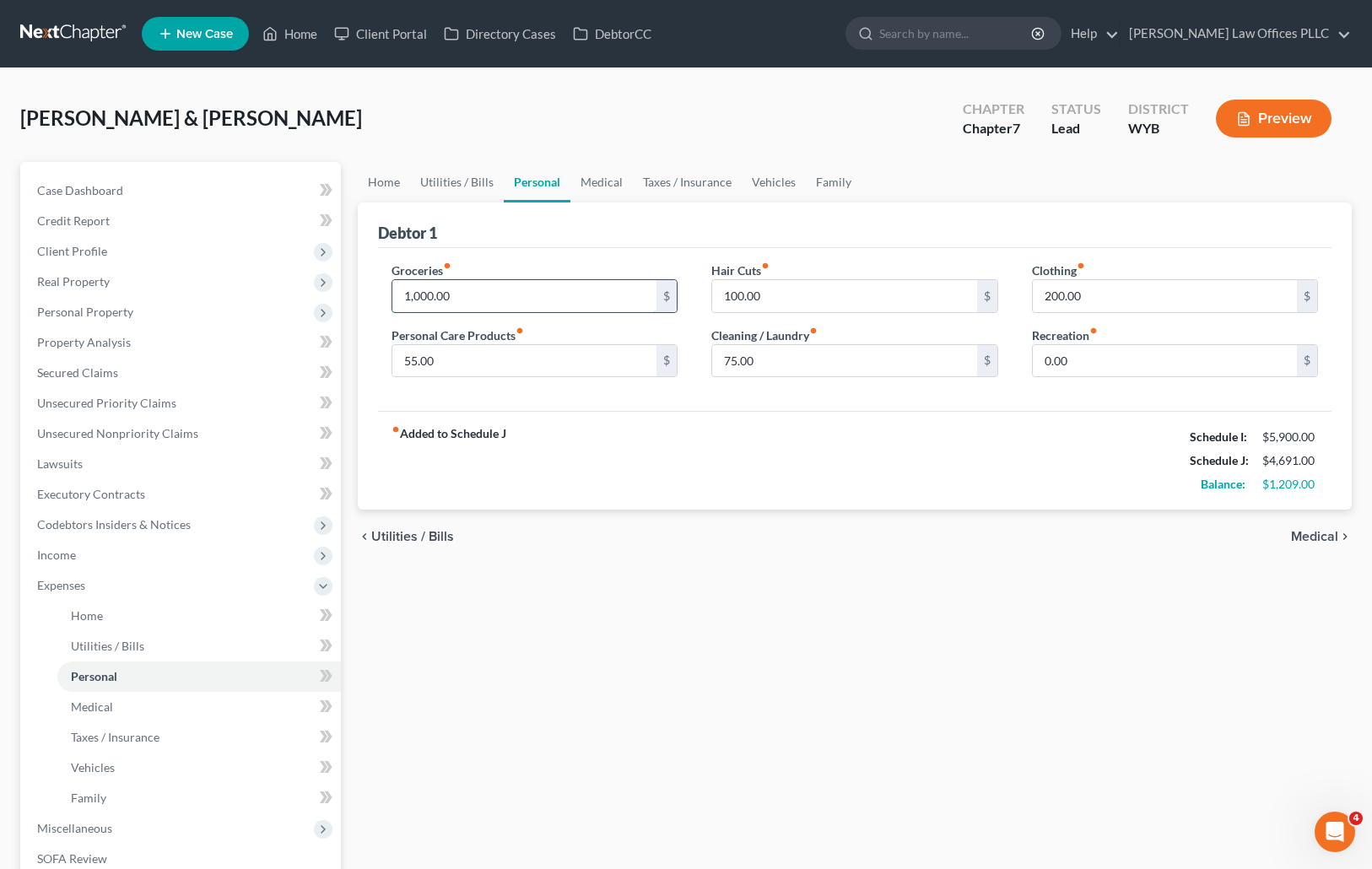
click at [475, 298] on input "1,000.00" at bounding box center [525, 296] width 265 height 32
type input "1,500.00"
click at [608, 183] on link "Medical" at bounding box center [601, 182] width 62 height 40
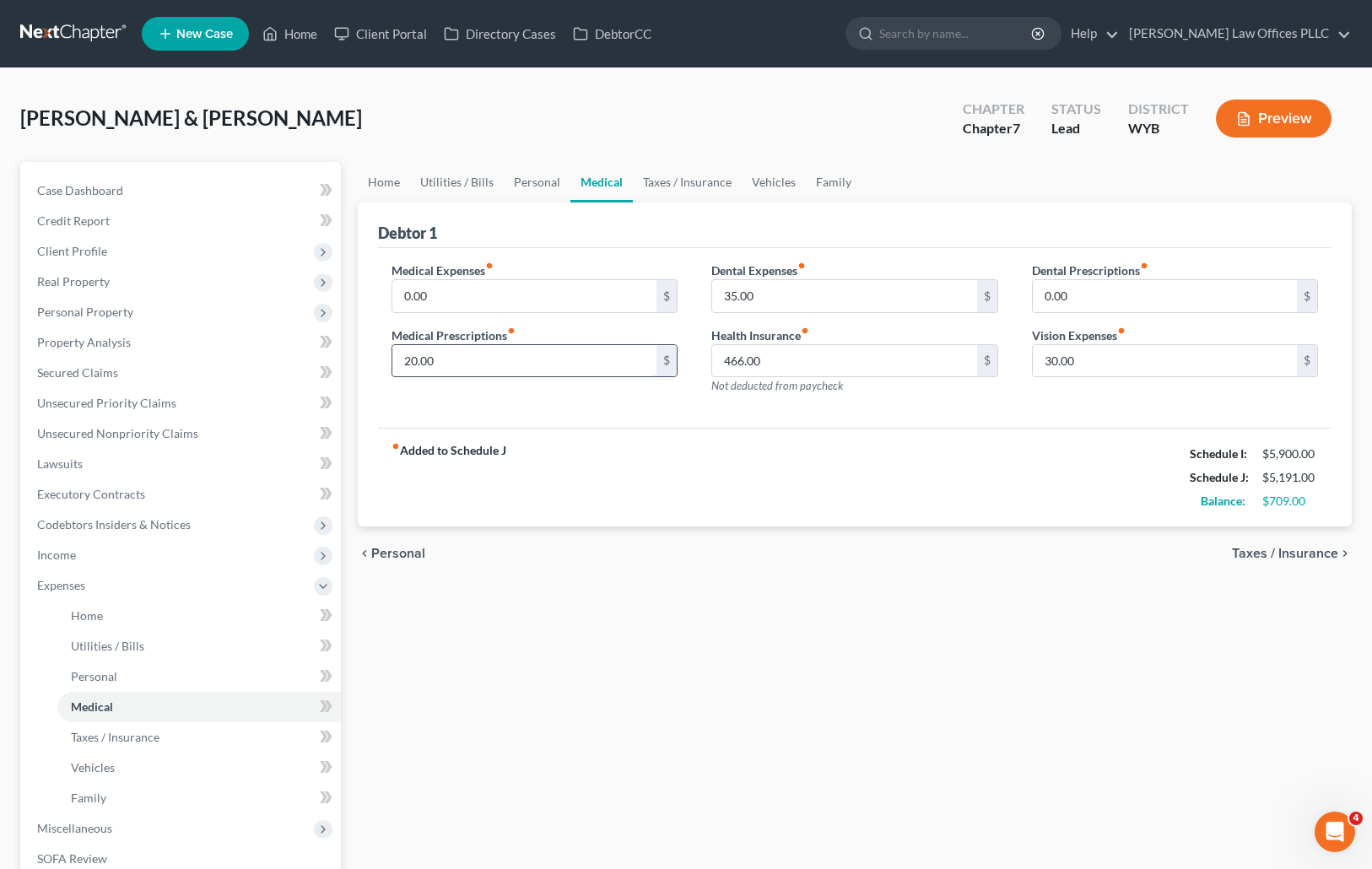
click at [459, 357] on input "20.00" at bounding box center [525, 360] width 265 height 32
type input "30.00"
click at [690, 184] on link "Taxes / Insurance" at bounding box center [687, 182] width 109 height 40
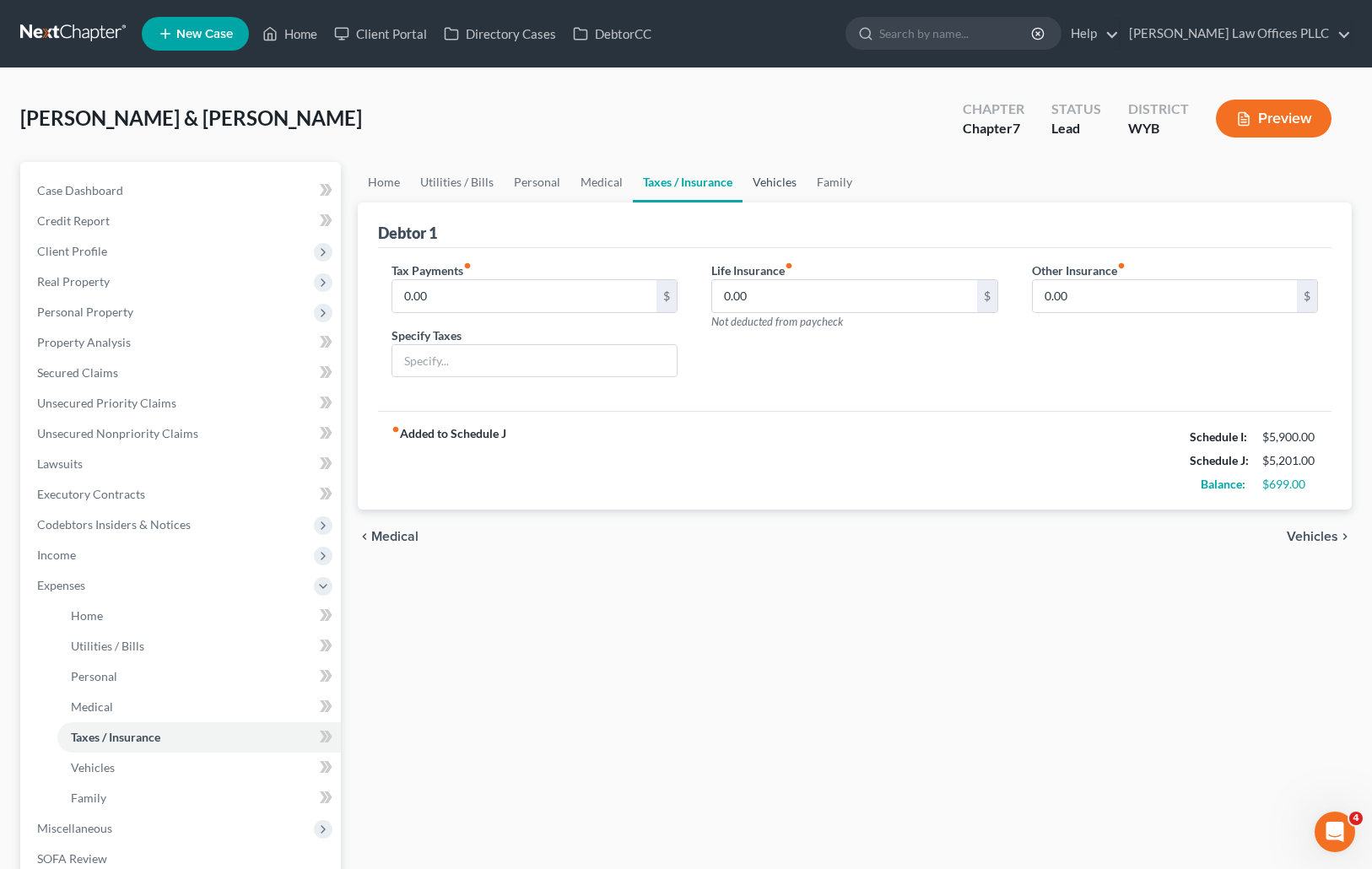
click at [779, 178] on link "Vehicles" at bounding box center [774, 182] width 64 height 40
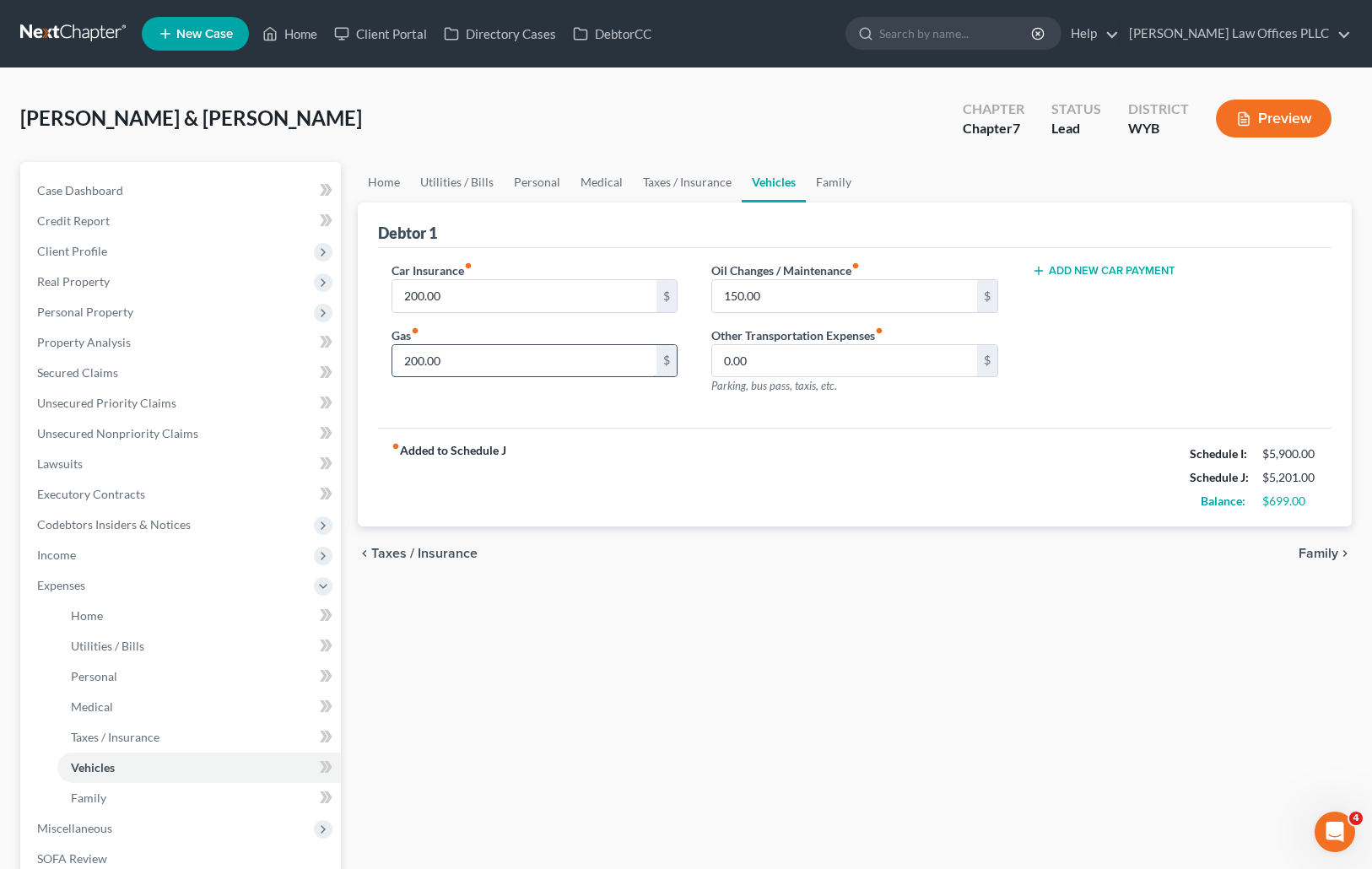
click at [467, 361] on input "200.00" at bounding box center [525, 360] width 265 height 32
type input "320.00"
click at [783, 292] on input "150.00" at bounding box center [845, 296] width 265 height 32
type input "200.00"
click at [473, 295] on input "200.00" at bounding box center [525, 296] width 265 height 32
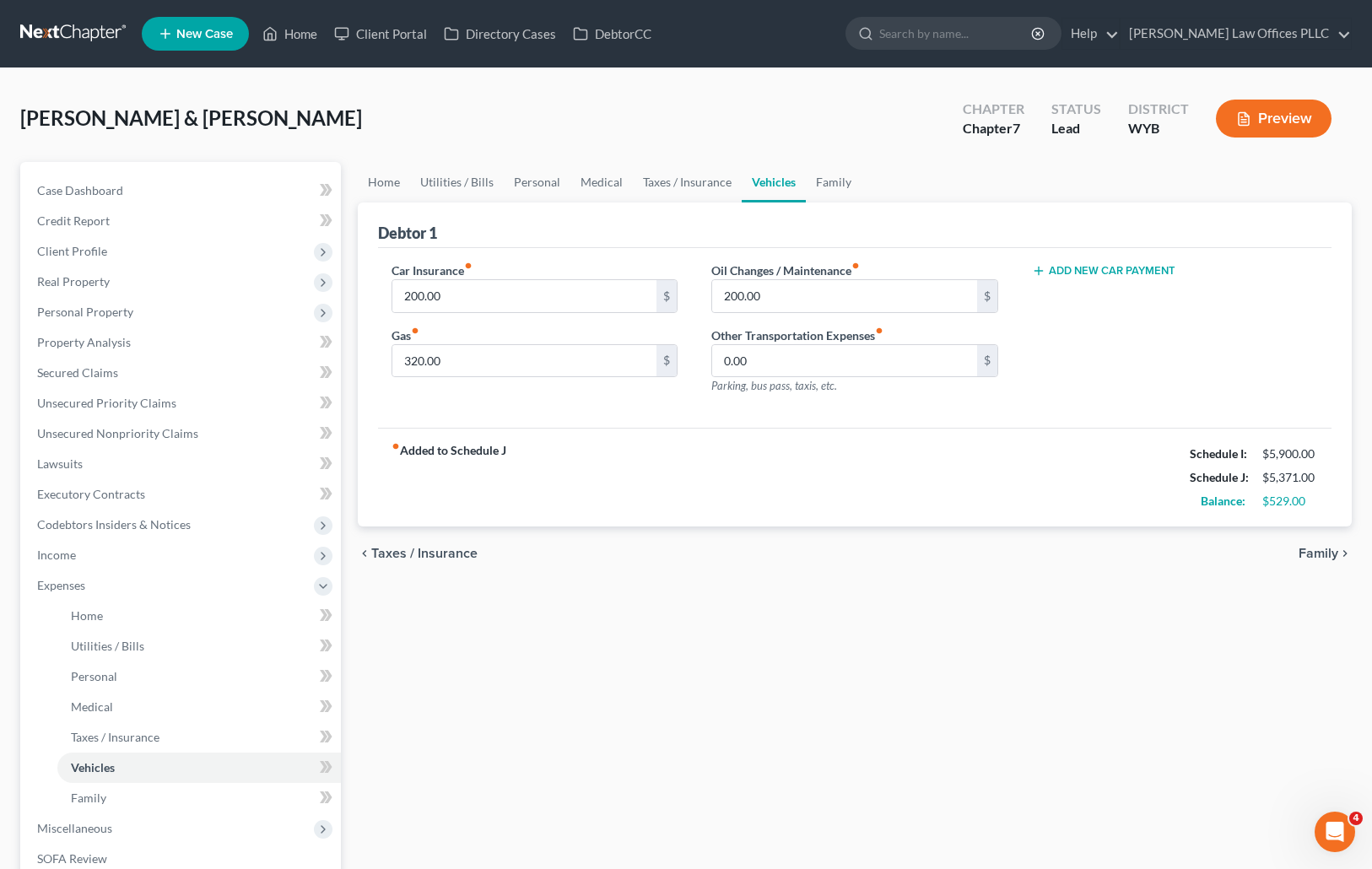
drag, startPoint x: 854, startPoint y: 638, endPoint x: 848, endPoint y: 622, distance: 17.1
click at [854, 638] on div "Home Utilities / Bills Personal Medical Taxes / Insurance Vehicles Family Debto…" at bounding box center [854, 603] width 1011 height 883
click at [467, 301] on input "200.00" at bounding box center [525, 296] width 265 height 32
type input "400.00"
click at [832, 175] on link "Family" at bounding box center [832, 182] width 55 height 40
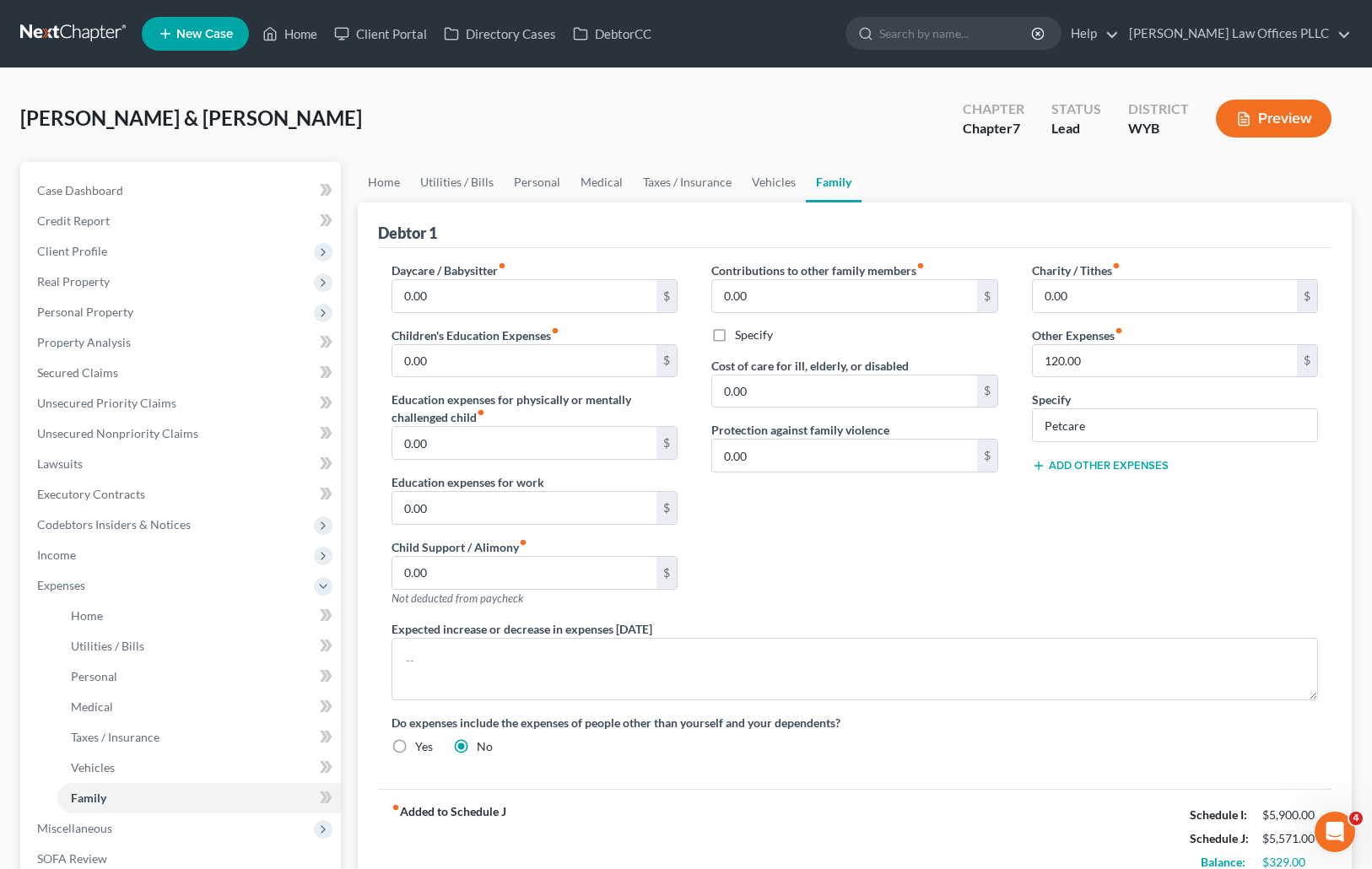
click at [1087, 459] on button "Add Other Expenses" at bounding box center [1100, 465] width 137 height 13
click at [1064, 548] on input "text" at bounding box center [1175, 555] width 285 height 32
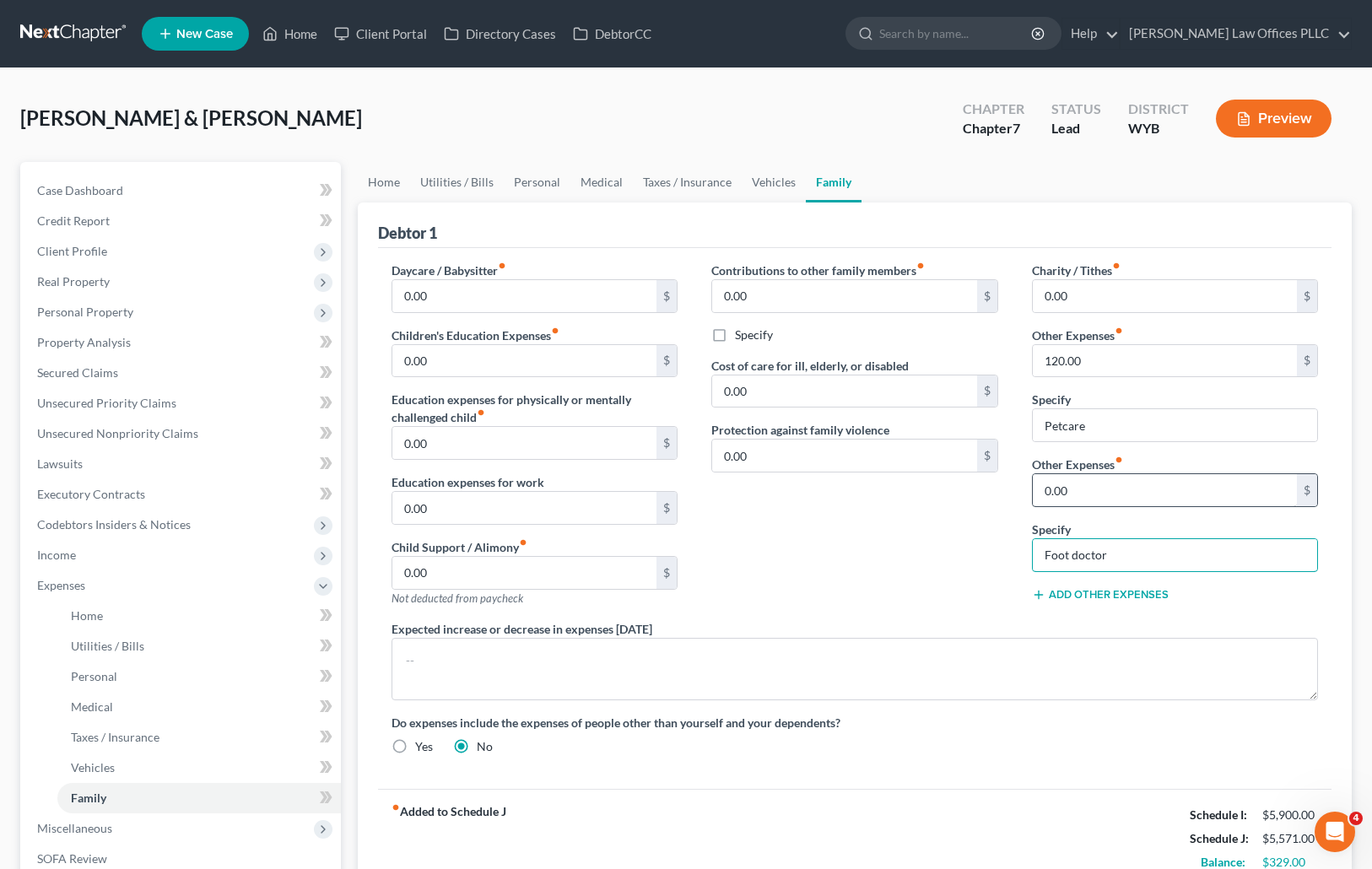
type input "Foot doctor"
click at [1090, 483] on input "0.00" at bounding box center [1165, 490] width 265 height 32
type input "100.00"
click at [892, 538] on div "Contributions to other family members fiber_manual_record 0.00 $ Specify Cost o…" at bounding box center [854, 440] width 320 height 359
click at [531, 178] on link "Personal" at bounding box center [537, 182] width 67 height 40
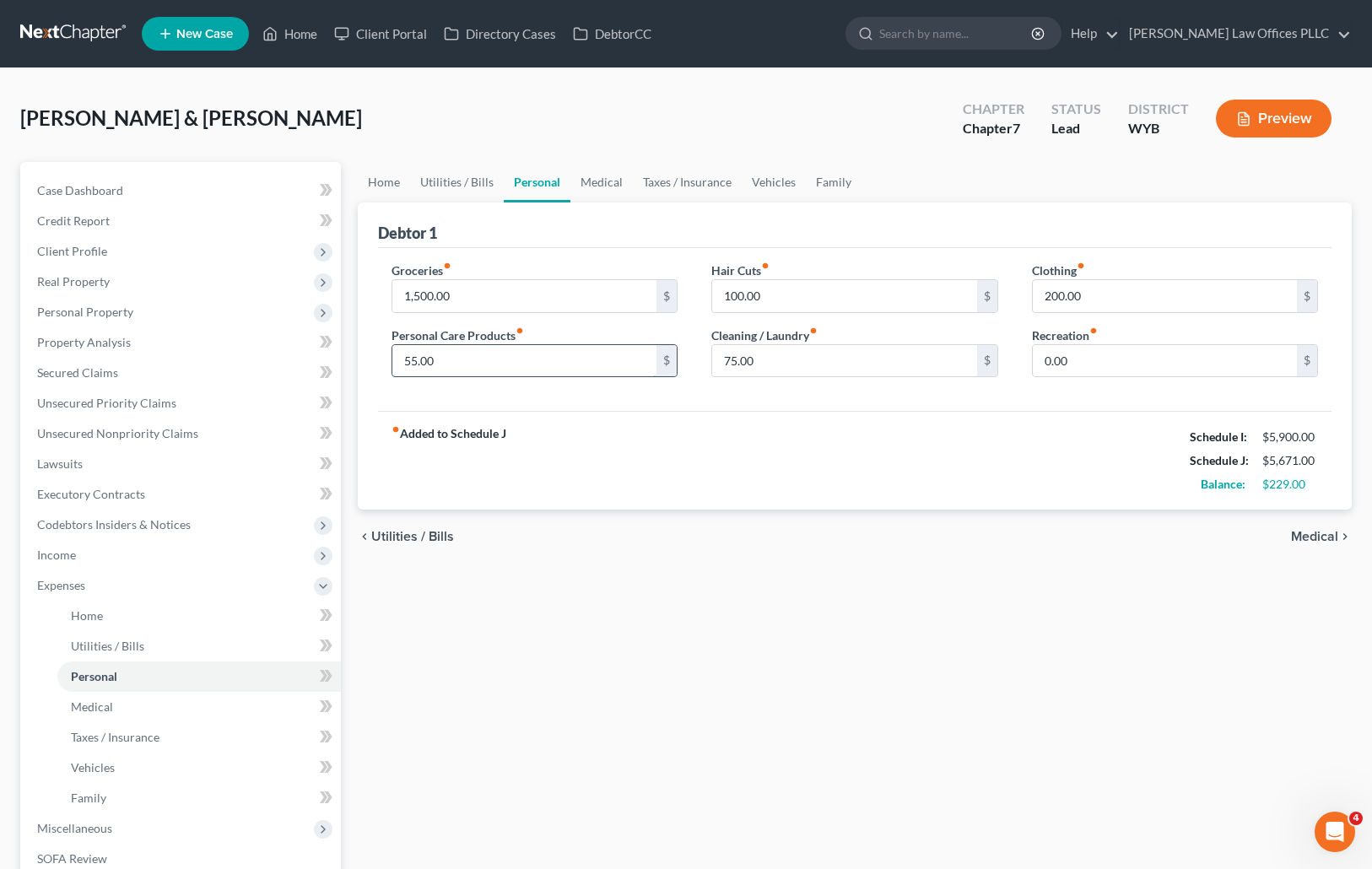
click at [457, 363] on input "55.00" at bounding box center [525, 360] width 265 height 32
type input "6"
type input "75.00"
click at [1075, 360] on input "0.00" at bounding box center [1165, 360] width 265 height 32
type input "55.00"
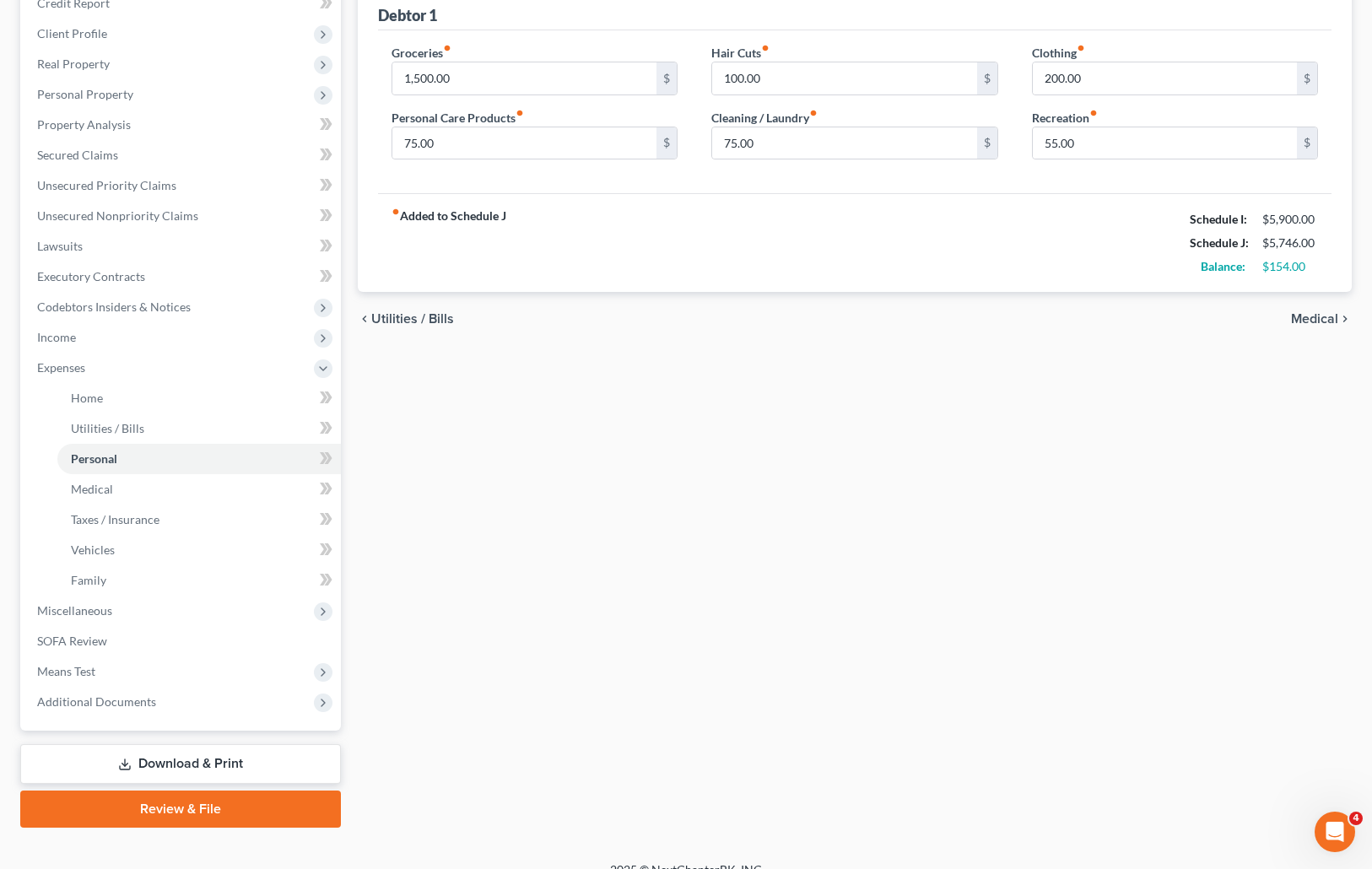
scroll to position [230, 0]
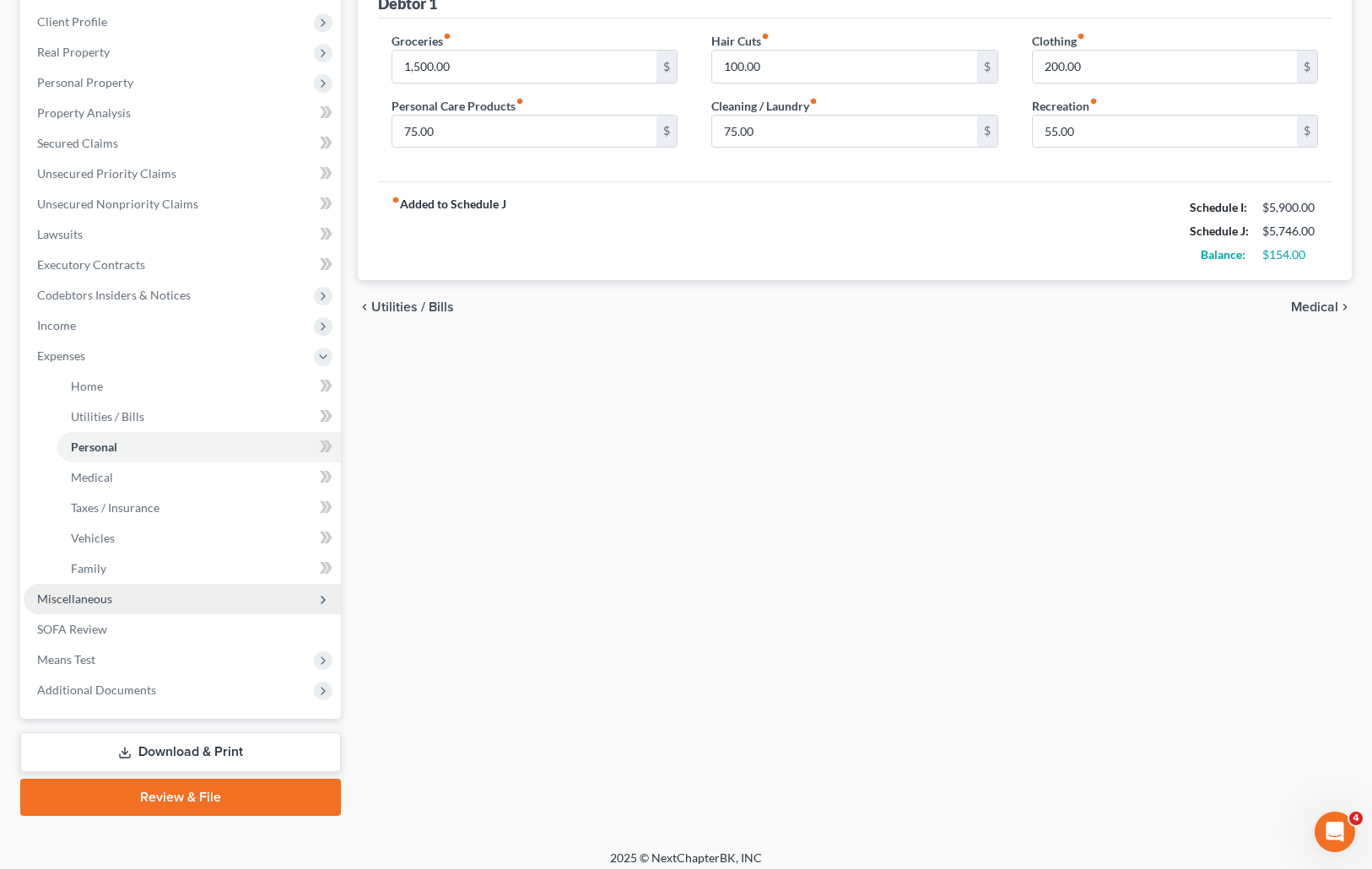
click at [109, 596] on span "Miscellaneous" at bounding box center [75, 598] width 75 height 14
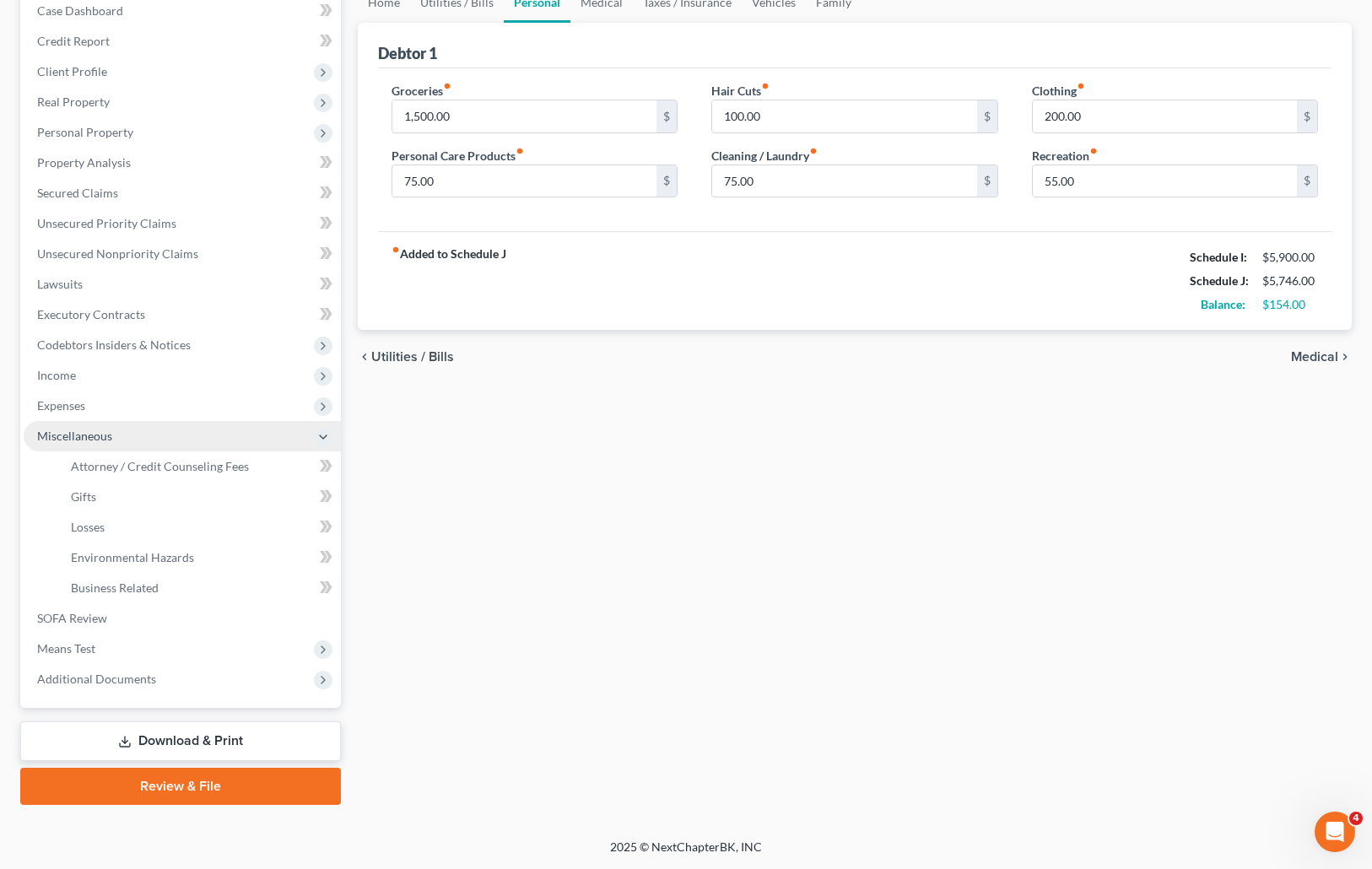
scroll to position [180, 0]
click at [175, 468] on span "Attorney / Credit Counseling Fees" at bounding box center [160, 466] width 178 height 14
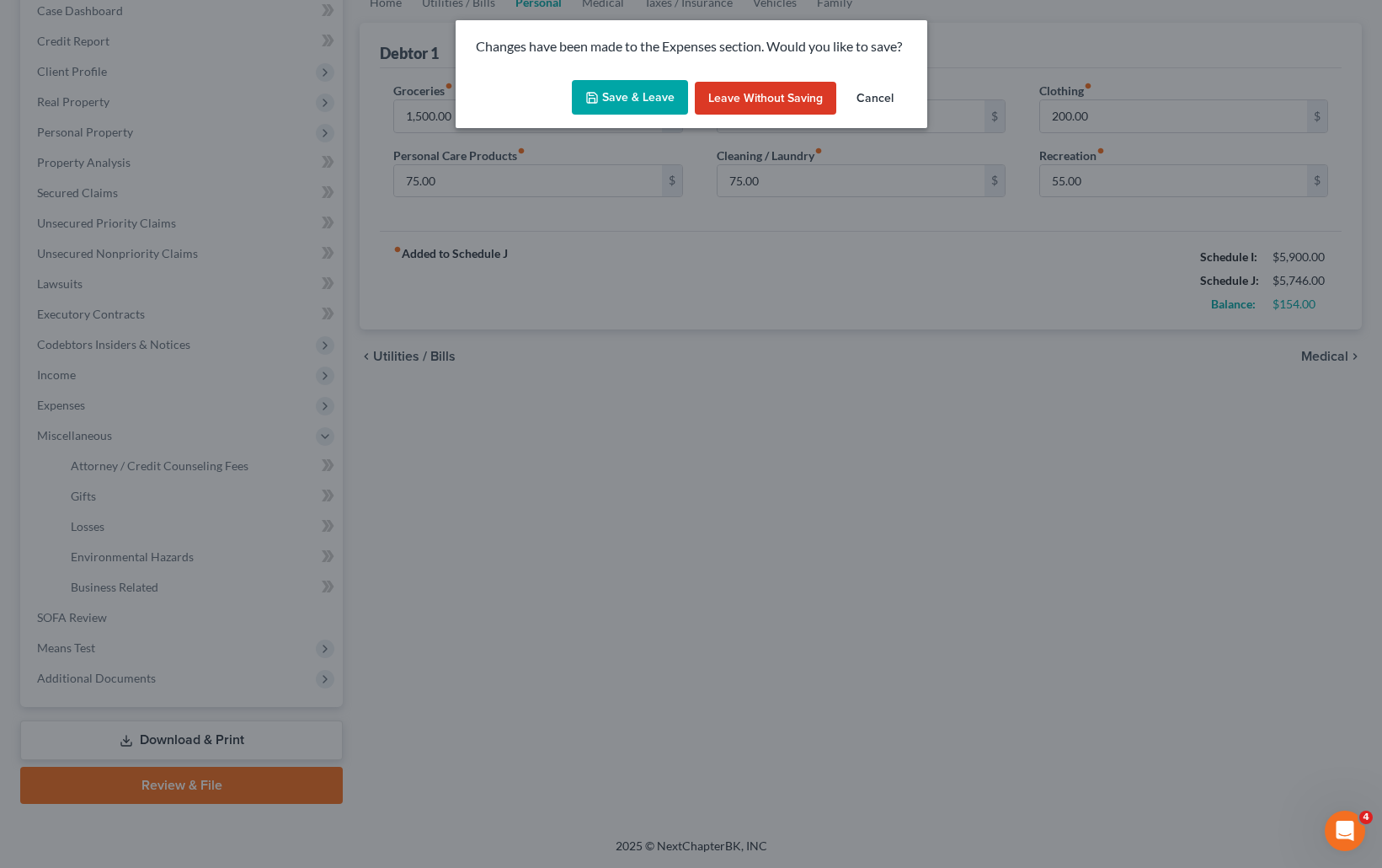
click at [650, 95] on button "Save & Leave" at bounding box center [630, 97] width 116 height 35
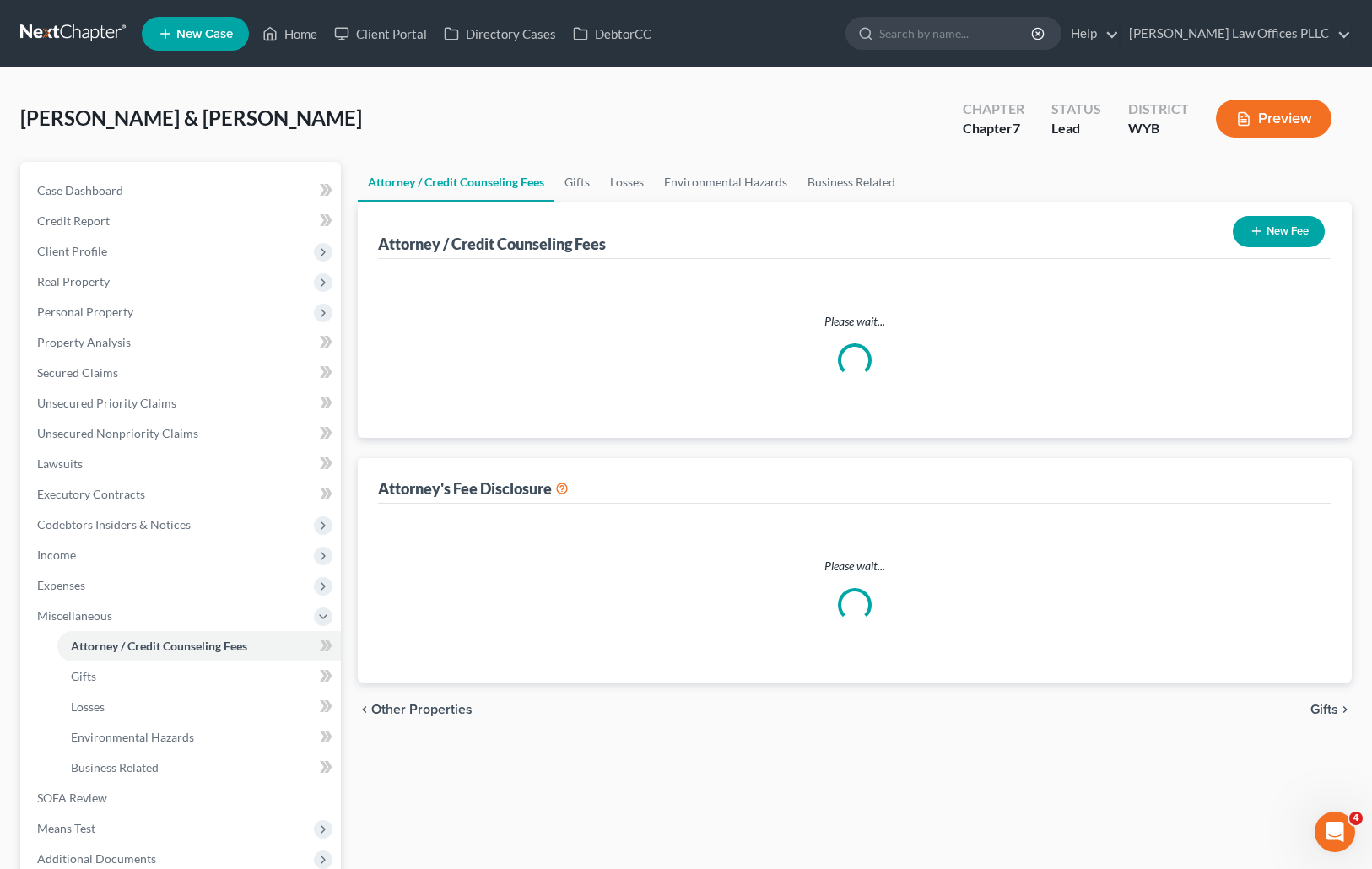
select select "3"
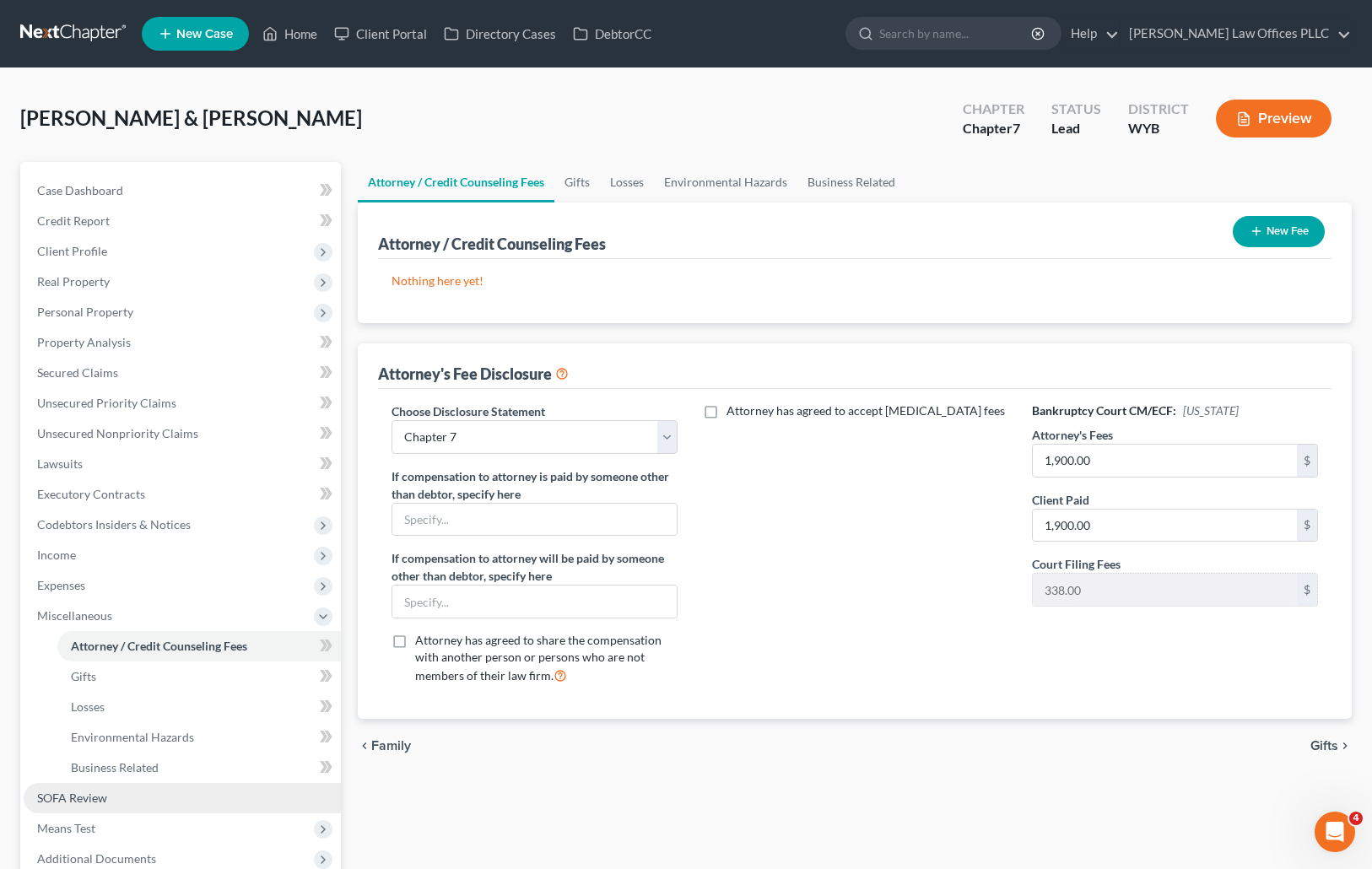
click at [84, 795] on span "SOFA Review" at bounding box center [72, 797] width 70 height 14
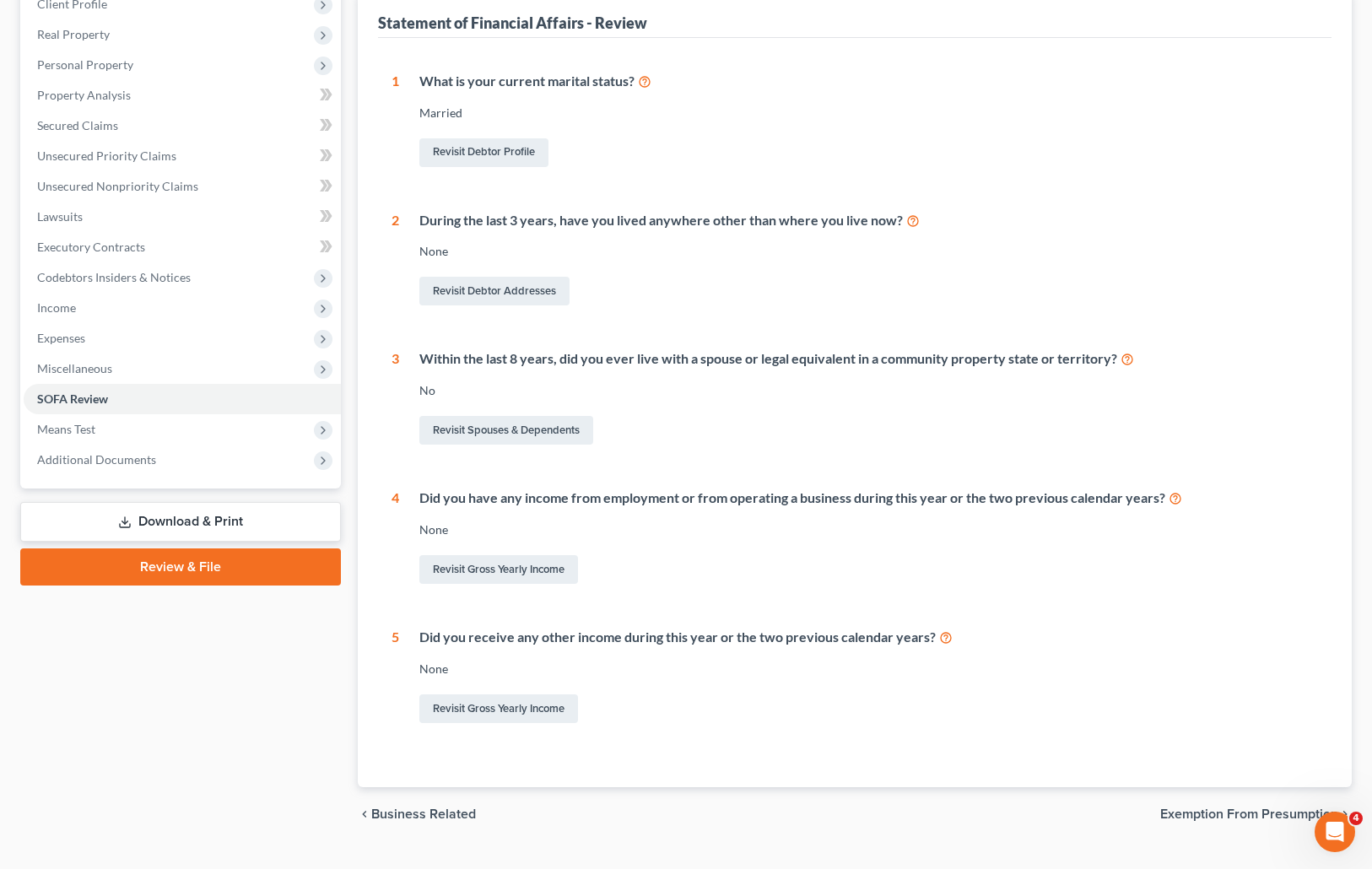
scroll to position [258, 0]
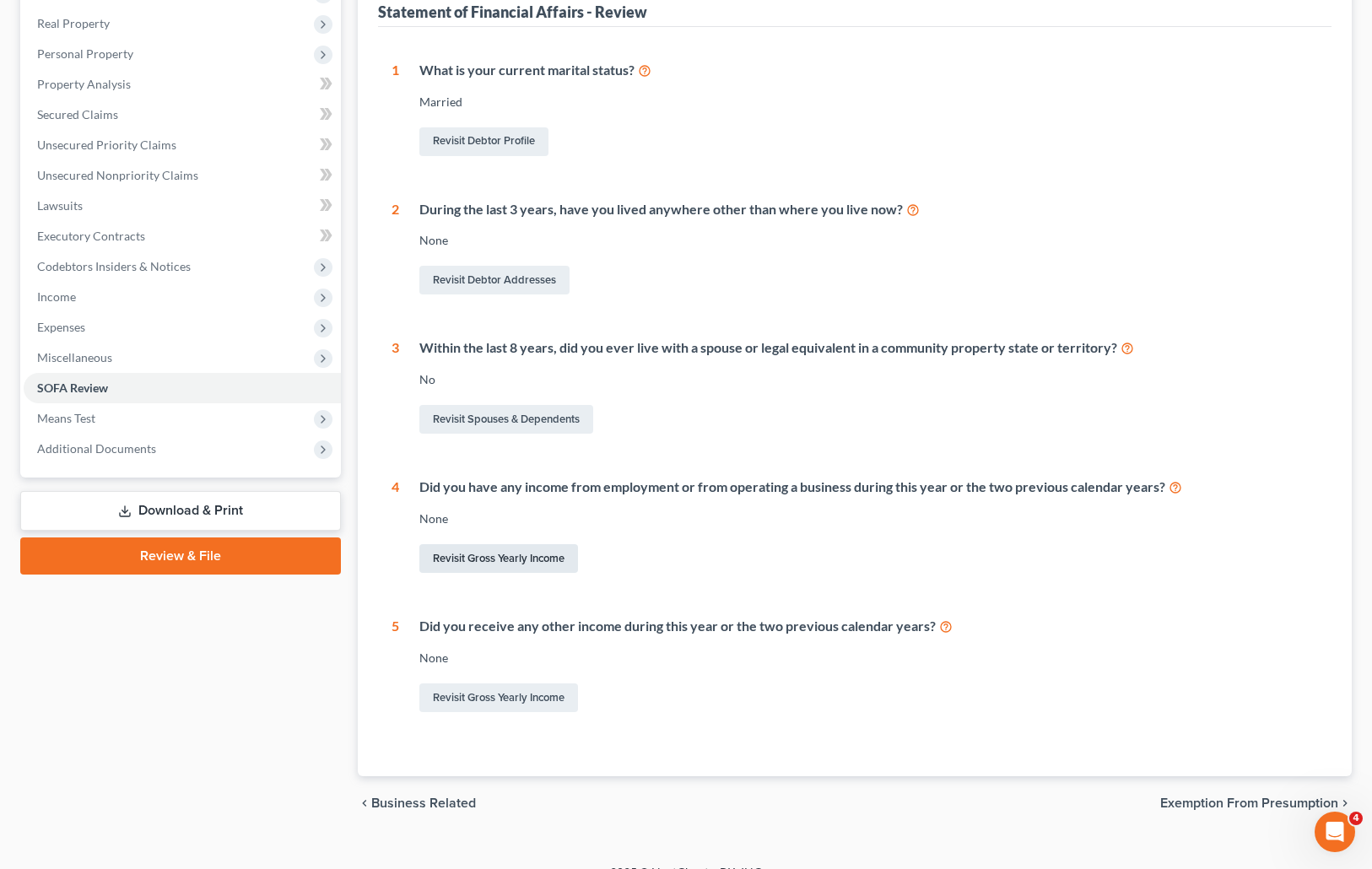
click at [538, 549] on link "Revisit Gross Yearly Income" at bounding box center [498, 558] width 159 height 29
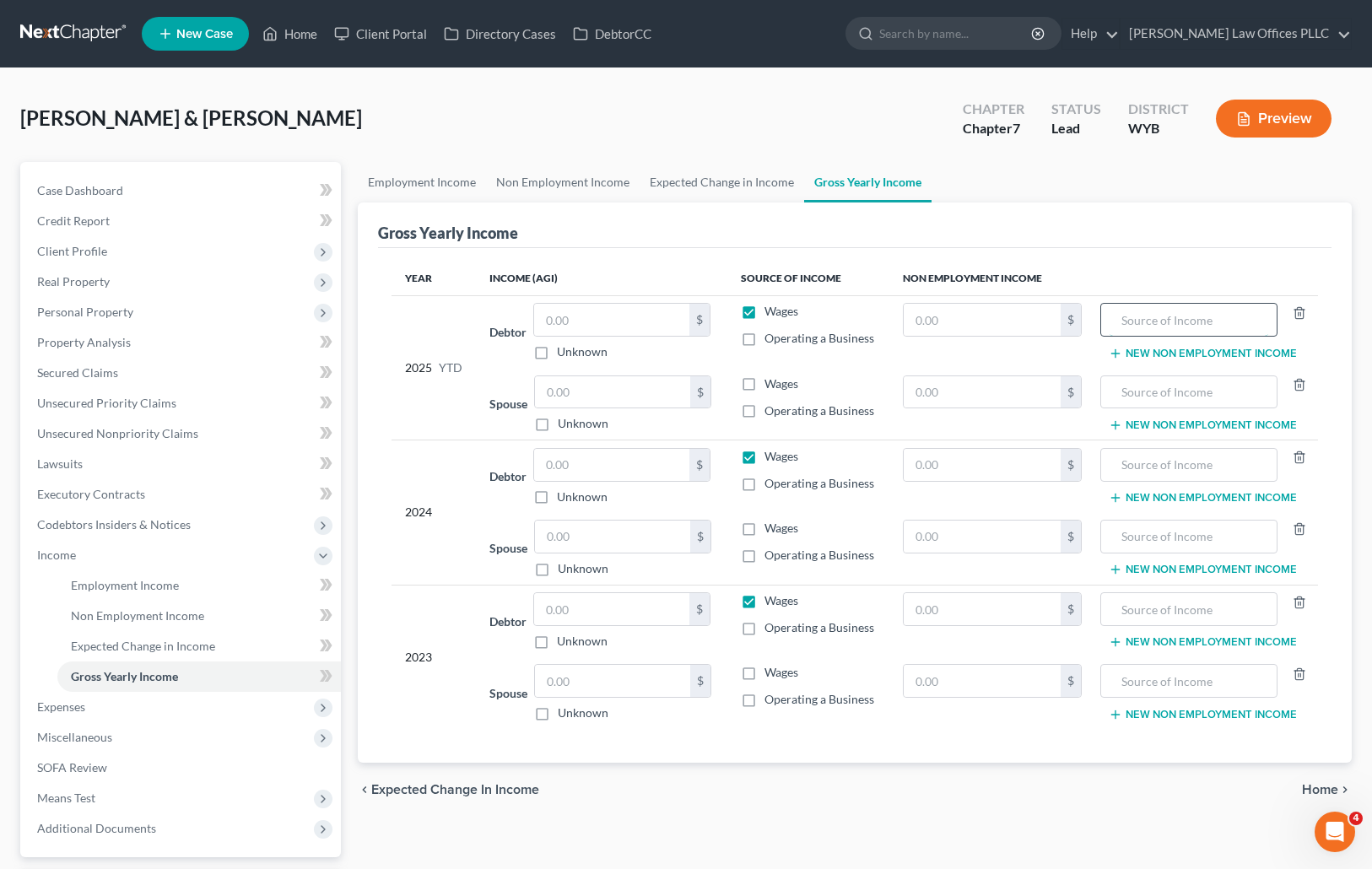
click at [1137, 320] on input "text" at bounding box center [1189, 319] width 159 height 32
type input "Social security & Pension"
click at [151, 581] on span "Employment Income" at bounding box center [125, 585] width 108 height 14
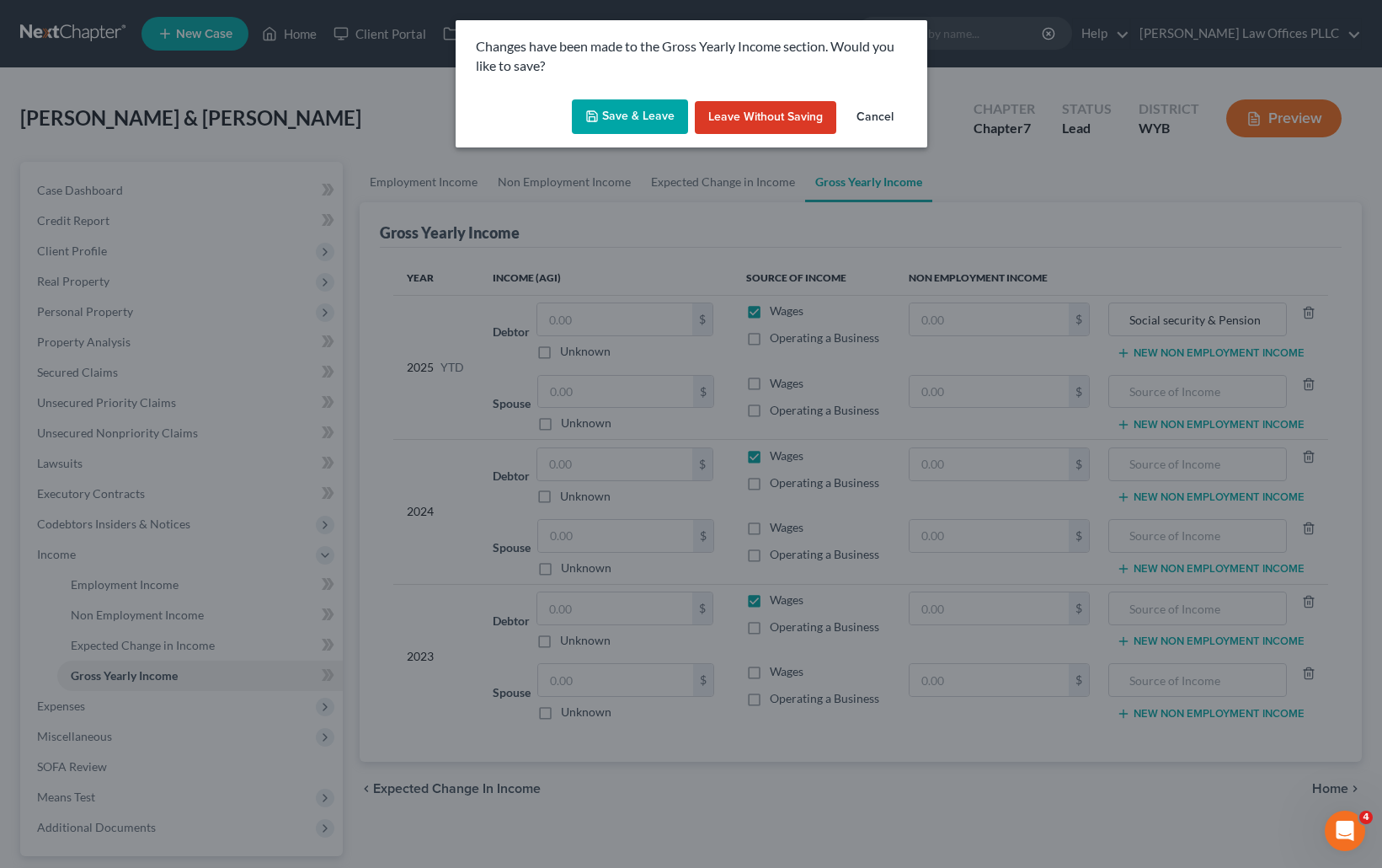
click at [648, 120] on button "Save & Leave" at bounding box center [630, 116] width 116 height 35
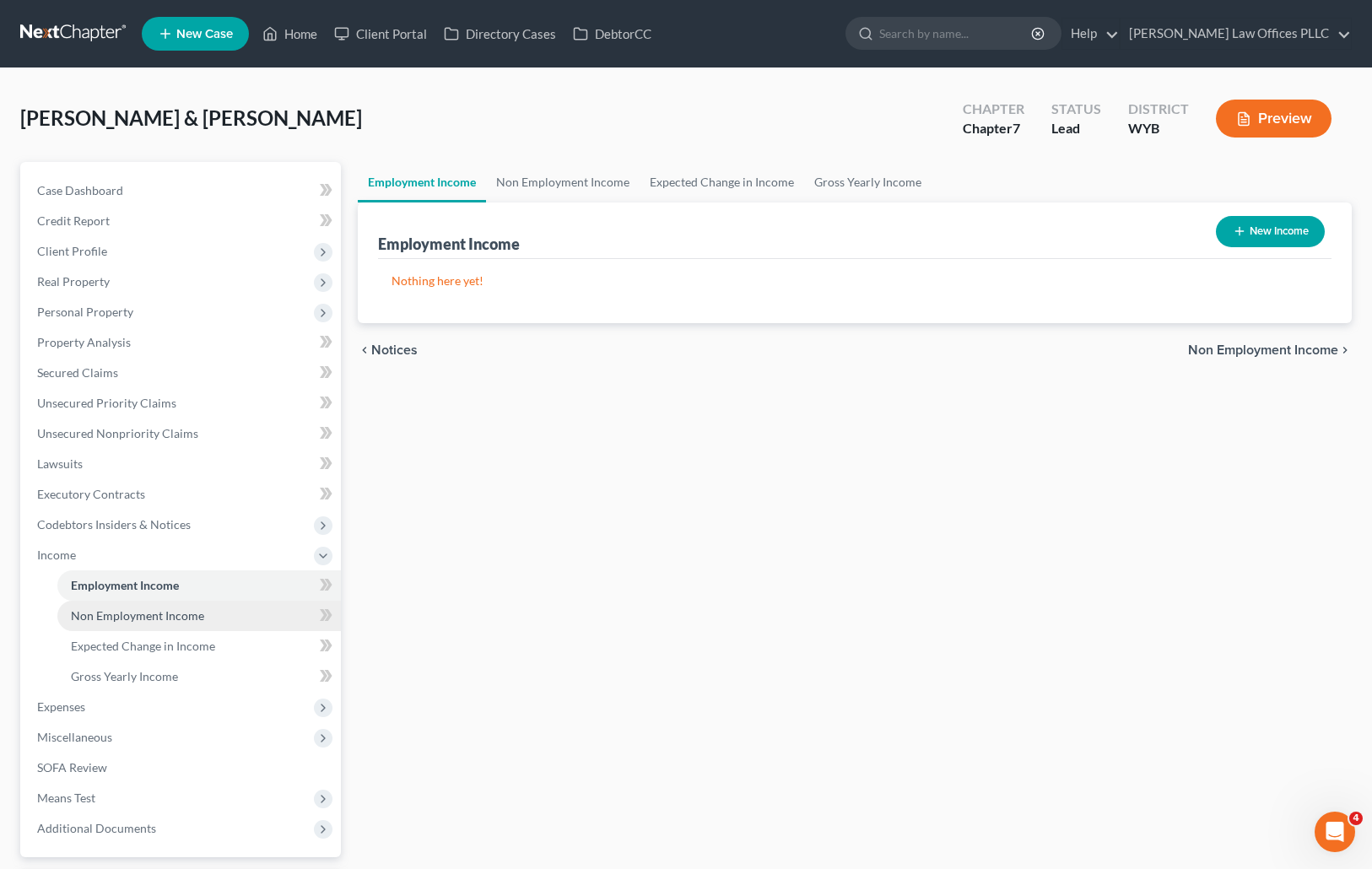
click at [151, 613] on span "Non Employment Income" at bounding box center [138, 615] width 133 height 14
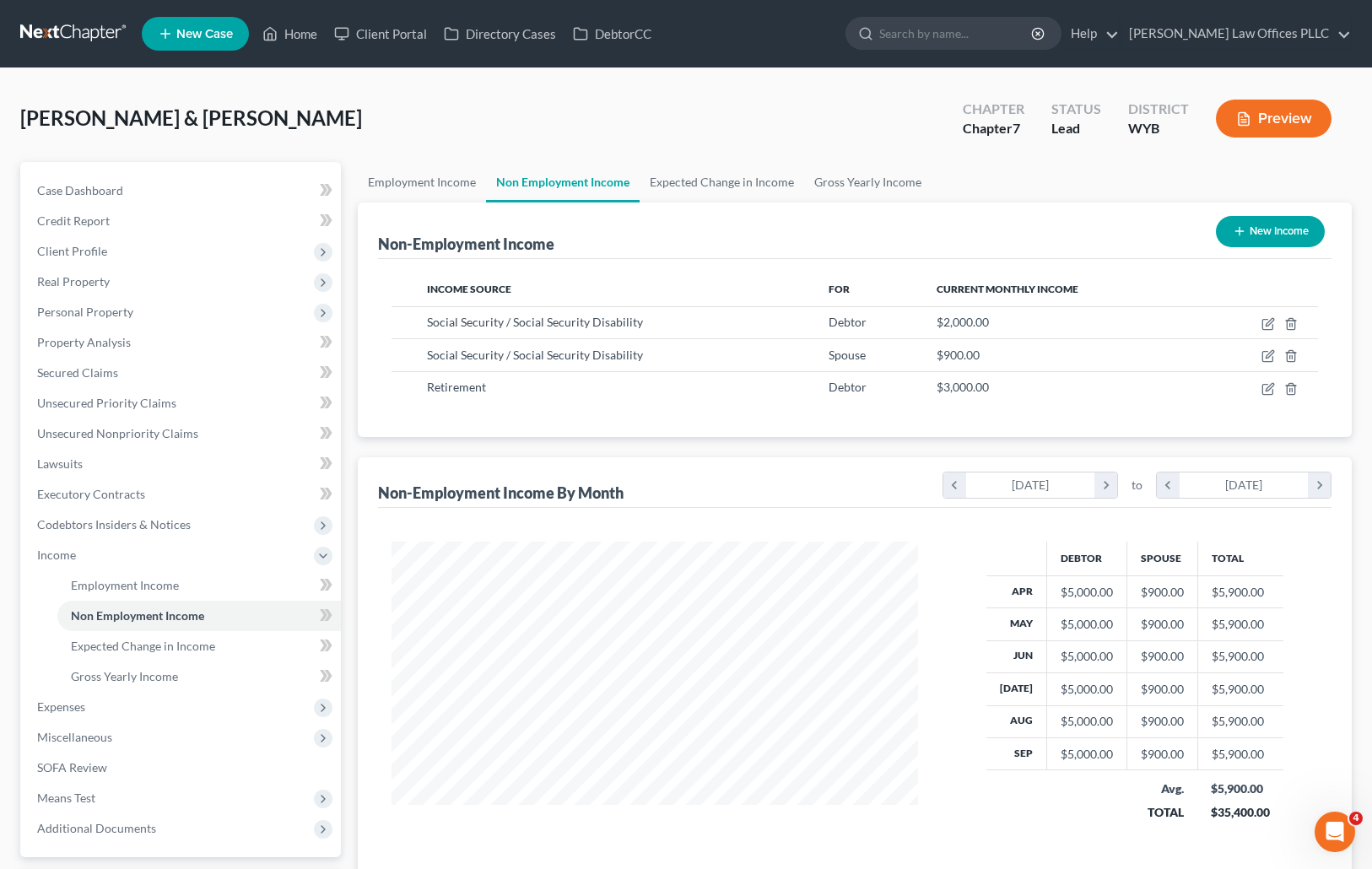
scroll to position [303, 561]
drag, startPoint x: 144, startPoint y: 675, endPoint x: 172, endPoint y: 661, distance: 31.3
click at [146, 675] on span "Gross Yearly Income" at bounding box center [125, 676] width 107 height 14
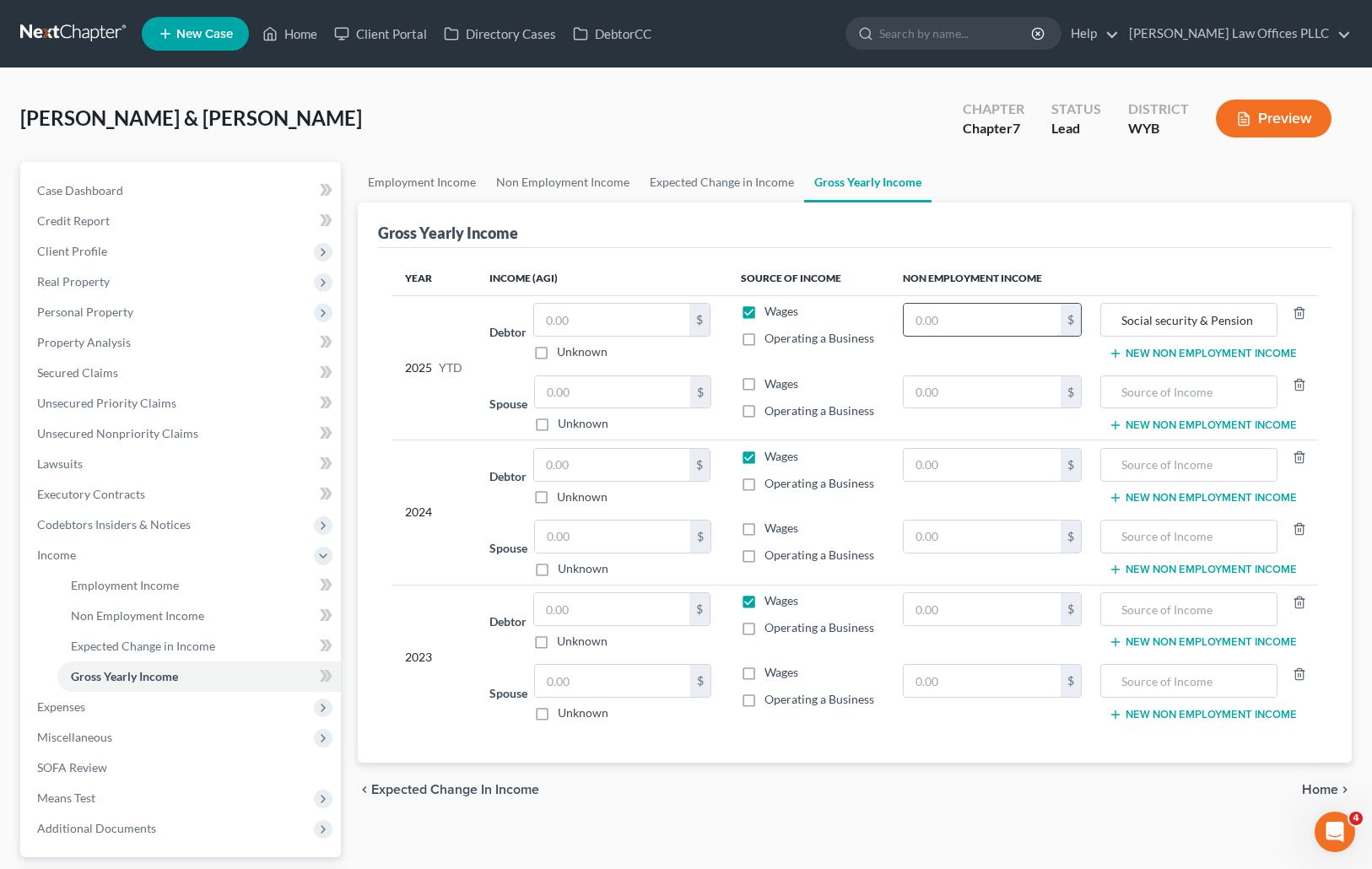
click at [947, 318] on input "text" at bounding box center [982, 319] width 157 height 32
type input "45,000.00"
click at [1142, 389] on input "text" at bounding box center [1189, 392] width 159 height 32
type input "Social Security"
click at [946, 393] on input "text" at bounding box center [982, 392] width 157 height 32
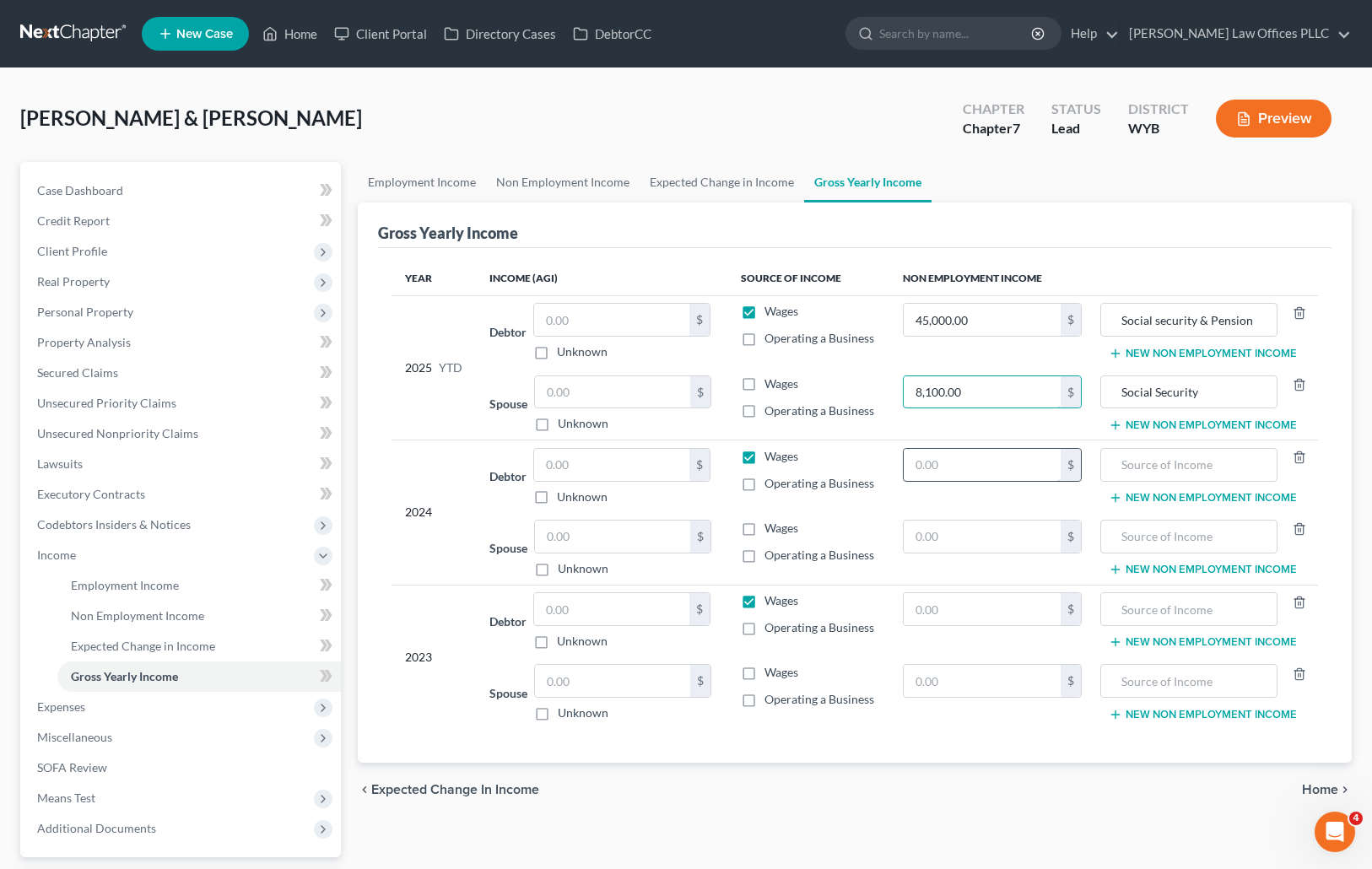
type input "8,100.00"
click at [960, 460] on input "text" at bounding box center [982, 465] width 157 height 32
type input "60,000.00"
click at [918, 539] on input "text" at bounding box center [982, 536] width 157 height 32
click at [925, 536] on input "1,080.00" at bounding box center [982, 536] width 157 height 32
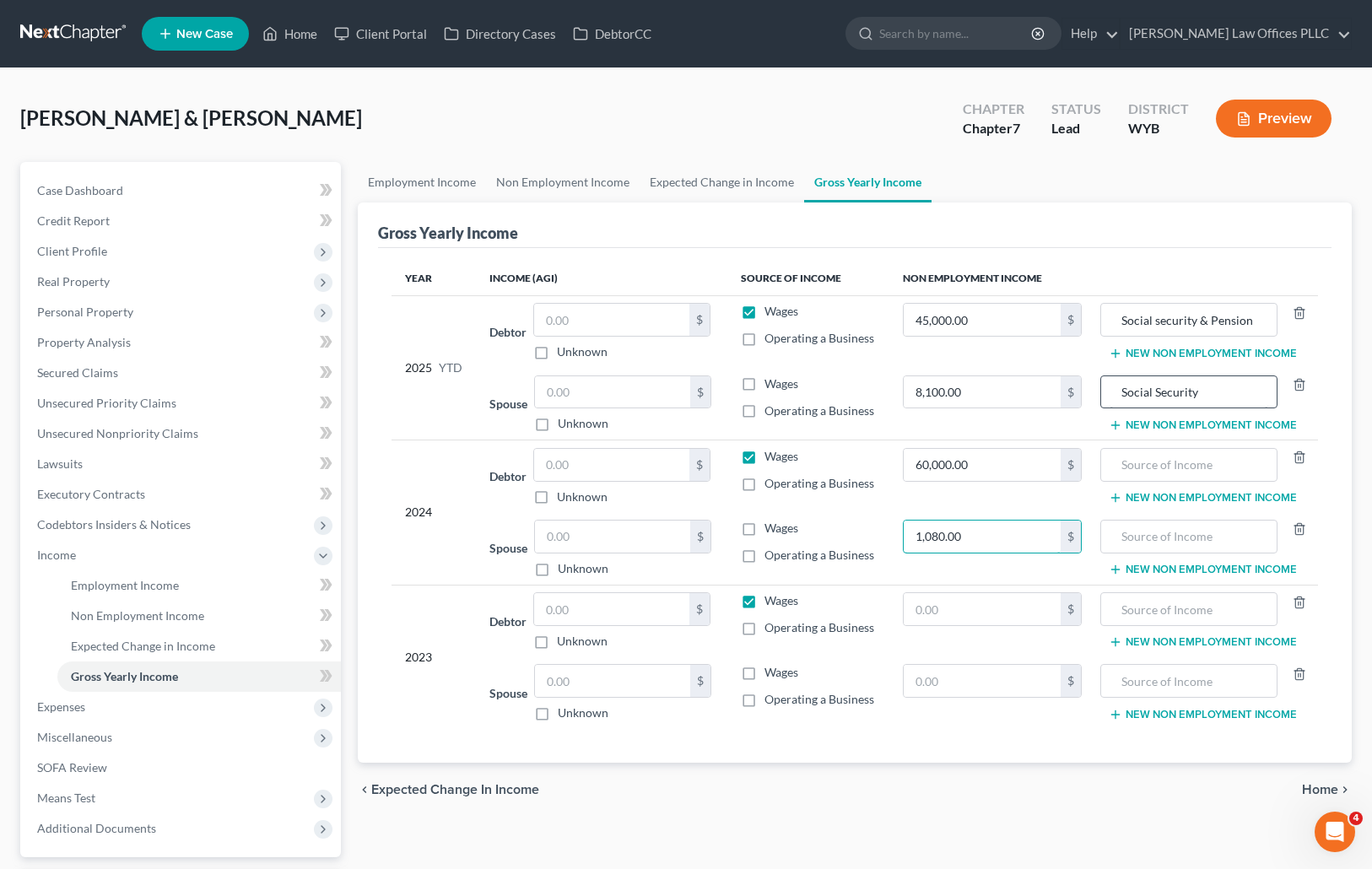
type input "1,080.00"
drag, startPoint x: 1218, startPoint y: 388, endPoint x: 1137, endPoint y: 396, distance: 81.4
click at [1122, 393] on input "Social Security" at bounding box center [1189, 392] width 159 height 32
paste input "Social Security"
type input "Social Security"
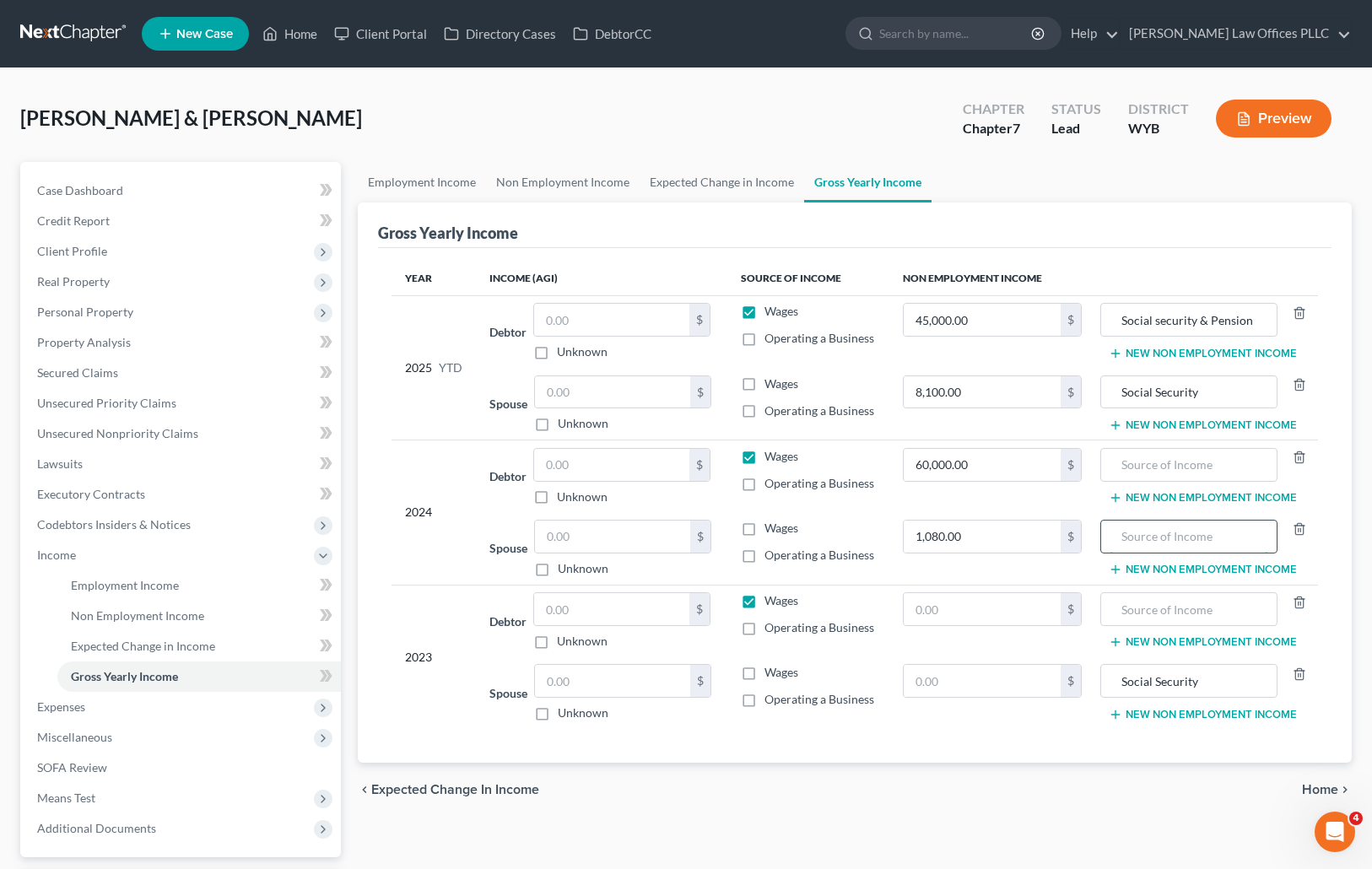
paste input "Social Security"
type input "Social Security"
drag, startPoint x: 1259, startPoint y: 320, endPoint x: 1099, endPoint y: 329, distance: 160.3
click at [1099, 329] on td "Social security & Pension New Non Employment Income" at bounding box center [1206, 331] width 223 height 73
paste input "Social security & Pension"
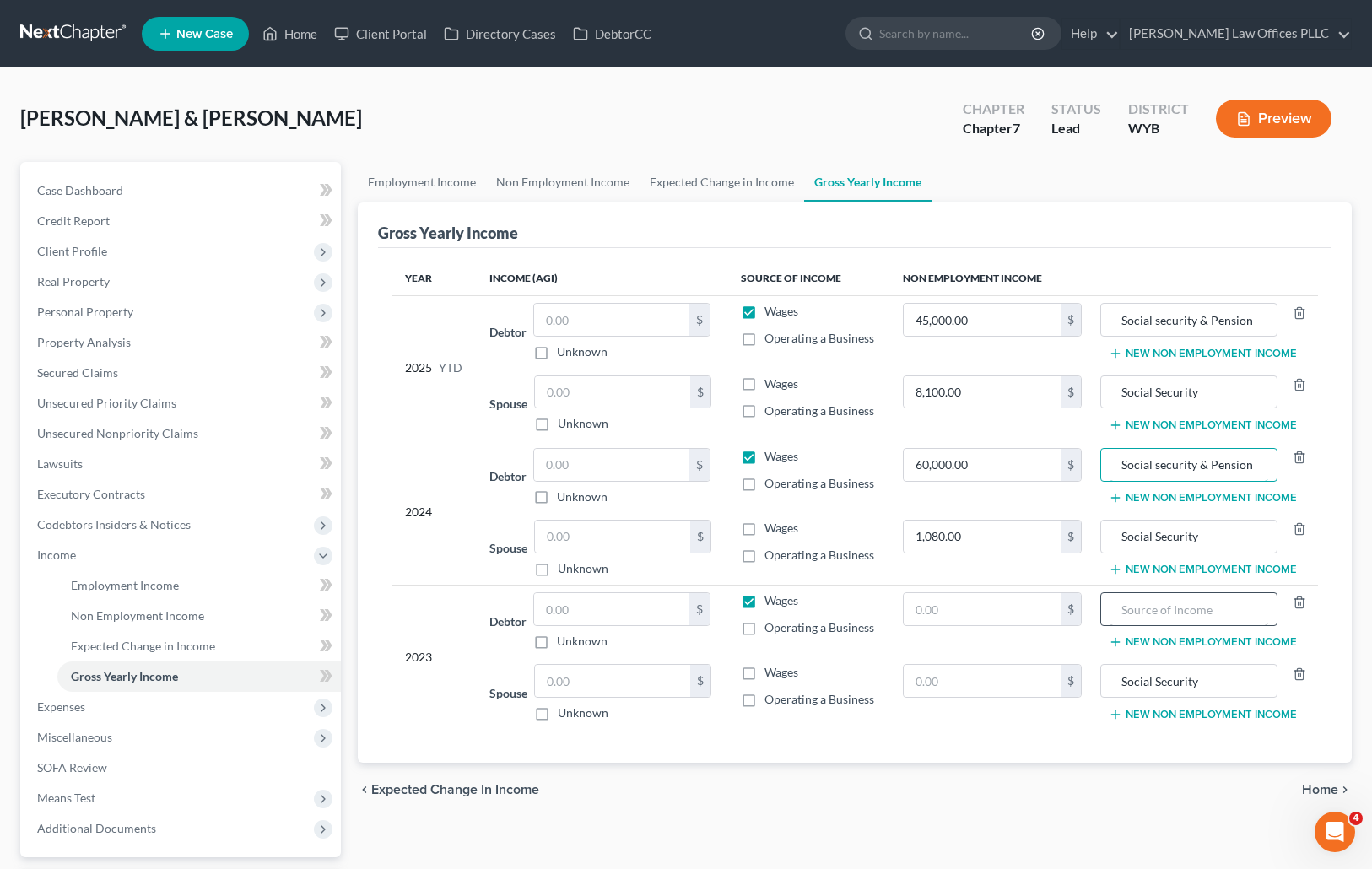
type input "Social security & Pension"
paste input "Social security & Pension"
type input "Social security & Pension"
click at [1251, 333] on input "Social security & Pension" at bounding box center [1189, 319] width 159 height 32
drag, startPoint x: 1268, startPoint y: 317, endPoint x: 1086, endPoint y: 316, distance: 182.0
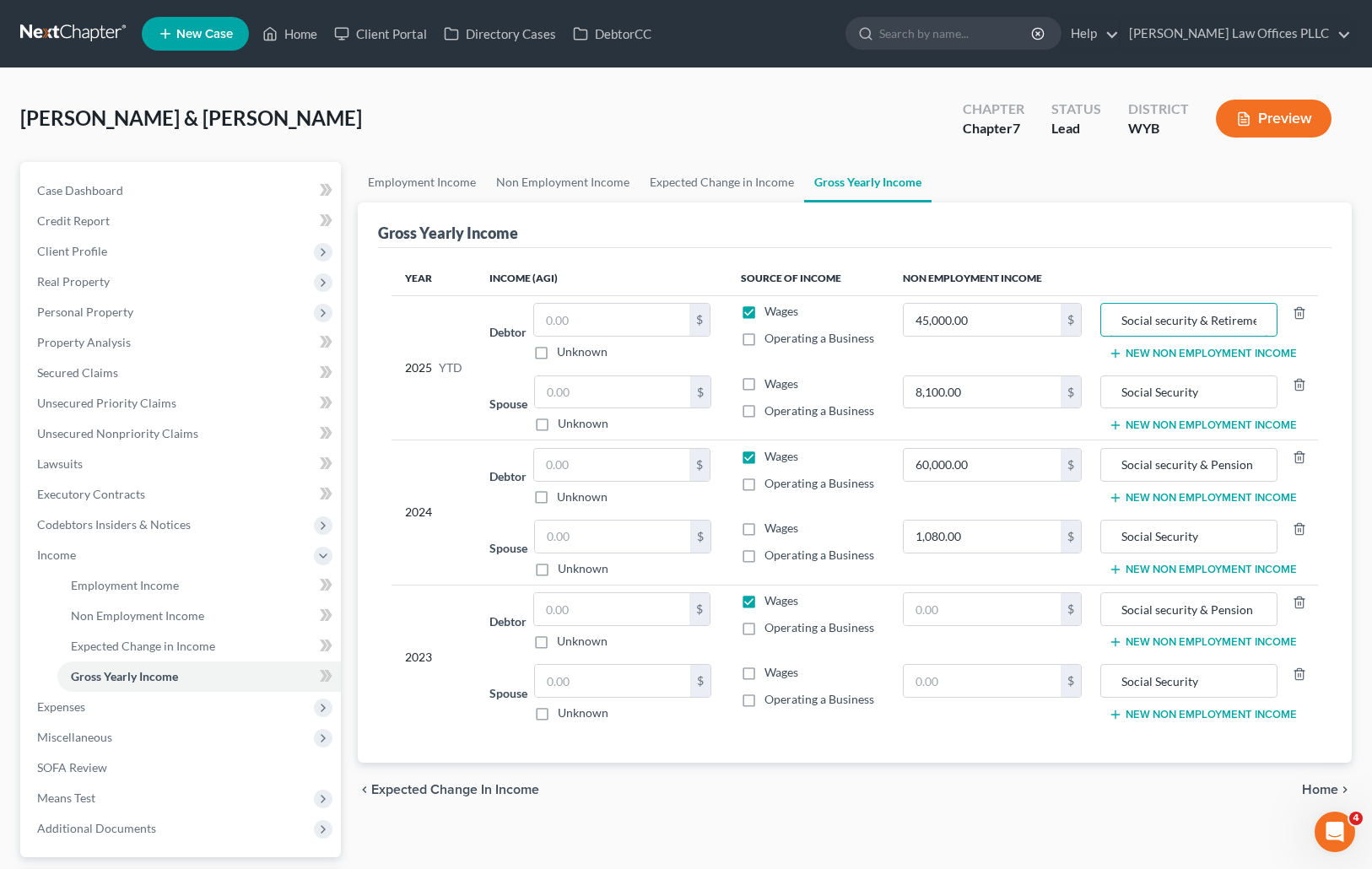
click at [1086, 316] on tr "2025 YTD Debtor $ Unknown Balance Undetermined $ Unknown Wages Operating a Busi…" at bounding box center [854, 331] width 927 height 73
type input "Social security & Retirement"
drag, startPoint x: 1262, startPoint y: 460, endPoint x: 1101, endPoint y: 459, distance: 161.0
click at [1101, 459] on div "Social security & Pension" at bounding box center [1189, 465] width 177 height 33
paste input "Retirement"
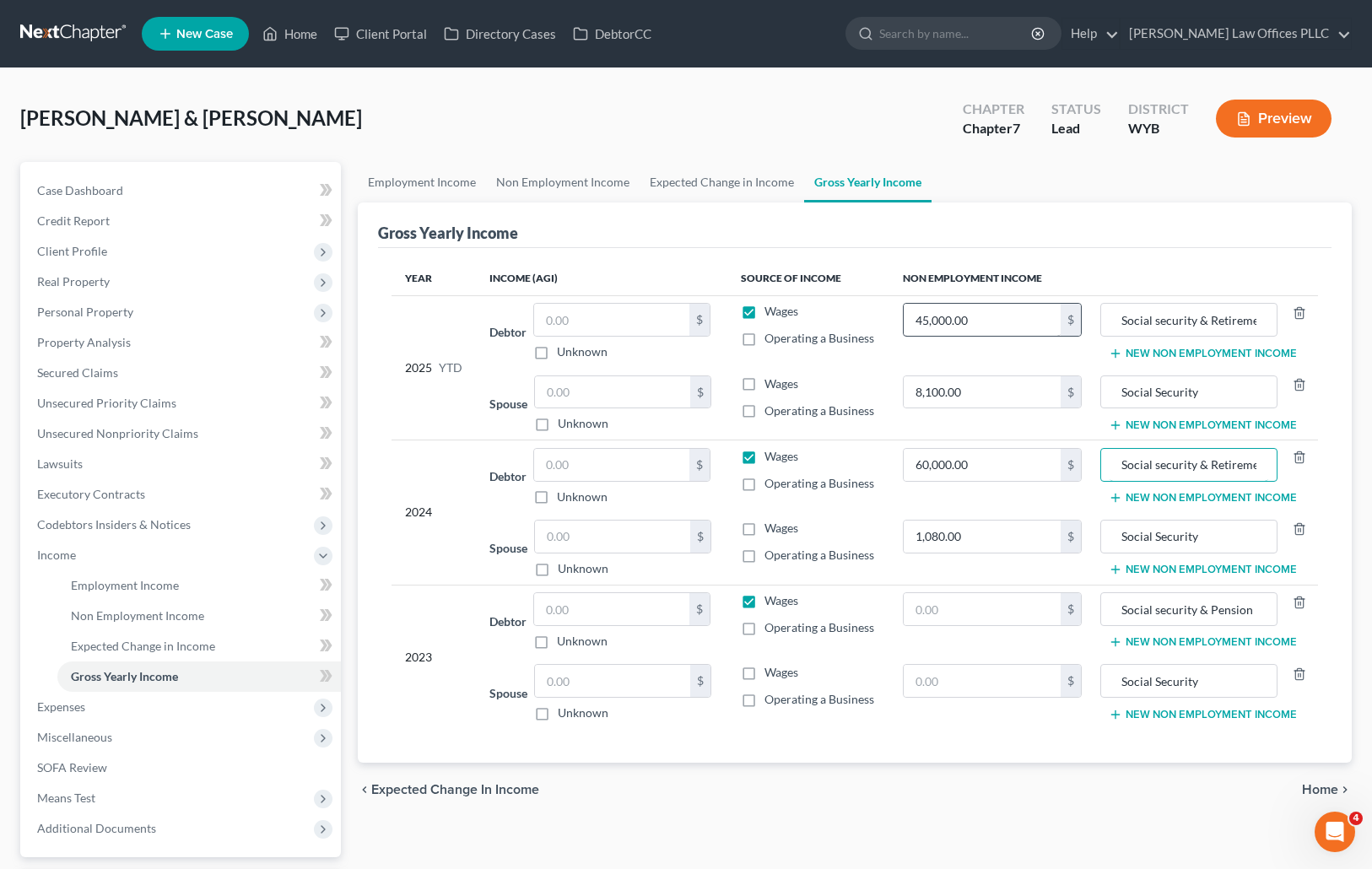
scroll to position [0, 11]
type input "Social security & Retirement"
drag, startPoint x: 1267, startPoint y: 608, endPoint x: 1061, endPoint y: 614, distance: 206.1
click at [1061, 614] on tr "2023 Debtor $ Unknown Balance Undetermined $ Unknown Wages Operating a Business…" at bounding box center [854, 621] width 927 height 73
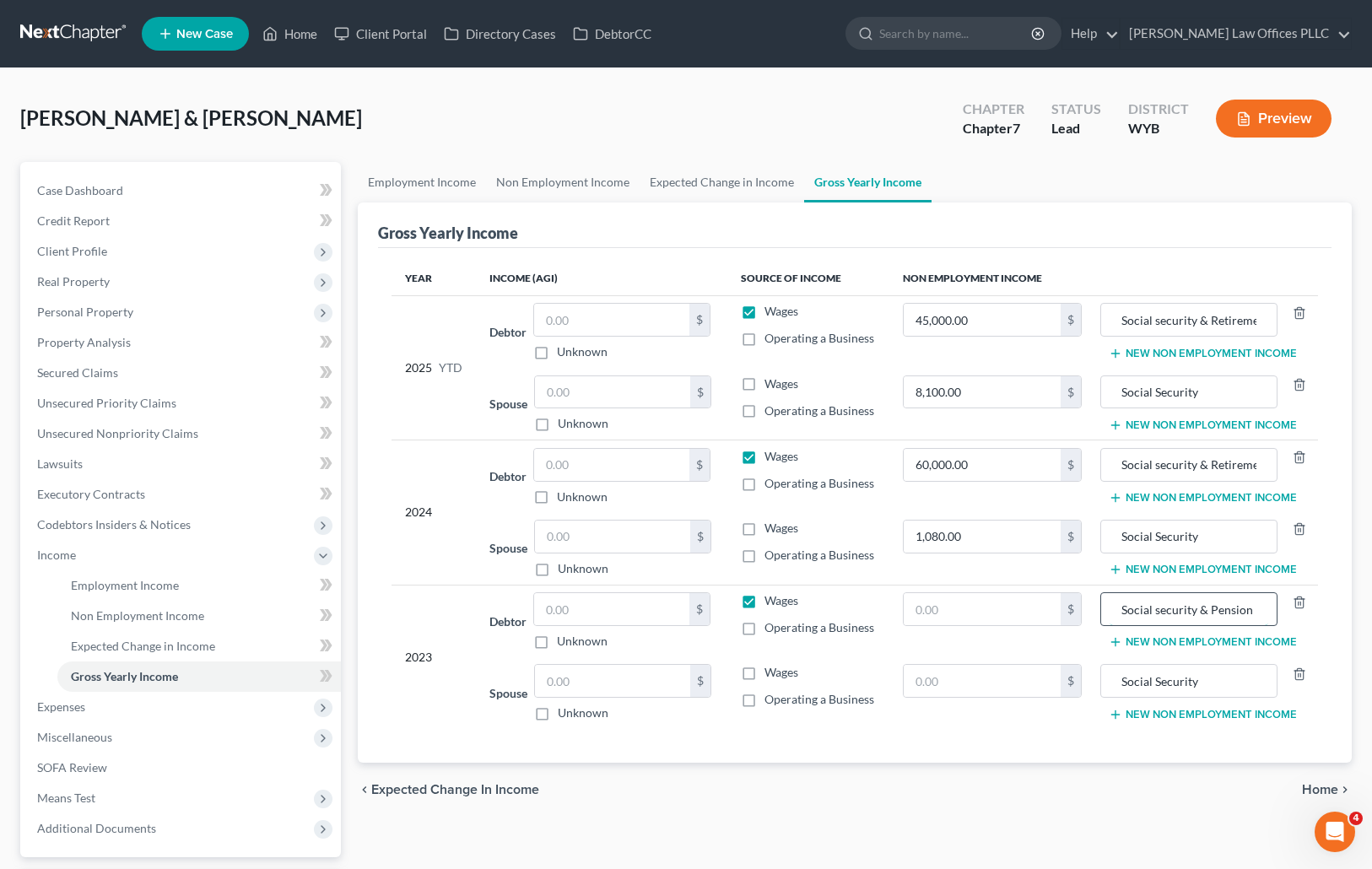
paste input "Retirement"
type input "Social security & Retirement"
click at [947, 613] on input "text" at bounding box center [982, 609] width 157 height 32
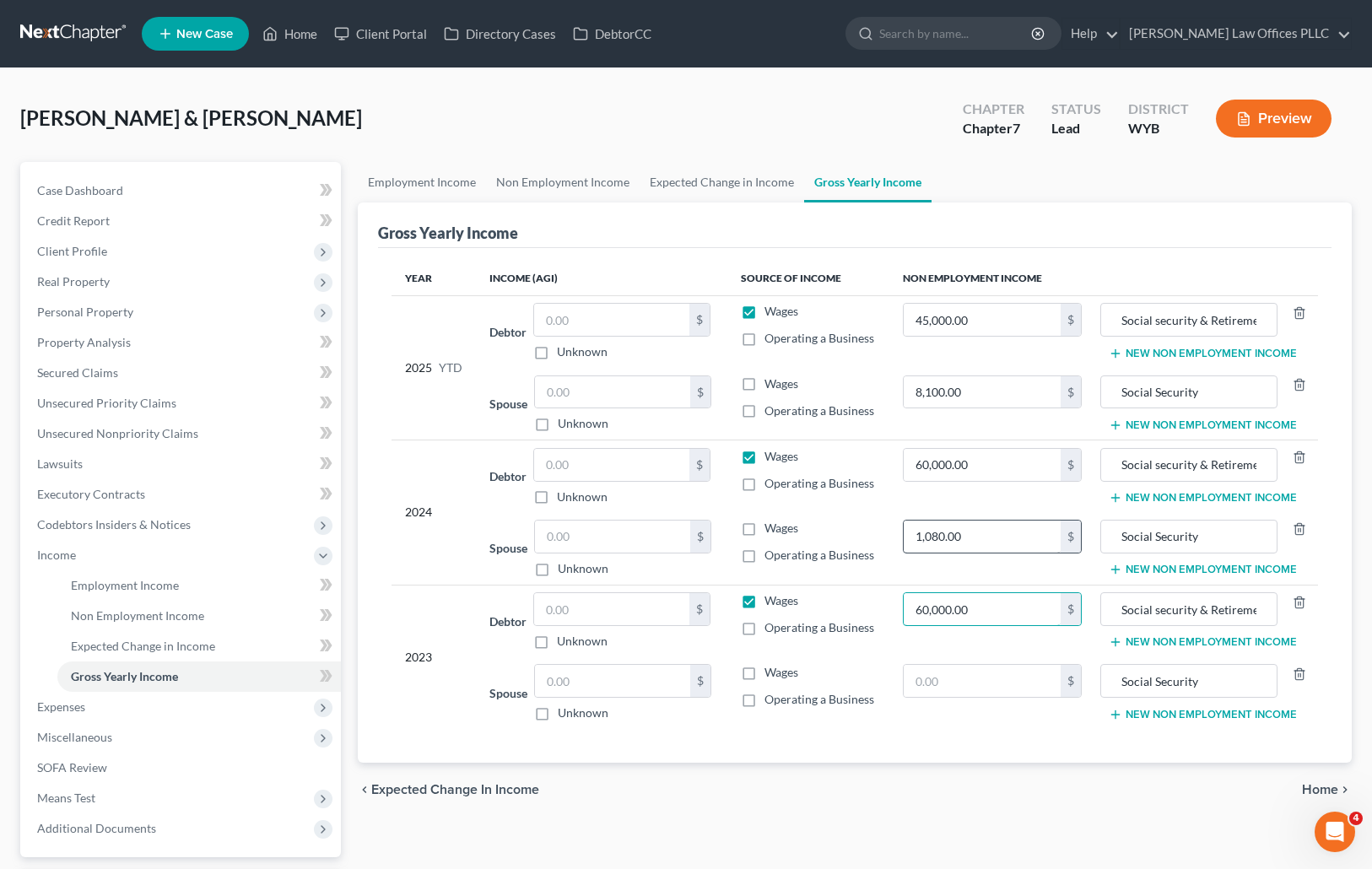
type input "60,000.00"
click at [923, 538] on input "1,080.00" at bounding box center [982, 536] width 157 height 32
type input "10,800.00"
click at [957, 666] on div "$" at bounding box center [992, 680] width 179 height 33
click at [928, 680] on input "text" at bounding box center [982, 680] width 157 height 32
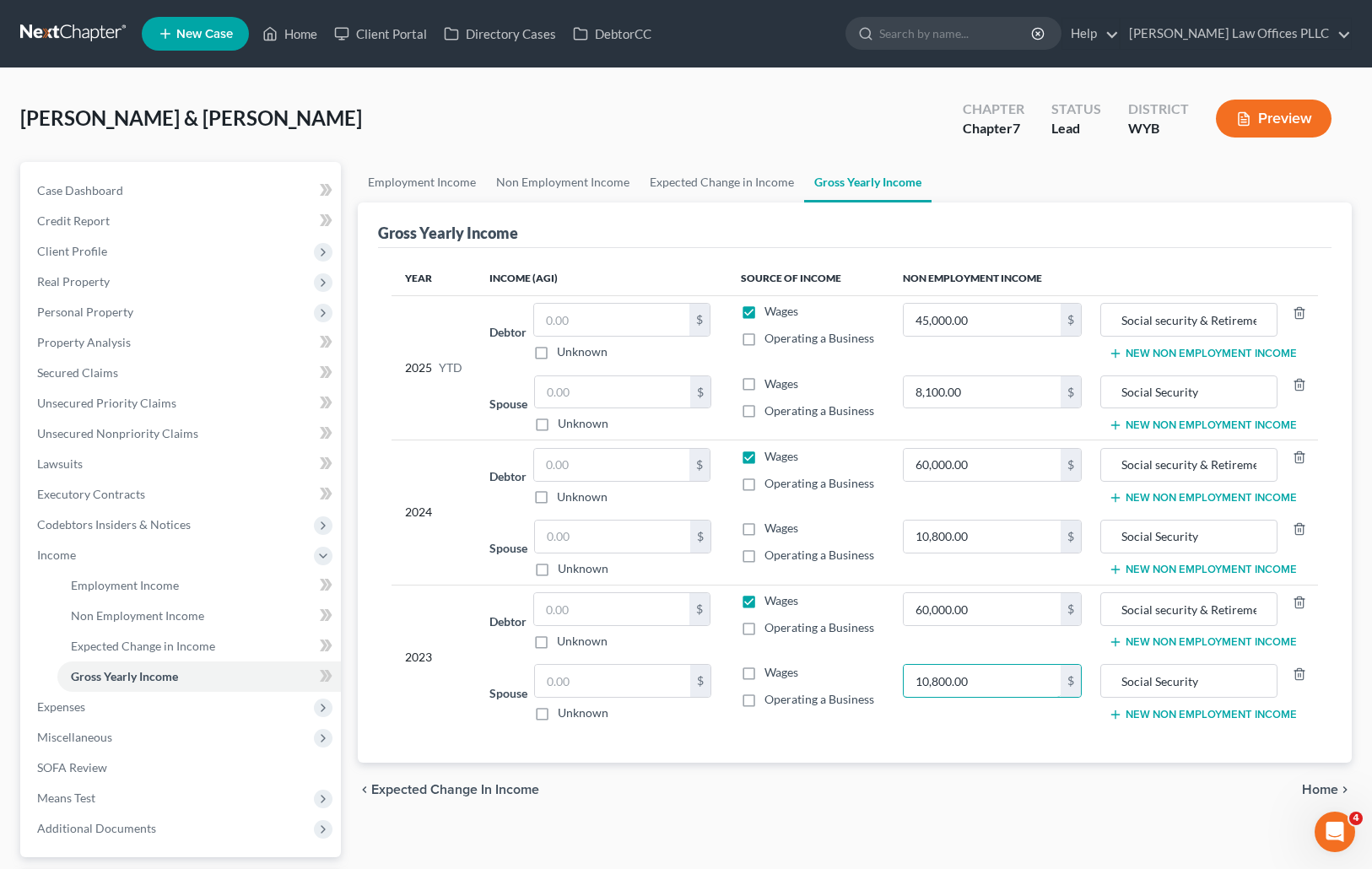
type input "10,800.00"
click at [976, 789] on div "chevron_left Expected Change in Income Home chevron_right" at bounding box center [855, 789] width 995 height 54
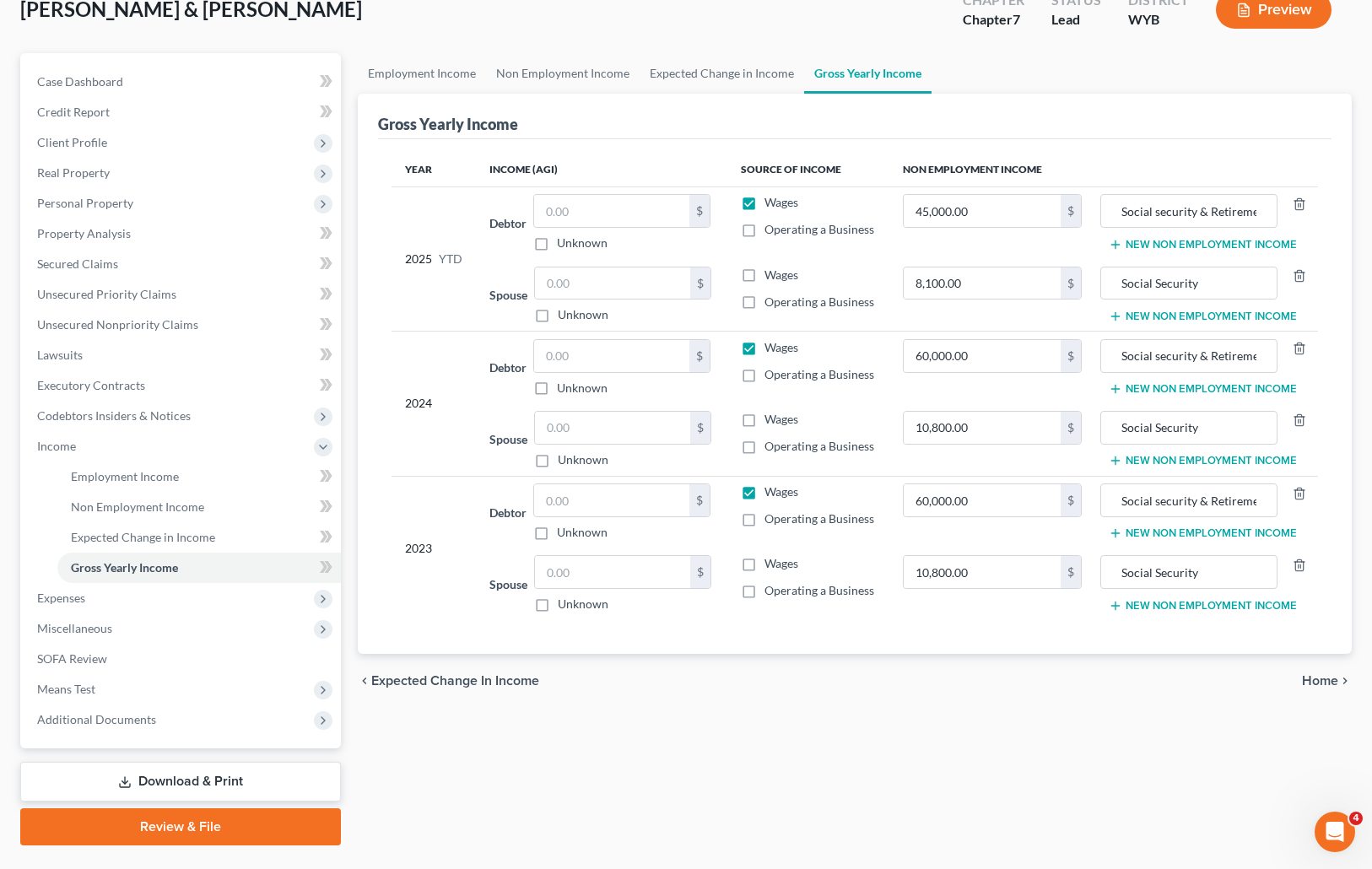
scroll to position [149, 0]
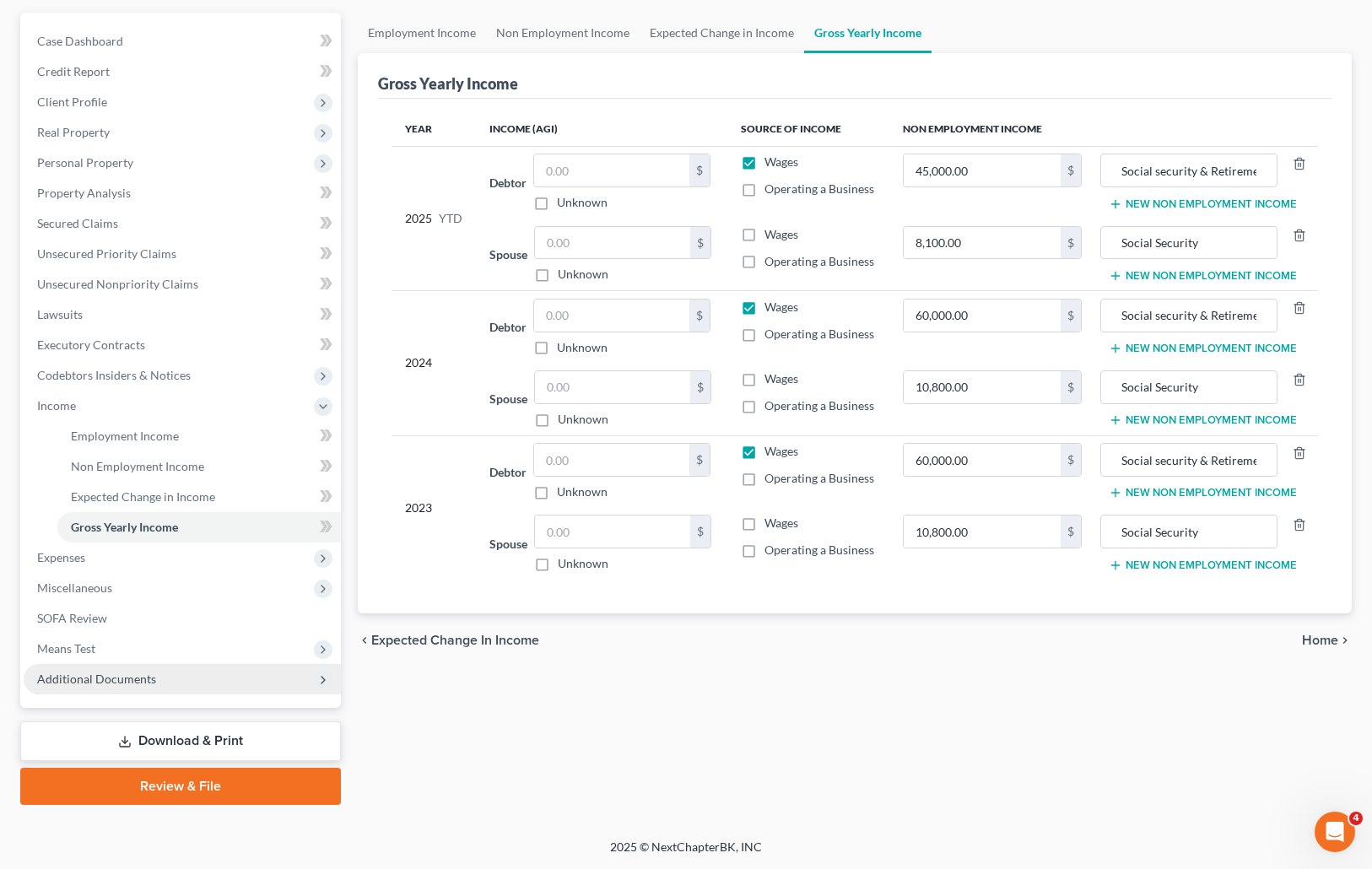
click at [125, 672] on span "Additional Documents" at bounding box center [96, 679] width 119 height 14
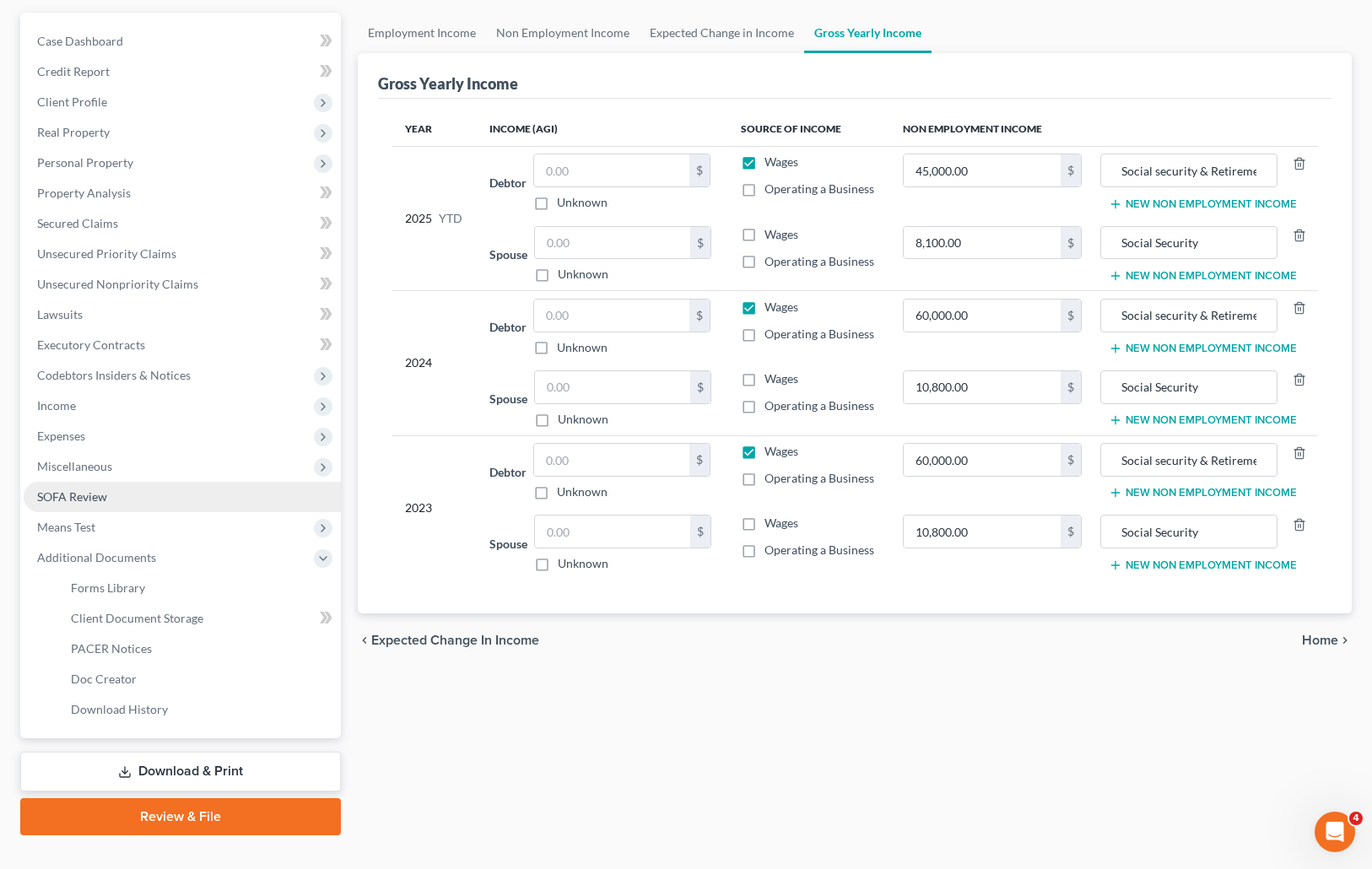
click at [70, 487] on link "SOFA Review" at bounding box center [182, 496] width 318 height 31
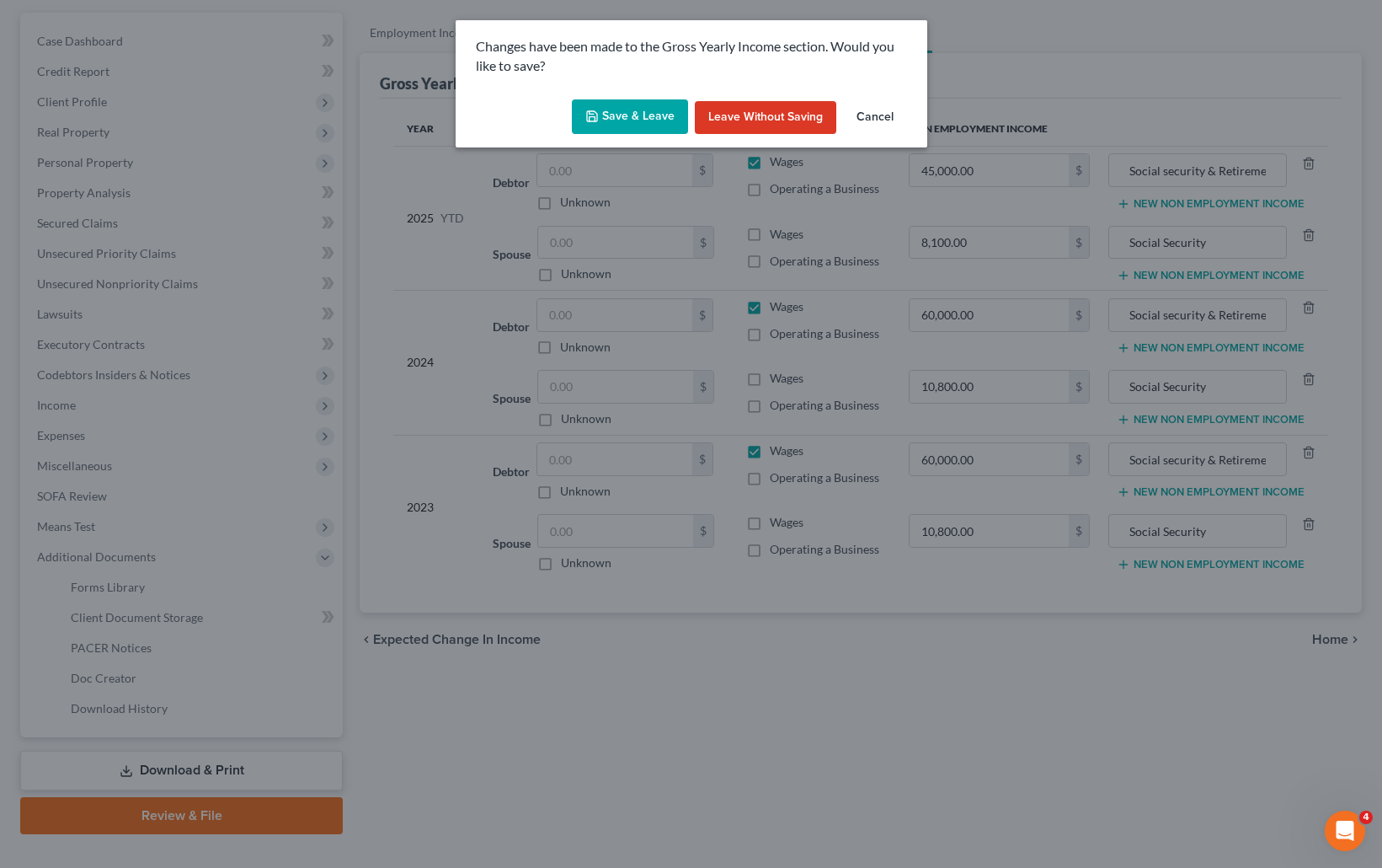
click at [649, 116] on button "Save & Leave" at bounding box center [630, 116] width 116 height 35
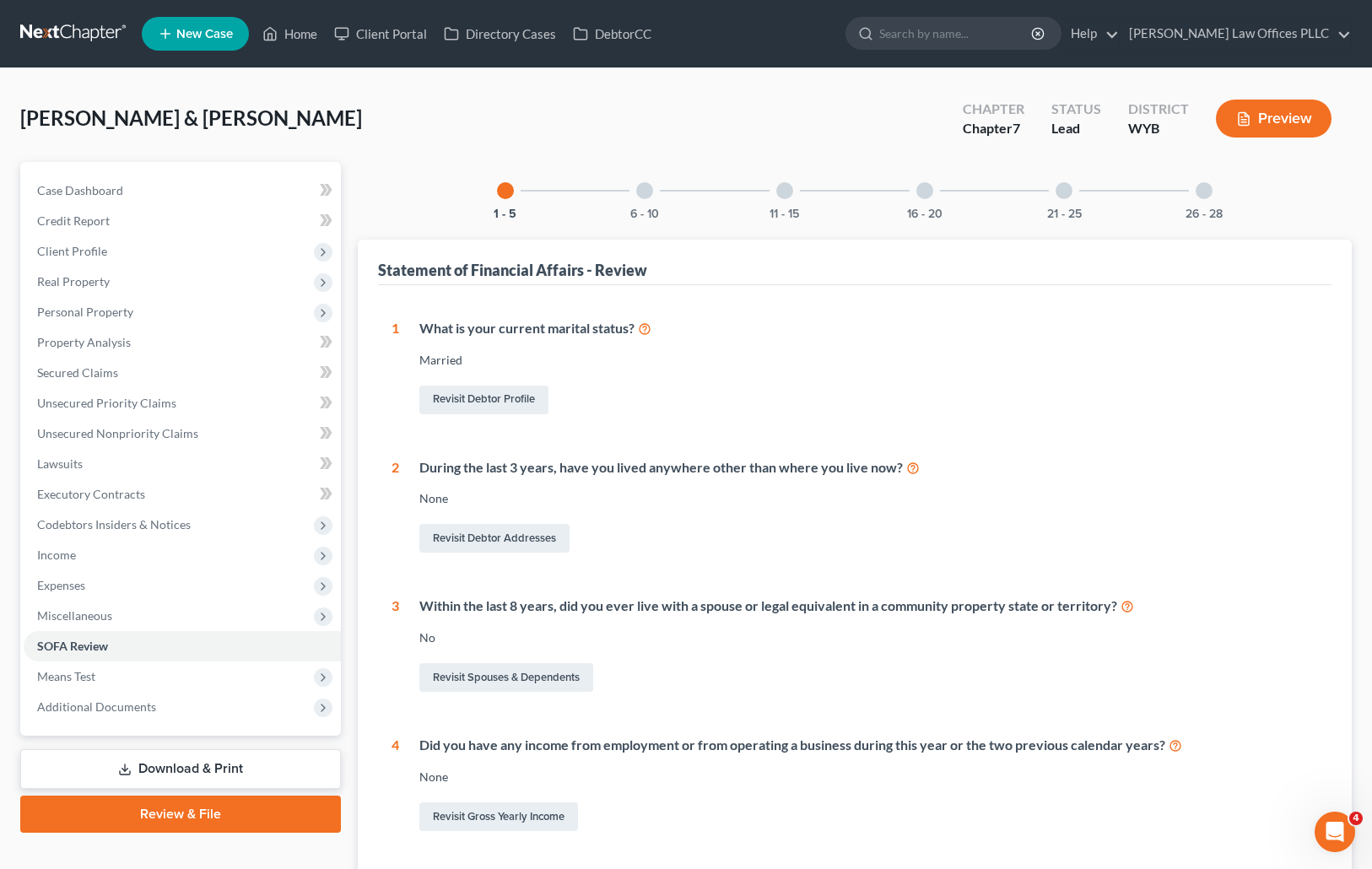
click at [647, 189] on div at bounding box center [644, 190] width 17 height 17
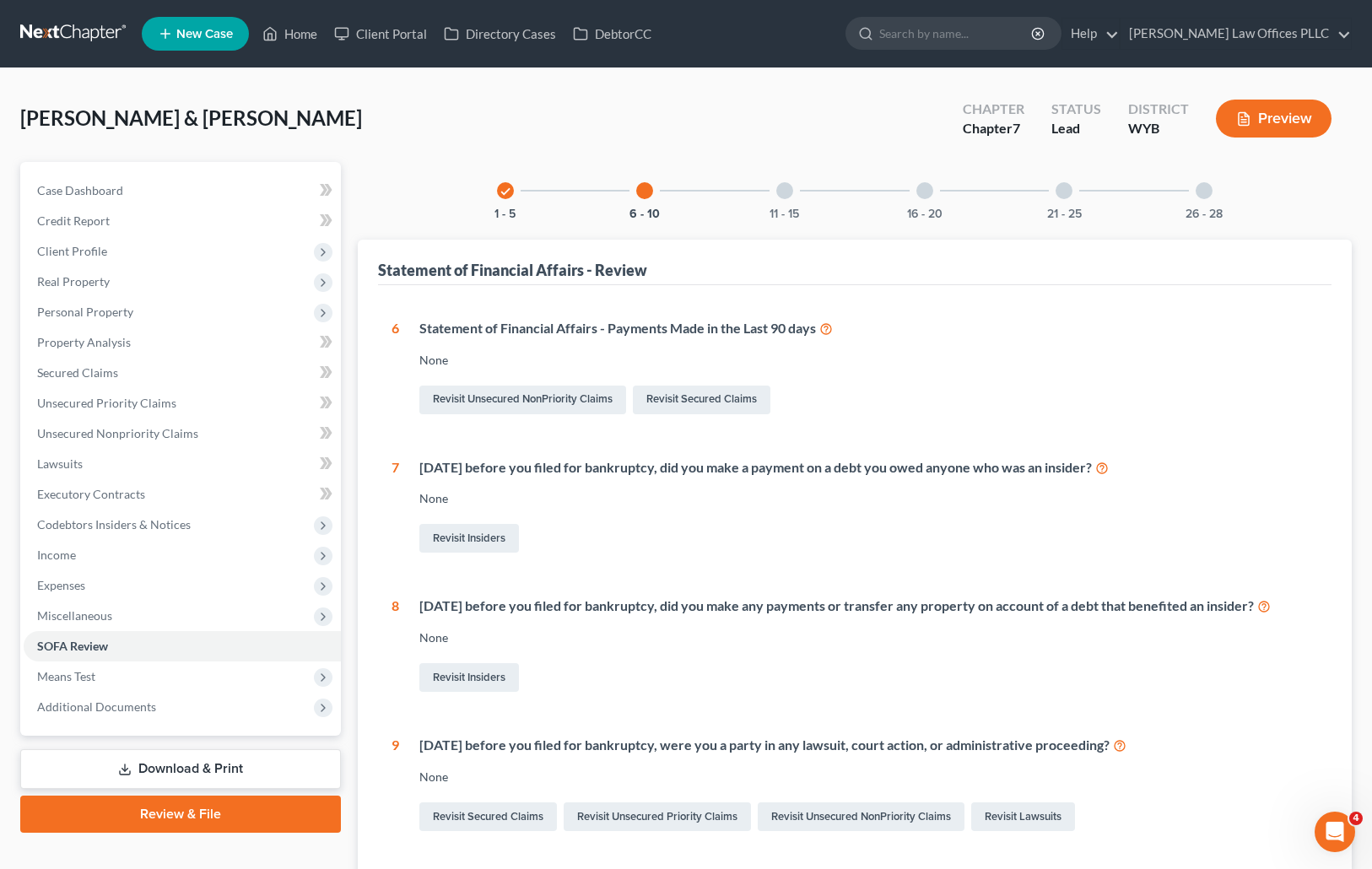
click at [789, 186] on div at bounding box center [784, 190] width 17 height 17
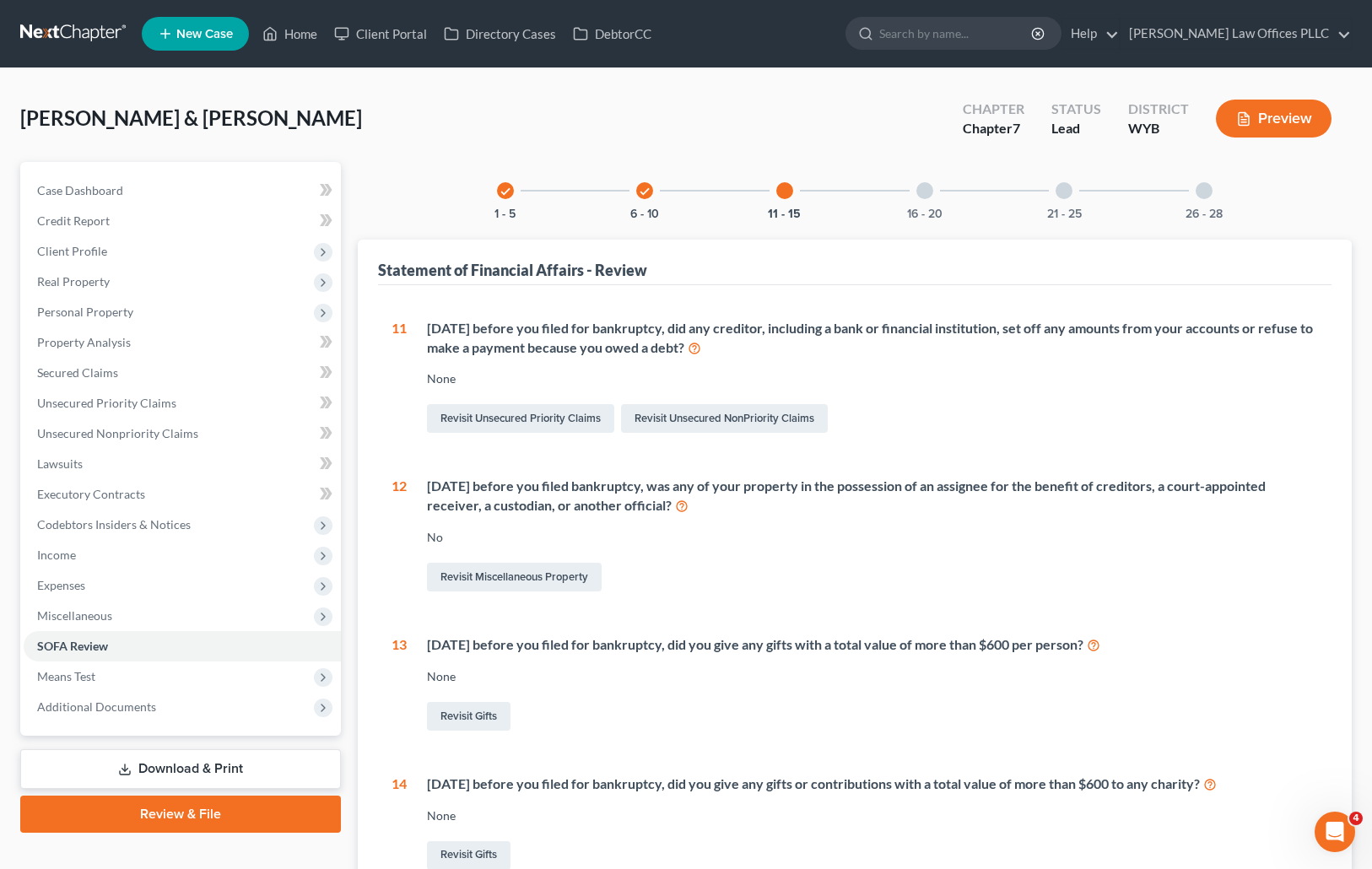
click at [933, 191] on div at bounding box center [924, 190] width 17 height 17
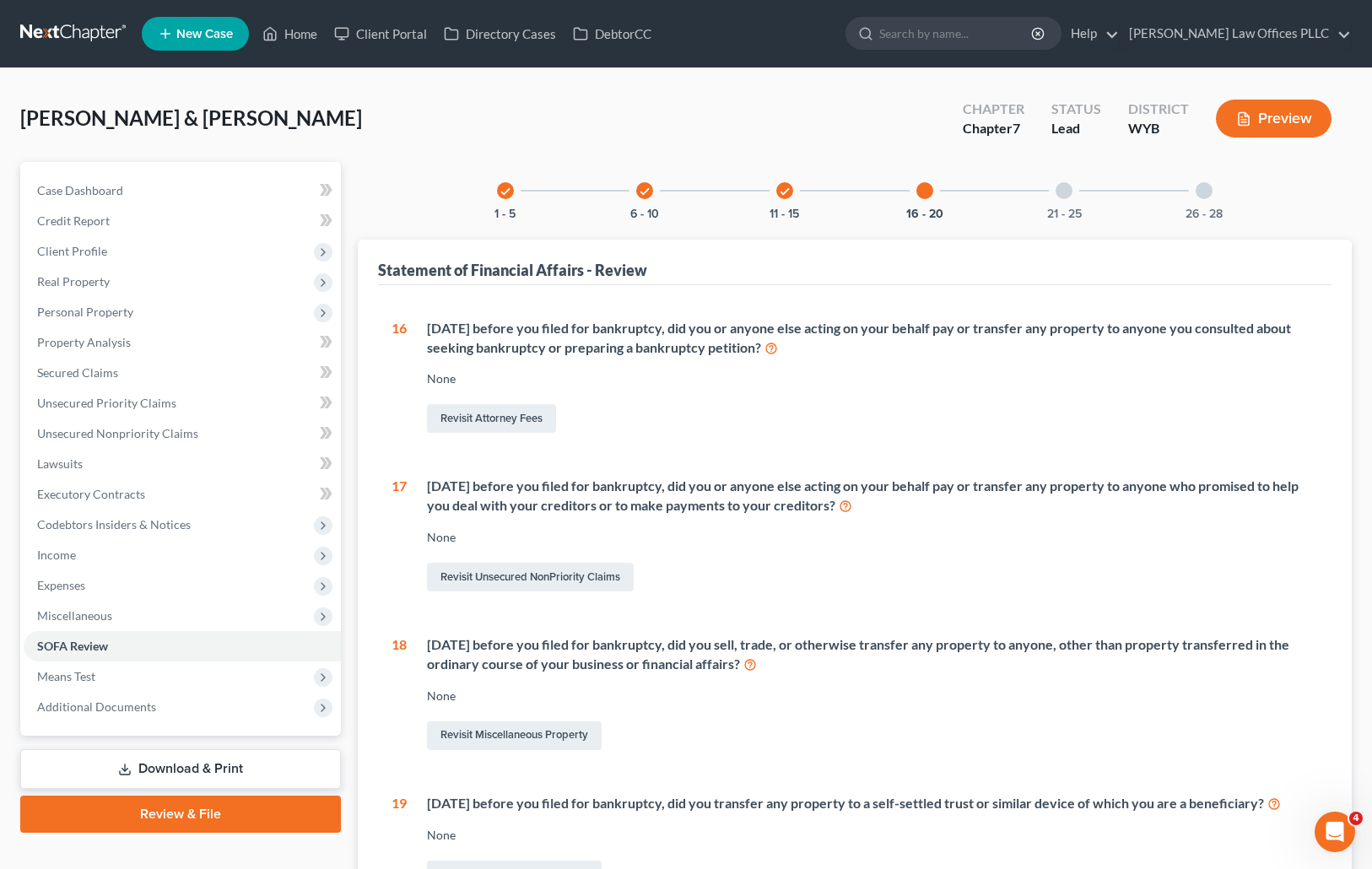
click at [1067, 191] on div at bounding box center [1063, 190] width 17 height 17
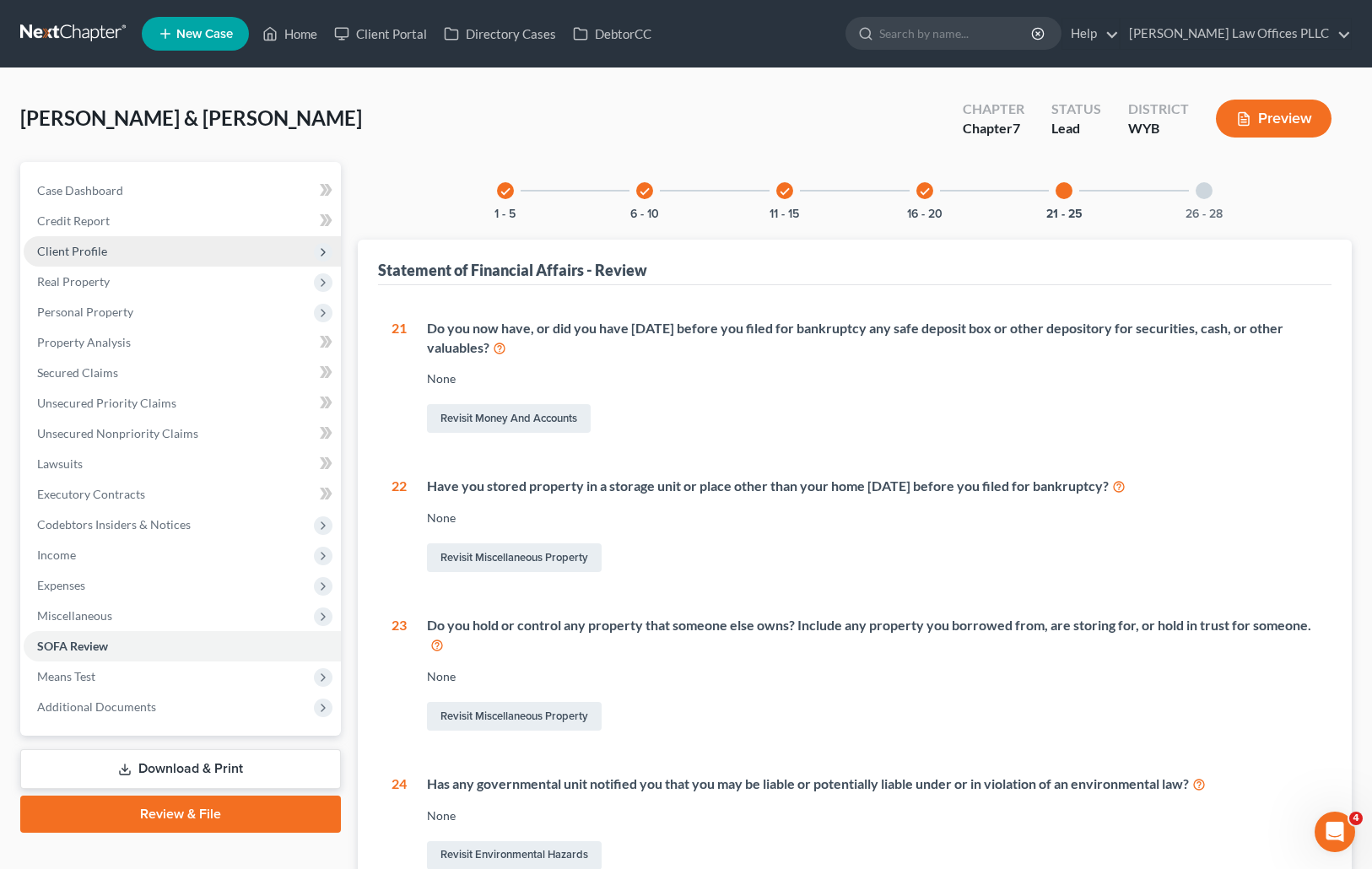
click at [96, 252] on span "Client Profile" at bounding box center [72, 251] width 70 height 14
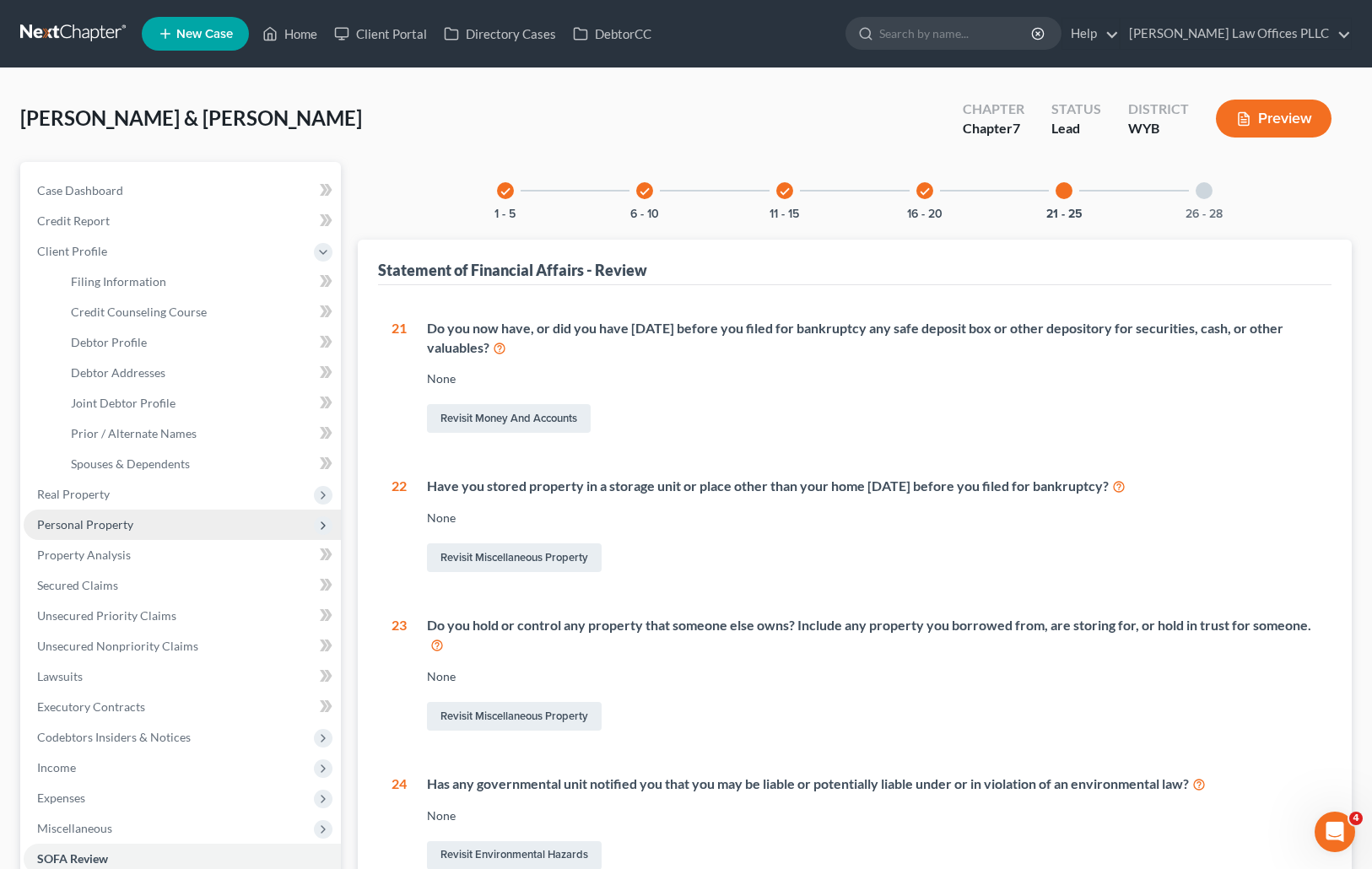
click at [122, 521] on span "Personal Property" at bounding box center [85, 524] width 96 height 14
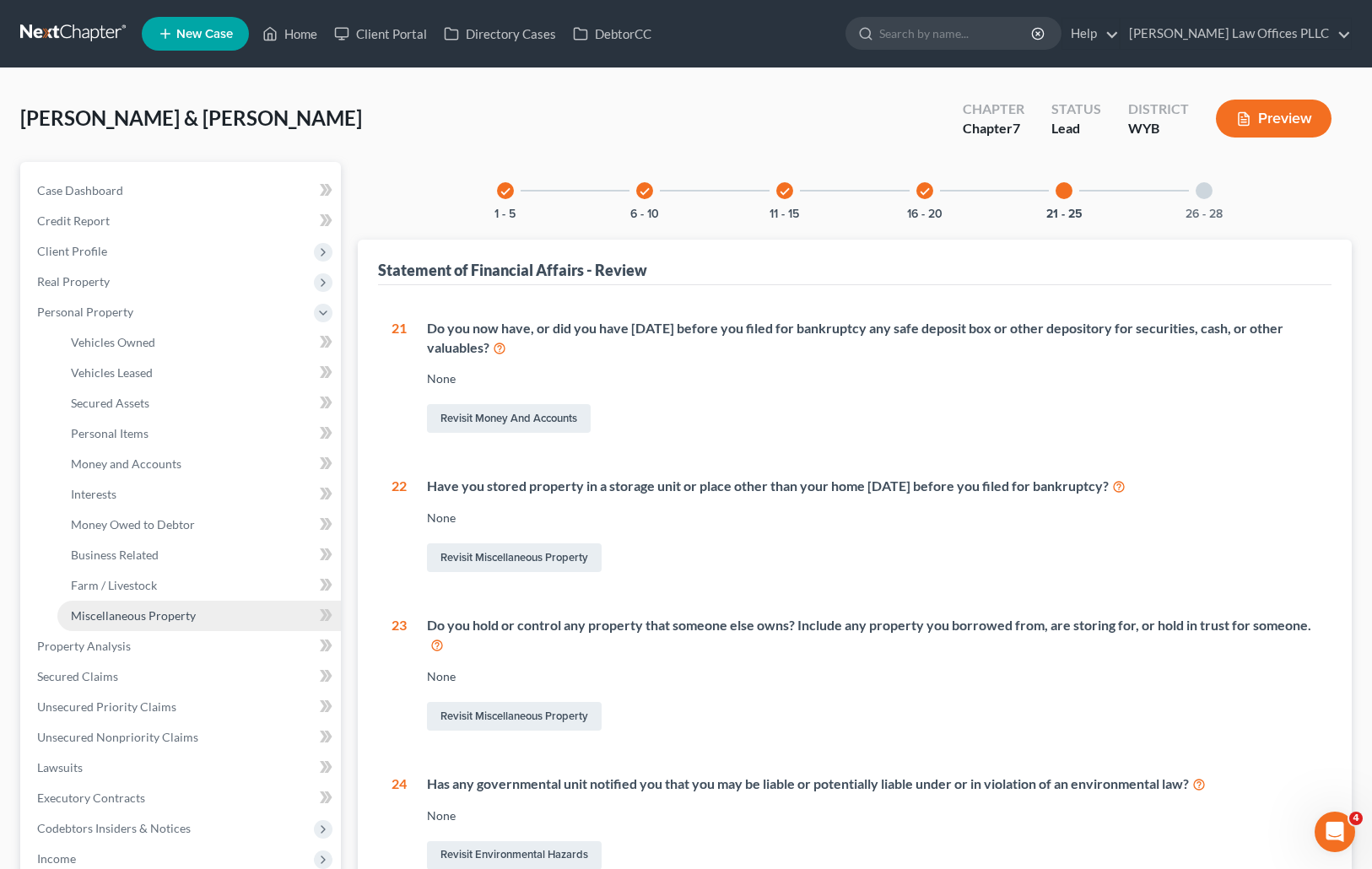
click at [175, 620] on span "Miscellaneous Property" at bounding box center [133, 615] width 125 height 14
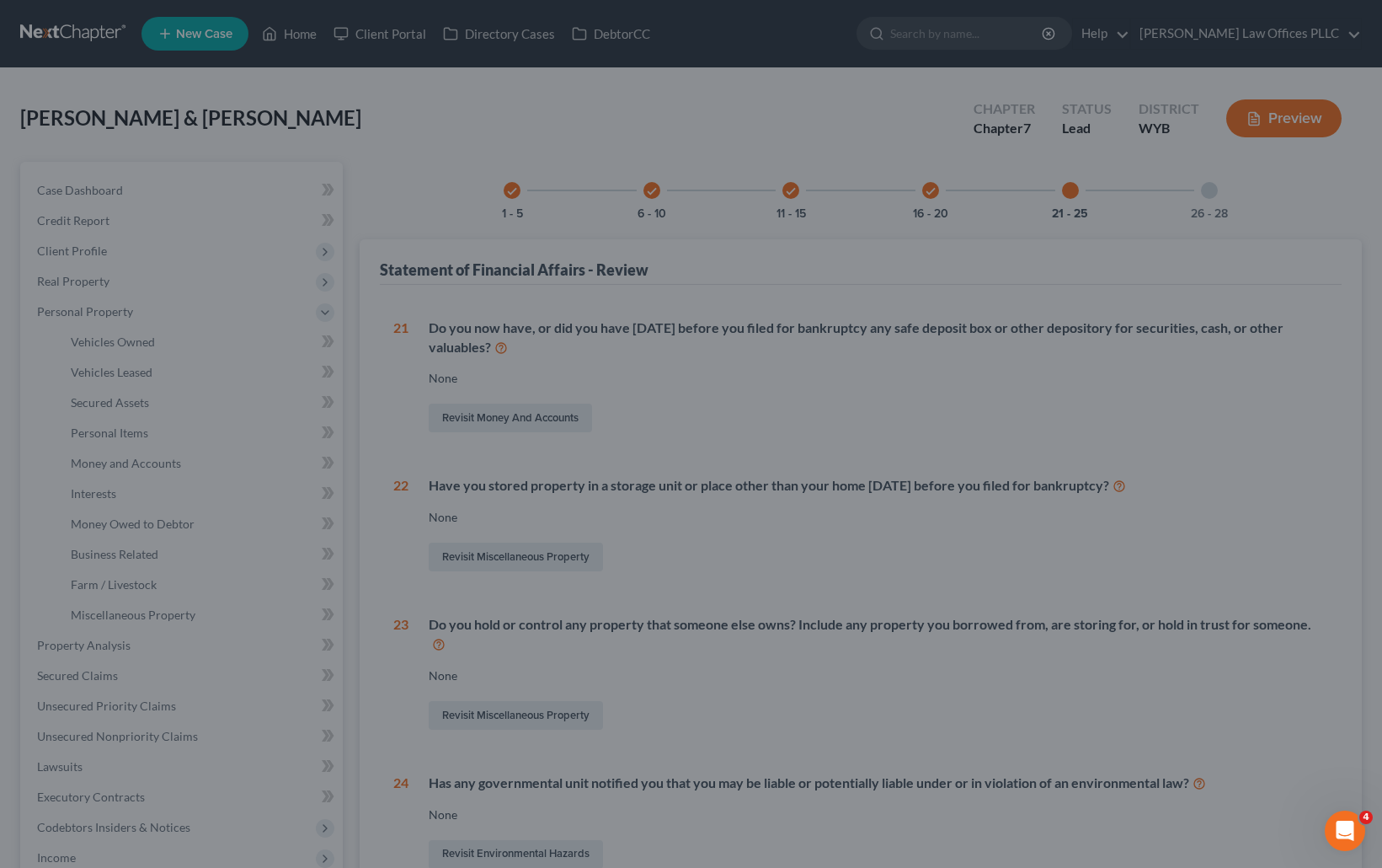
click at [166, 616] on div at bounding box center [691, 434] width 1382 height 868
click at [497, 144] on div at bounding box center [691, 434] width 1382 height 868
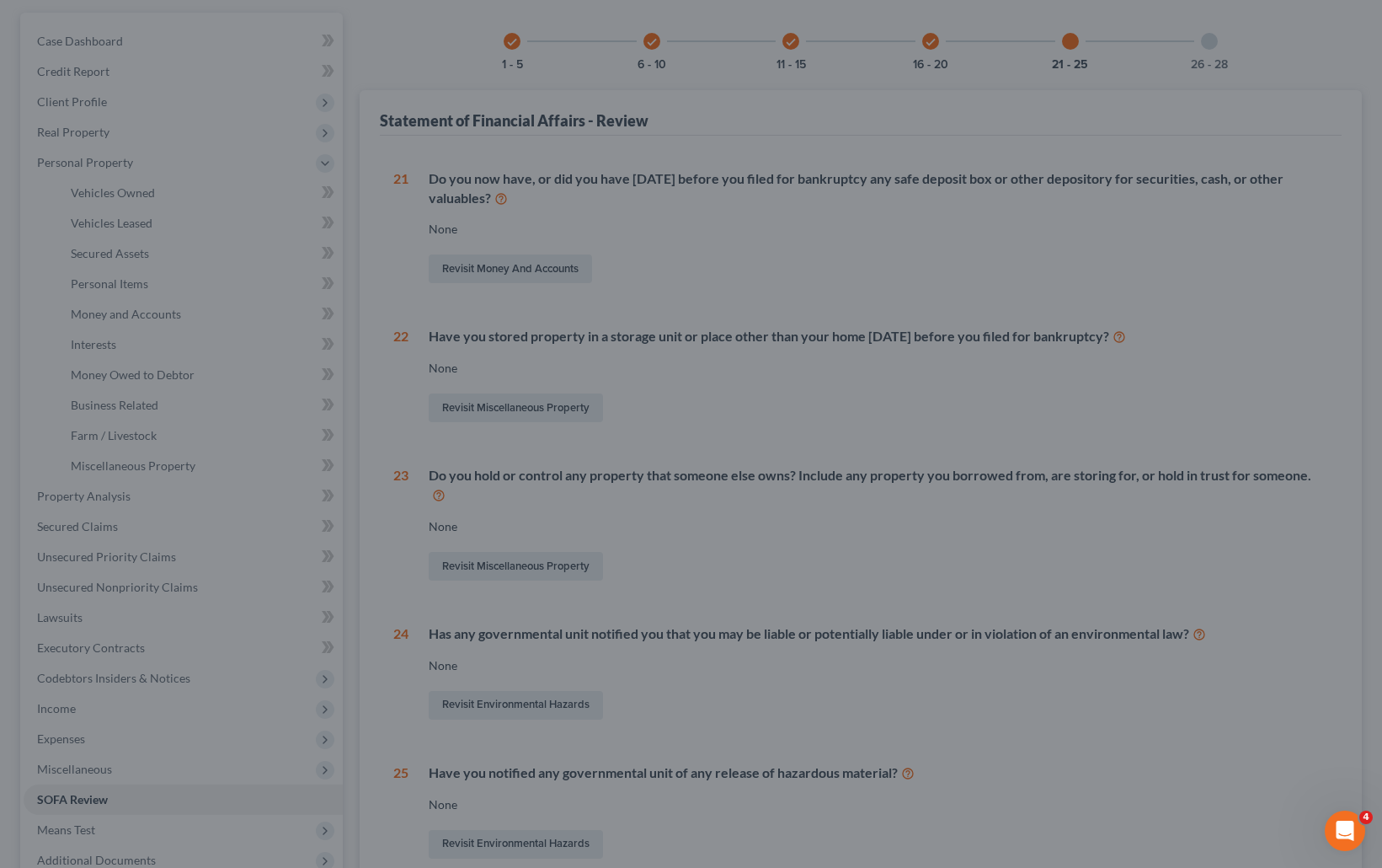
click at [390, 23] on div at bounding box center [691, 434] width 1382 height 868
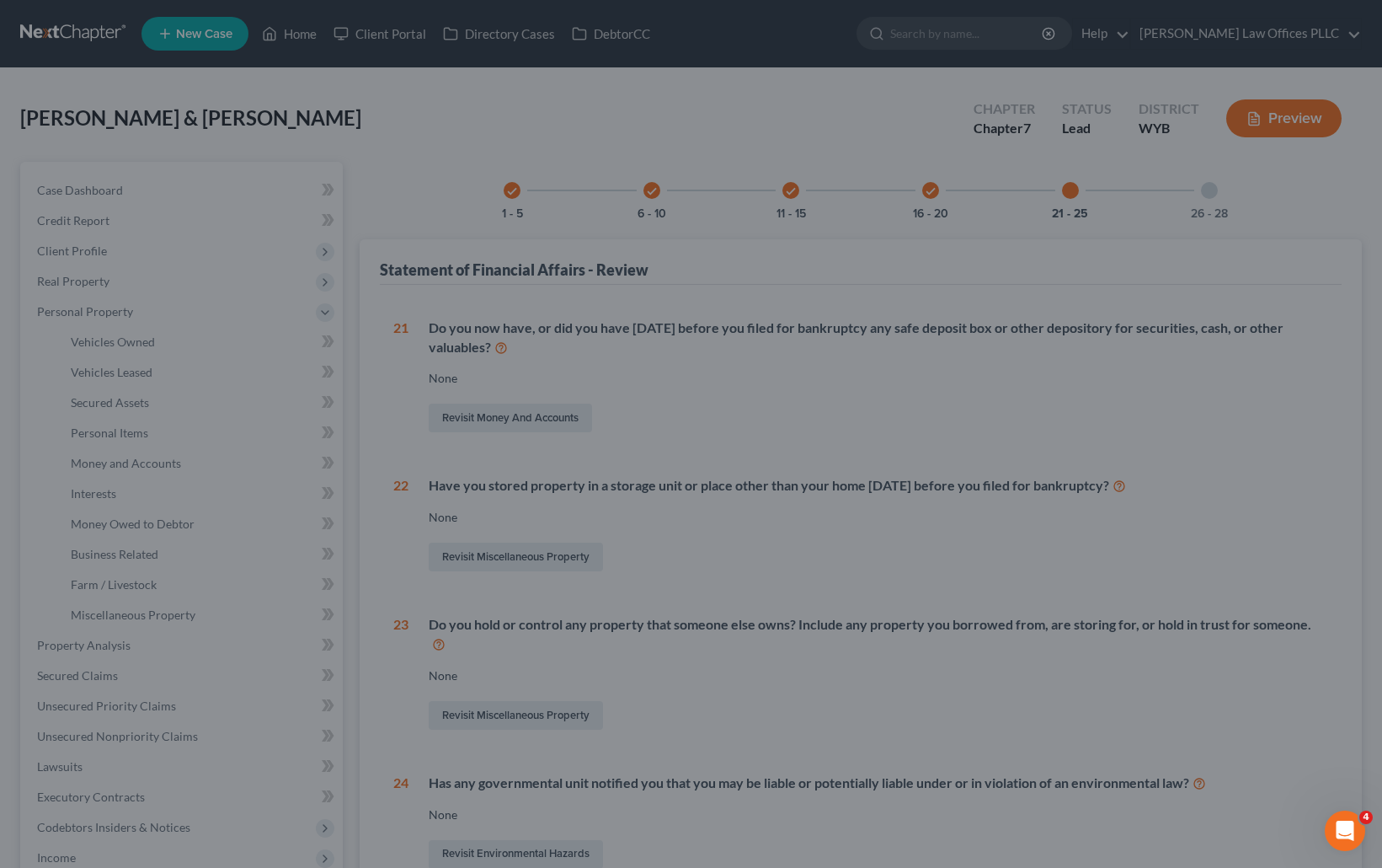
click at [612, 110] on div at bounding box center [691, 434] width 1382 height 868
click at [454, 110] on div at bounding box center [691, 434] width 1382 height 868
click at [448, 131] on div at bounding box center [691, 434] width 1382 height 868
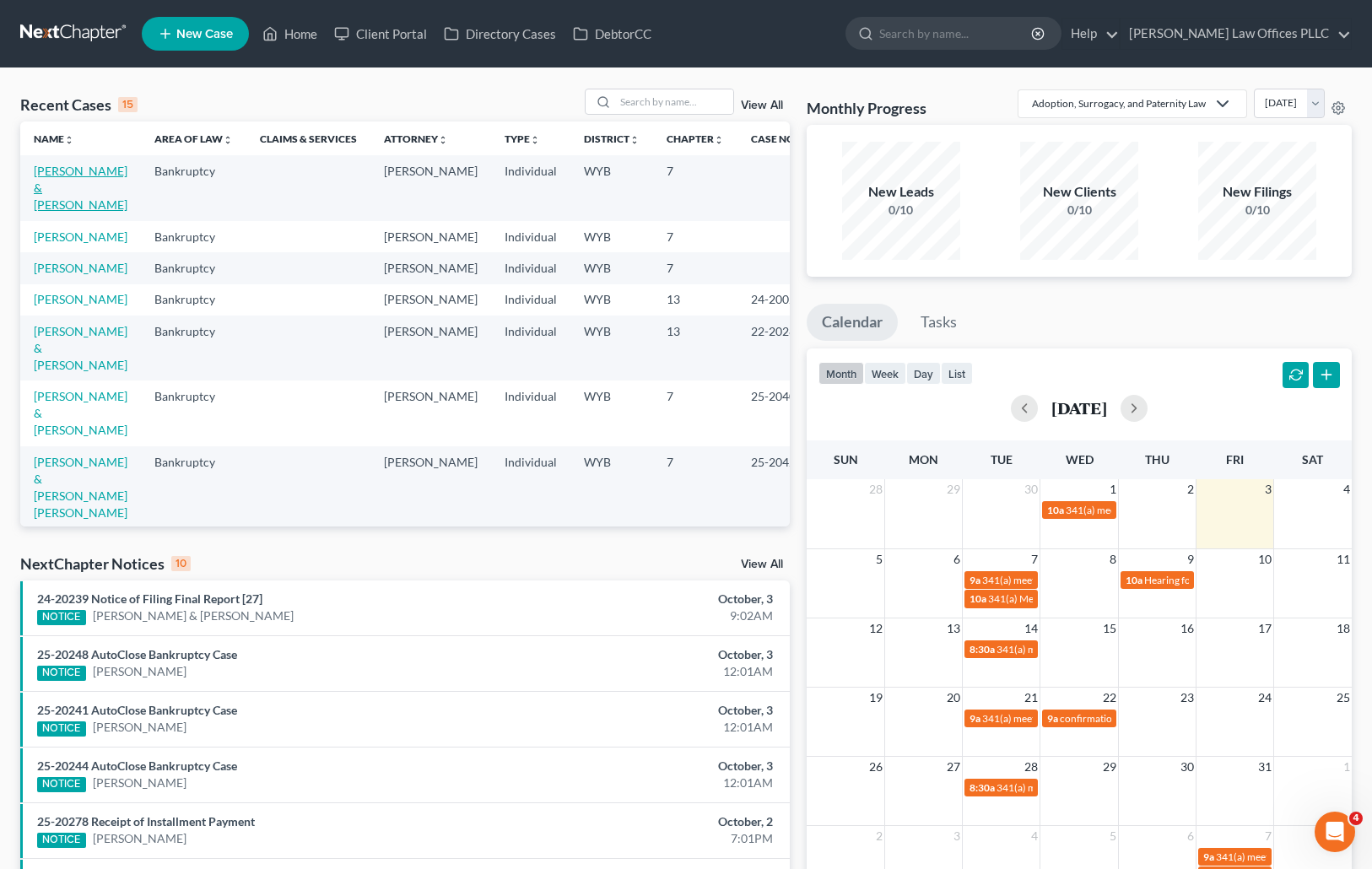
click at [66, 170] on link "[PERSON_NAME] & [PERSON_NAME]" at bounding box center [80, 188] width 94 height 48
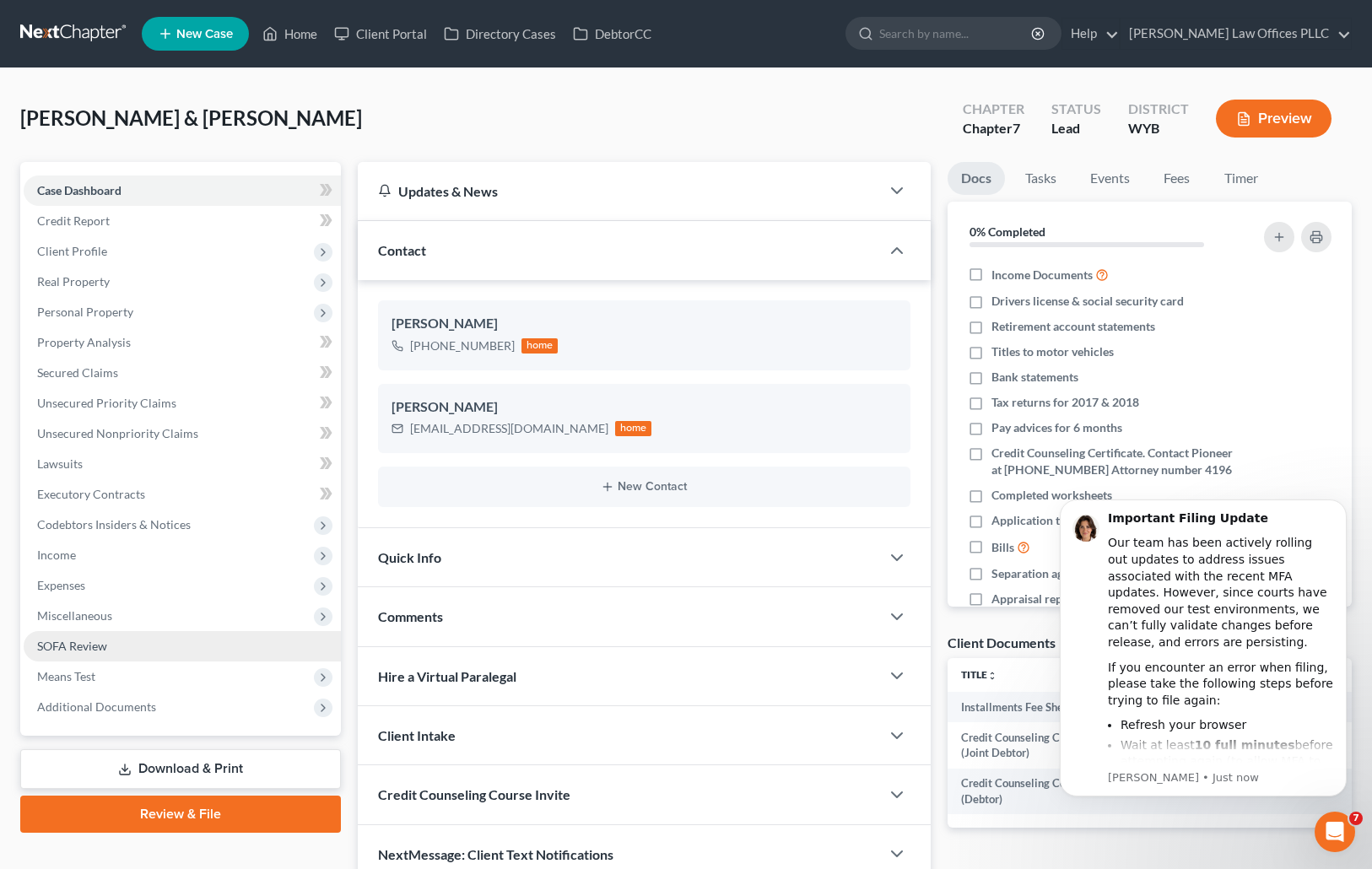
click at [94, 645] on span "SOFA Review" at bounding box center [72, 645] width 70 height 14
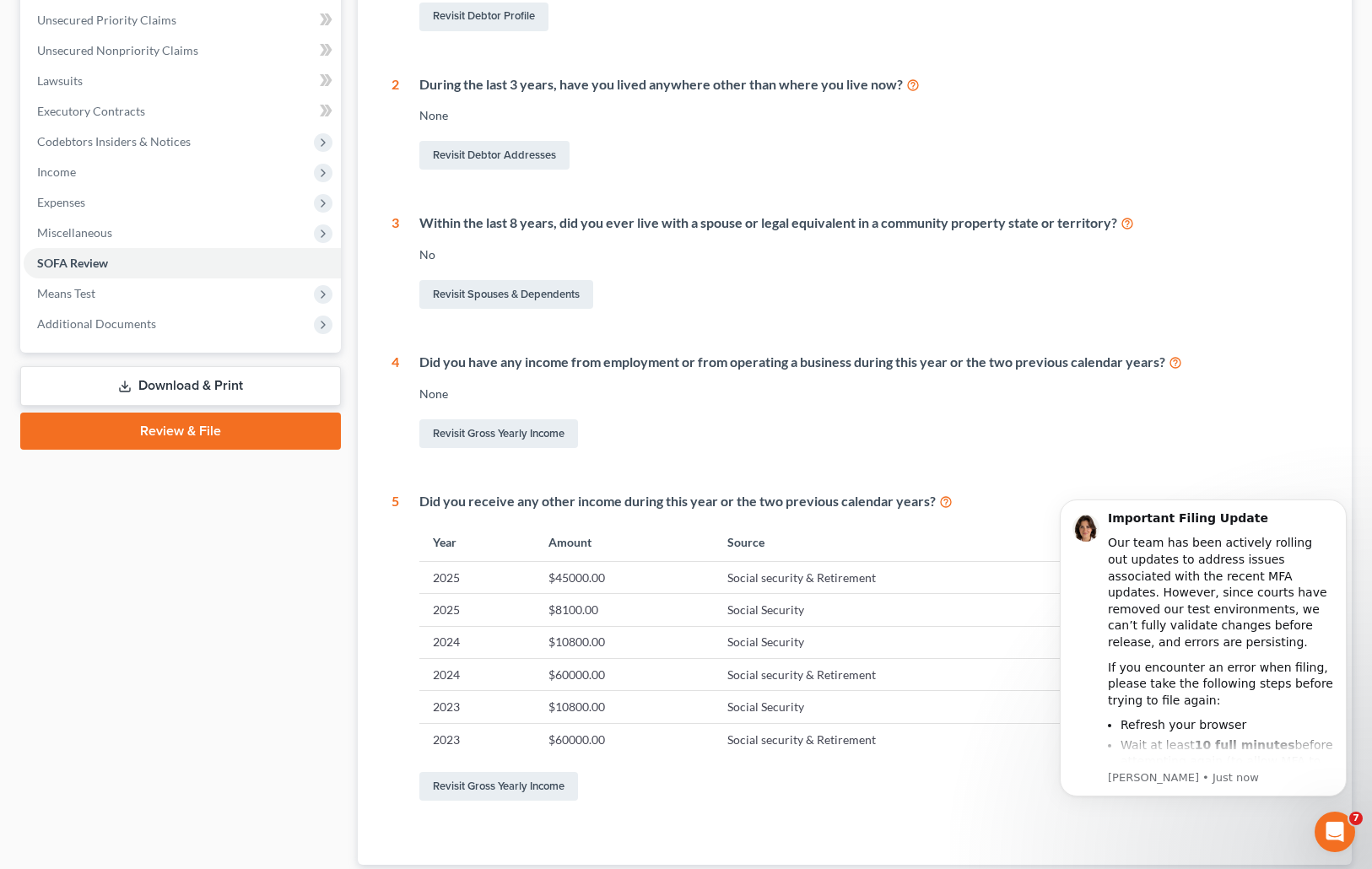
scroll to position [385, 0]
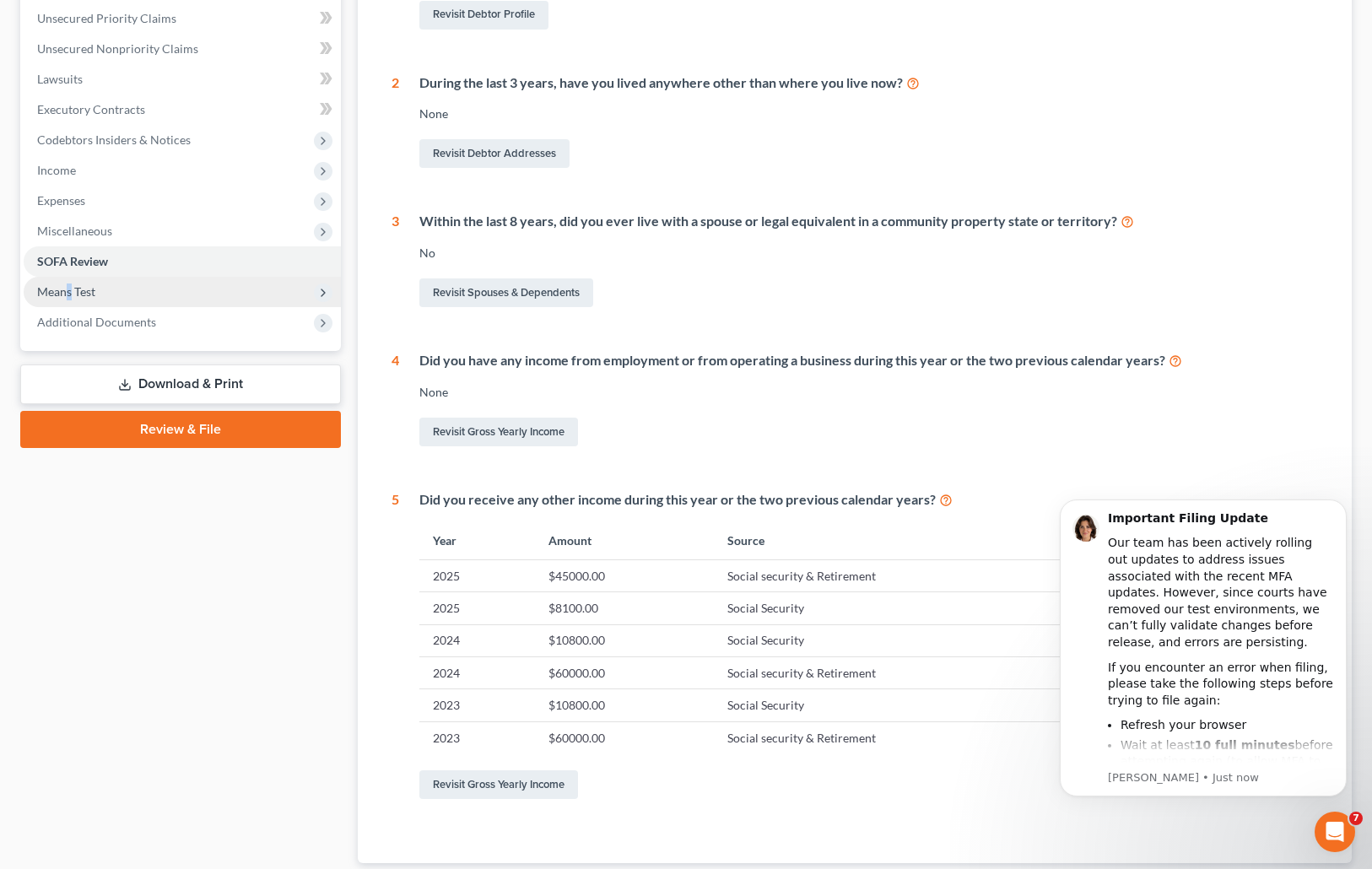
click at [71, 281] on span "Means Test" at bounding box center [182, 291] width 318 height 31
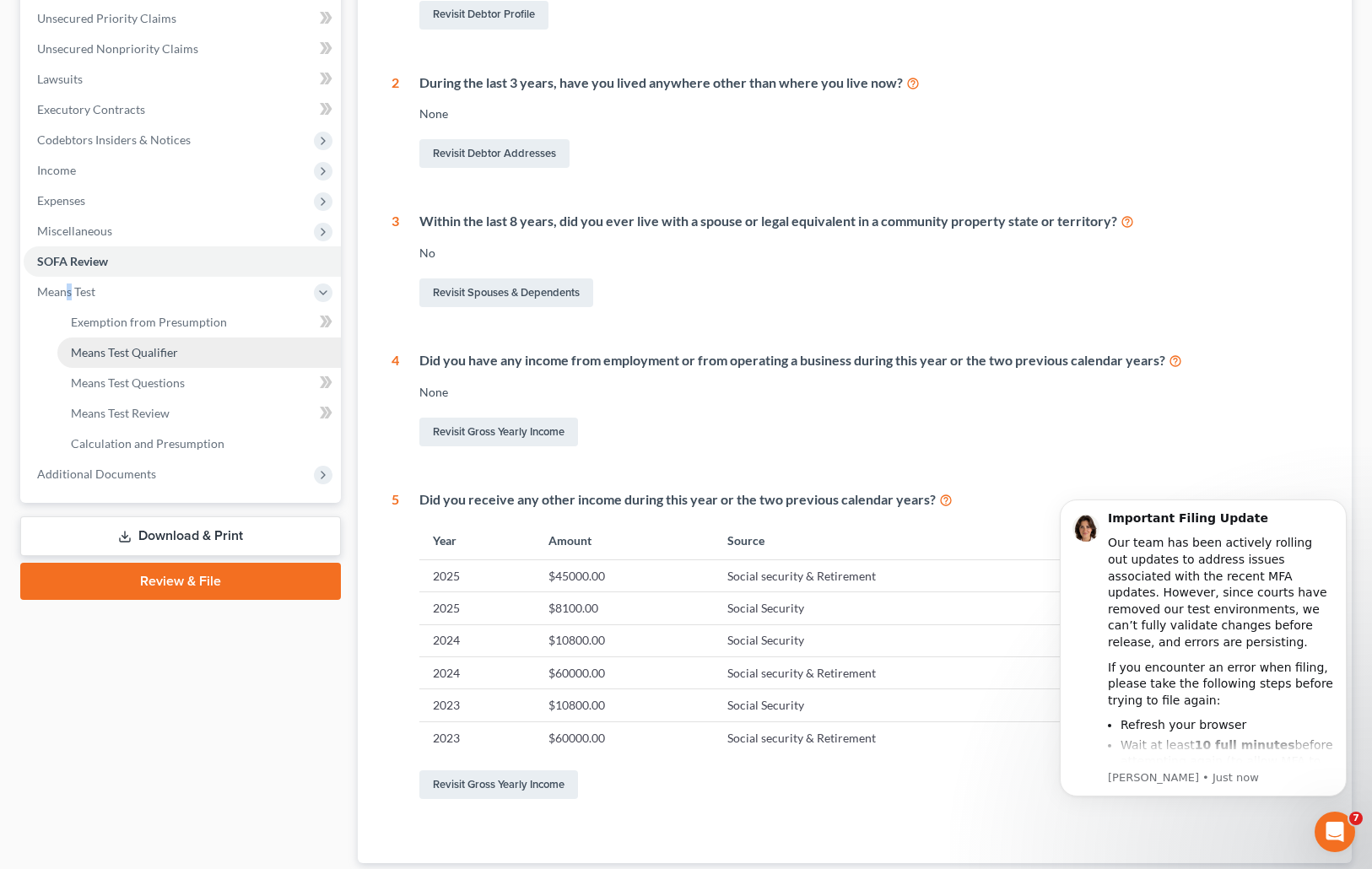
click at [146, 348] on span "Means Test Qualifier" at bounding box center [125, 352] width 107 height 14
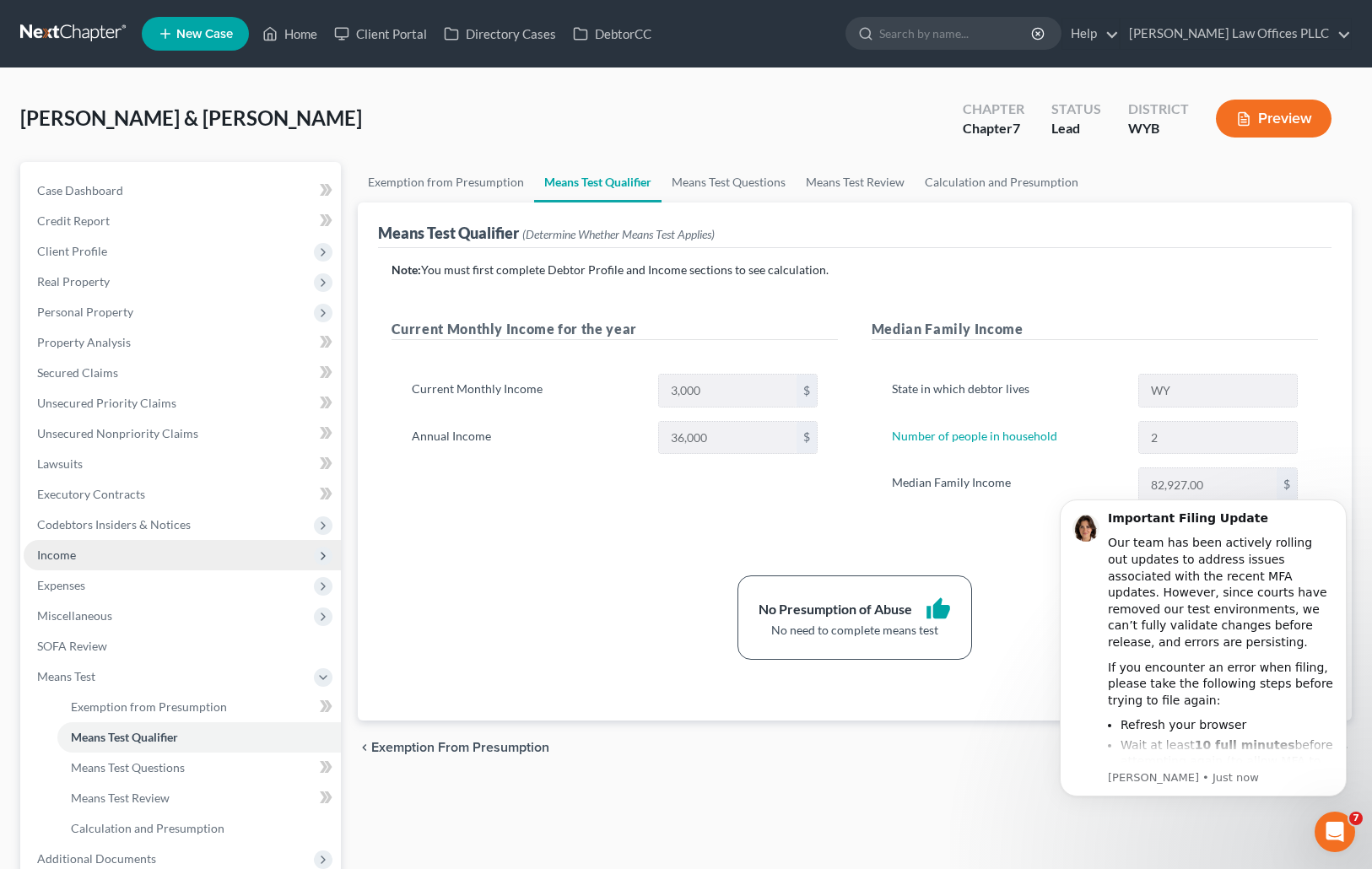
click at [58, 558] on span "Income" at bounding box center [56, 554] width 39 height 14
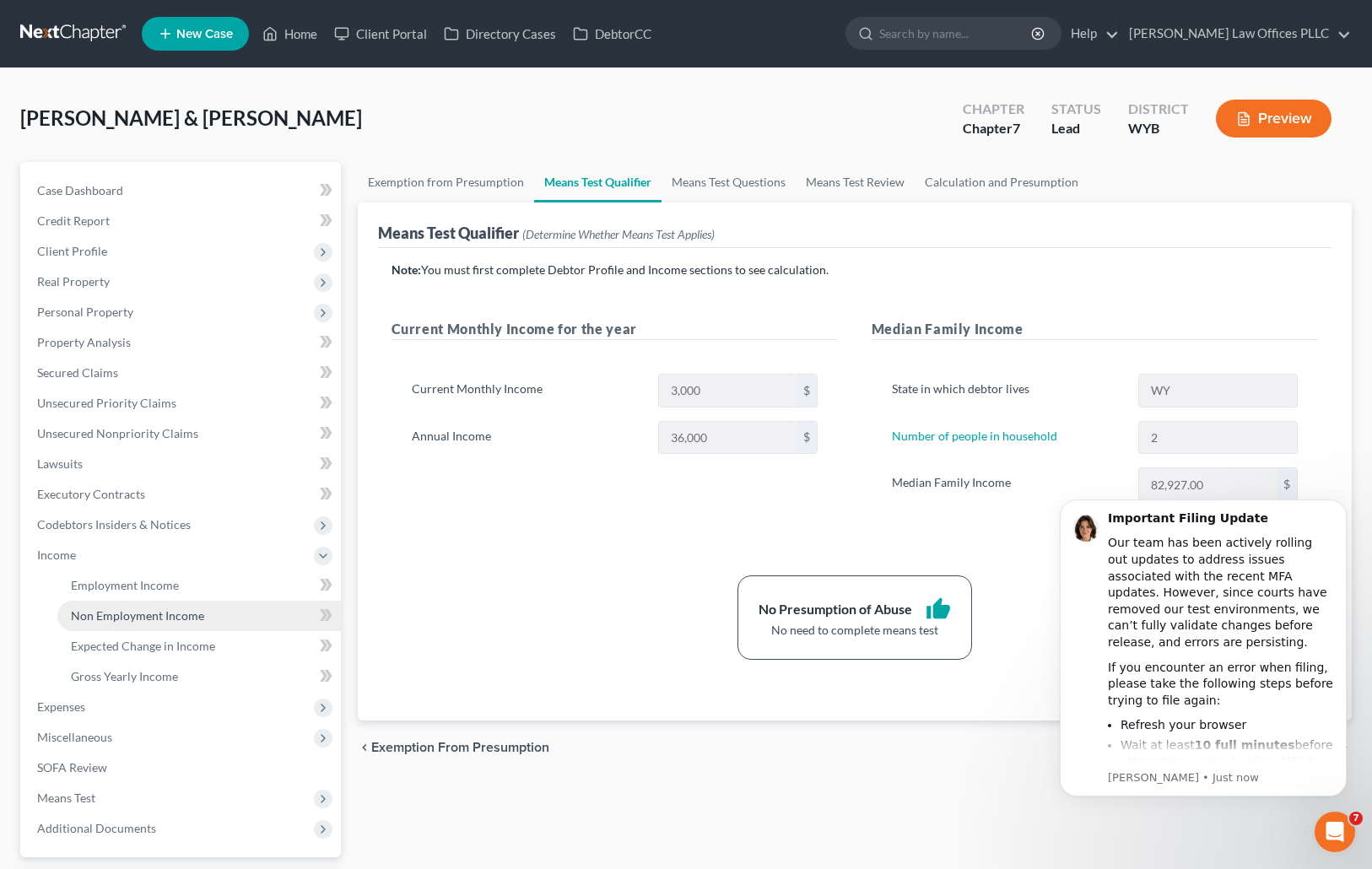
click at [156, 618] on span "Non Employment Income" at bounding box center [138, 615] width 133 height 14
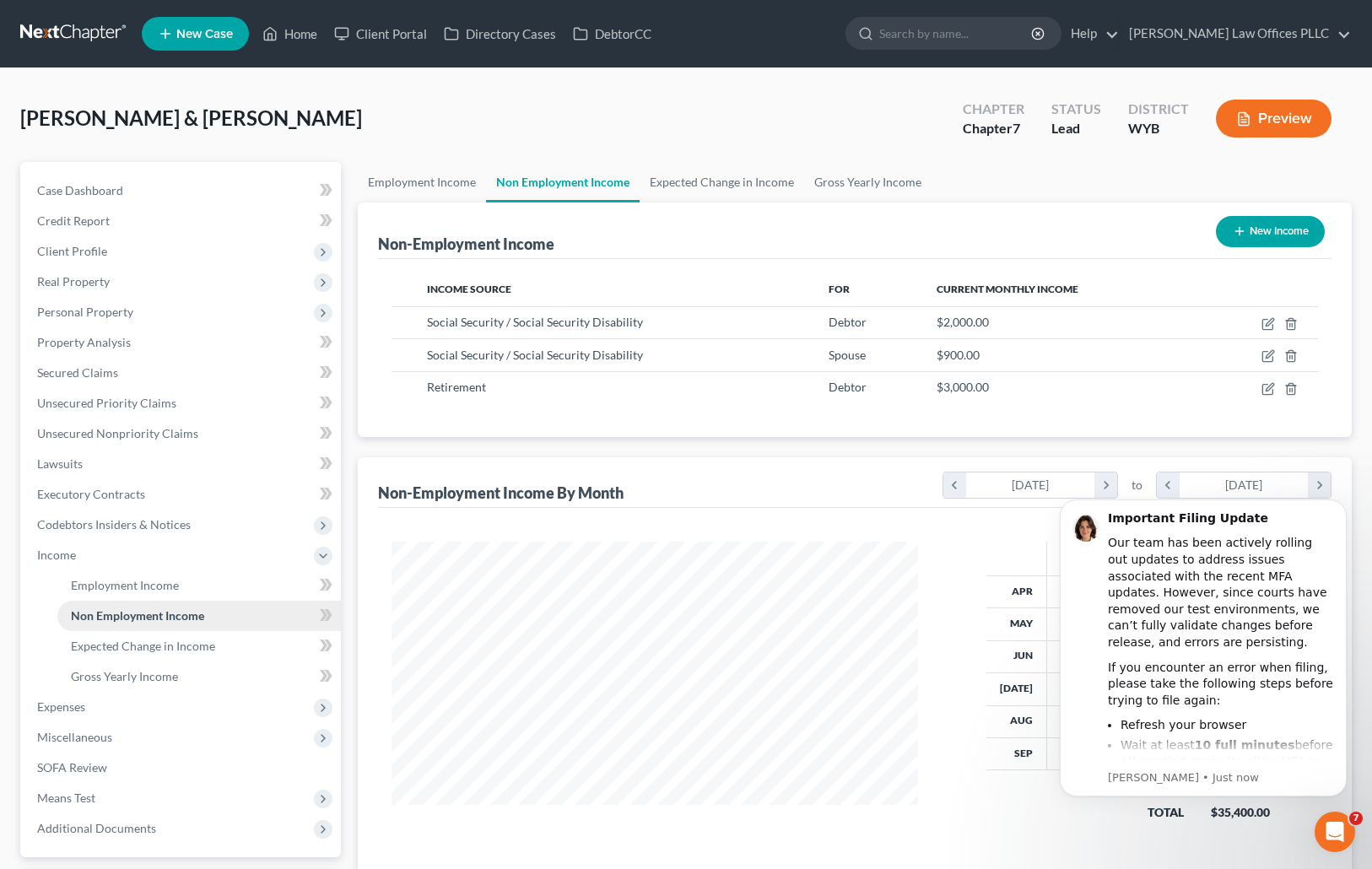
scroll to position [303, 561]
click at [982, 823] on div "Debtor Spouse Total Apr $5,000.00 $900.00 $5,900.00 May $5,000.00 $900.00 $5,90…" at bounding box center [1135, 692] width 400 height 302
click at [1347, 502] on button "Dismiss notification" at bounding box center [1341, 504] width 22 height 22
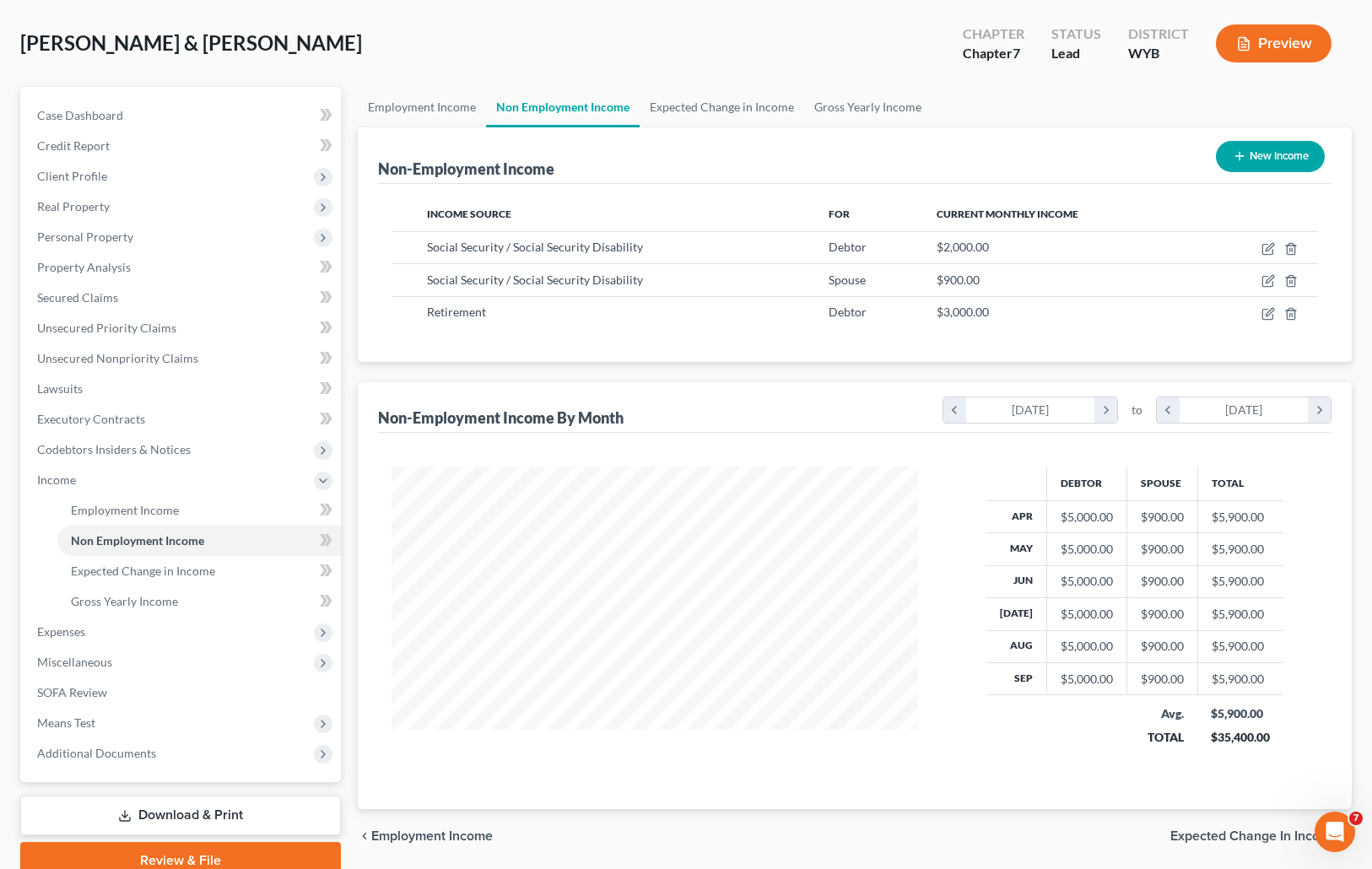
scroll to position [149, 0]
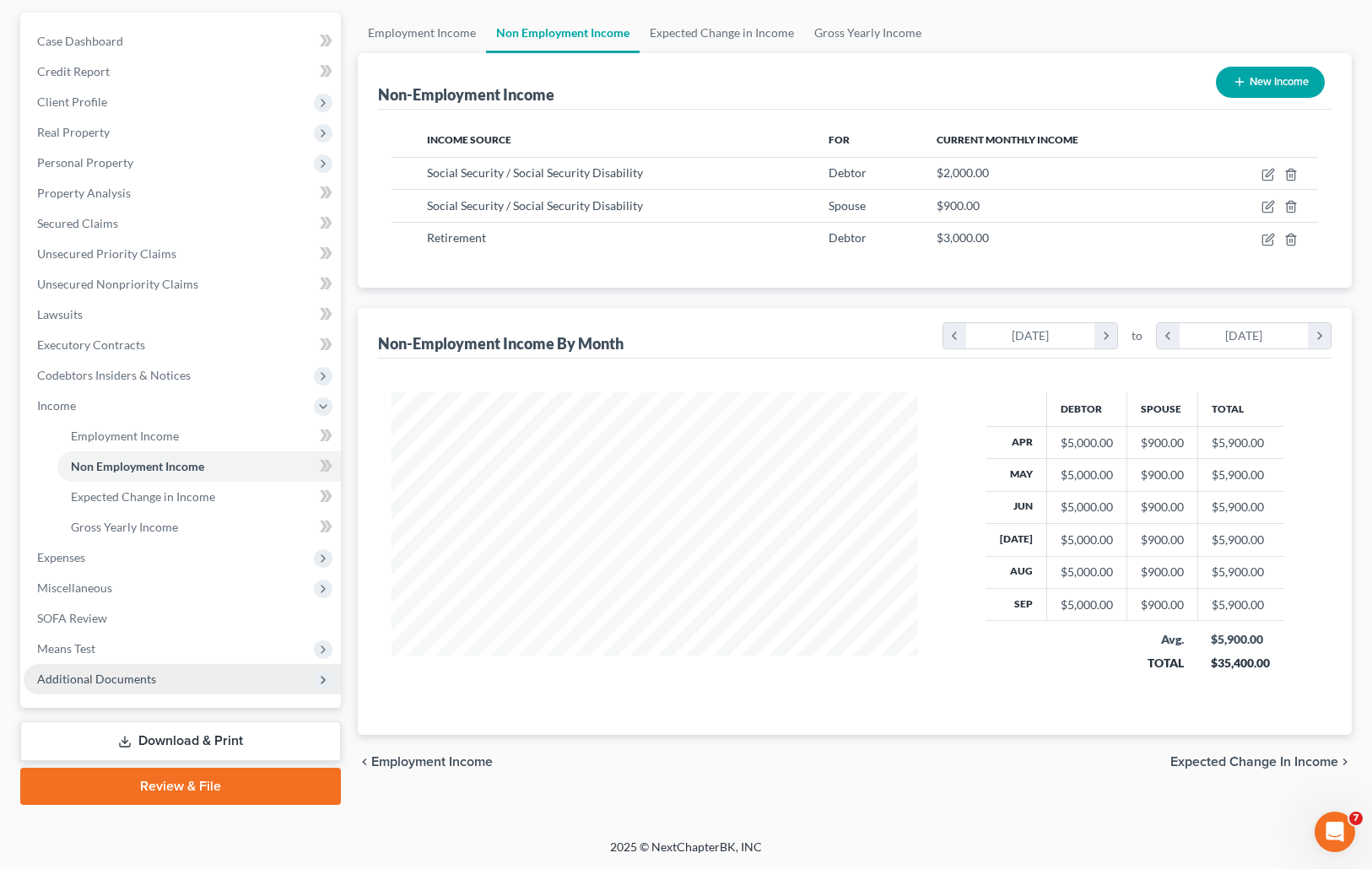
click at [163, 676] on span "Additional Documents" at bounding box center [182, 679] width 318 height 31
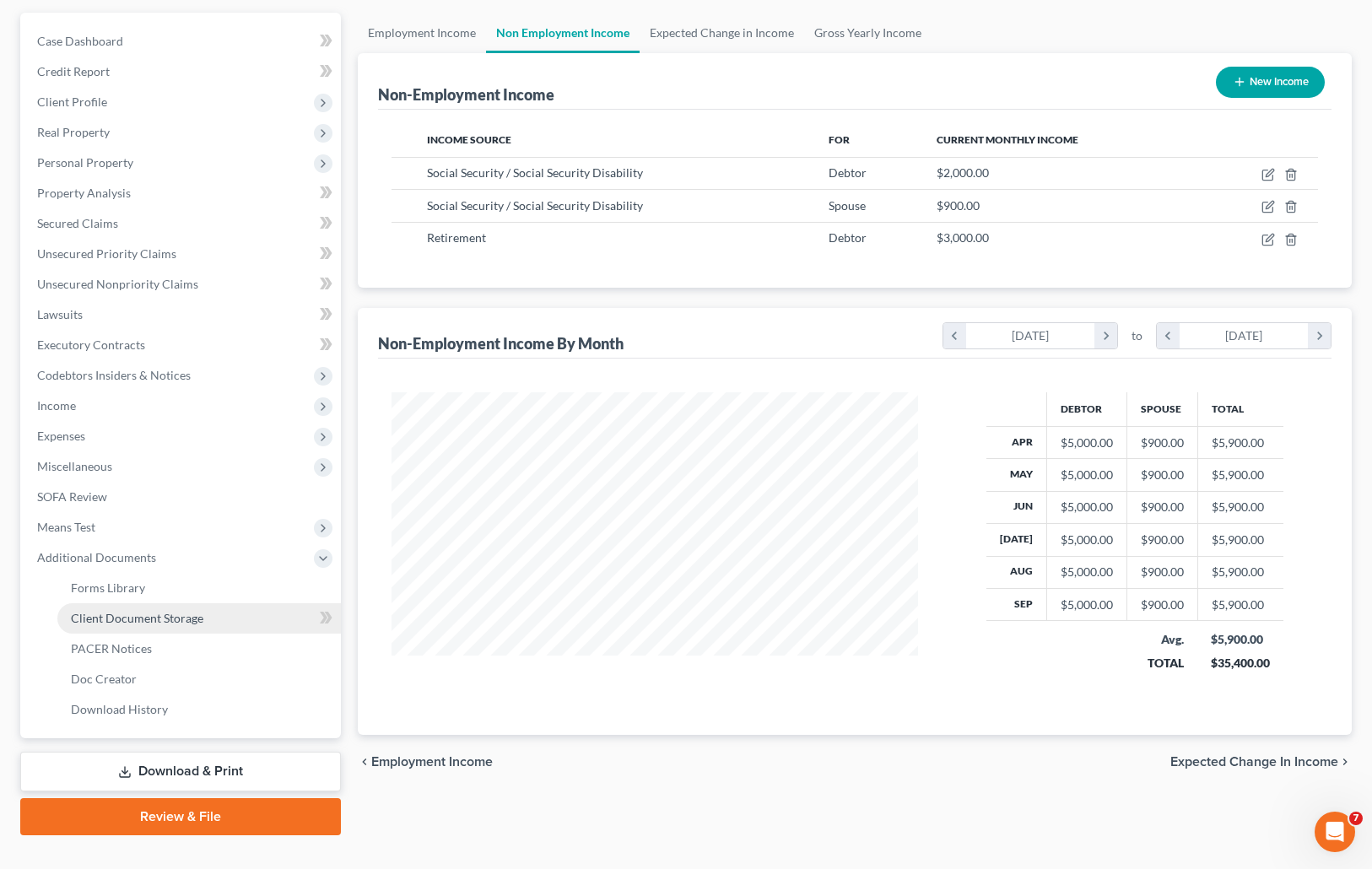
click at [168, 616] on span "Client Document Storage" at bounding box center [137, 617] width 132 height 14
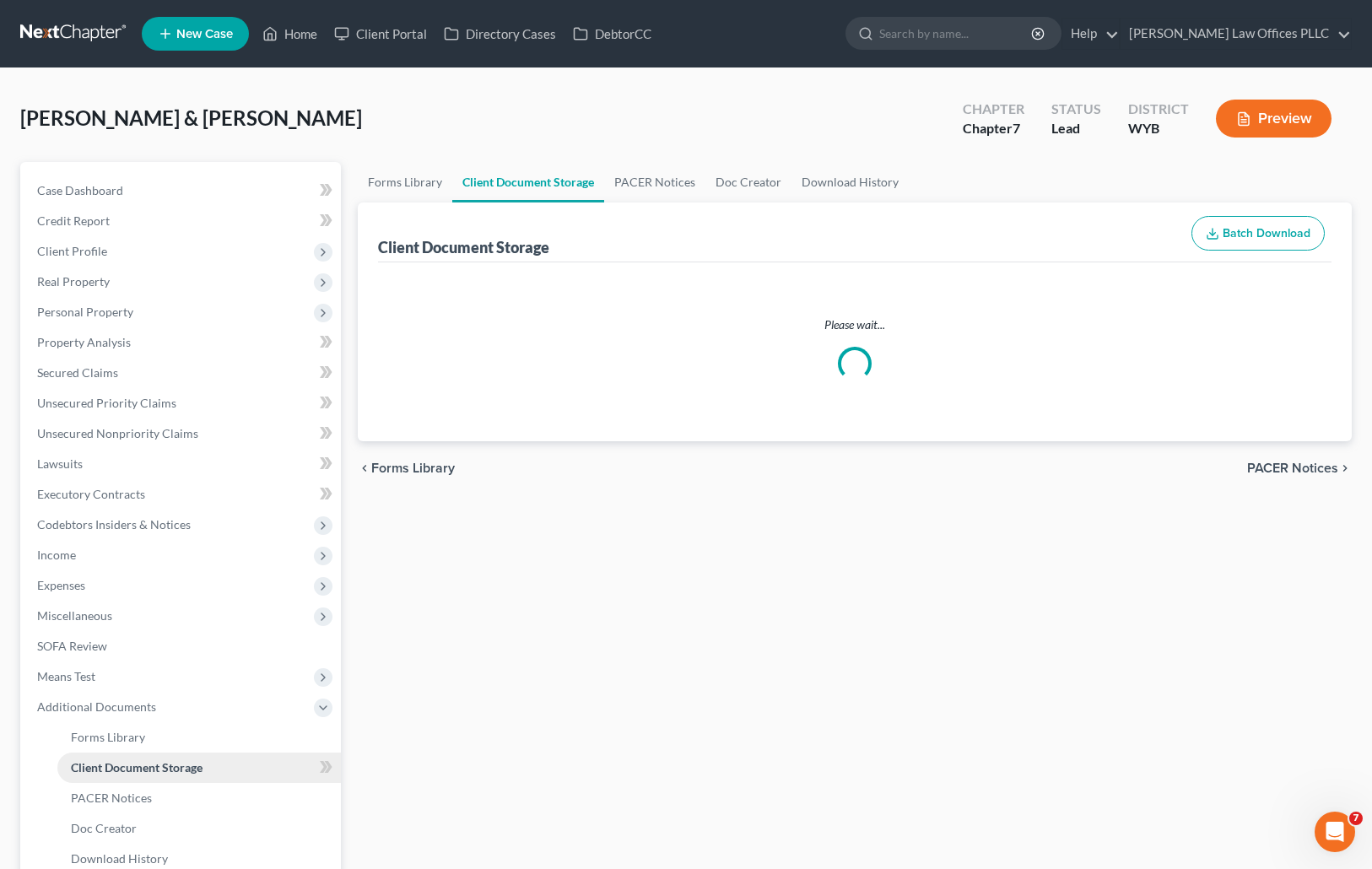
select select "0"
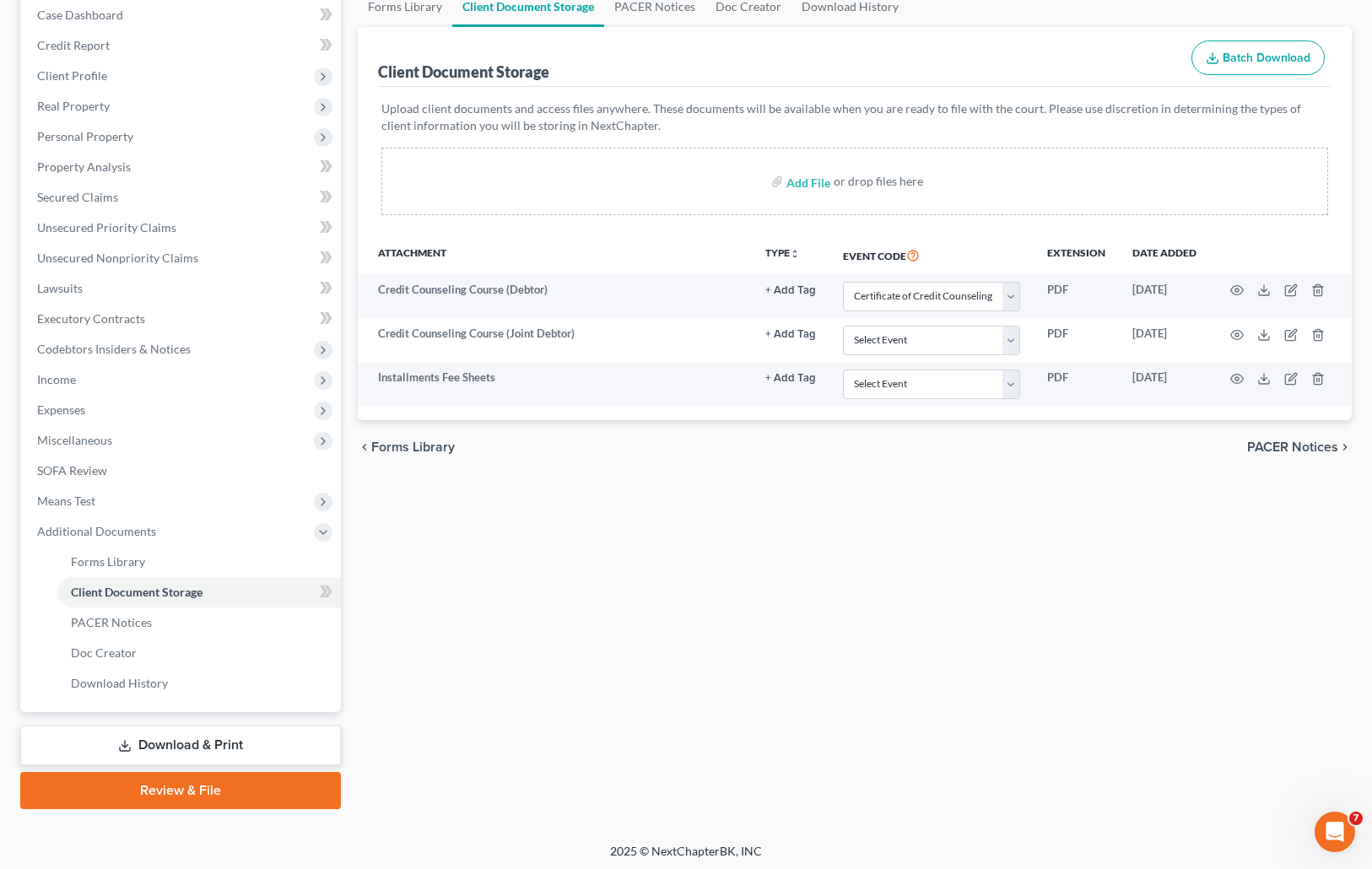
scroll to position [180, 0]
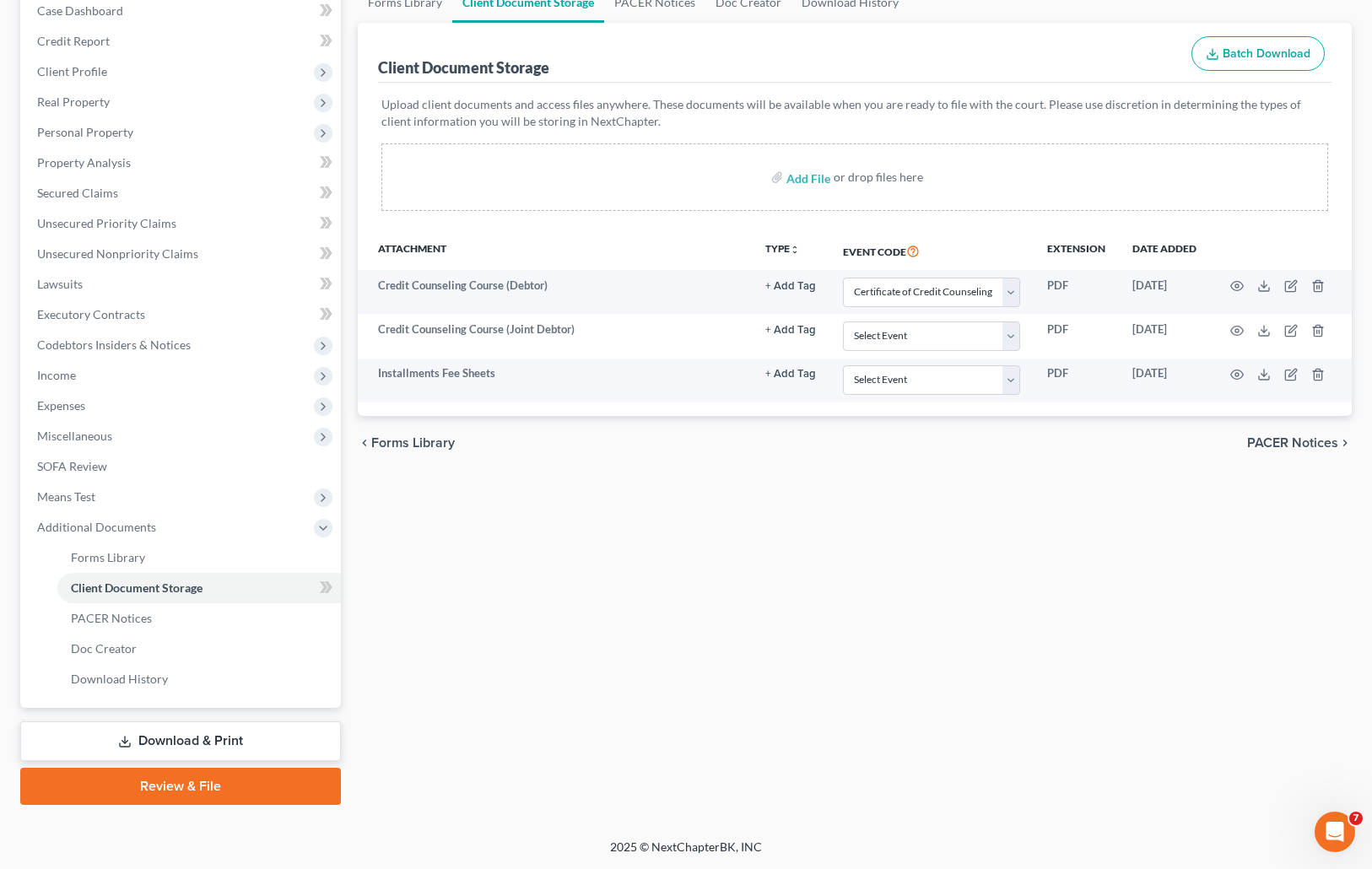
click at [265, 741] on link "Download & Print" at bounding box center [180, 740] width 320 height 39
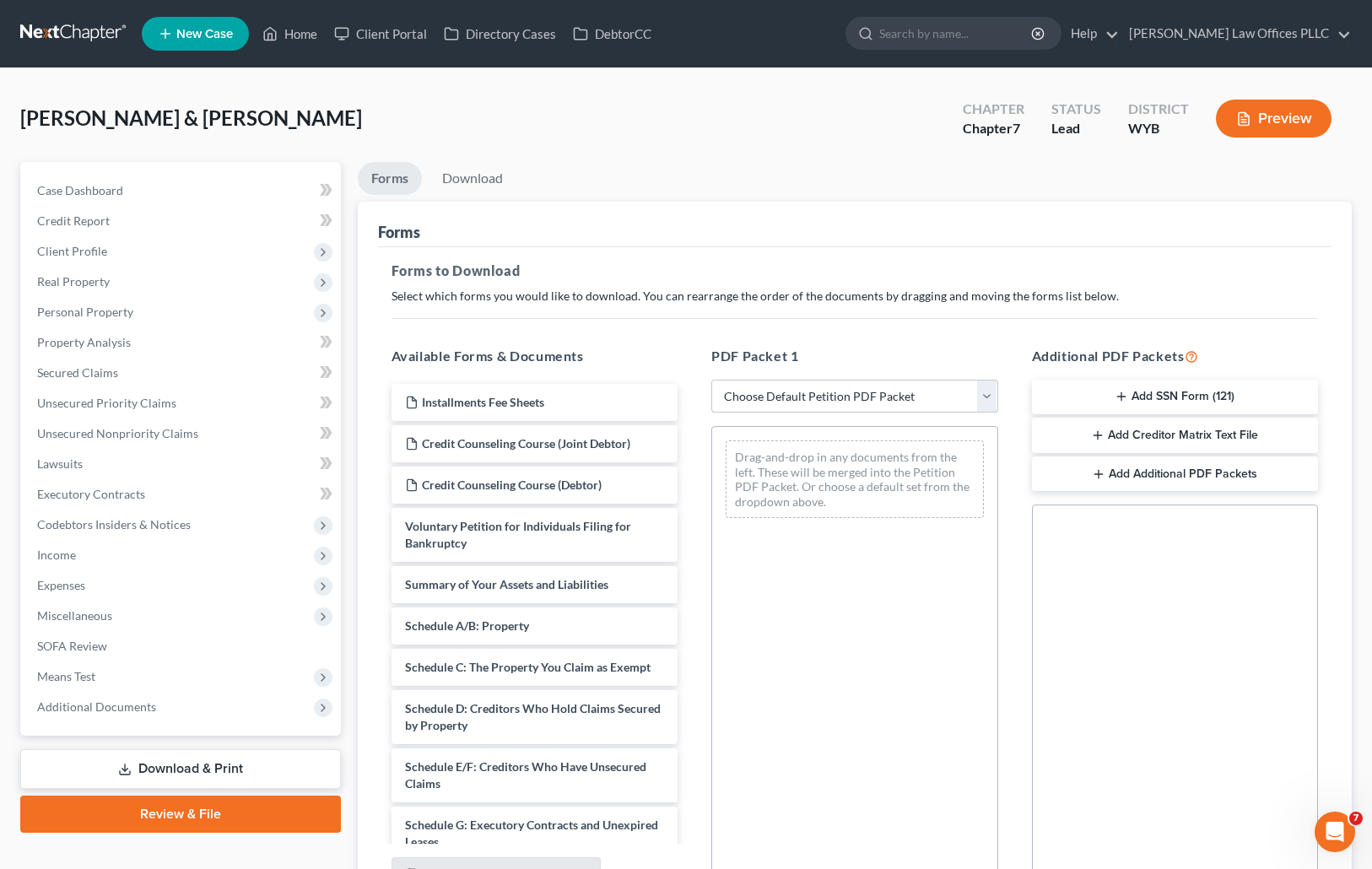
click at [983, 396] on select "Choose Default Petition PDF Packet Complete Bankruptcy Petition (all forms and …" at bounding box center [854, 396] width 287 height 33
select select "4"
click at [711, 380] on select "Choose Default Petition PDF Packet Complete Bankruptcy Petition (all forms and …" at bounding box center [854, 396] width 287 height 33
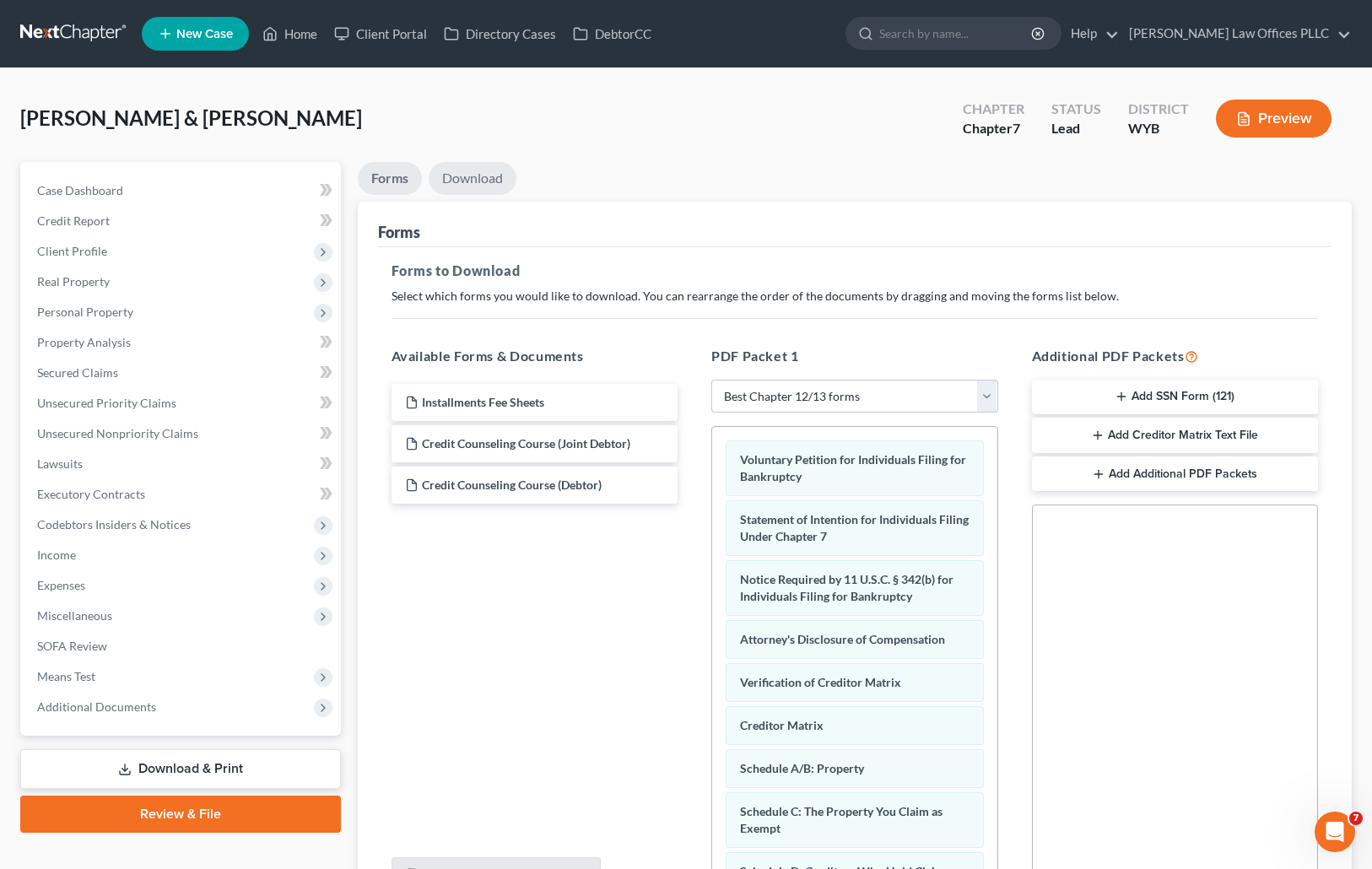
click at [483, 170] on link "Download" at bounding box center [473, 179] width 88 height 33
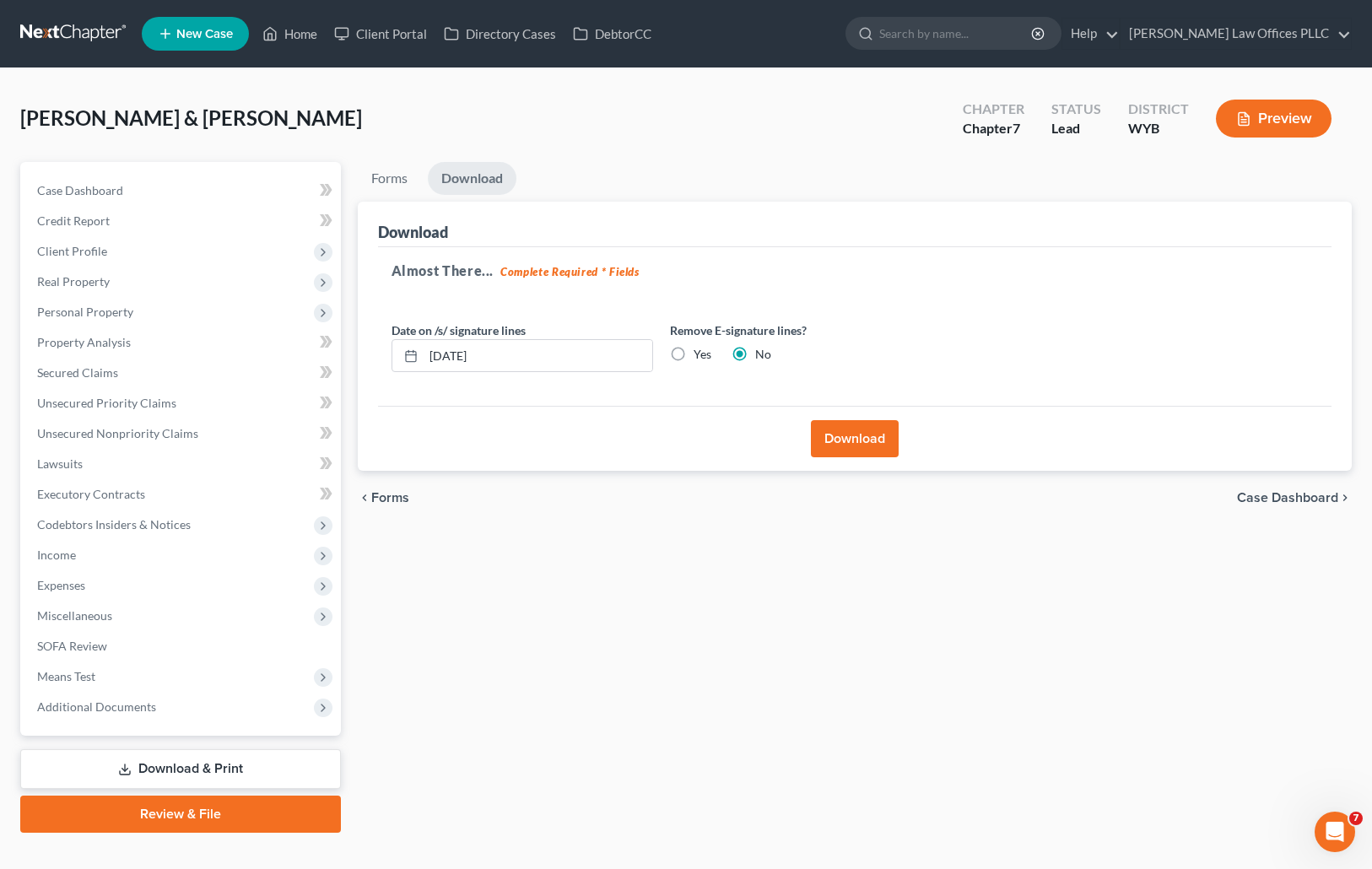
click at [694, 354] on label "Yes" at bounding box center [703, 353] width 18 height 17
click at [700, 354] on input "Yes" at bounding box center [705, 351] width 11 height 11
radio input "true"
radio input "false"
click at [864, 438] on button "Download" at bounding box center [854, 438] width 88 height 37
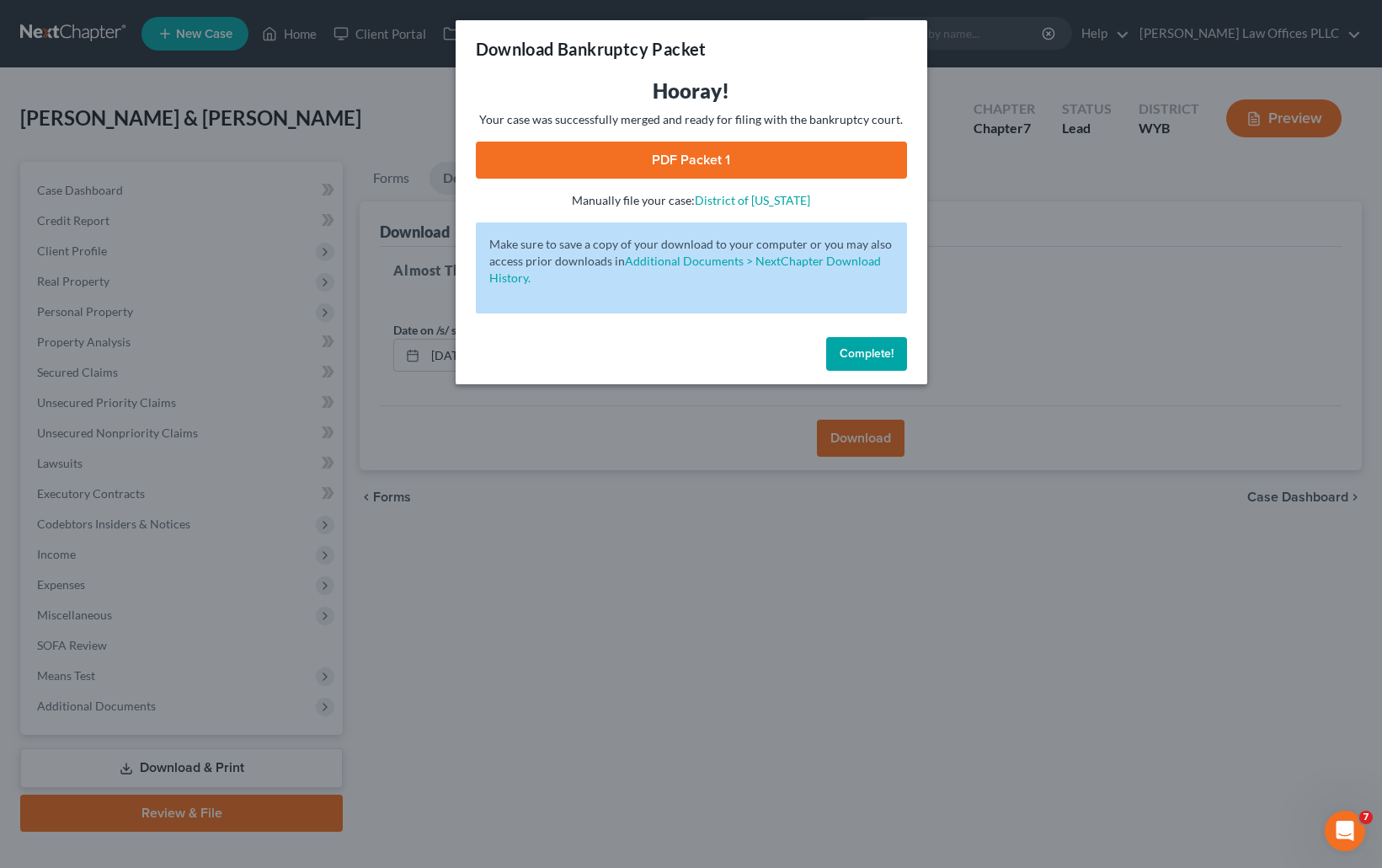
click at [755, 151] on link "PDF Packet 1" at bounding box center [691, 160] width 431 height 37
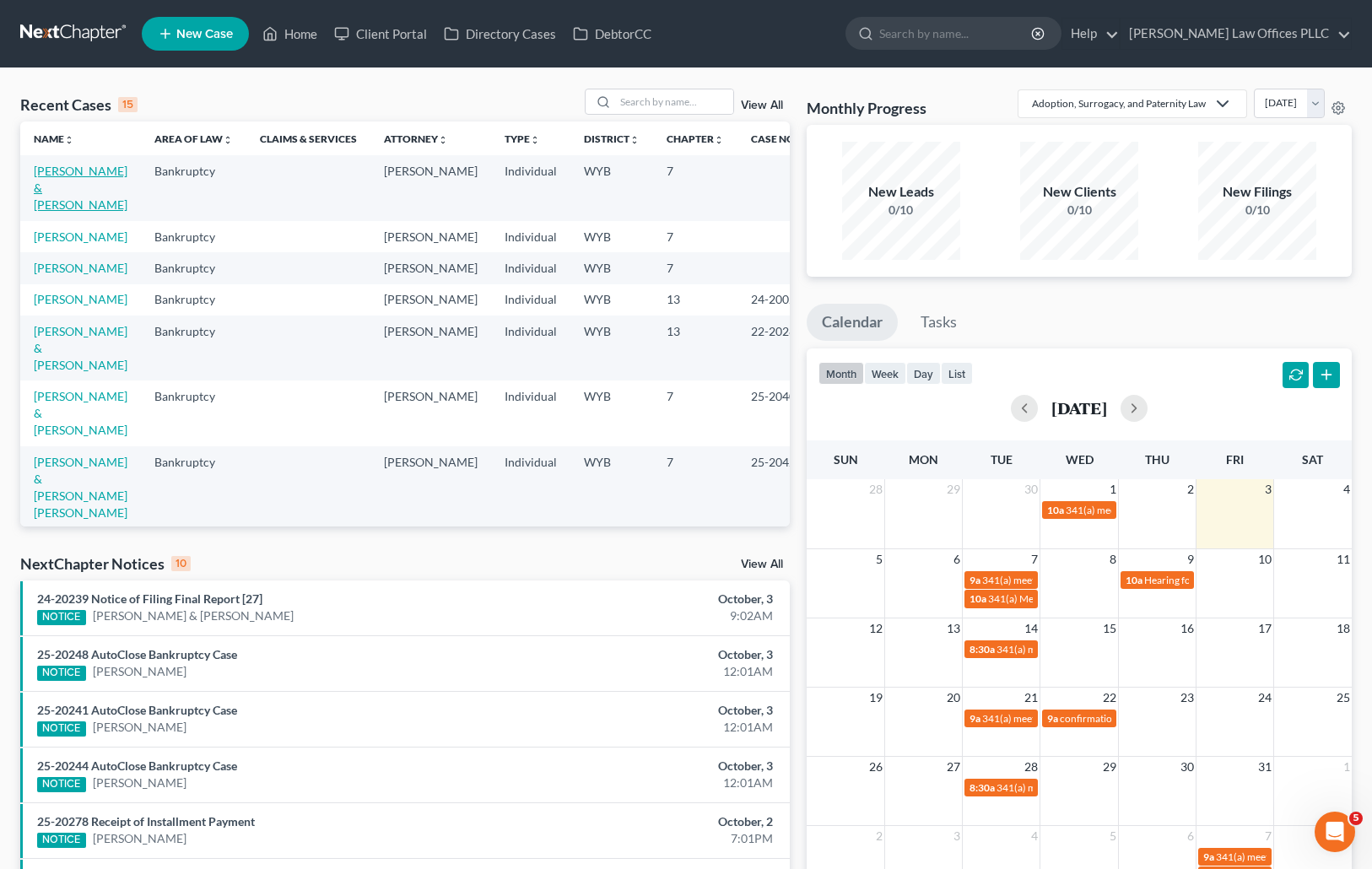
click at [75, 166] on link "[PERSON_NAME] & [PERSON_NAME]" at bounding box center [80, 188] width 94 height 48
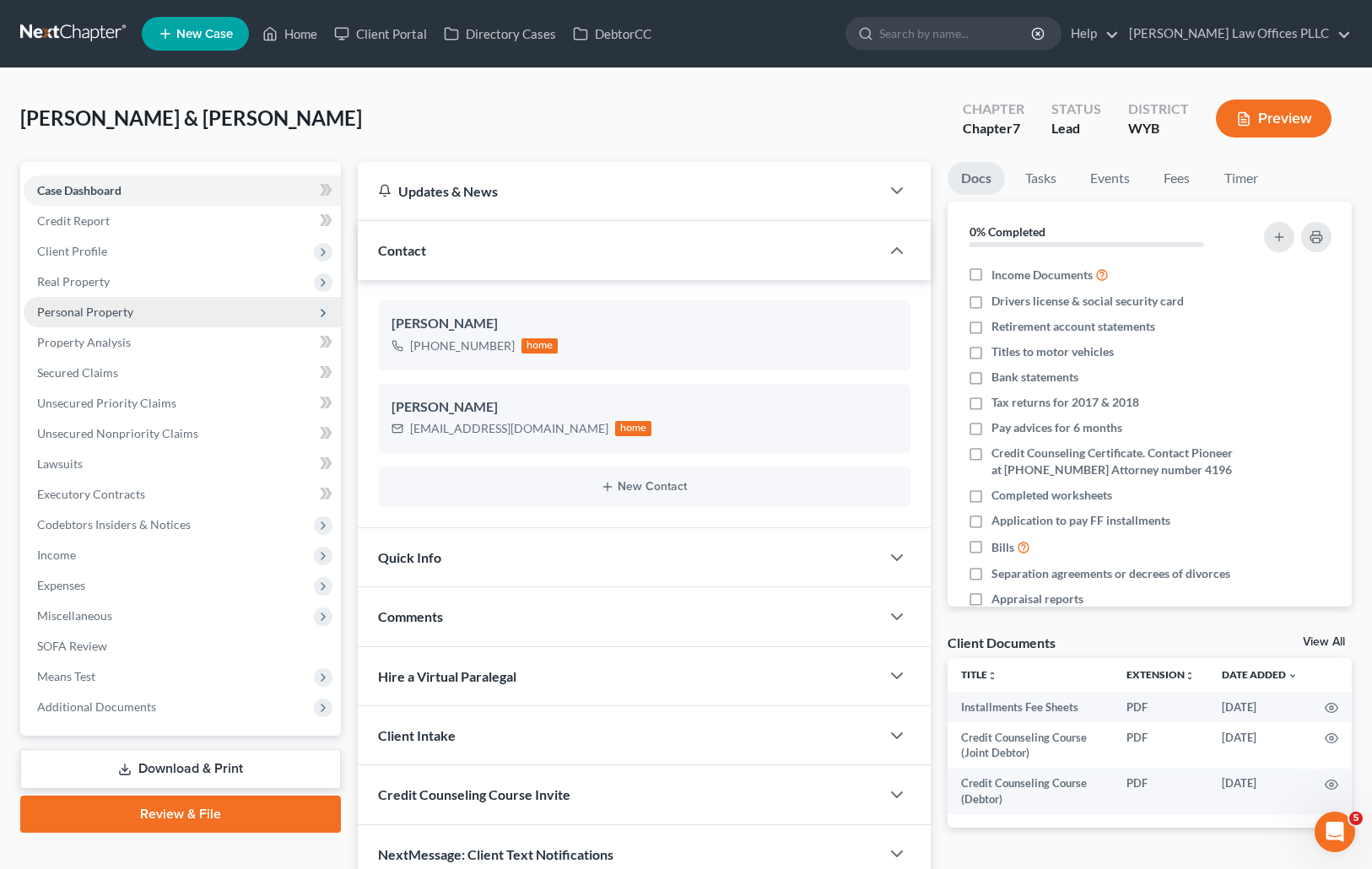
click at [130, 305] on span "Personal Property" at bounding box center [85, 311] width 96 height 14
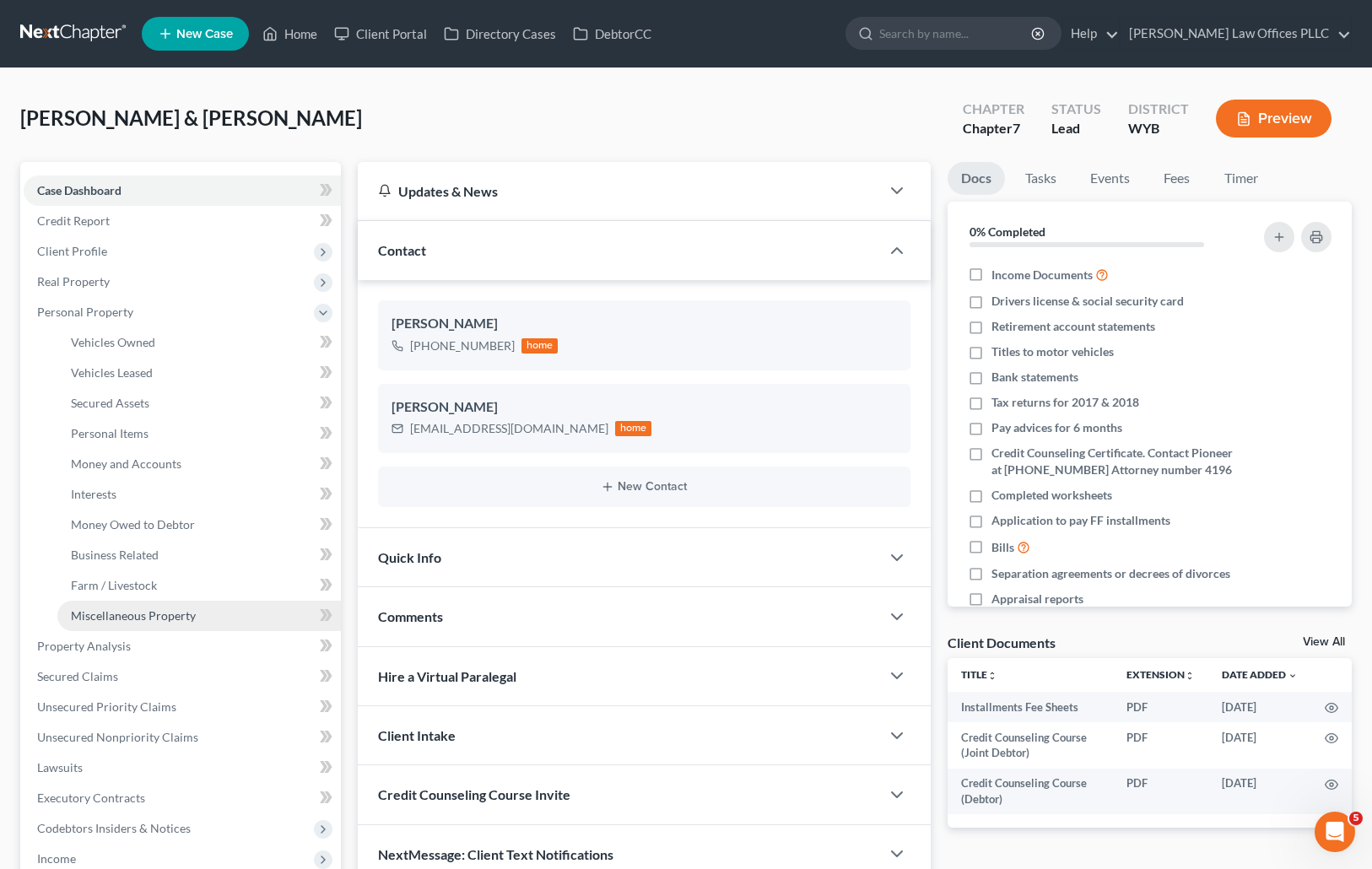
click at [173, 608] on span "Miscellaneous Property" at bounding box center [133, 615] width 125 height 14
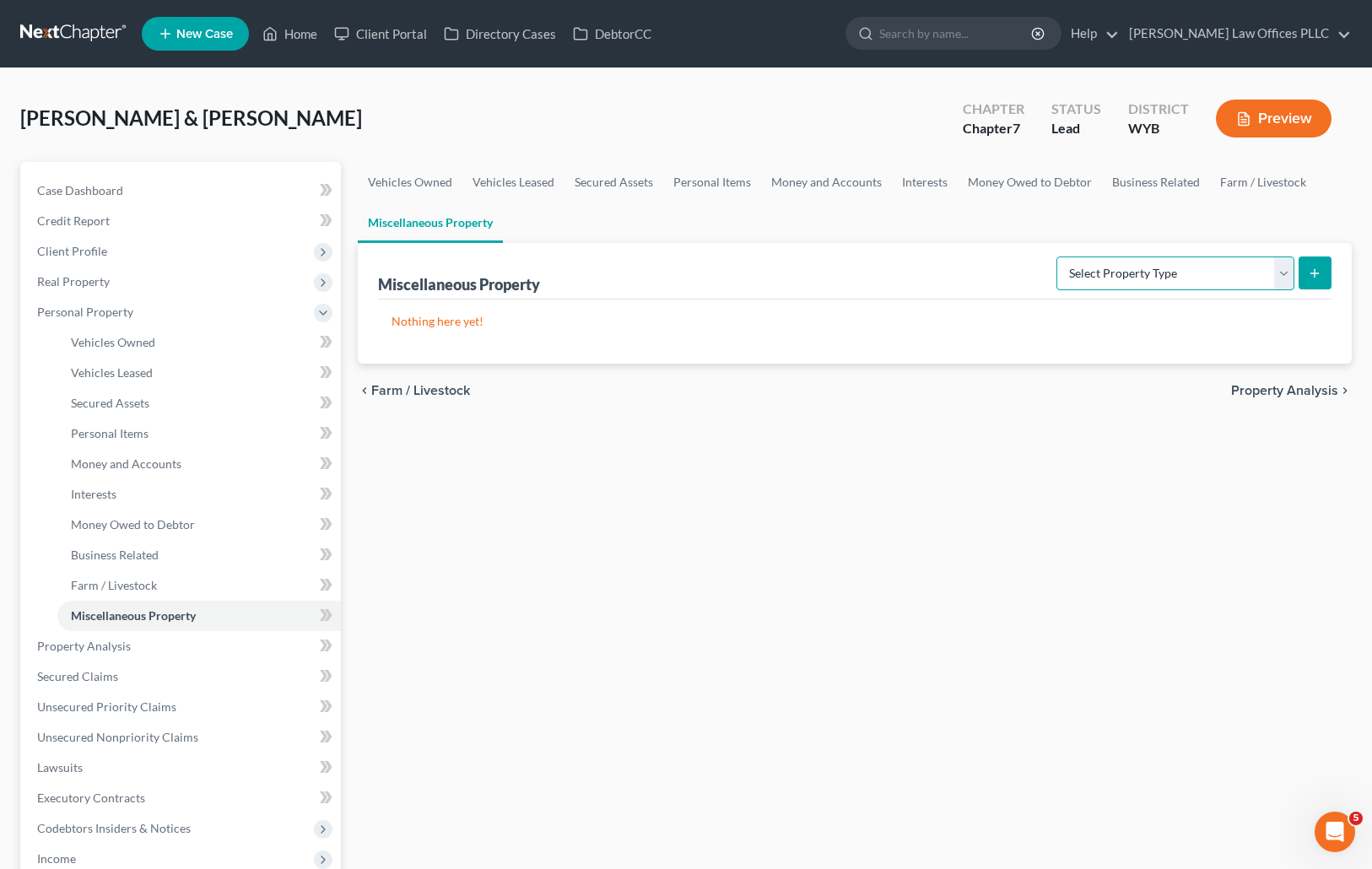
click at [1250, 275] on select "Select Property Type Assigned for Creditor Benefit Within 1 Year Holding for An…" at bounding box center [1175, 273] width 238 height 33
select select "stored_within_1_year"
click at [1056, 256] on select "Select Property Type Assigned for Creditor Benefit Within 1 Year Holding for An…" at bounding box center [1175, 273] width 238 height 33
click at [1311, 264] on button "submit" at bounding box center [1315, 273] width 33 height 33
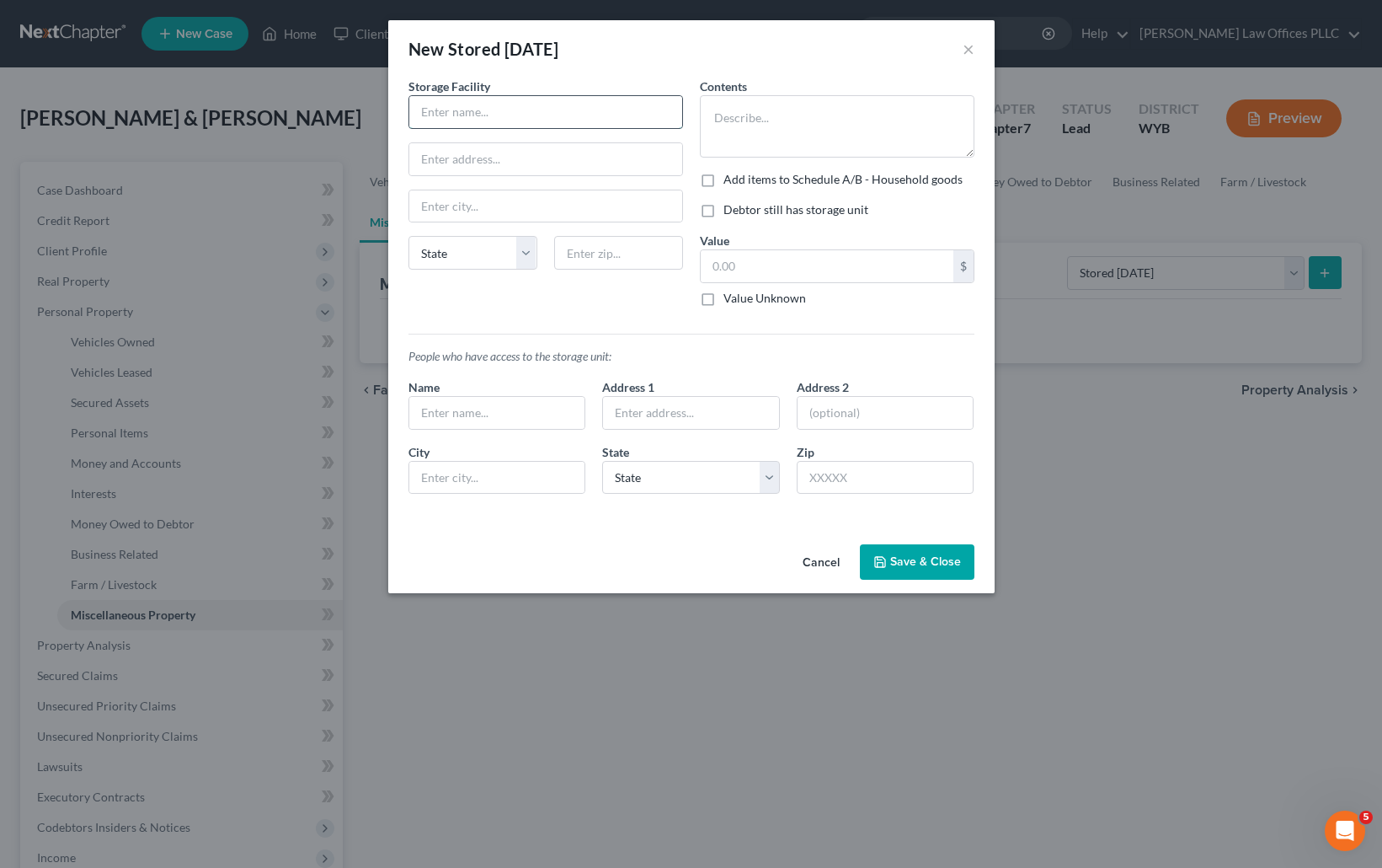
click at [439, 116] on input "text" at bounding box center [546, 112] width 273 height 32
type input "Arrowhead Storage"
type input "Rock springs"
select select "53"
click at [452, 152] on input "text" at bounding box center [546, 159] width 273 height 32
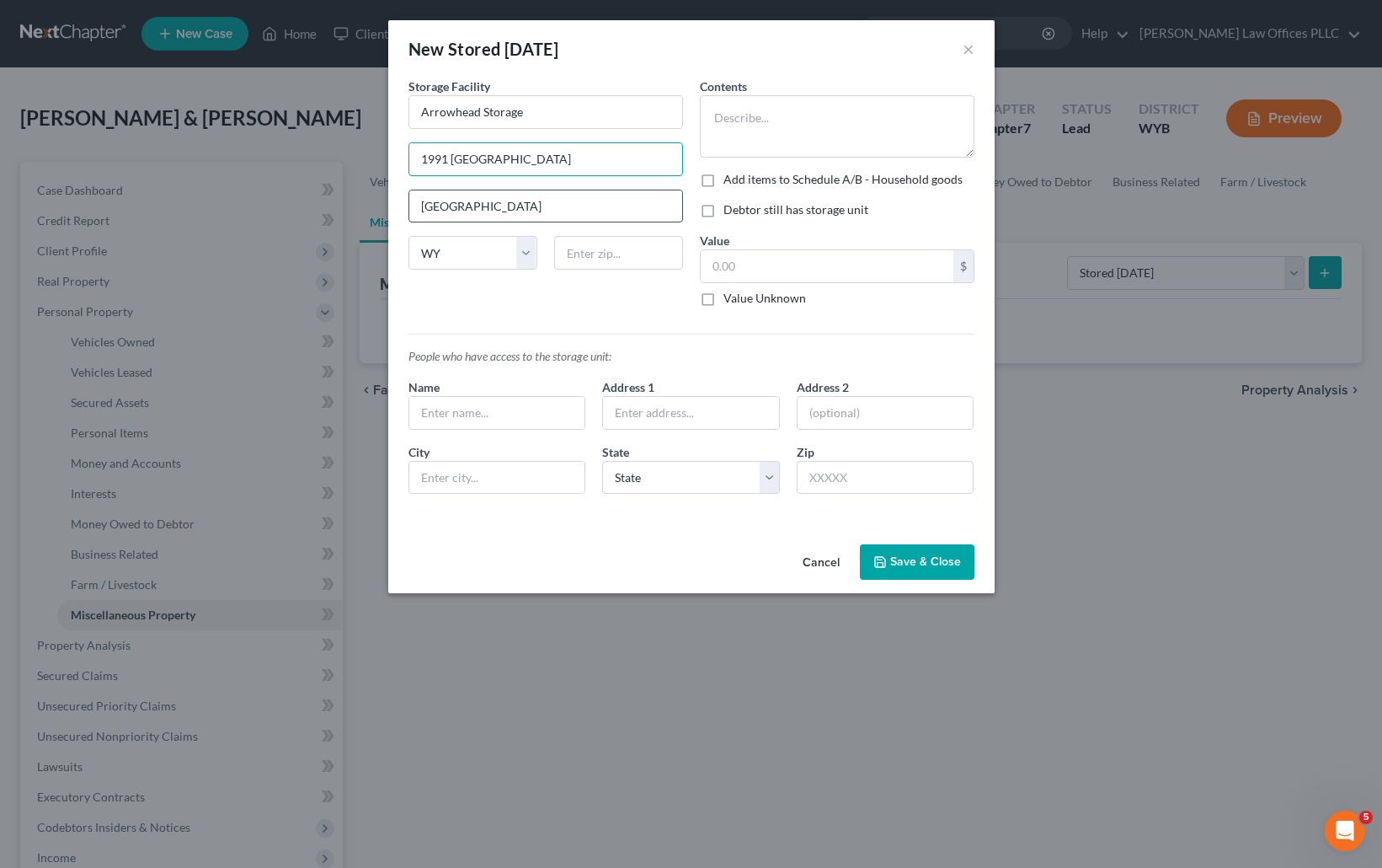
type input "1991 Yellowstone Road"
click at [456, 207] on input "Rock springs" at bounding box center [546, 206] width 273 height 32
type input "Rock Springs"
click at [570, 253] on input "text" at bounding box center [618, 252] width 129 height 33
type input "82901"
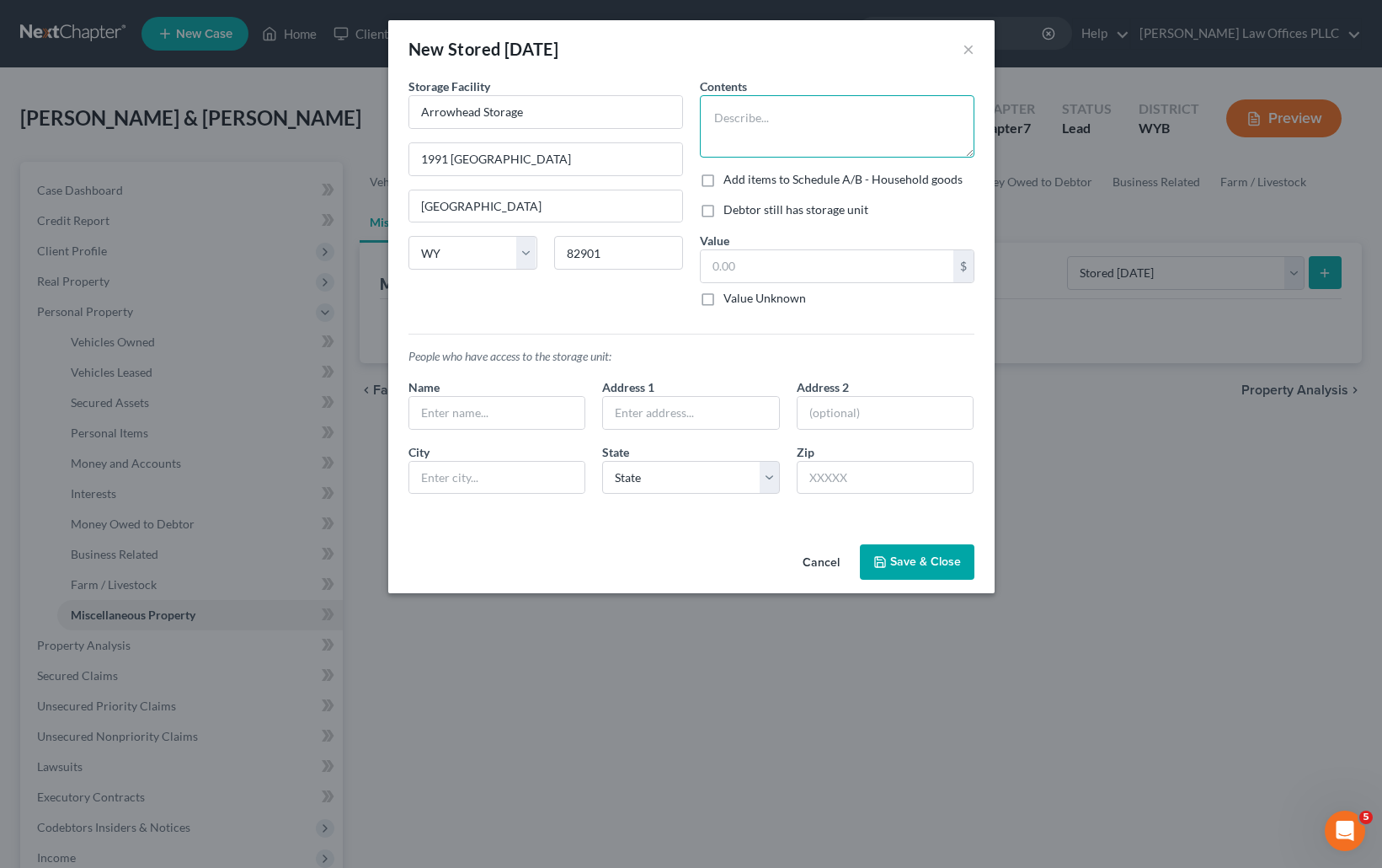
click at [730, 113] on textarea at bounding box center [837, 126] width 275 height 62
type textarea "Old clothes, snow Blower"
click at [733, 264] on input "text" at bounding box center [827, 266] width 253 height 32
type input "150.00"
click at [437, 413] on input "text" at bounding box center [497, 413] width 176 height 32
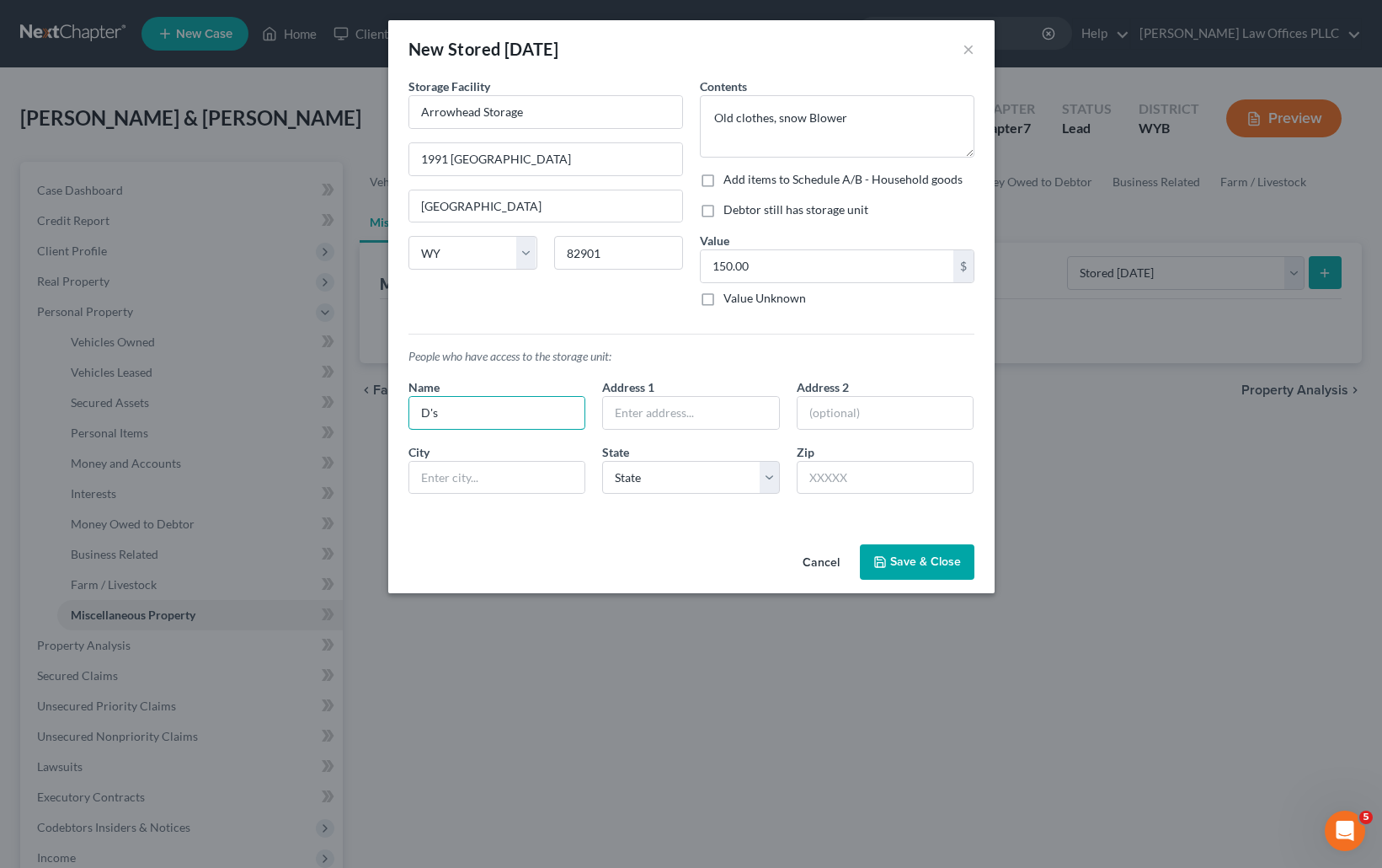
type input "D's"
click at [927, 556] on button "Save & Close" at bounding box center [917, 561] width 115 height 35
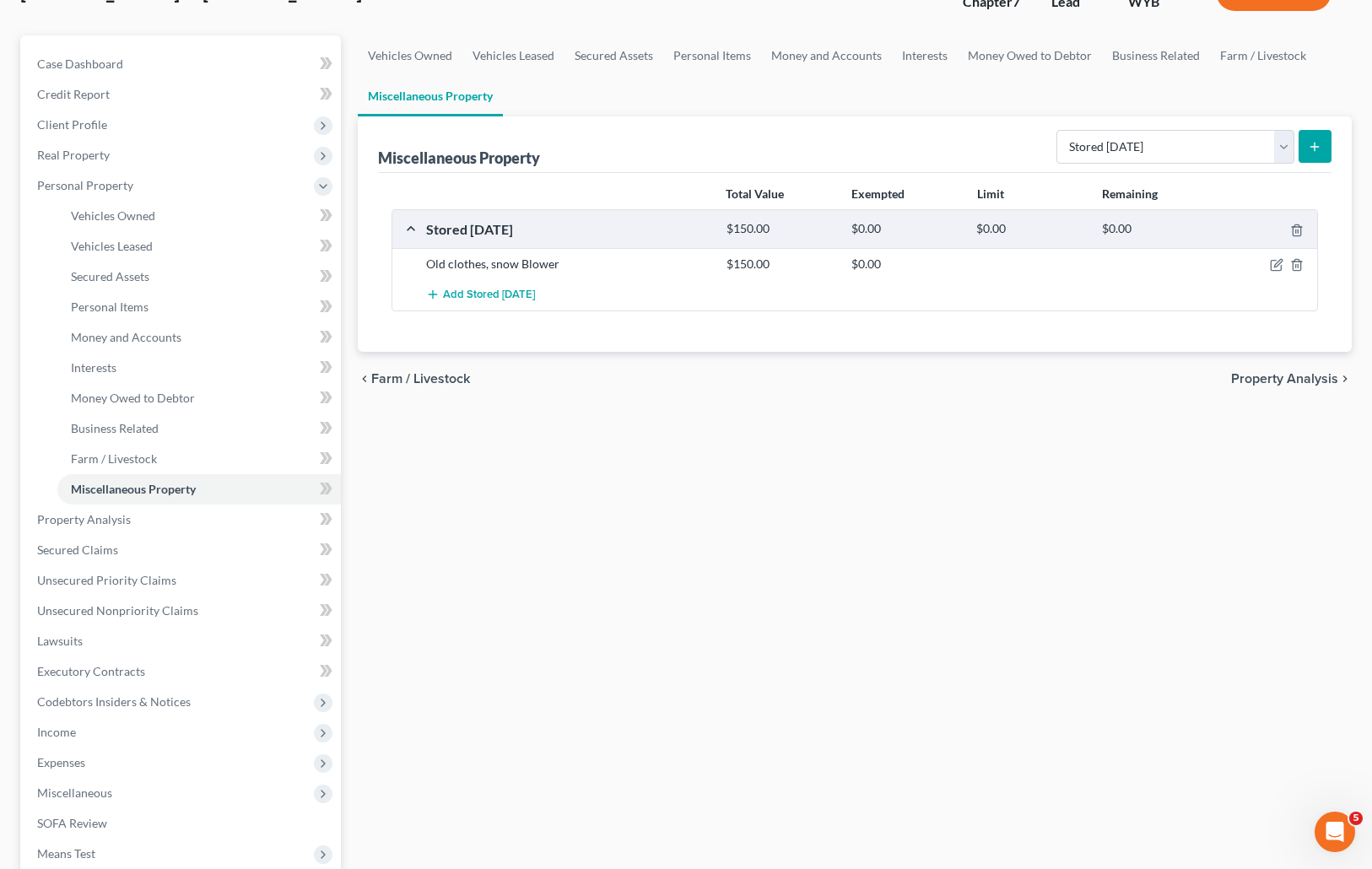
scroll to position [331, 0]
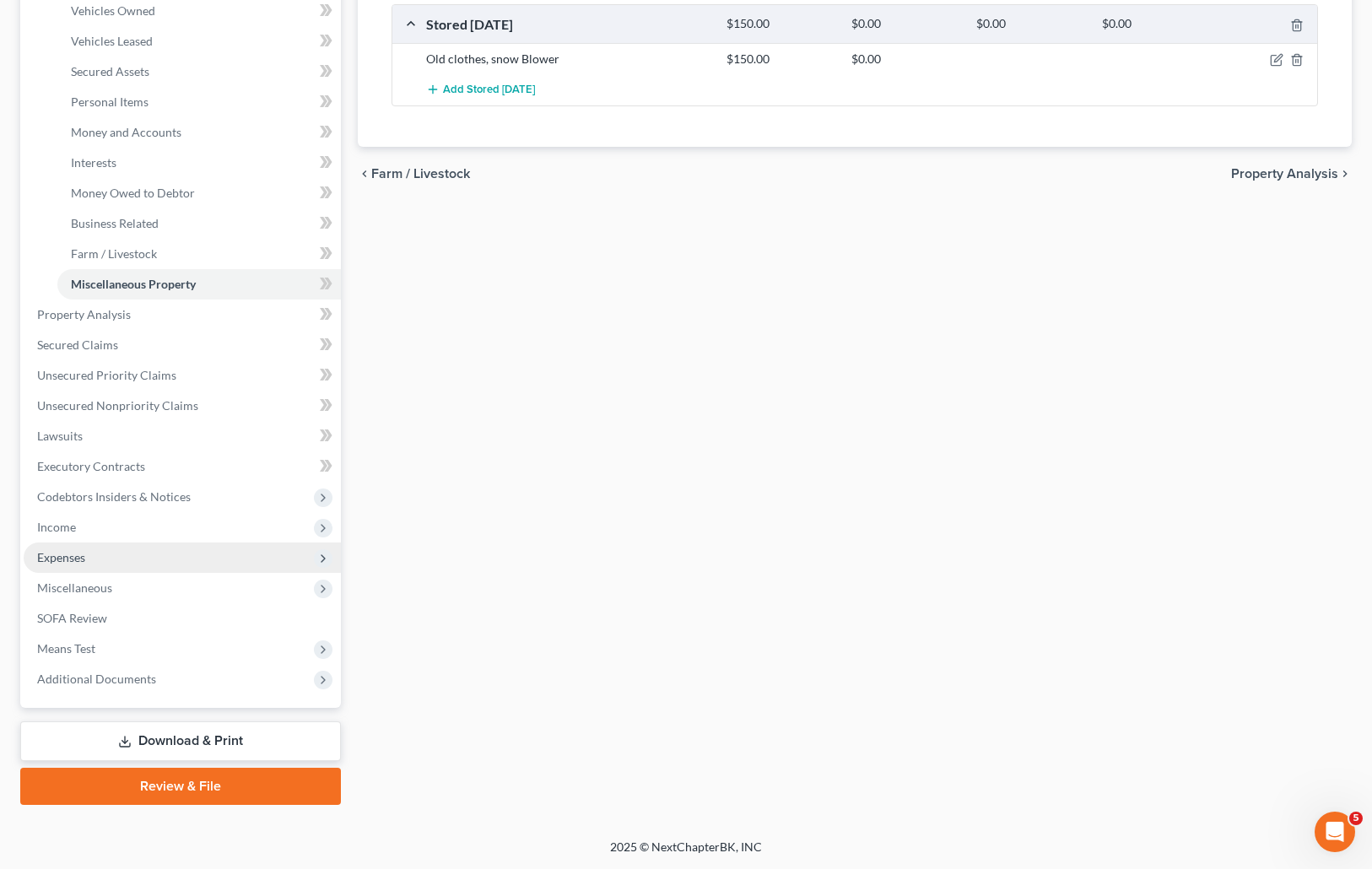
click at [82, 557] on span "Expenses" at bounding box center [61, 557] width 48 height 14
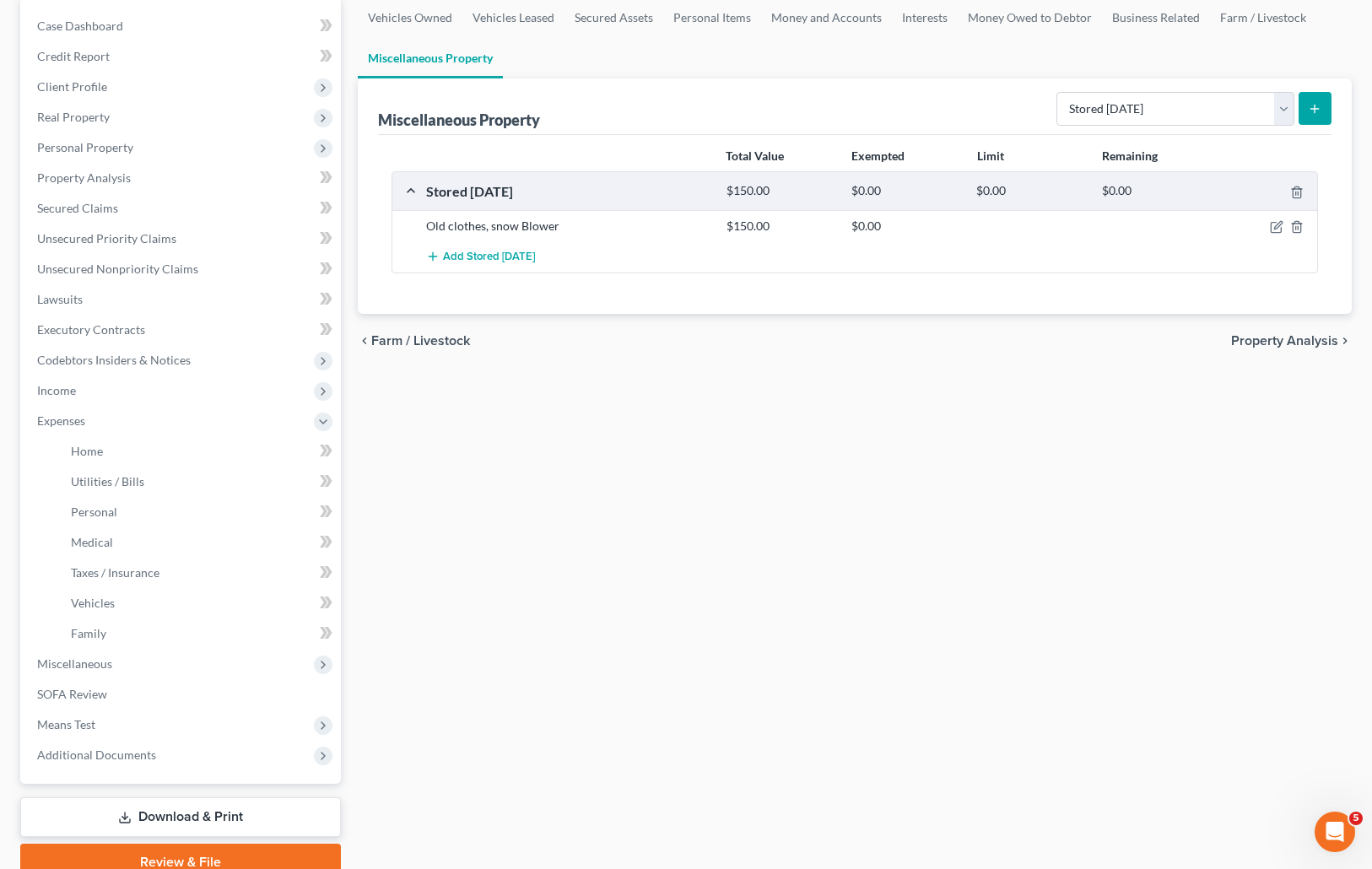
scroll to position [240, 0]
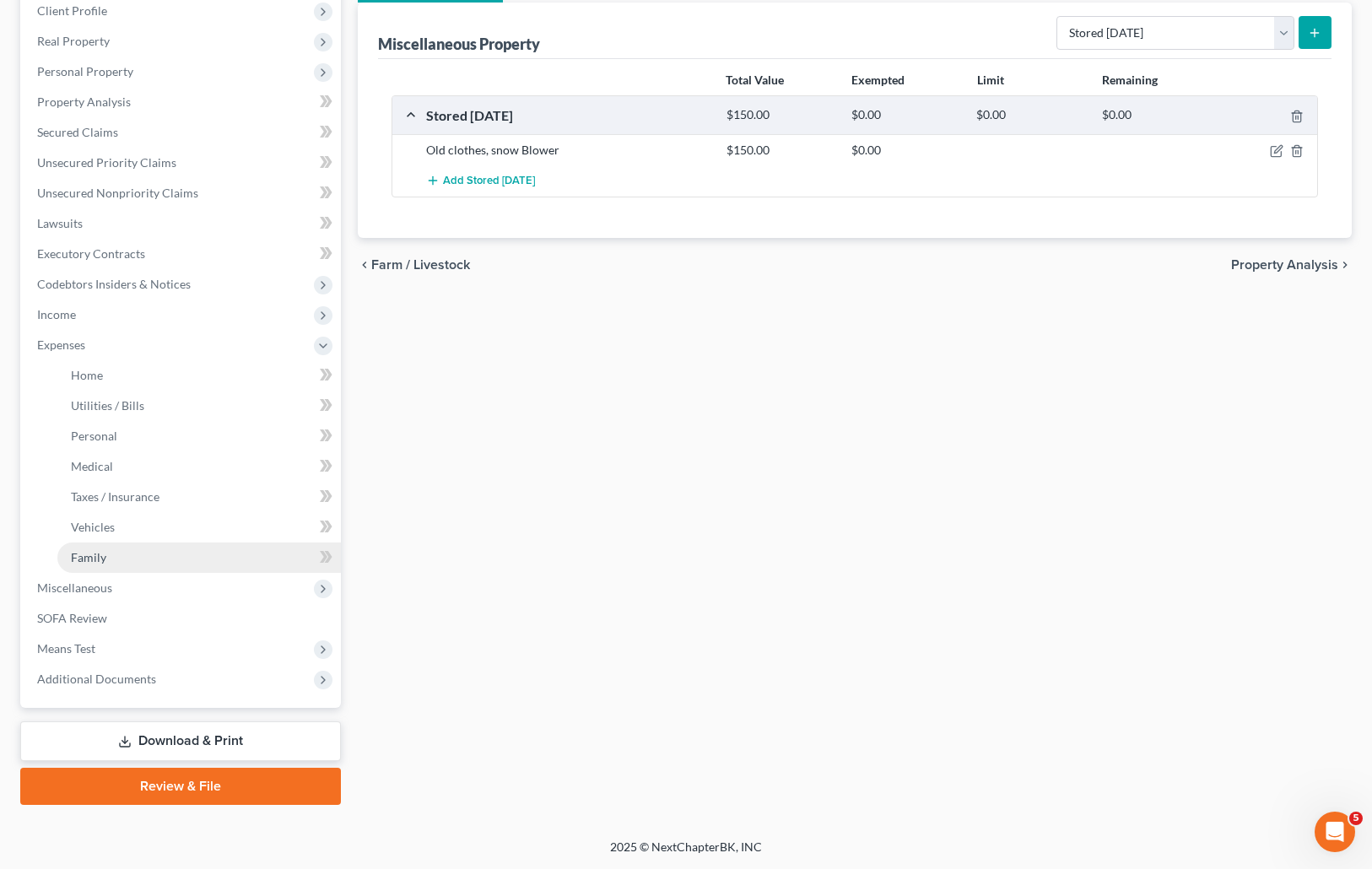
click at [96, 553] on span "Family" at bounding box center [89, 557] width 35 height 14
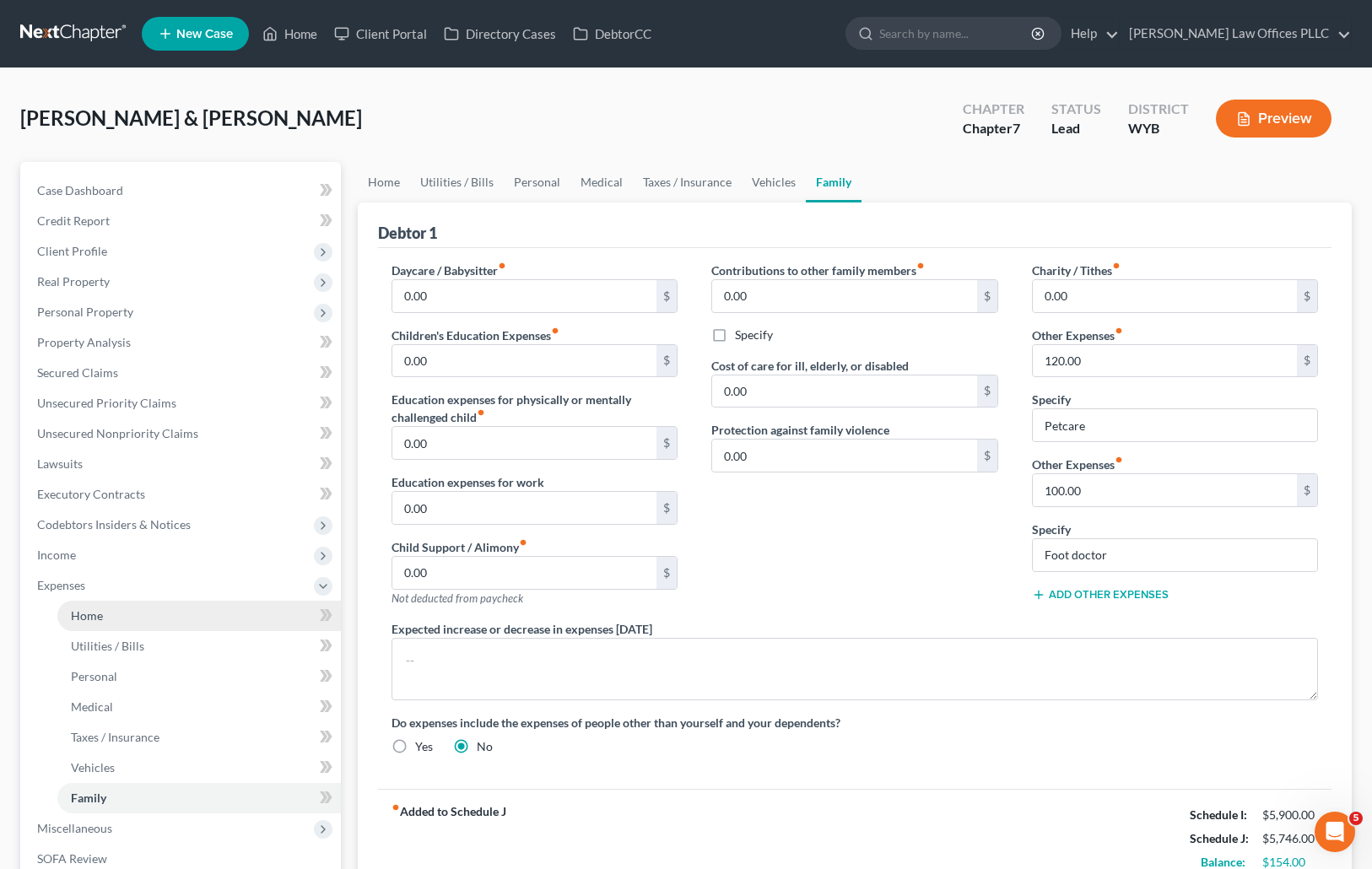
click at [96, 608] on span "Home" at bounding box center [87, 615] width 32 height 14
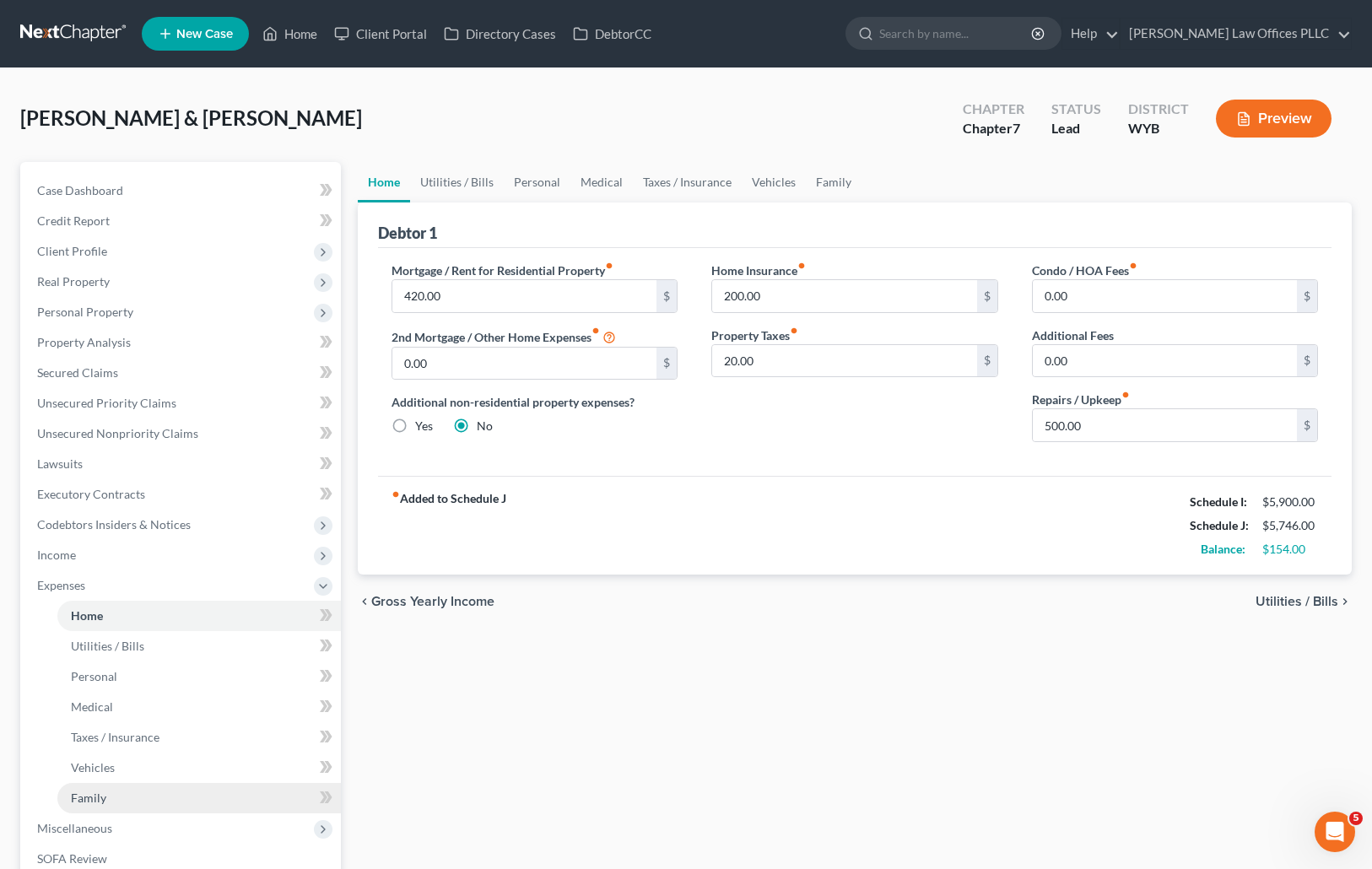
click at [108, 794] on link "Family" at bounding box center [198, 798] width 283 height 31
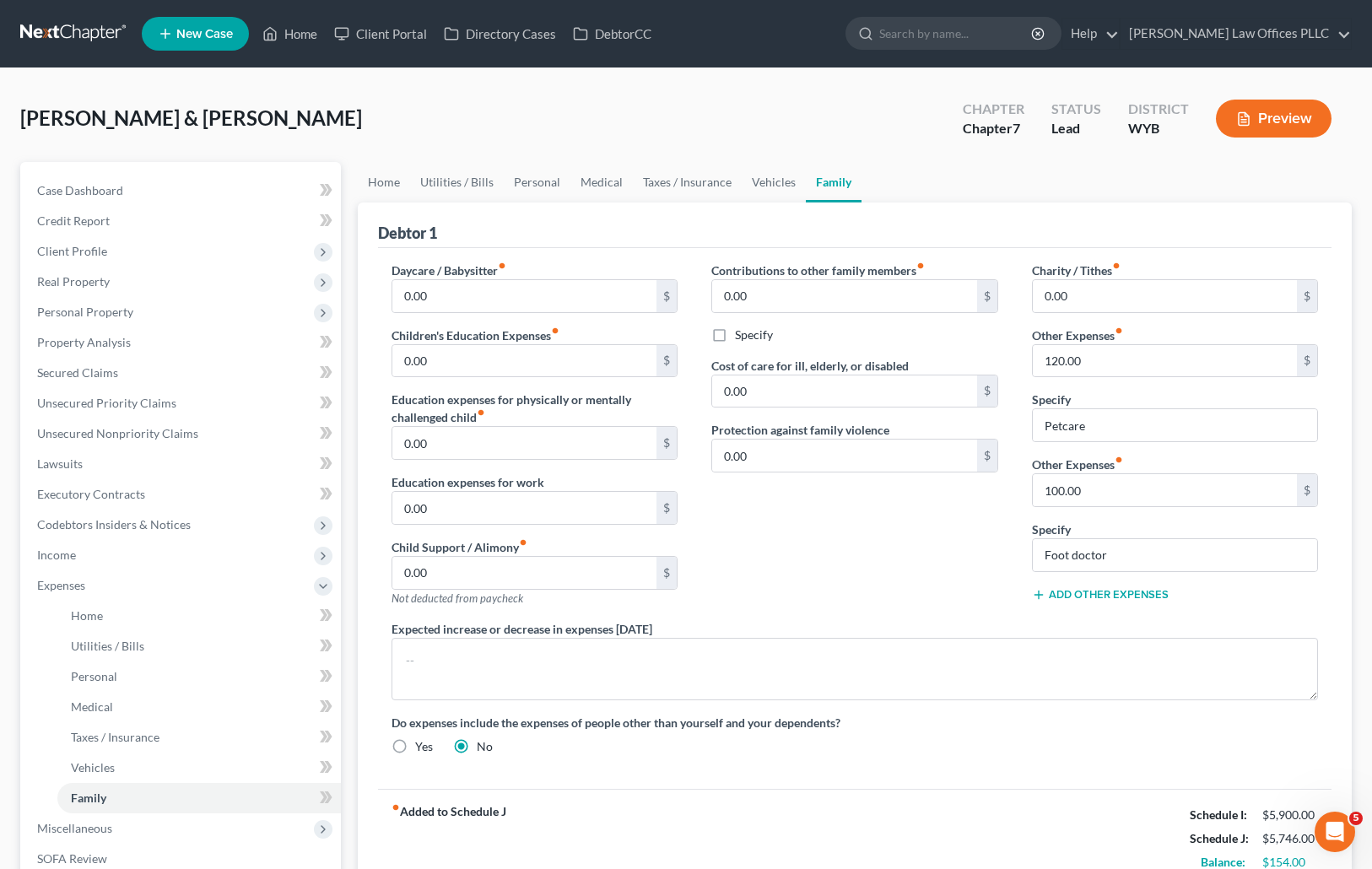
click at [1071, 592] on button "Add Other Expenses" at bounding box center [1100, 594] width 137 height 13
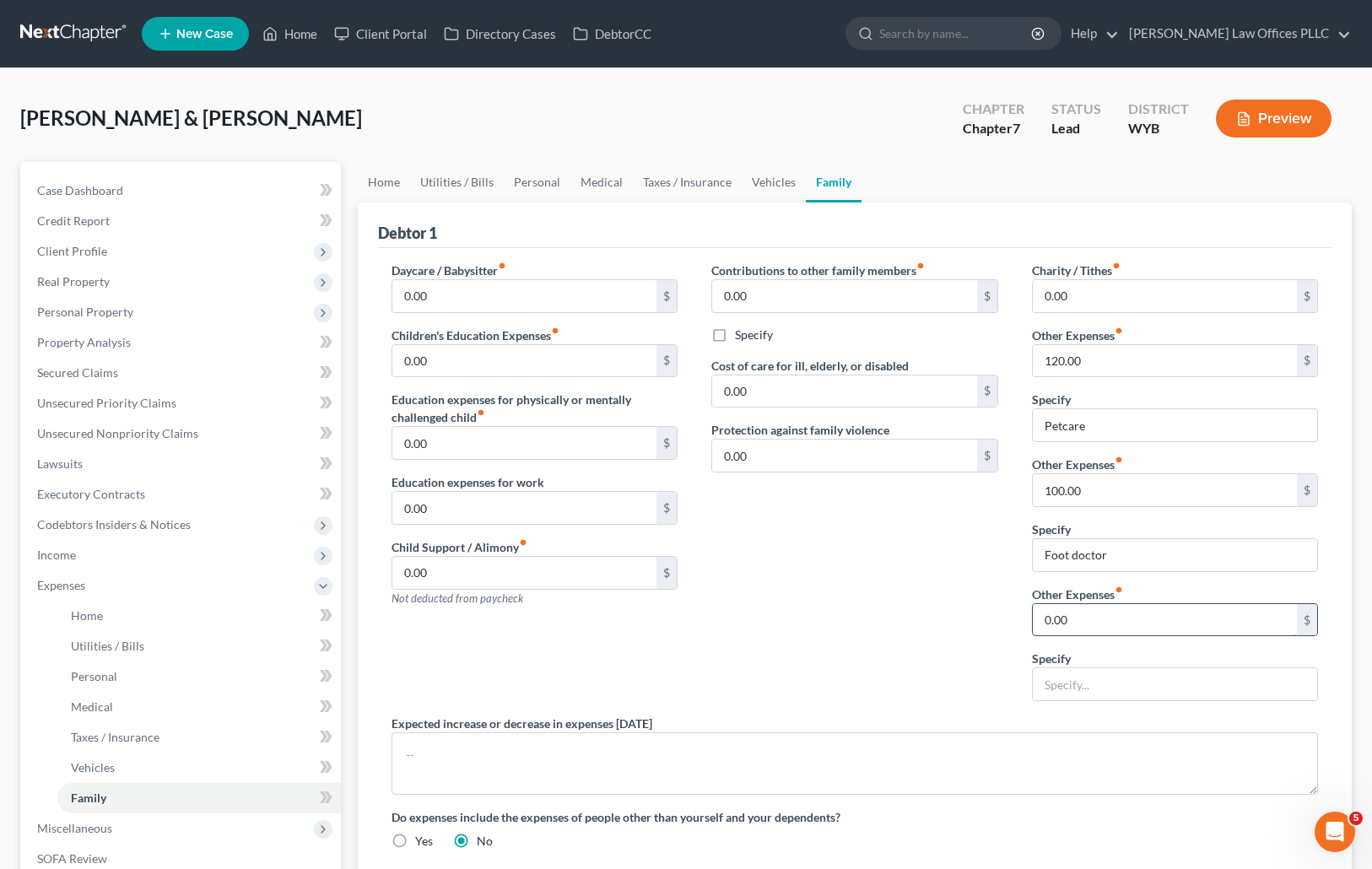
click at [1099, 626] on input "0.00" at bounding box center [1165, 620] width 265 height 32
type input "70.00"
type input "Storage unit"
click at [819, 627] on div "Contributions to other family members fiber_manual_record 0.00 $ Specify Cost o…" at bounding box center [854, 488] width 320 height 452
click at [389, 177] on link "Home" at bounding box center [384, 182] width 53 height 40
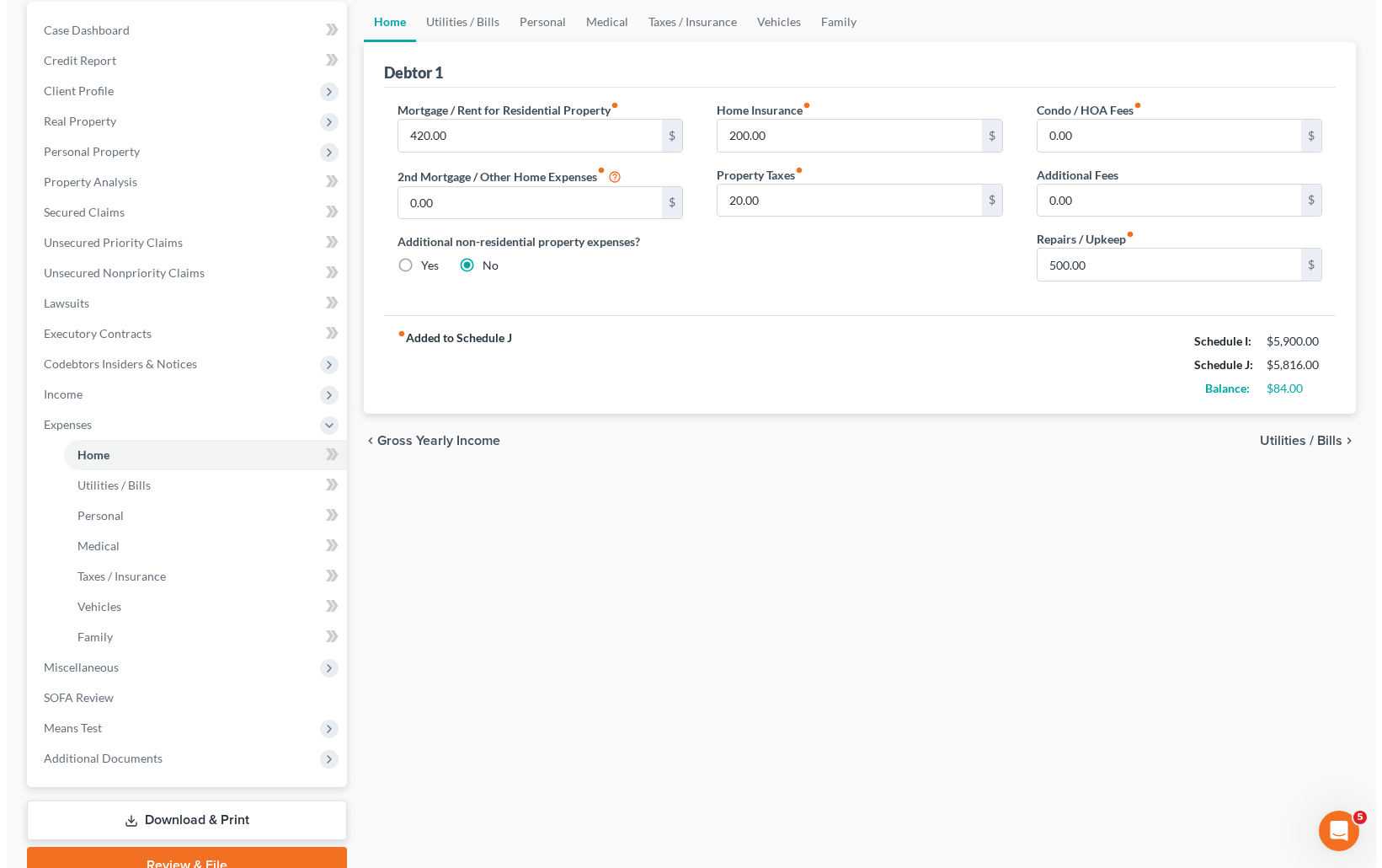
scroll to position [240, 0]
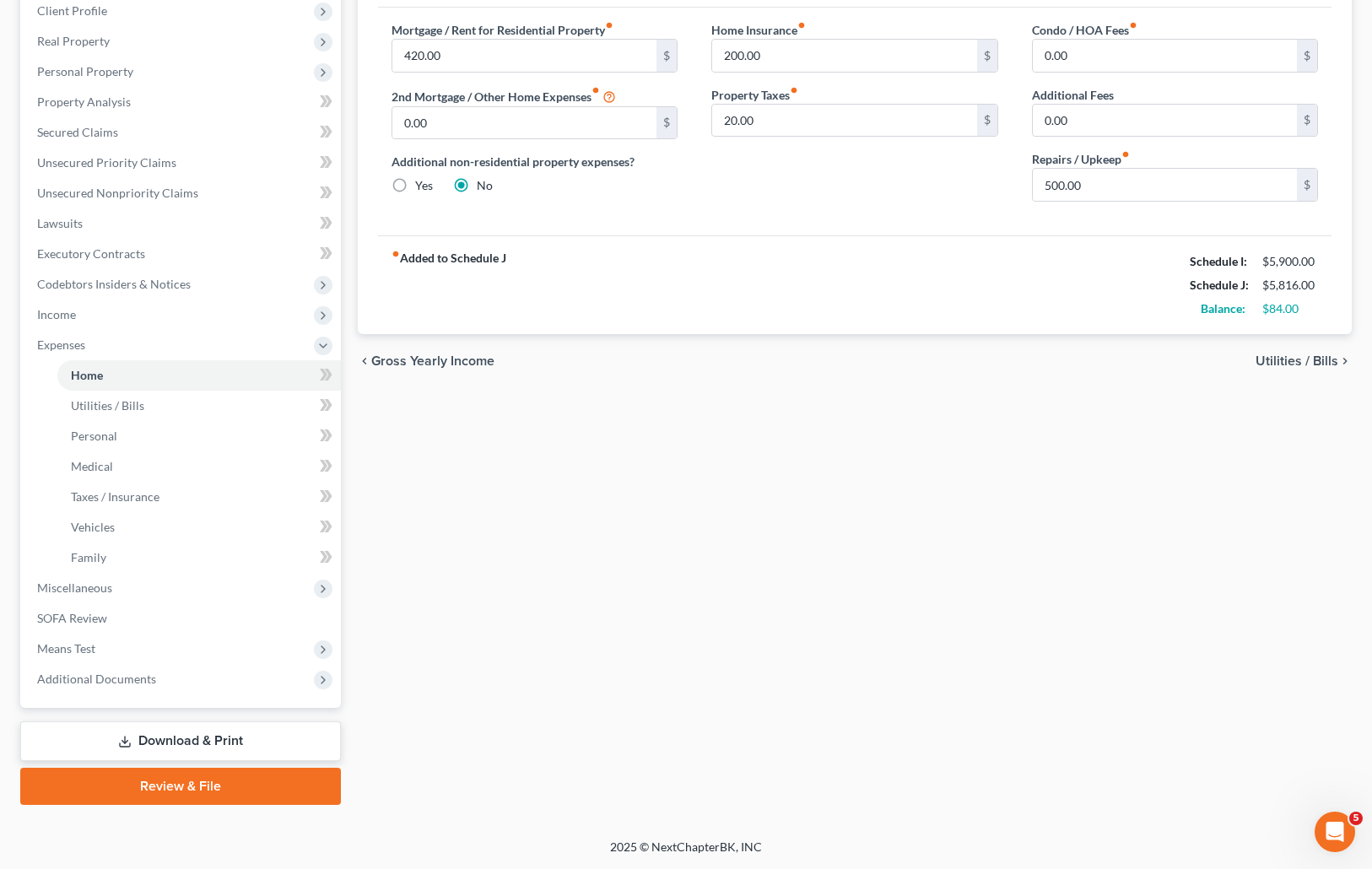
drag, startPoint x: 1379, startPoint y: 600, endPoint x: 18, endPoint y: 26, distance: 1477.1
click at [200, 739] on link "Download & Print" at bounding box center [180, 740] width 320 height 39
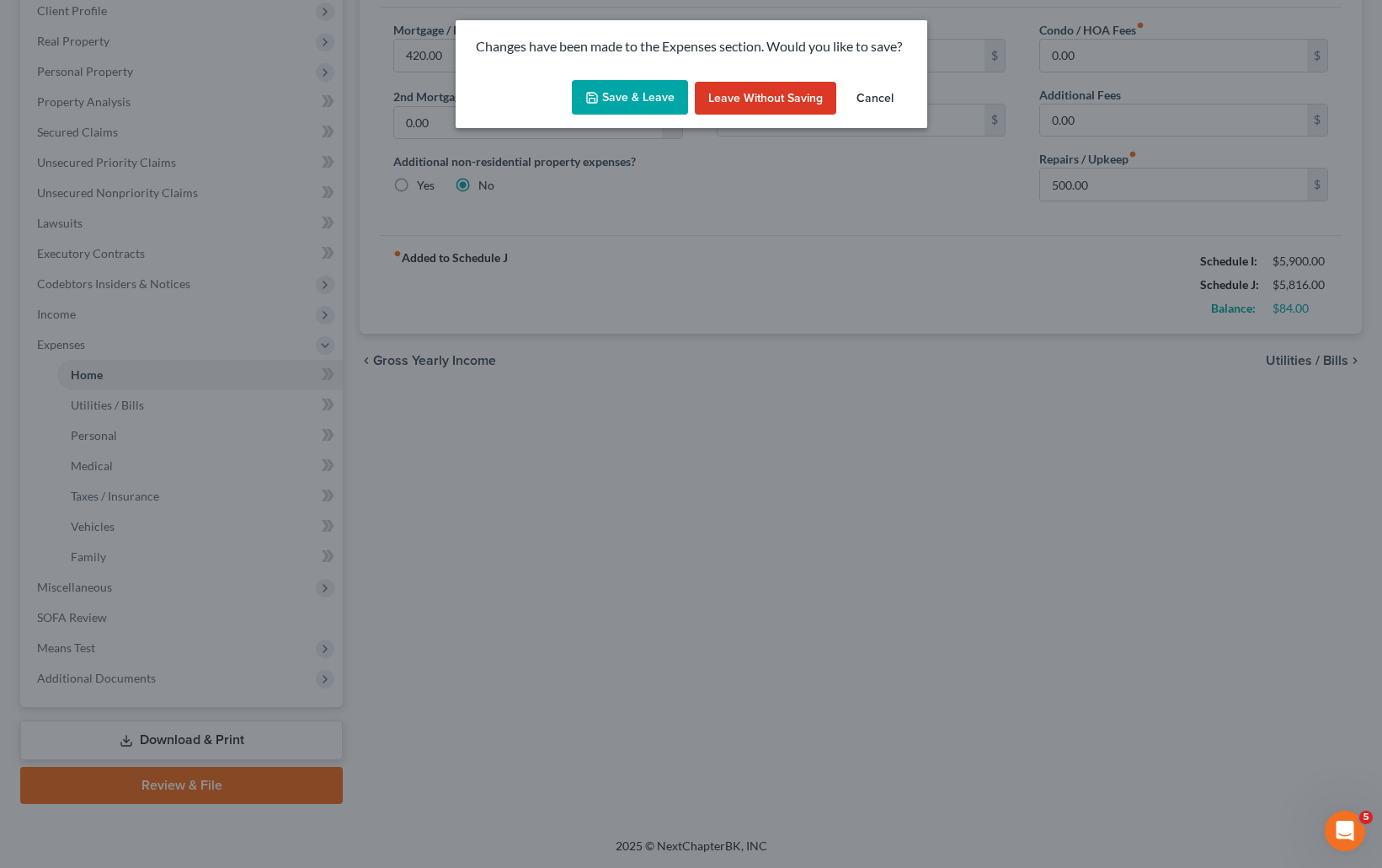
click at [653, 95] on button "Save & Leave" at bounding box center [630, 97] width 116 height 35
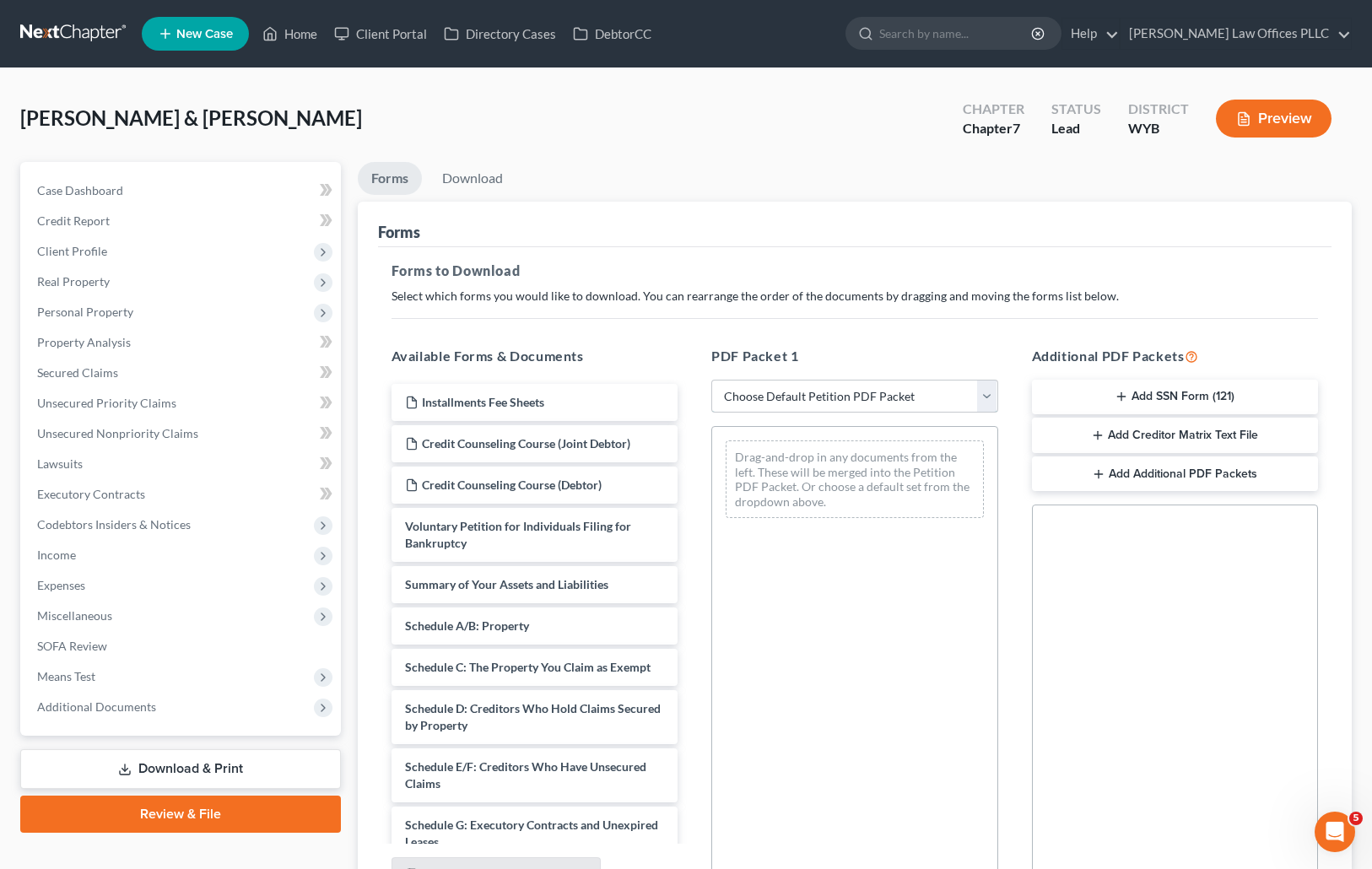
click at [986, 396] on select "Choose Default Petition PDF Packet Complete Bankruptcy Petition (all forms and …" at bounding box center [854, 396] width 287 height 33
select select "4"
click at [711, 380] on select "Choose Default Petition PDF Packet Complete Bankruptcy Petition (all forms and …" at bounding box center [854, 396] width 287 height 33
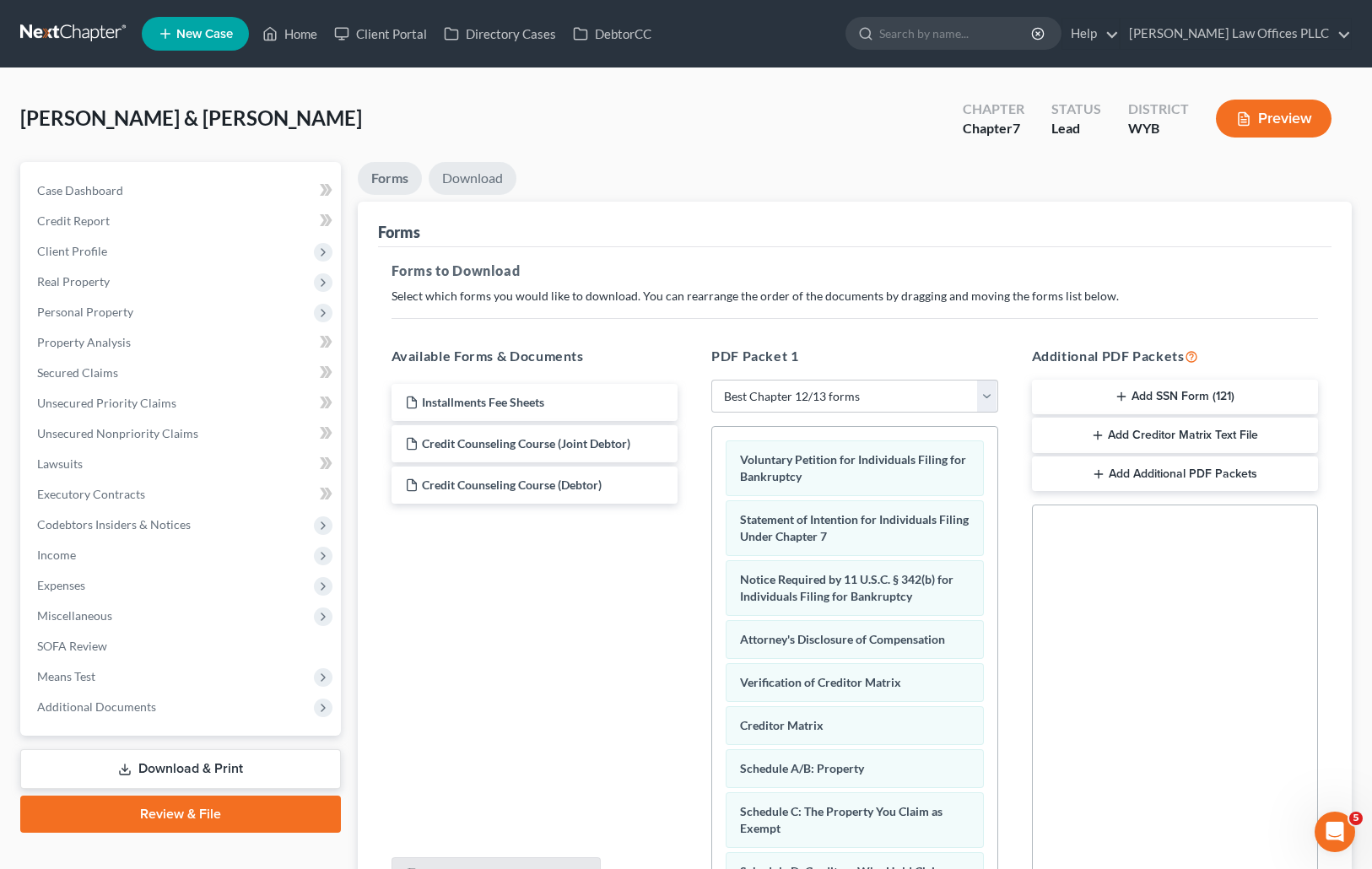
click at [462, 178] on link "Download" at bounding box center [473, 179] width 88 height 33
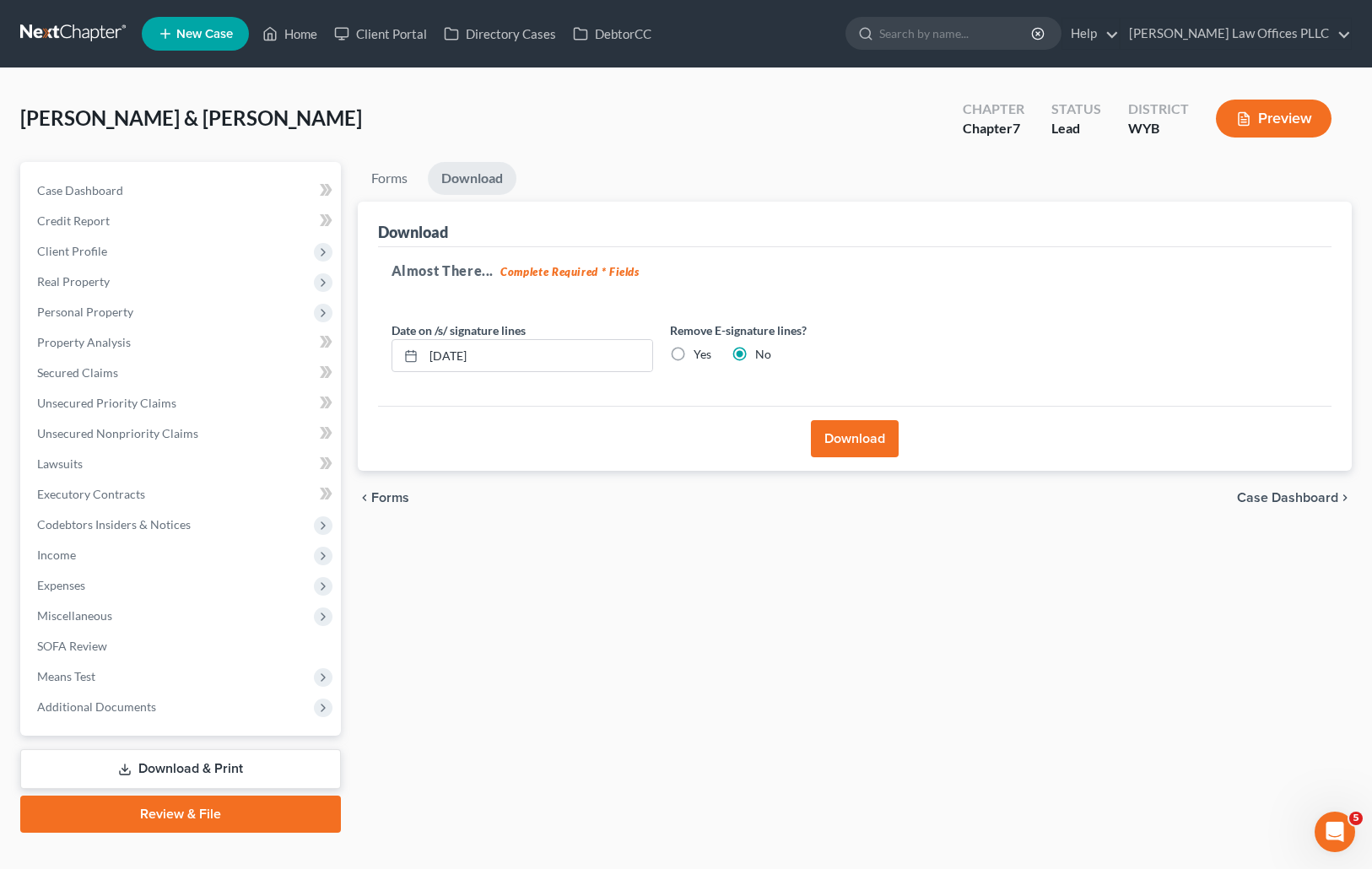
click at [868, 434] on button "Download" at bounding box center [854, 438] width 88 height 37
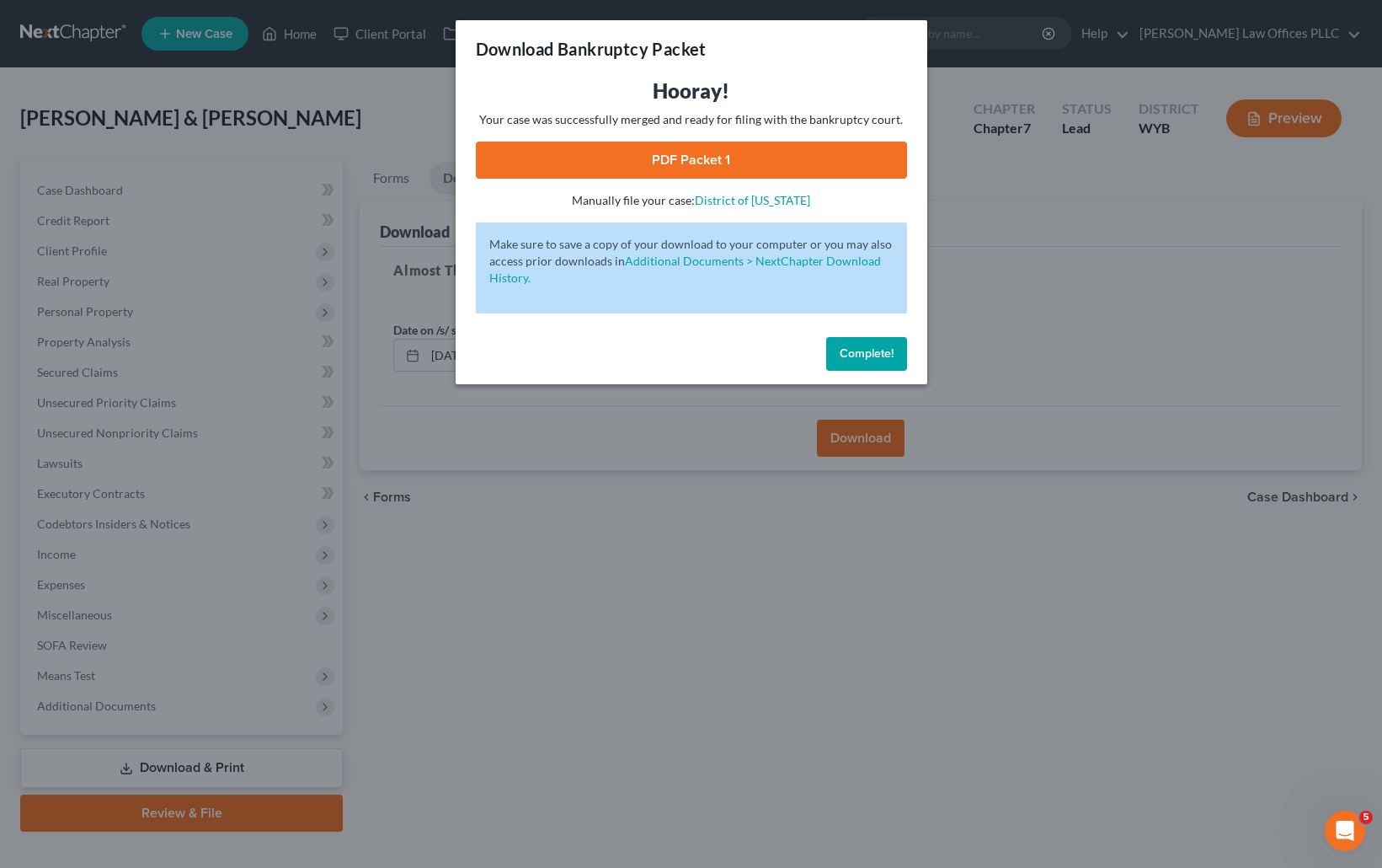
click at [862, 350] on span "Complete!" at bounding box center [867, 353] width 54 height 14
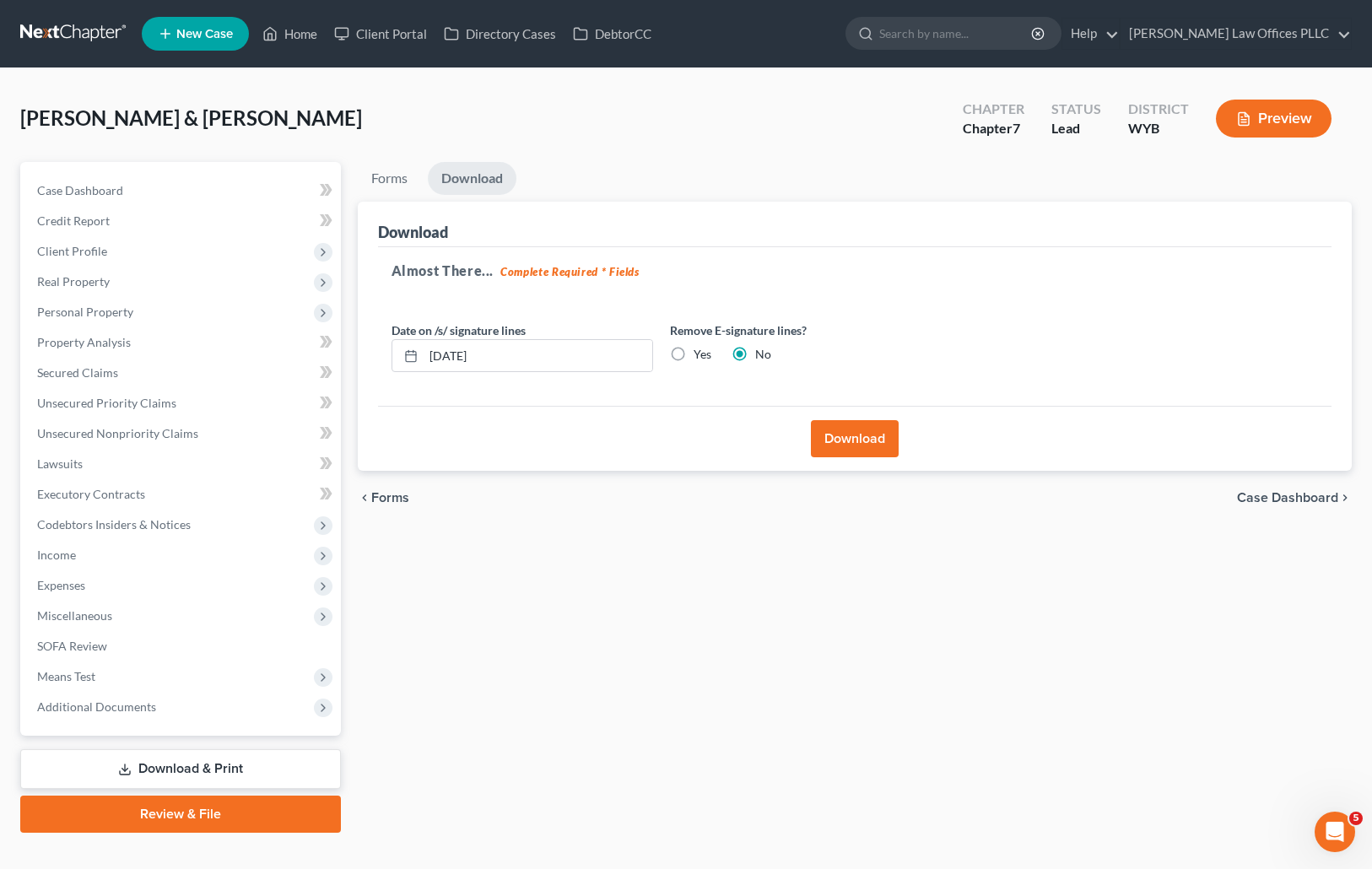
click at [867, 432] on button "Download" at bounding box center [854, 438] width 88 height 37
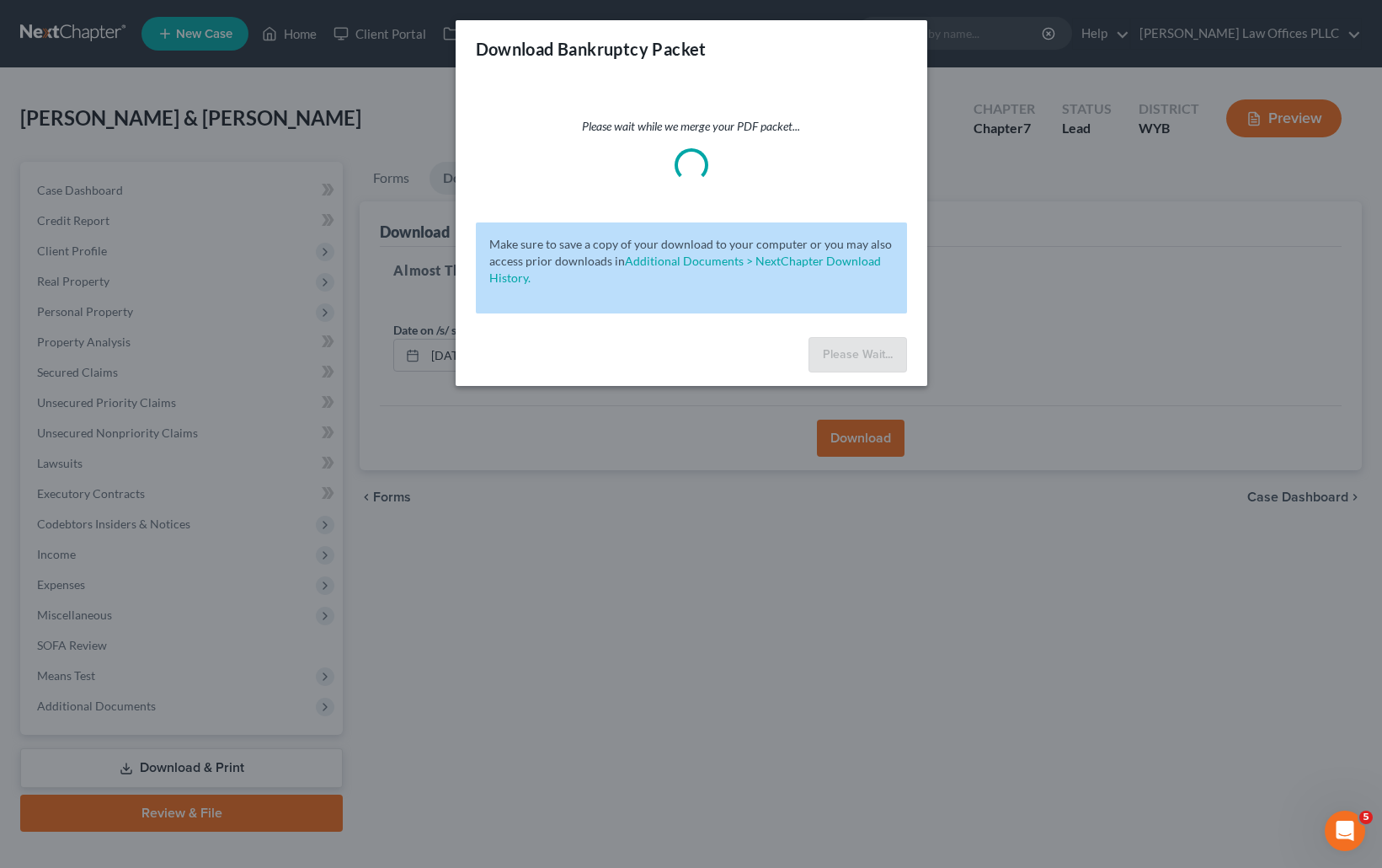
click at [70, 585] on div "Download Bankruptcy Packet Please wait while we merge your PDF packet... Make s…" at bounding box center [691, 434] width 1382 height 868
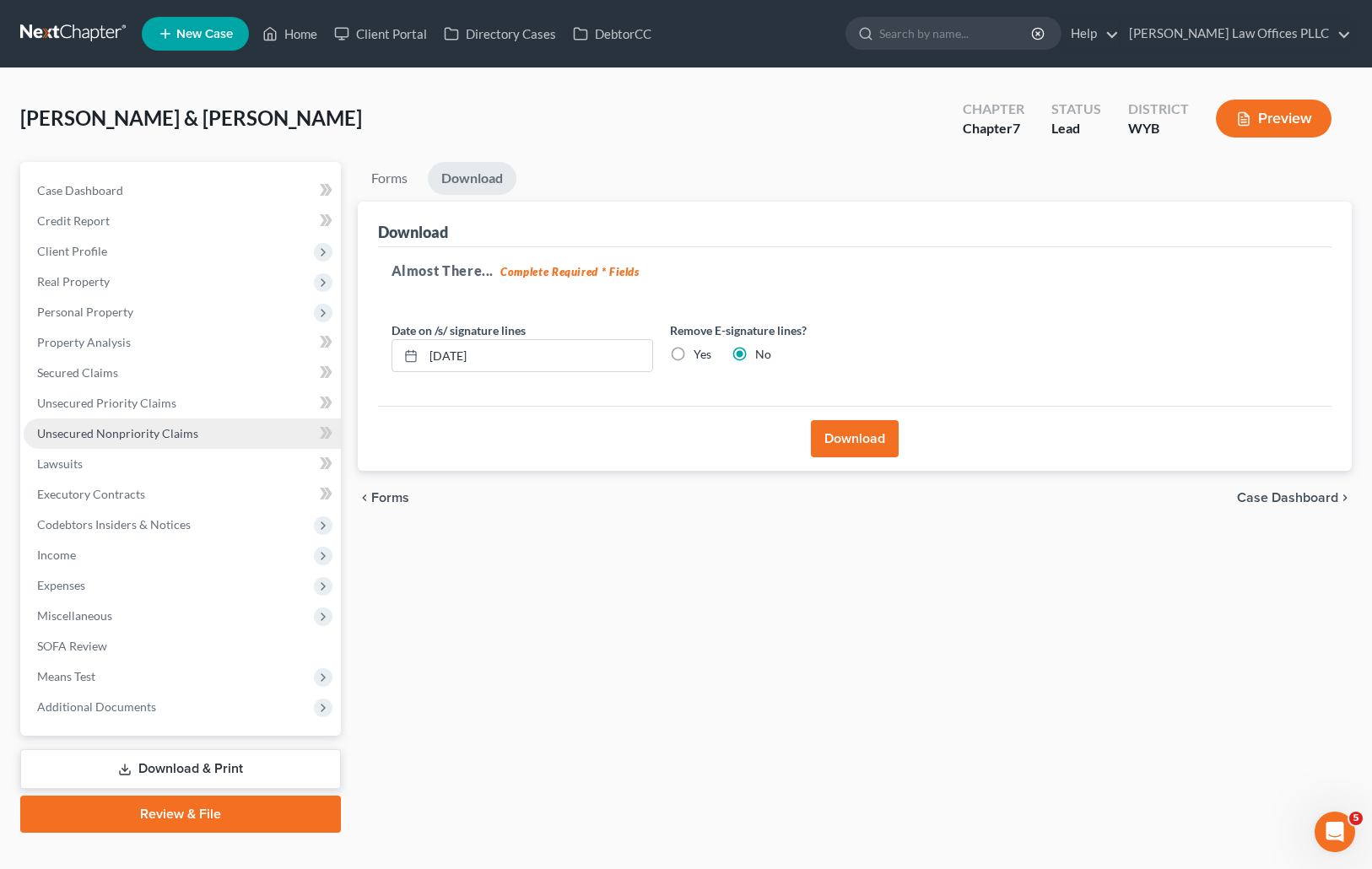
click at [126, 431] on span "Unsecured Nonpriority Claims" at bounding box center [118, 433] width 161 height 14
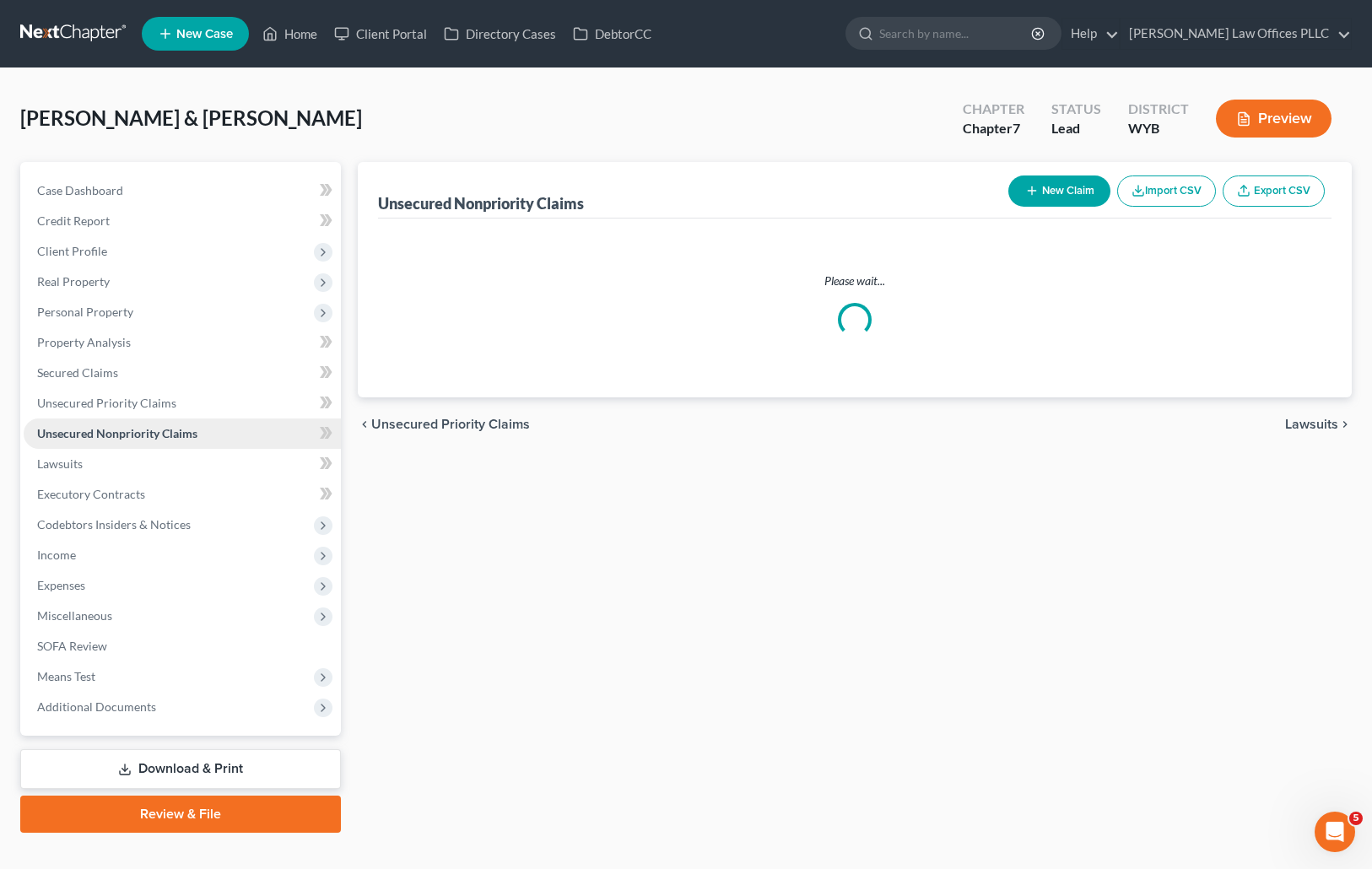
click at [126, 431] on span "Unsecured Nonpriority Claims" at bounding box center [117, 433] width 161 height 14
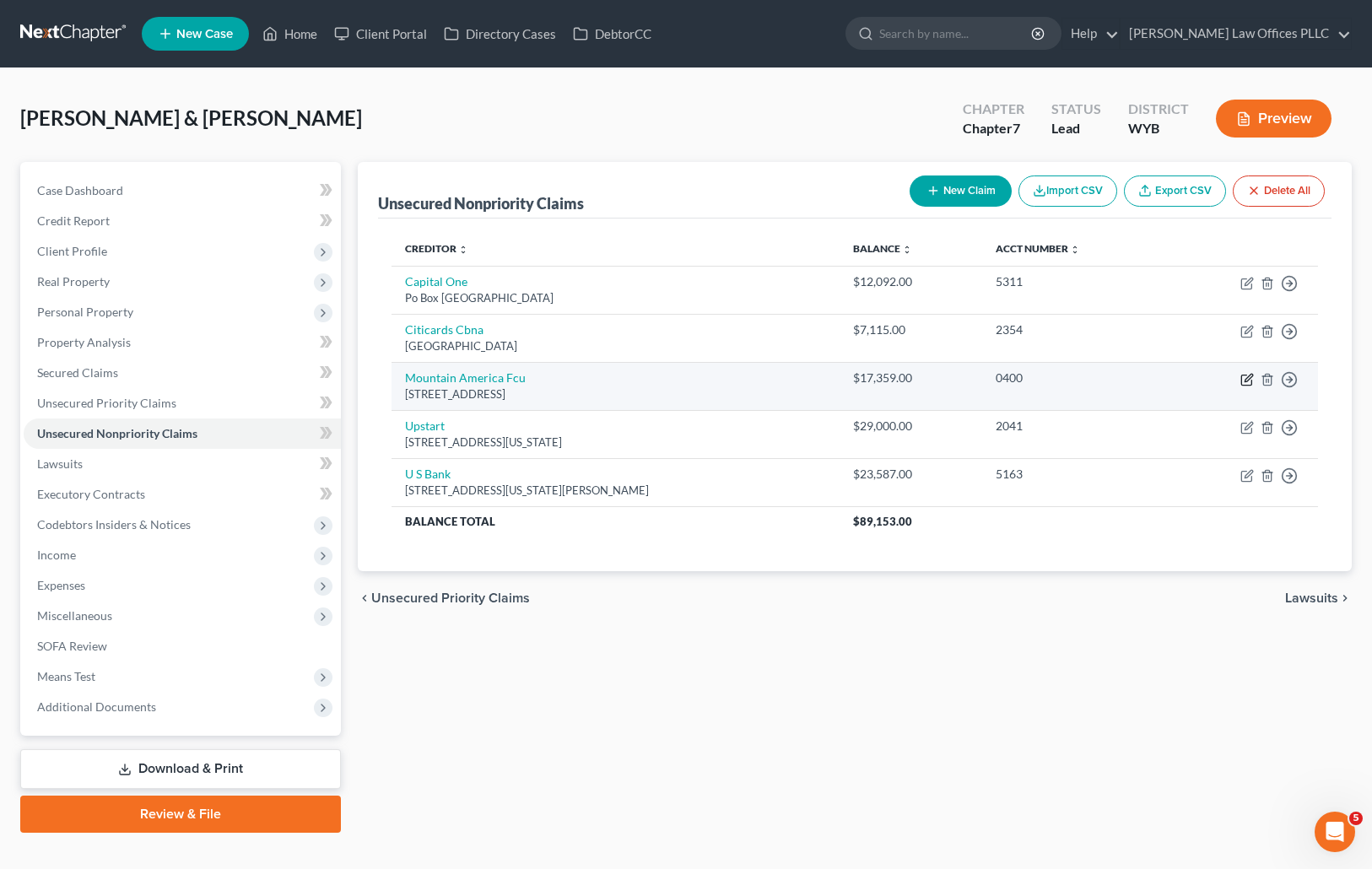
click at [1249, 374] on icon "button" at bounding box center [1248, 377] width 8 height 8
select select "46"
select select "14"
select select "2"
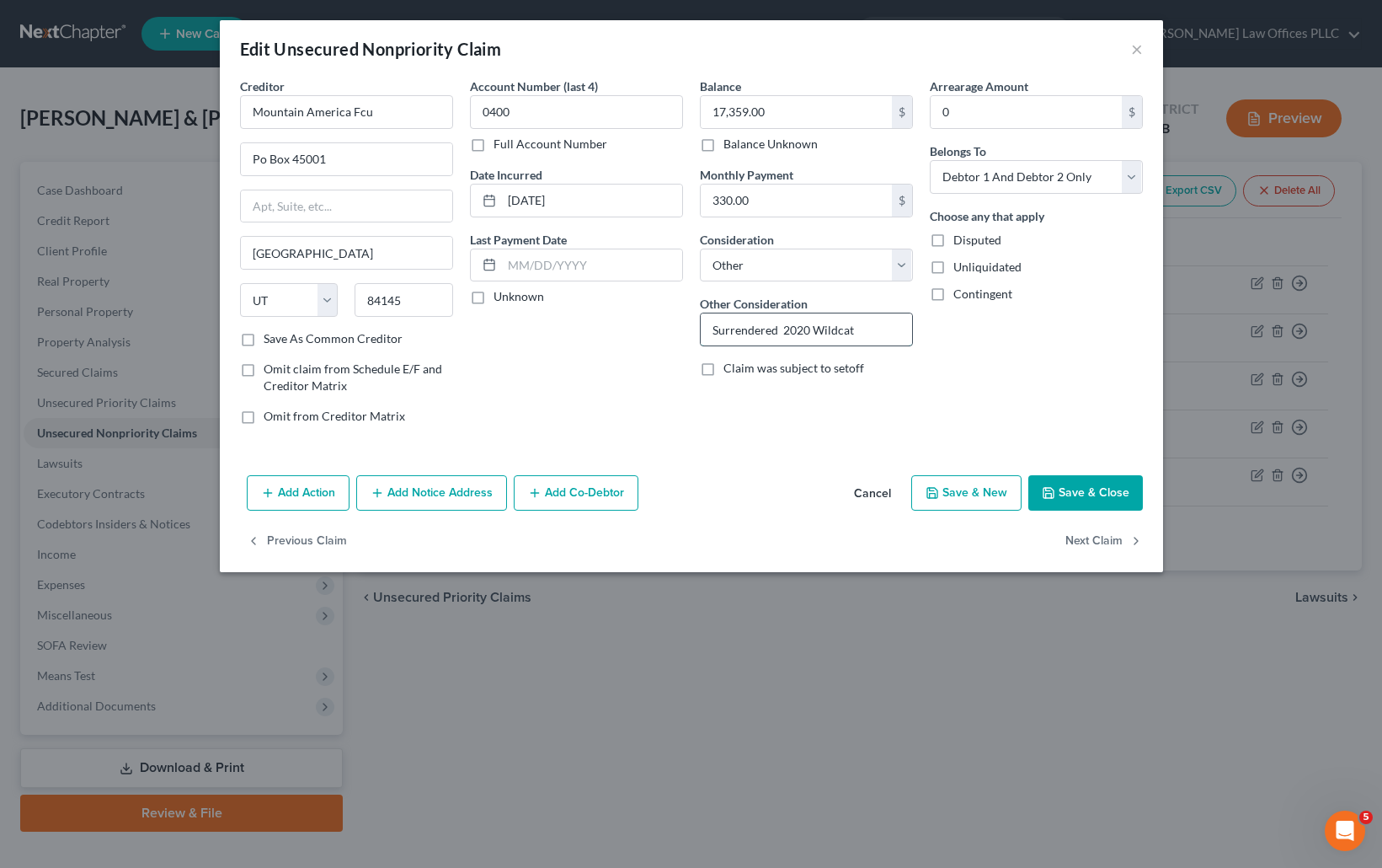
click at [871, 329] on input "Surrendered 2020 Wildcat" at bounding box center [806, 329] width 211 height 32
type input "Surrendered 2020 Wildcat Camper"
click at [1078, 489] on button "Save & Close" at bounding box center [1085, 492] width 115 height 35
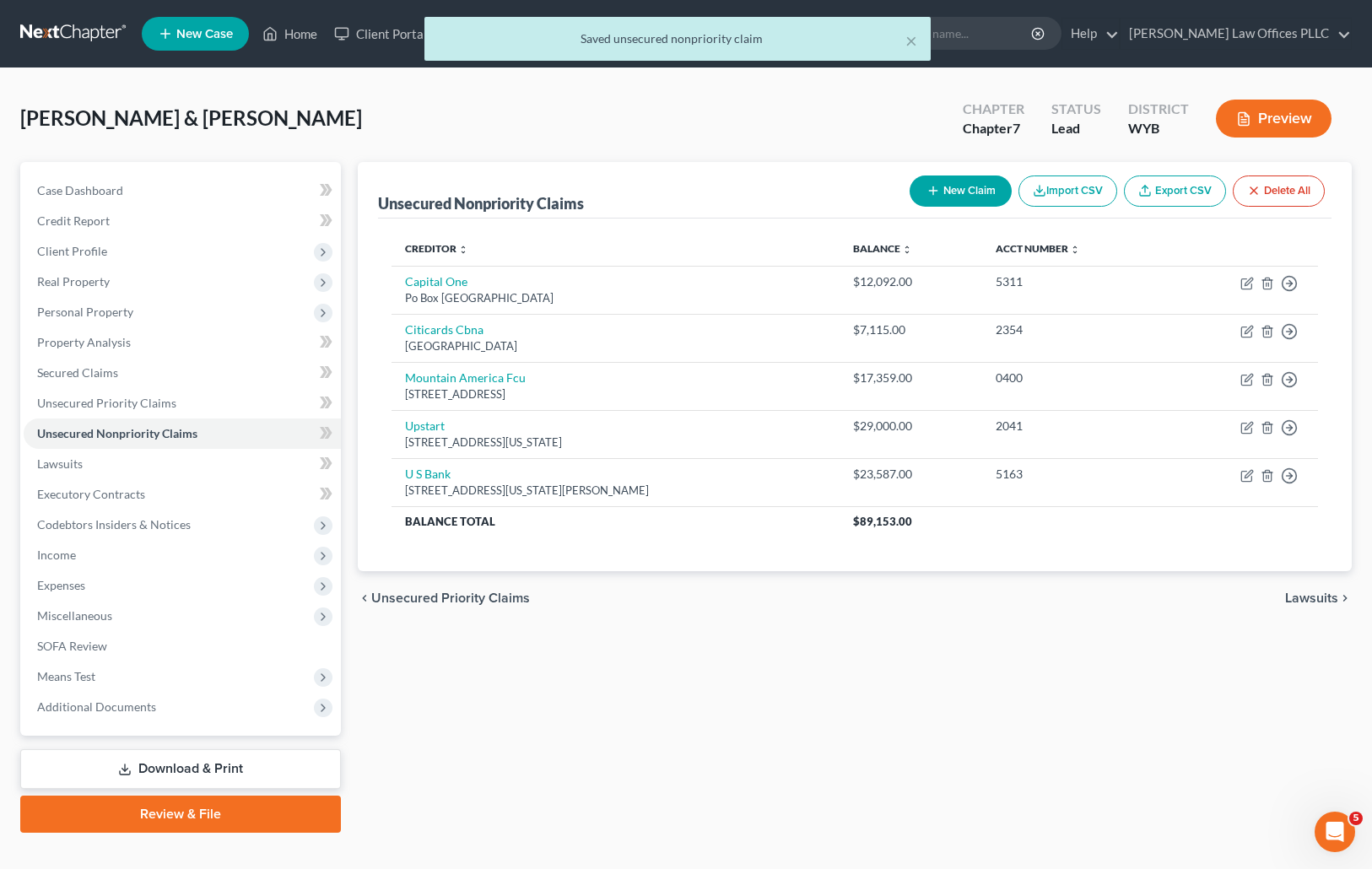
click at [204, 767] on link "Download & Print" at bounding box center [180, 768] width 320 height 39
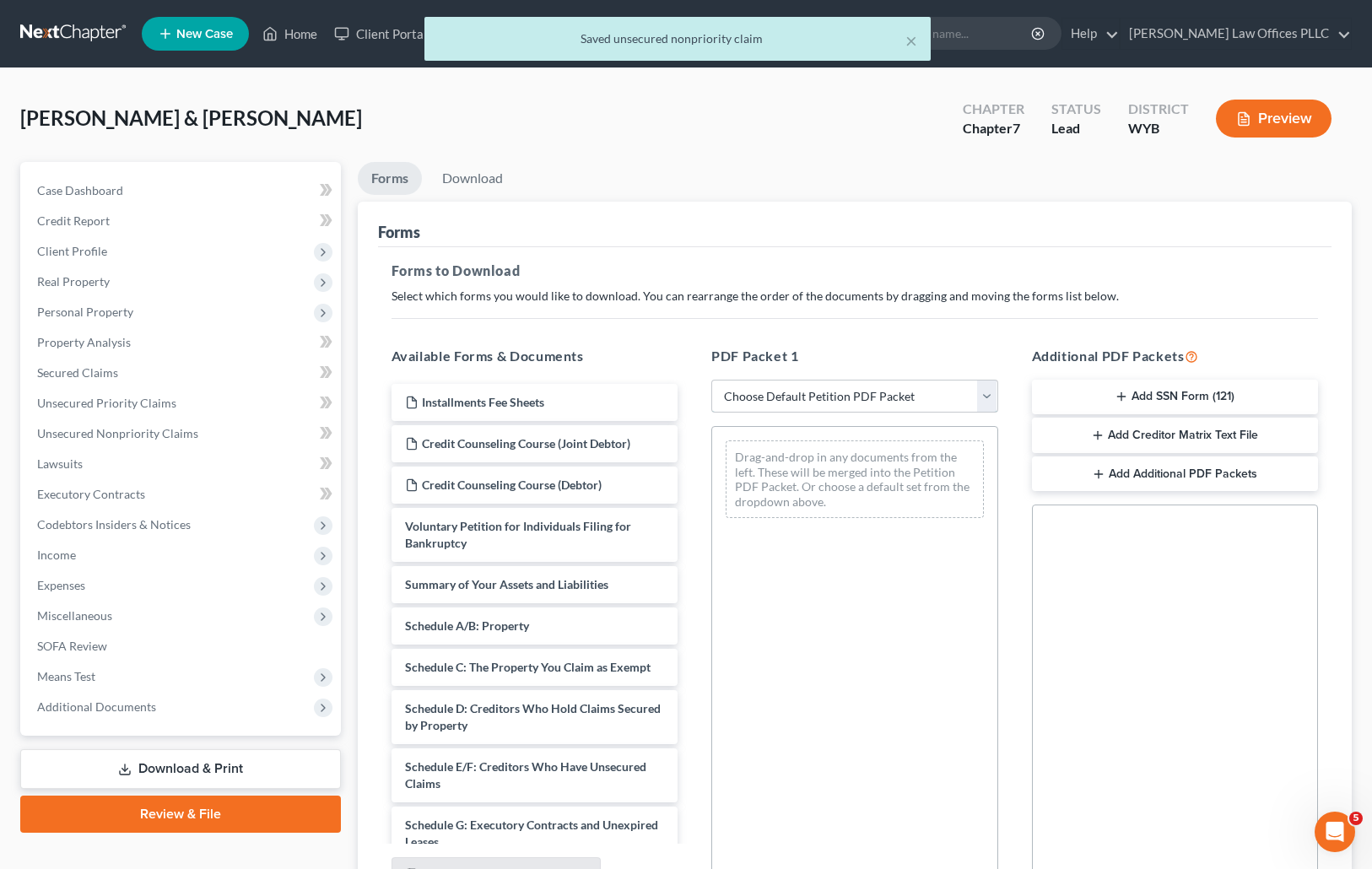
click at [988, 395] on select "Choose Default Petition PDF Packet Complete Bankruptcy Petition (all forms and …" at bounding box center [854, 396] width 287 height 33
select select "4"
click at [711, 380] on select "Choose Default Petition PDF Packet Complete Bankruptcy Petition (all forms and …" at bounding box center [854, 396] width 287 height 33
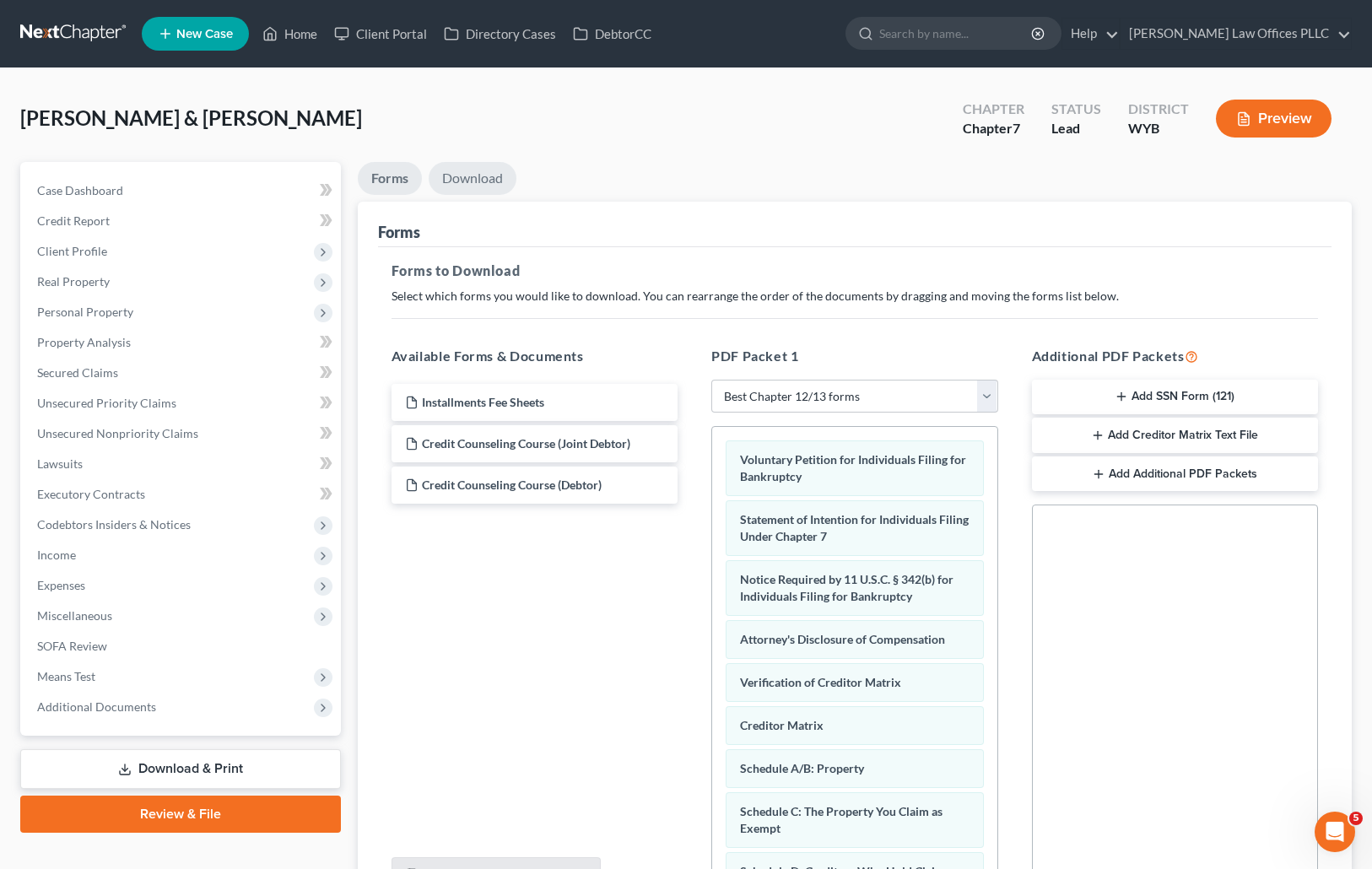
click at [475, 168] on link "Download" at bounding box center [473, 179] width 88 height 33
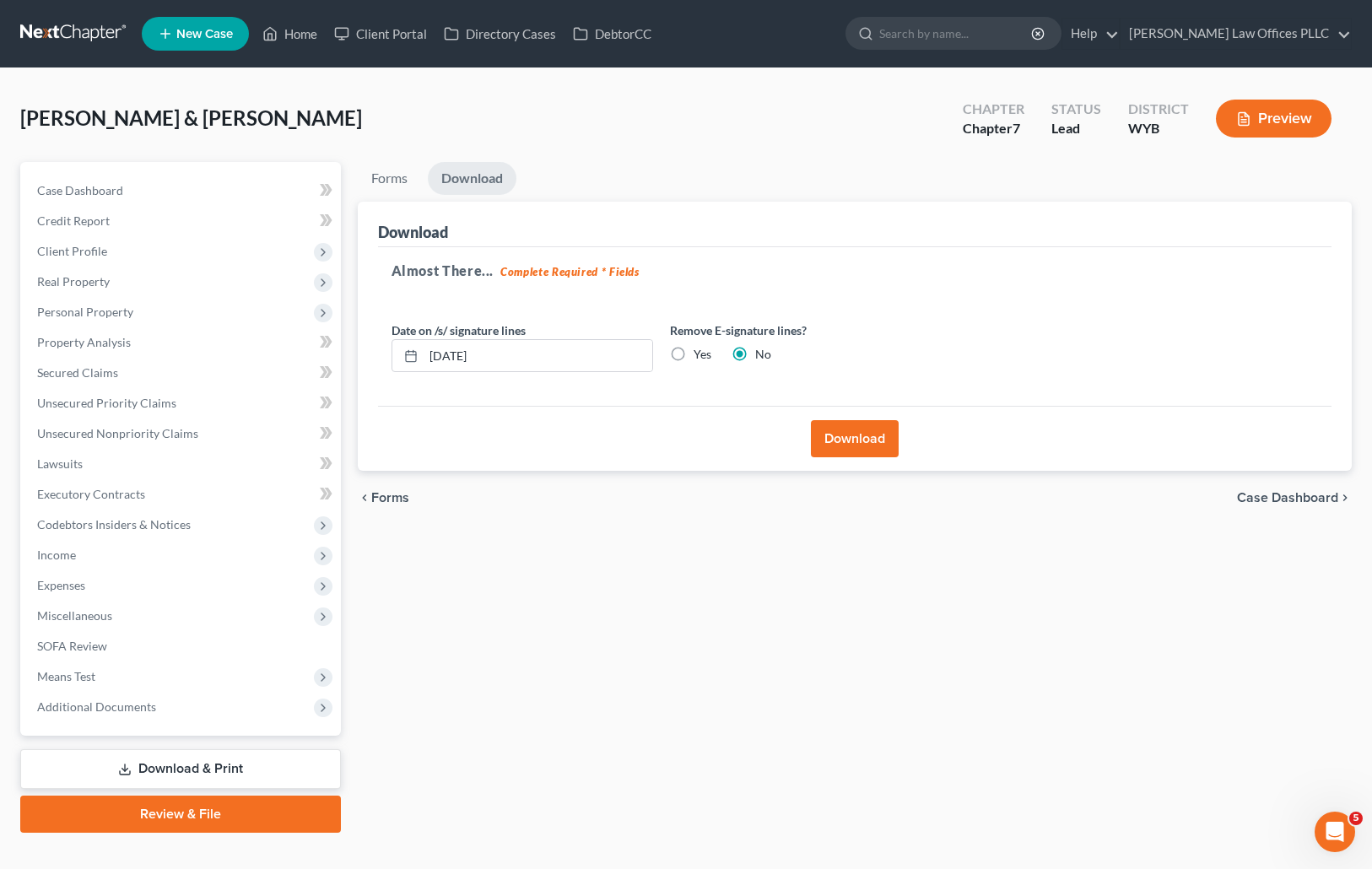
click at [870, 439] on button "Download" at bounding box center [854, 438] width 88 height 37
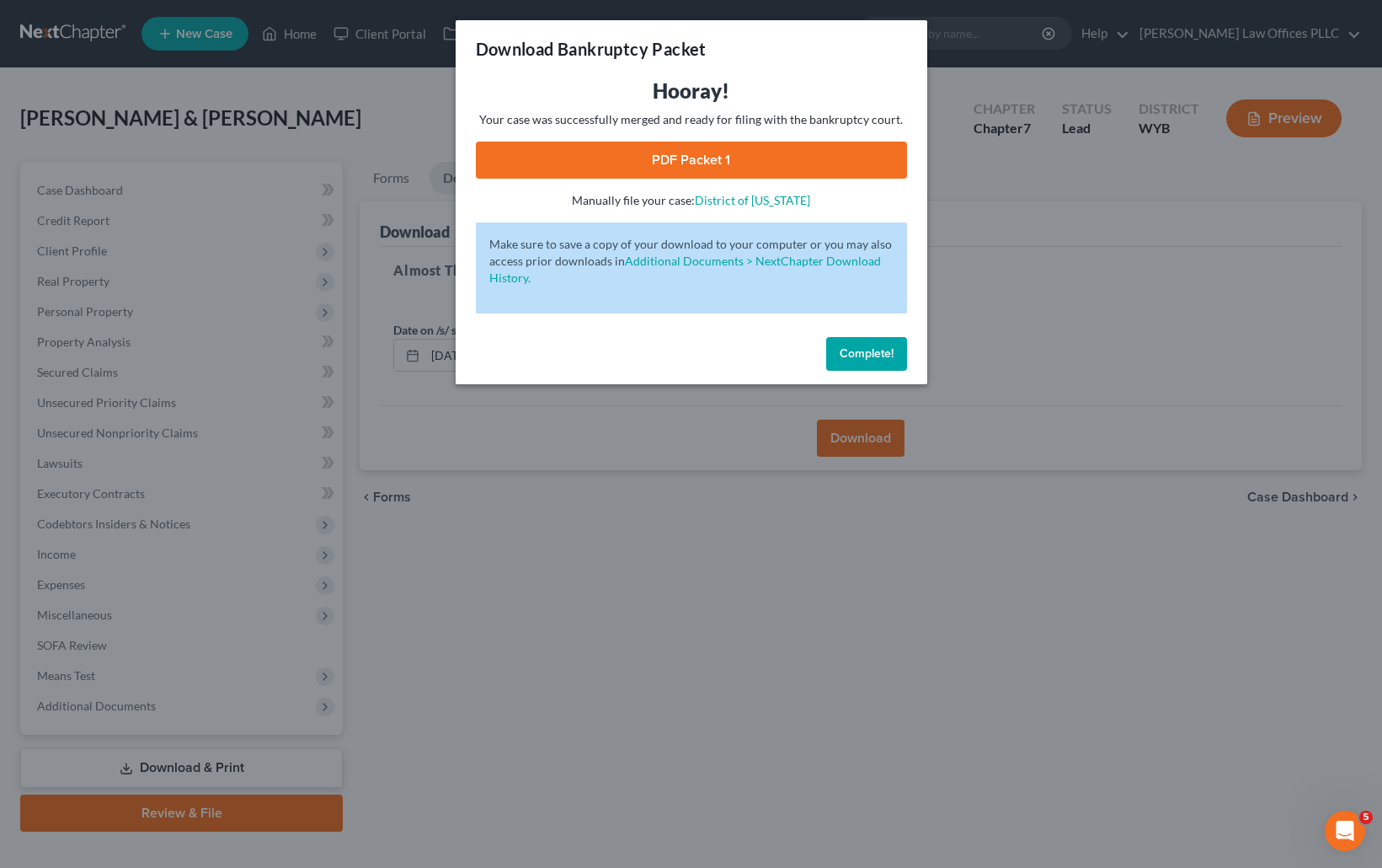
click at [749, 151] on link "PDF Packet 1" at bounding box center [691, 160] width 431 height 37
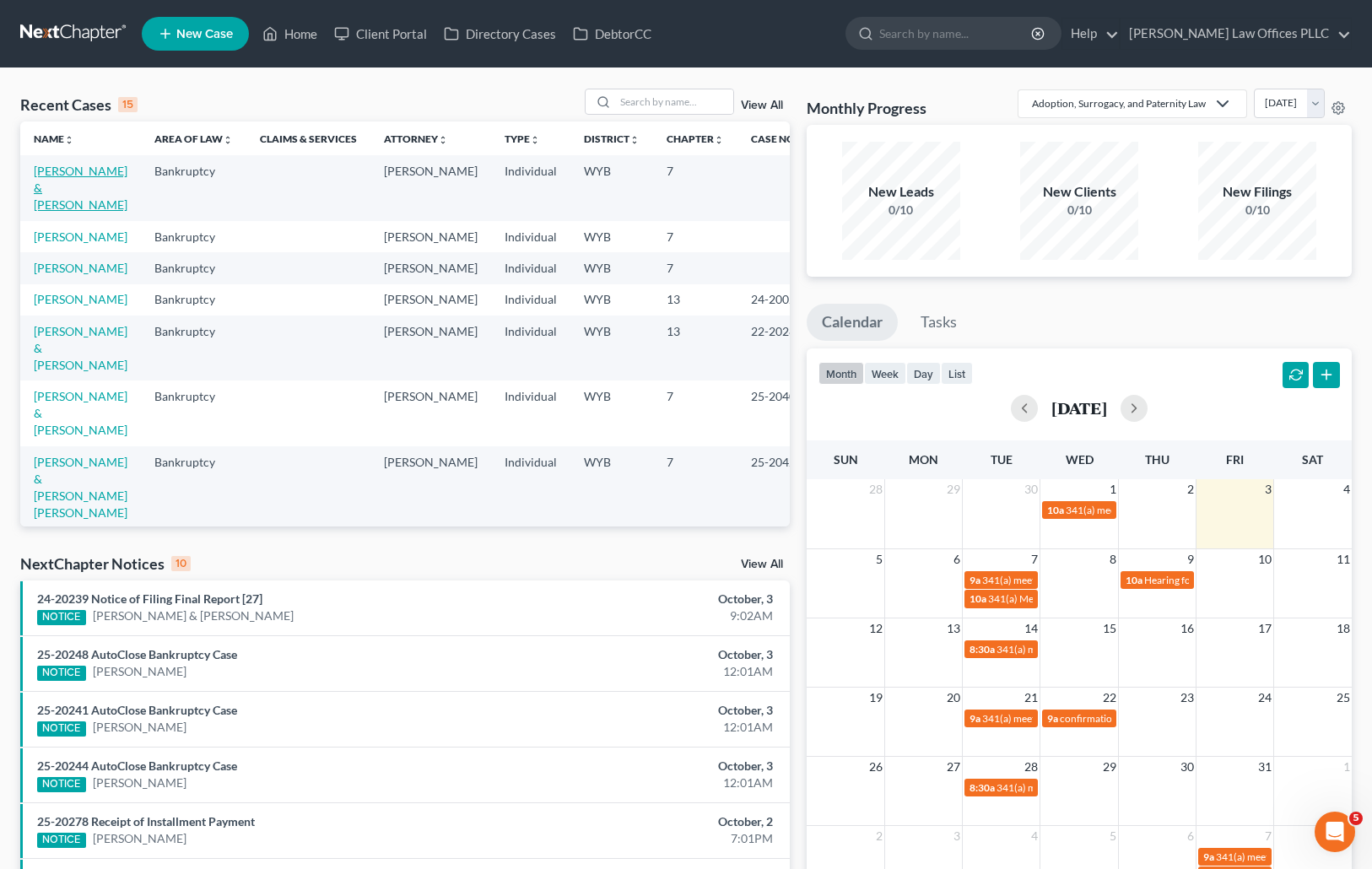
click at [75, 174] on link "[PERSON_NAME] & [PERSON_NAME]" at bounding box center [80, 188] width 94 height 48
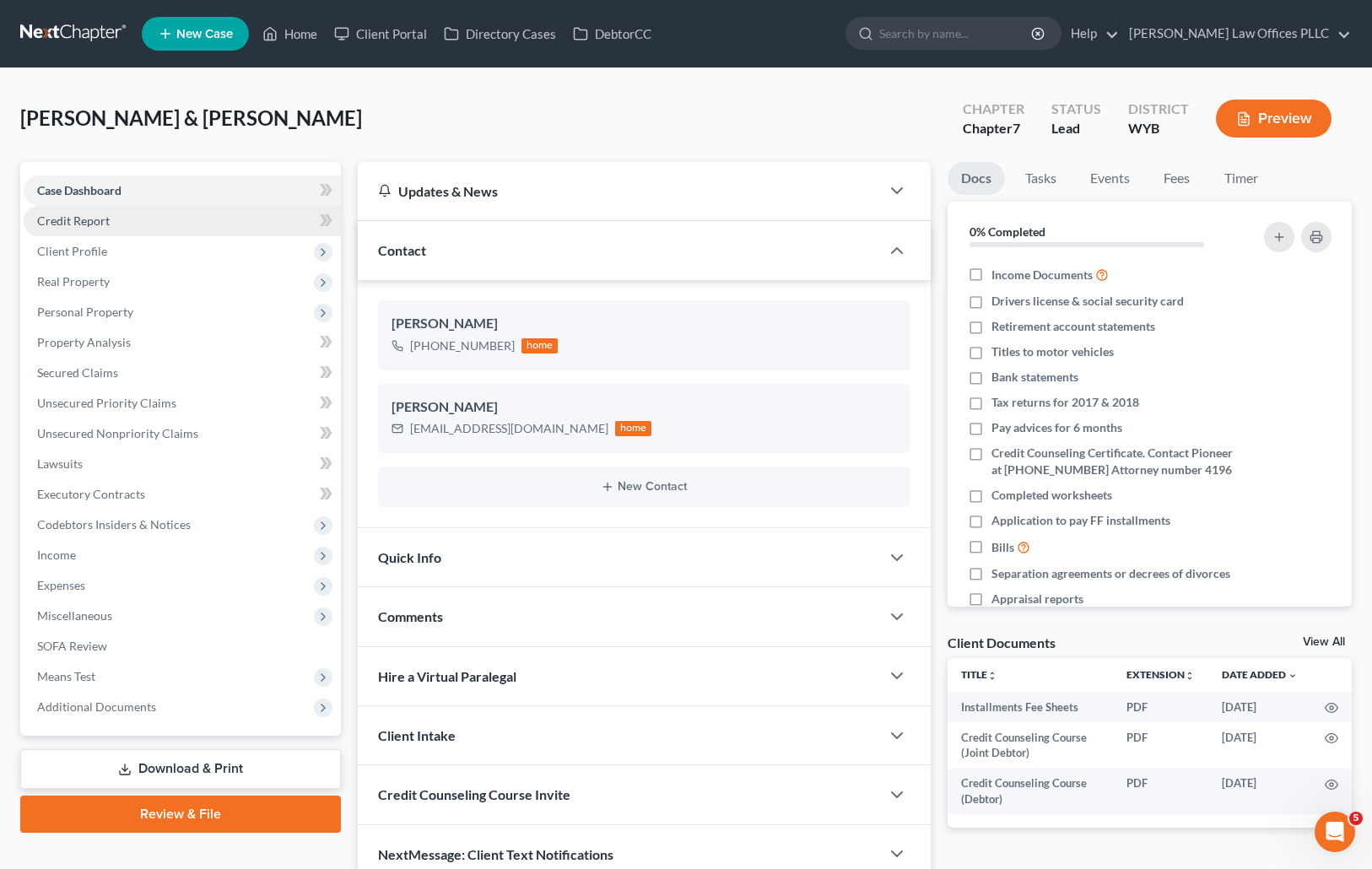
click at [118, 220] on link "Credit Report" at bounding box center [182, 221] width 318 height 31
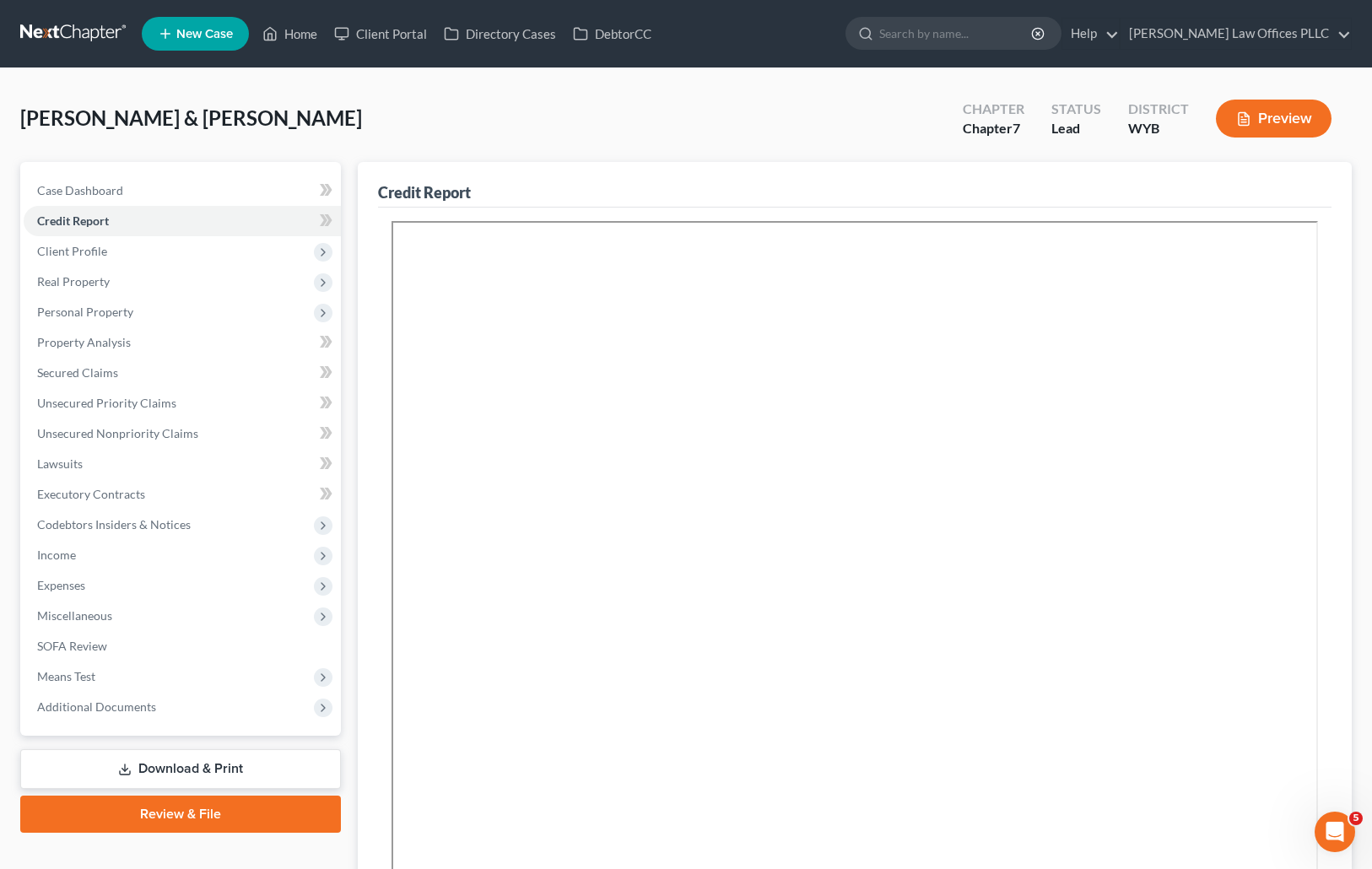
click at [1124, 176] on div "Credit Report" at bounding box center [855, 185] width 954 height 46
click at [175, 430] on span "Unsecured Nonpriority Claims" at bounding box center [118, 433] width 161 height 14
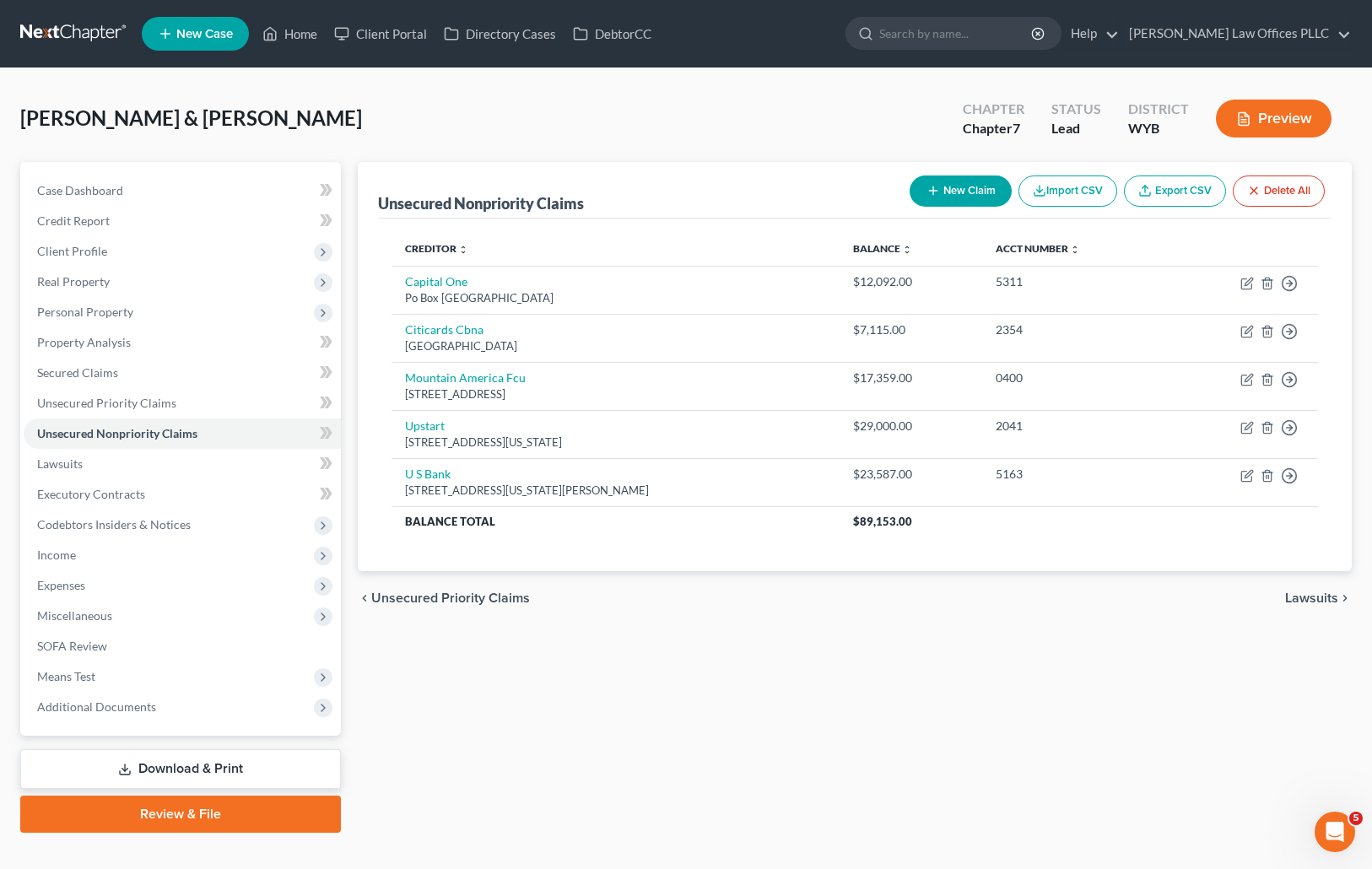
click at [796, 630] on div "Unsecured Nonpriority Claims New Claim Import CSV Export CSV Delete All Credito…" at bounding box center [854, 497] width 1011 height 671
click at [880, 645] on div "Unsecured Nonpriority Claims New Claim Import CSV Export CSV Delete All Credito…" at bounding box center [854, 497] width 1011 height 671
click at [966, 188] on button "New Claim" at bounding box center [961, 191] width 102 height 32
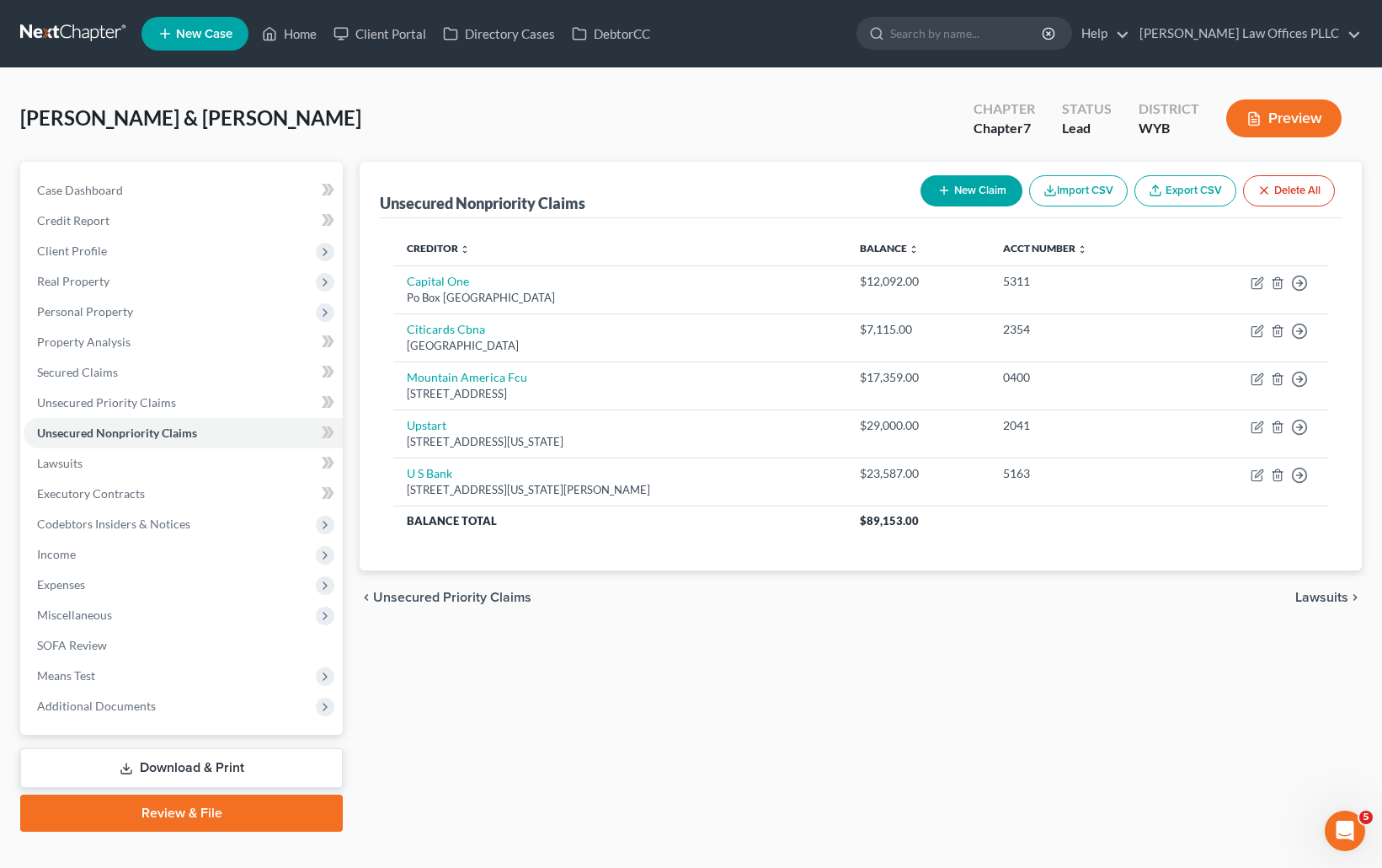
select select "2"
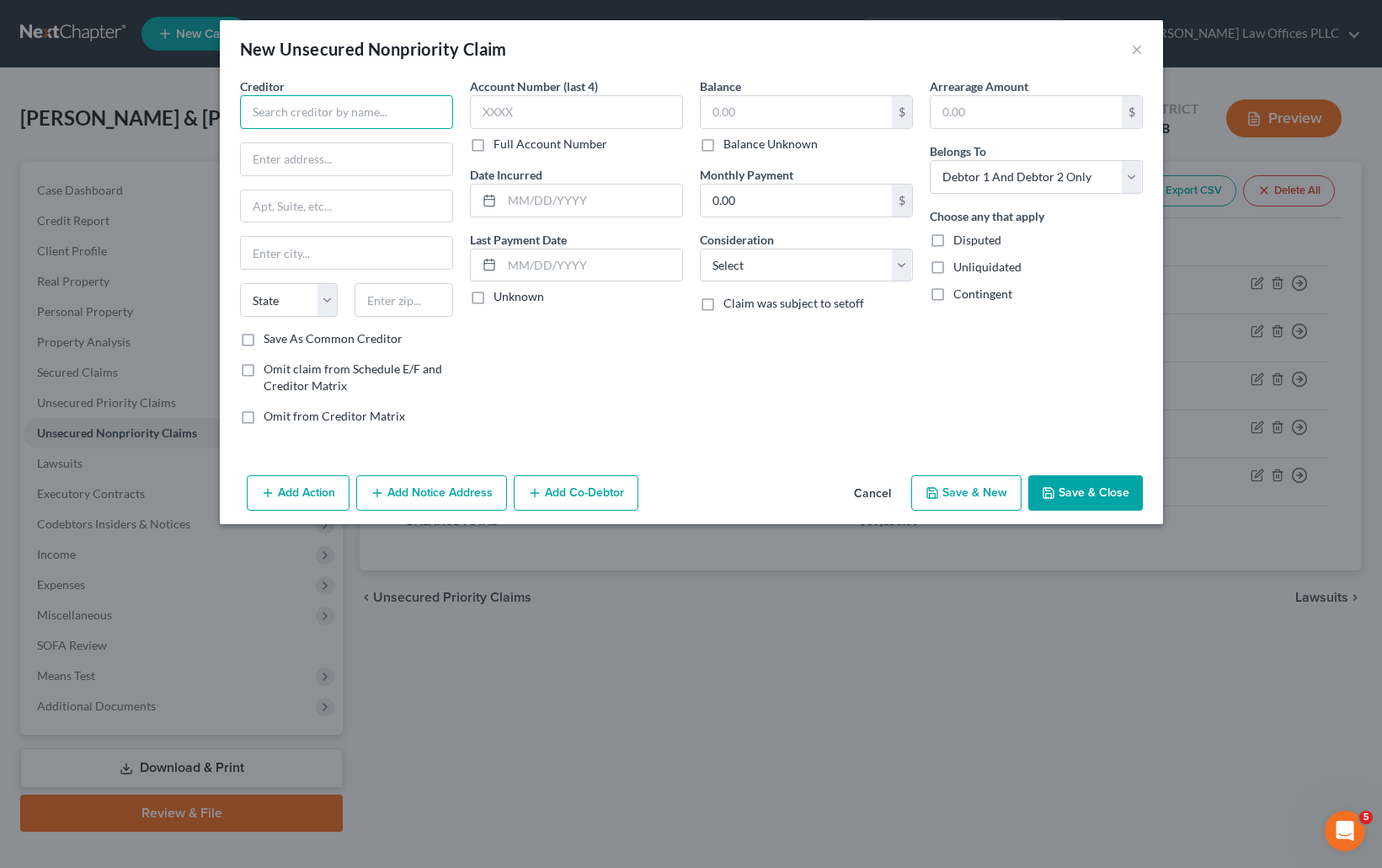
click at [286, 105] on input "text" at bounding box center [346, 112] width 213 height 33
click at [279, 106] on input "[PERSON_NAME]" at bounding box center [346, 112] width 213 height 33
type input "[PERSON_NAME]"
click at [298, 157] on input "text" at bounding box center [346, 159] width 211 height 32
type input "2301 S 300 west"
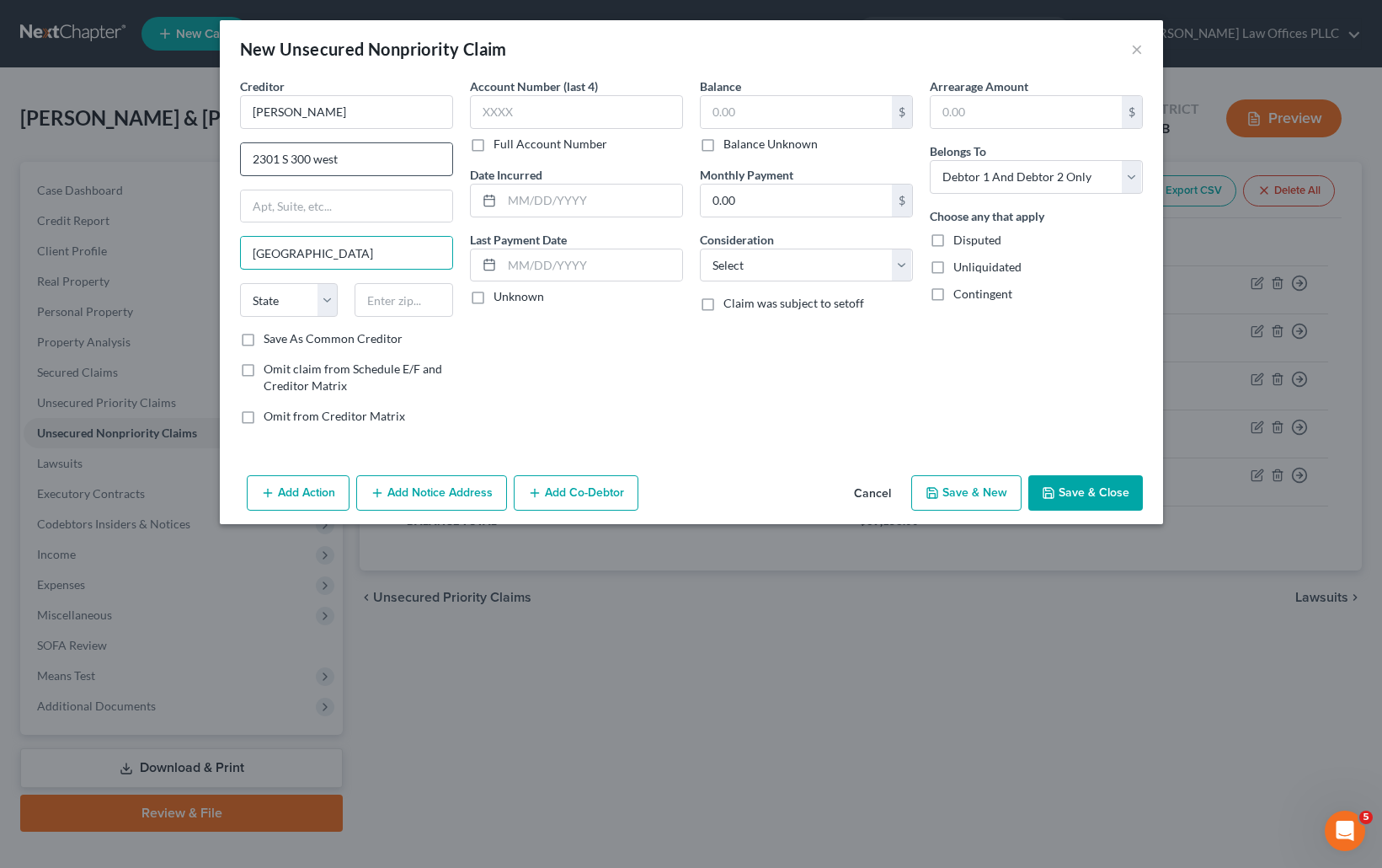
type input "[GEOGRAPHIC_DATA]"
select select "46"
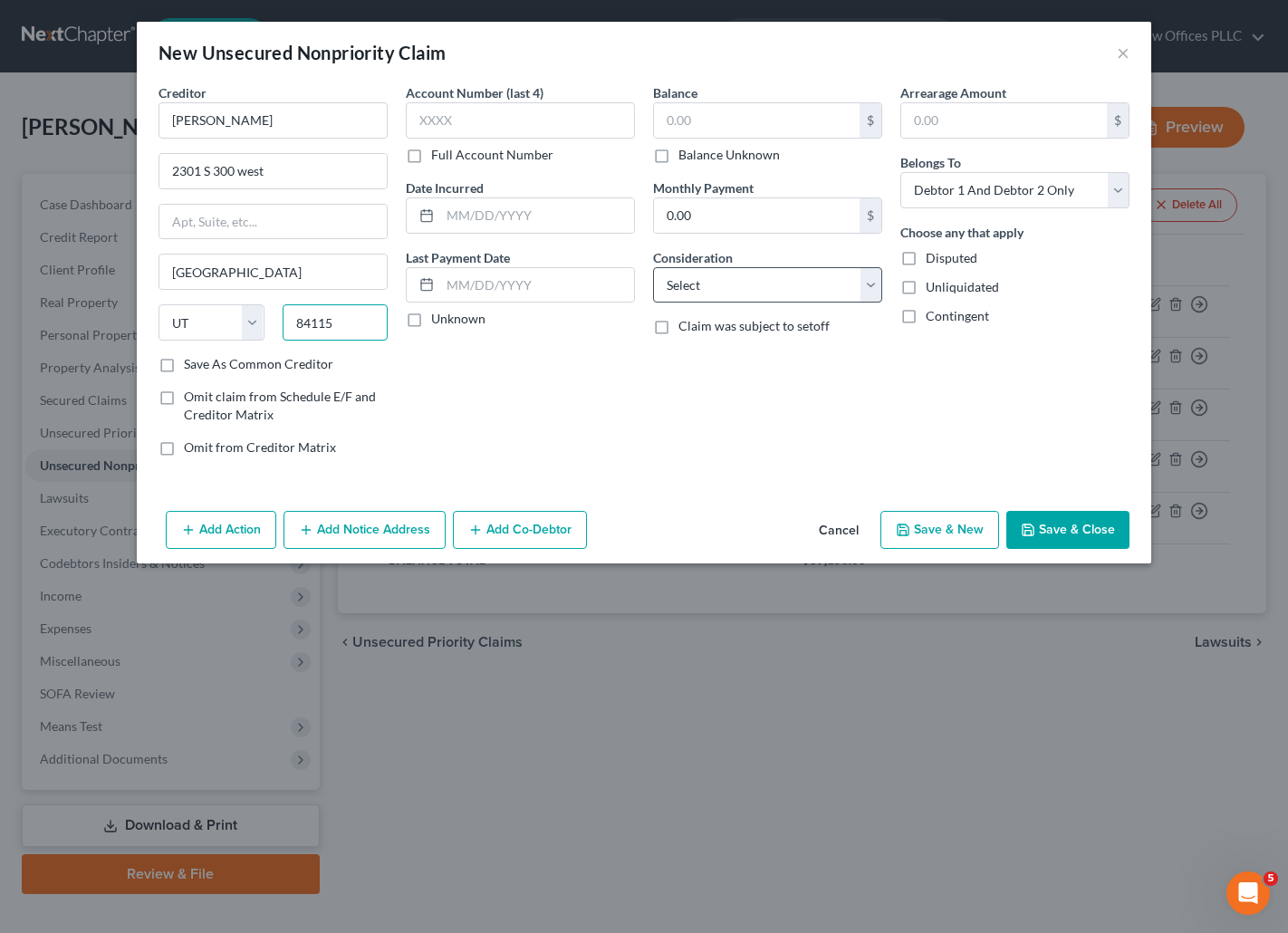
type input "84115"
drag, startPoint x: 874, startPoint y: 281, endPoint x: 846, endPoint y: 293, distance: 30.5
click at [874, 281] on select "Select Cable / Satellite Services Collection Agency Credit Card Debt Debt Couns…" at bounding box center [766, 285] width 229 height 36
select select "2"
click at [652, 267] on select "Select Cable / Satellite Services Collection Agency Credit Card Debt Debt Couns…" at bounding box center [766, 285] width 229 height 36
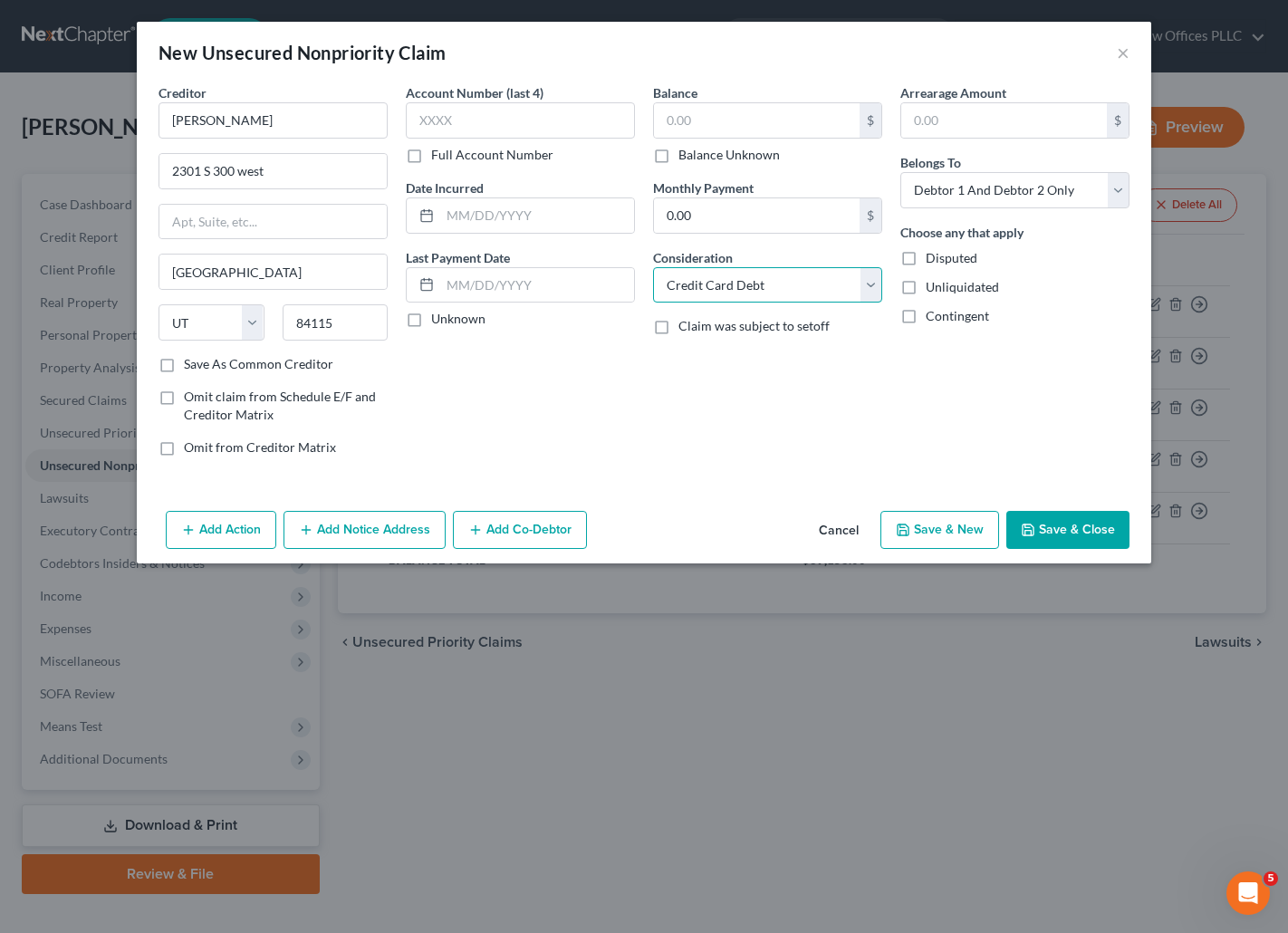
type input "[GEOGRAPHIC_DATA]"
click at [681, 114] on input "text" at bounding box center [756, 121] width 205 height 35
click at [684, 117] on input "text" at bounding box center [756, 121] width 205 height 35
type input "201.00"
click at [1088, 528] on button "Save & Close" at bounding box center [1068, 529] width 123 height 38
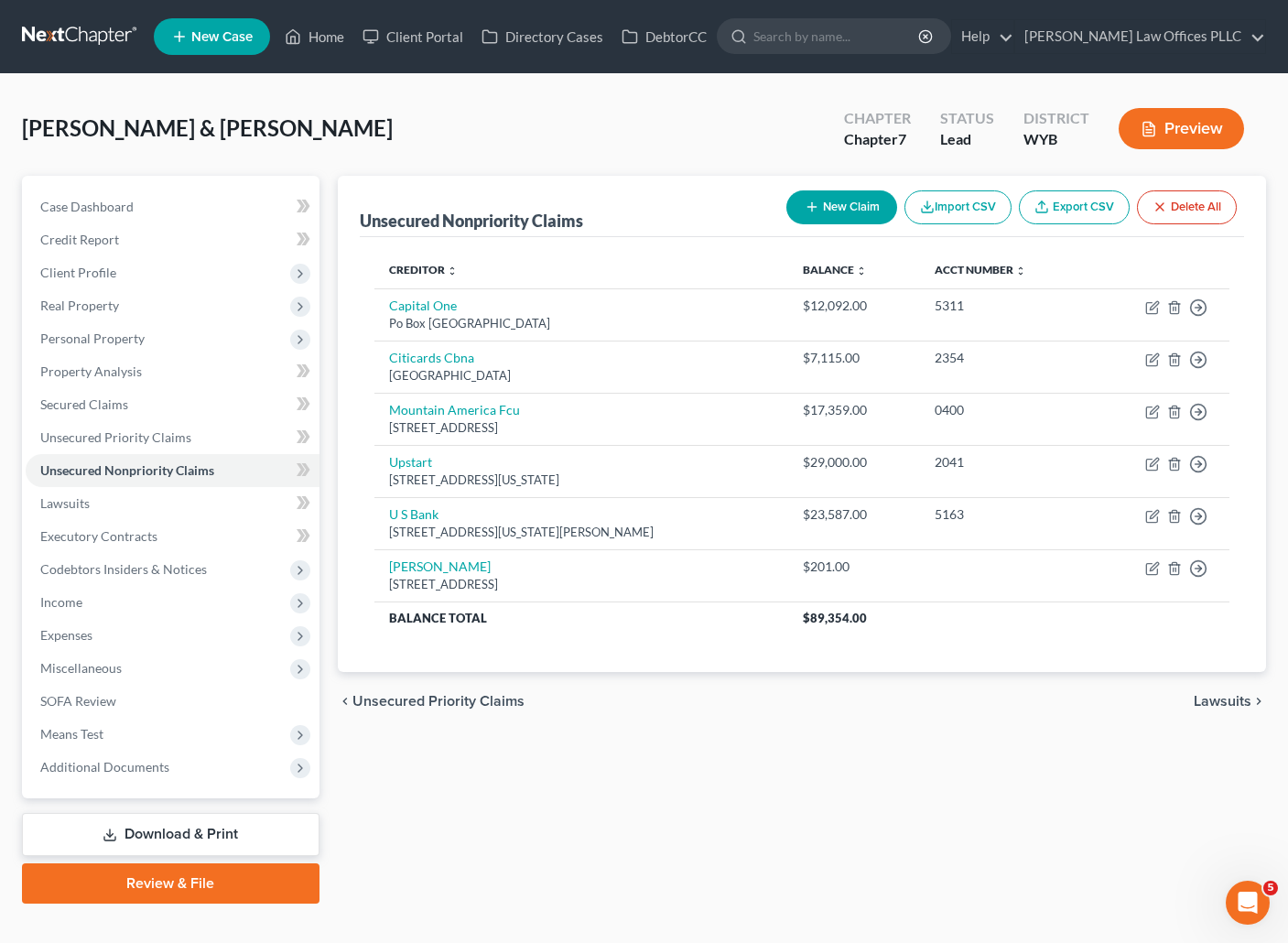
drag, startPoint x: 762, startPoint y: 850, endPoint x: 691, endPoint y: 788, distance: 94.3
click at [763, 845] on div "Unsecured Nonpriority Claims New Claim Import CSV Export CSV Delete All Credito…" at bounding box center [802, 540] width 946 height 728
click at [679, 760] on div "Unsecured Nonpriority Claims New Claim Import CSV Export CSV Delete All Credito…" at bounding box center [802, 540] width 946 height 728
click at [675, 792] on div "Unsecured Nonpriority Claims New Claim Import CSV Export CSV Delete All Credito…" at bounding box center [802, 540] width 946 height 728
click at [668, 832] on div "Unsecured Nonpriority Claims New Claim Import CSV Export CSV Delete All Credito…" at bounding box center [802, 540] width 946 height 728
